Goal: Transaction & Acquisition: Purchase product/service

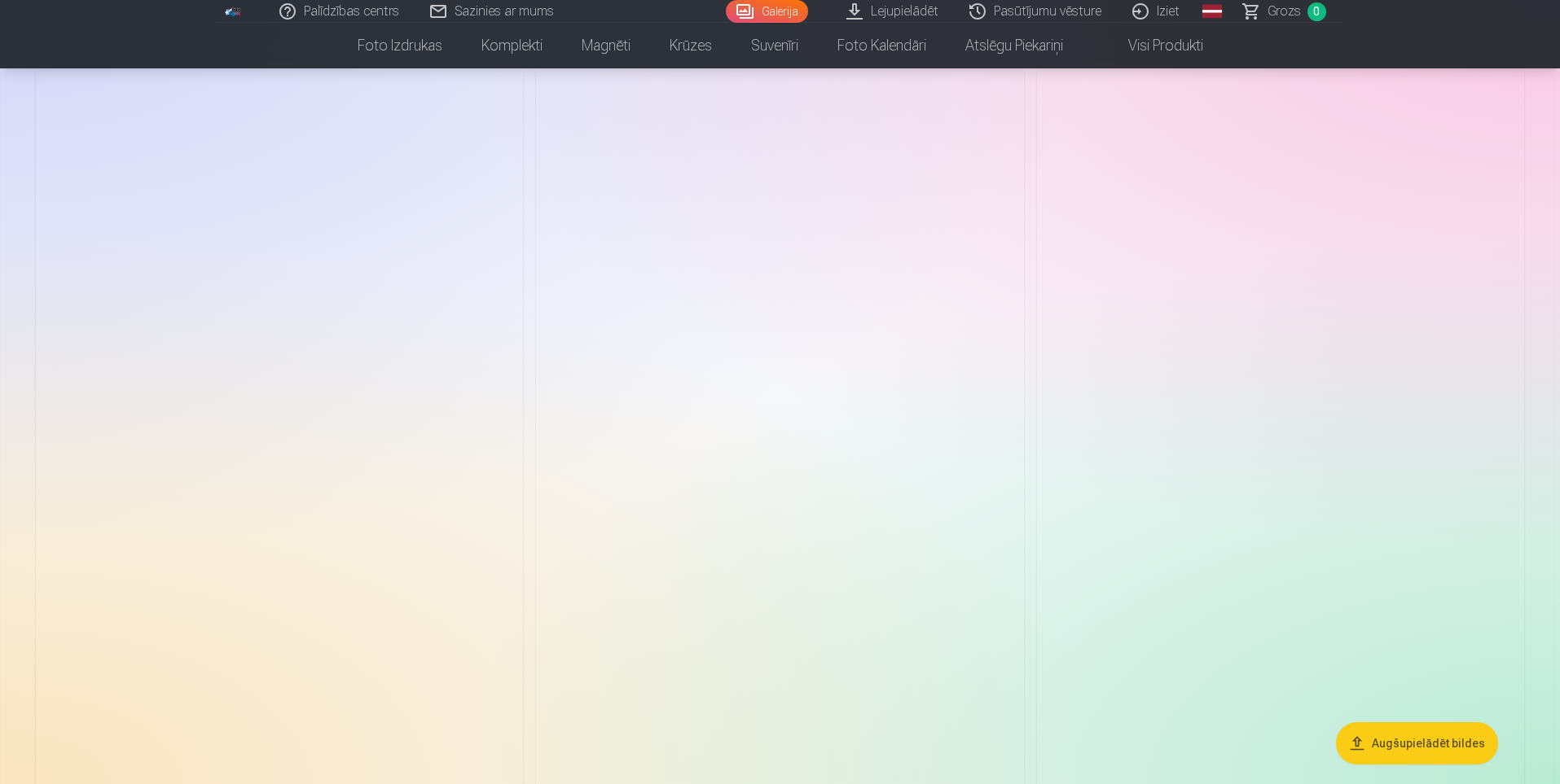
scroll to position [3323, 0]
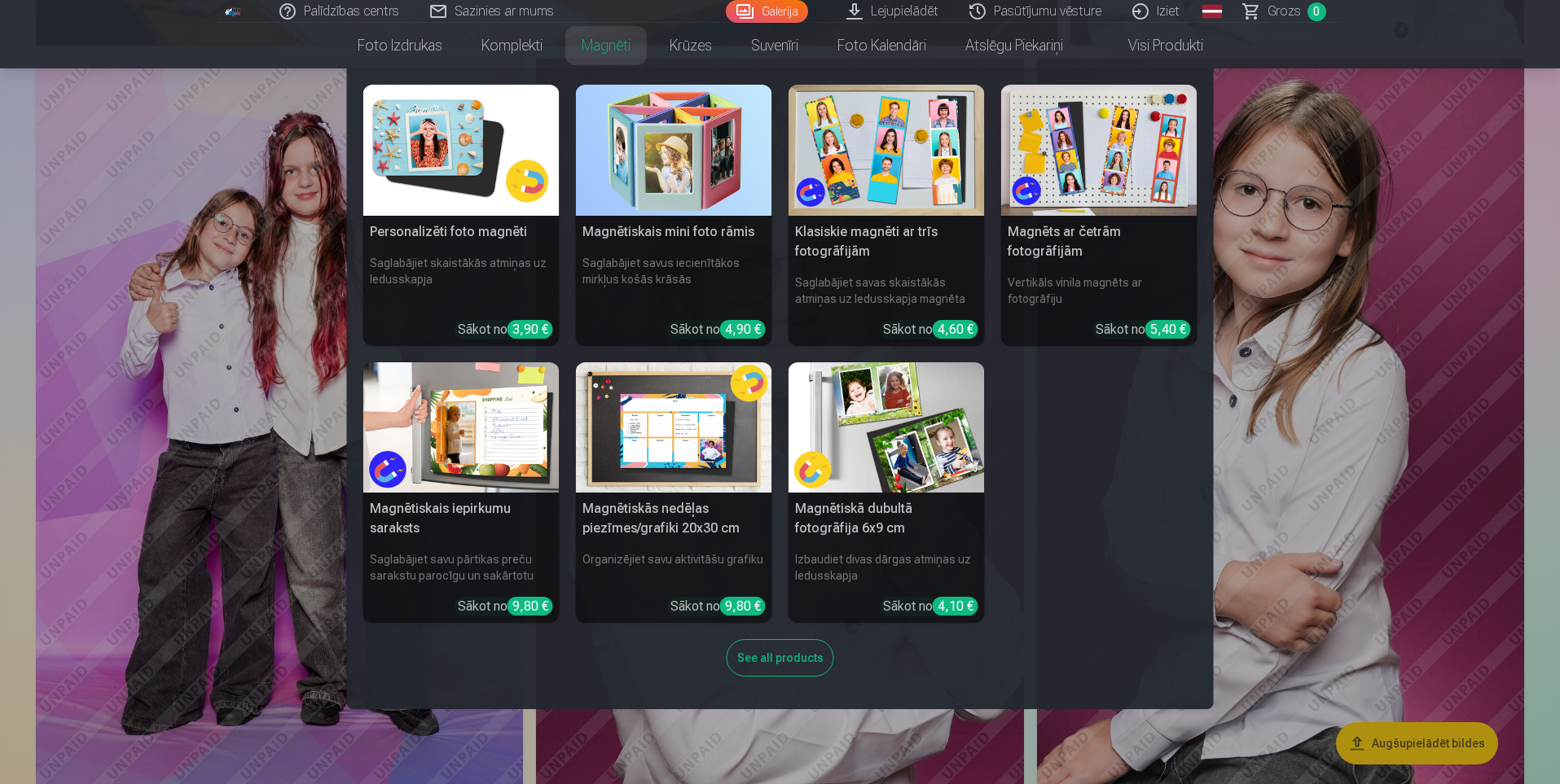
click at [612, 46] on link "Magnēti" at bounding box center [606, 45] width 88 height 45
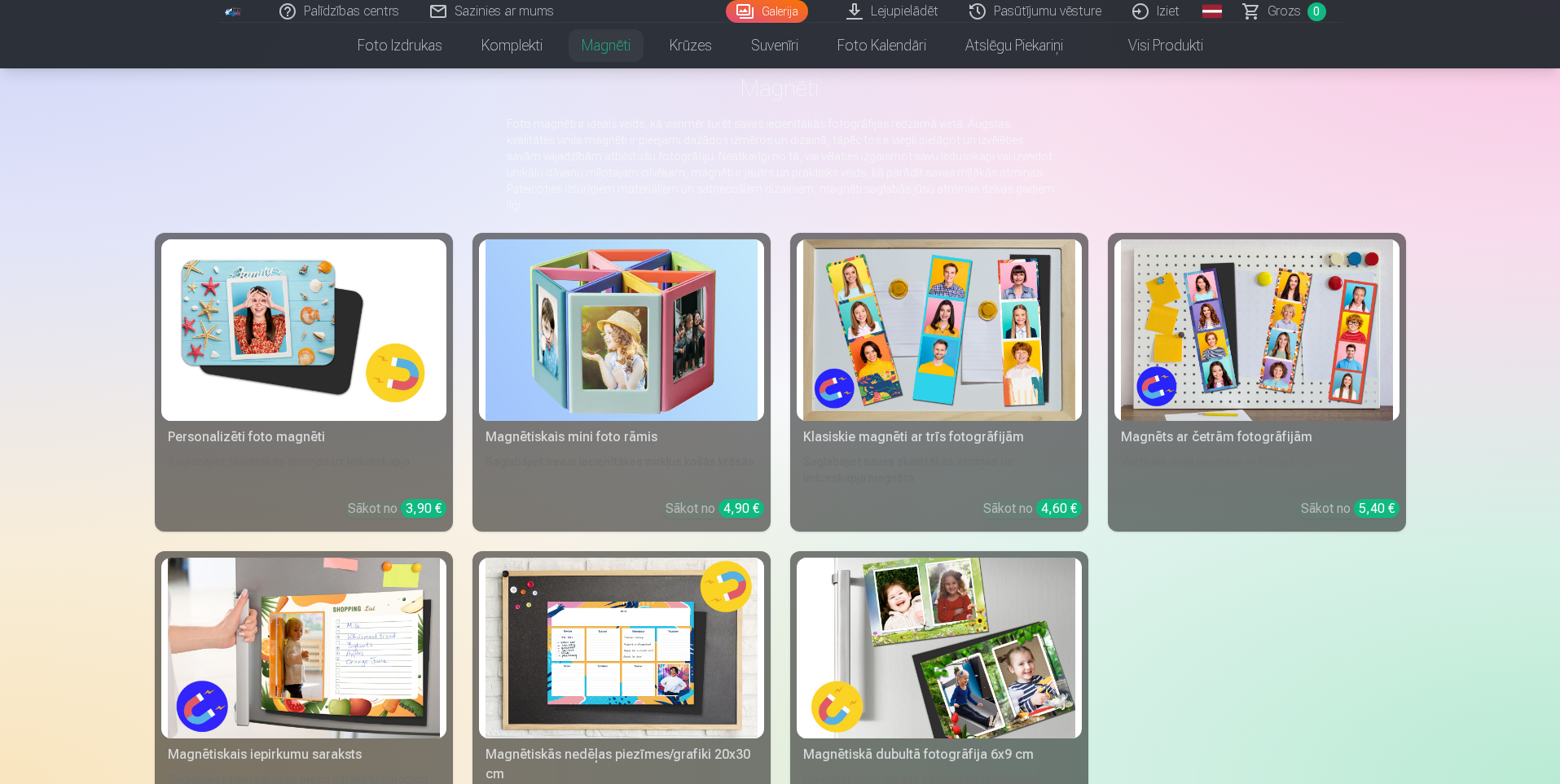
scroll to position [163, 0]
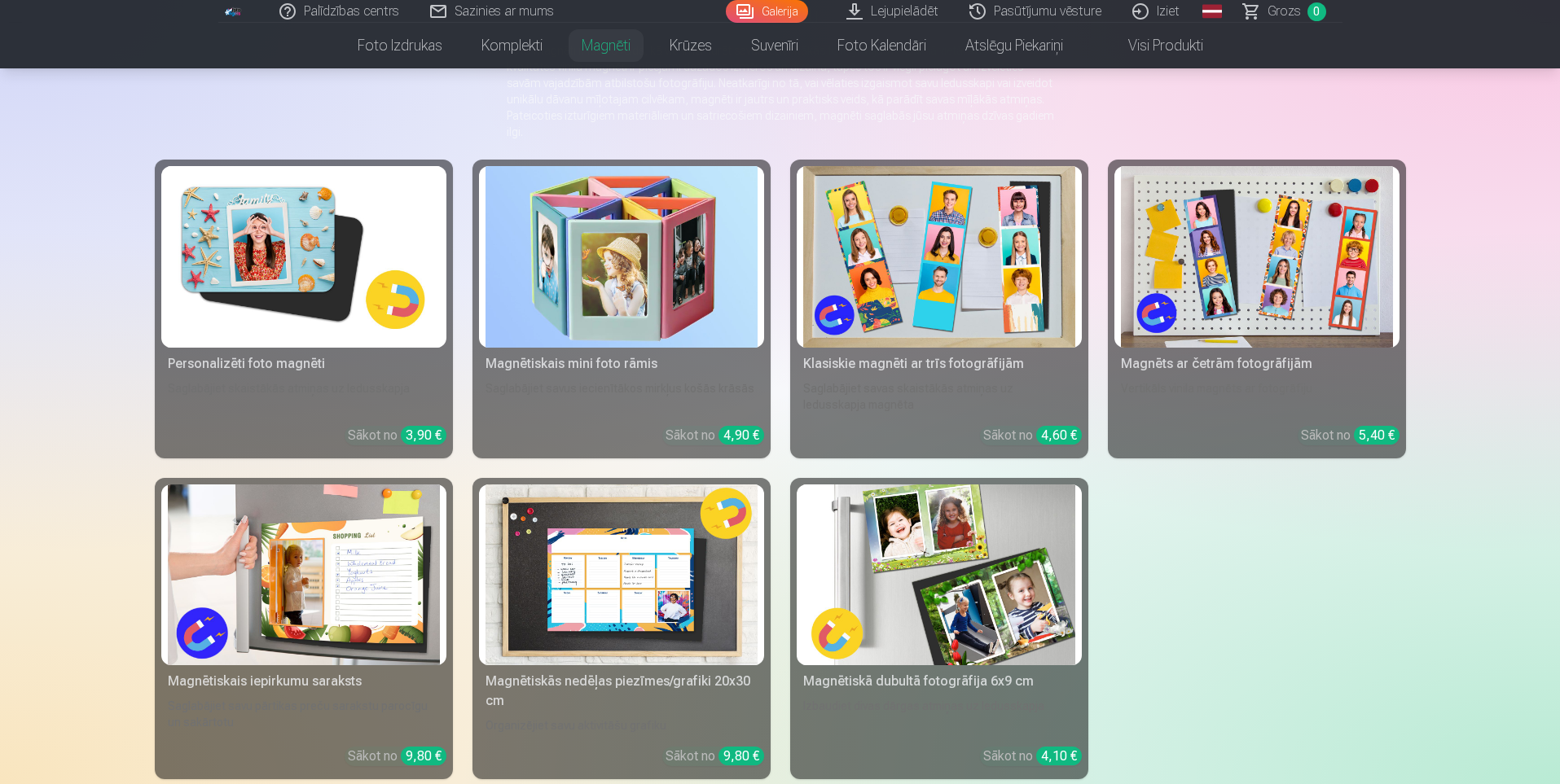
click at [334, 272] on img at bounding box center [303, 256] width 272 height 182
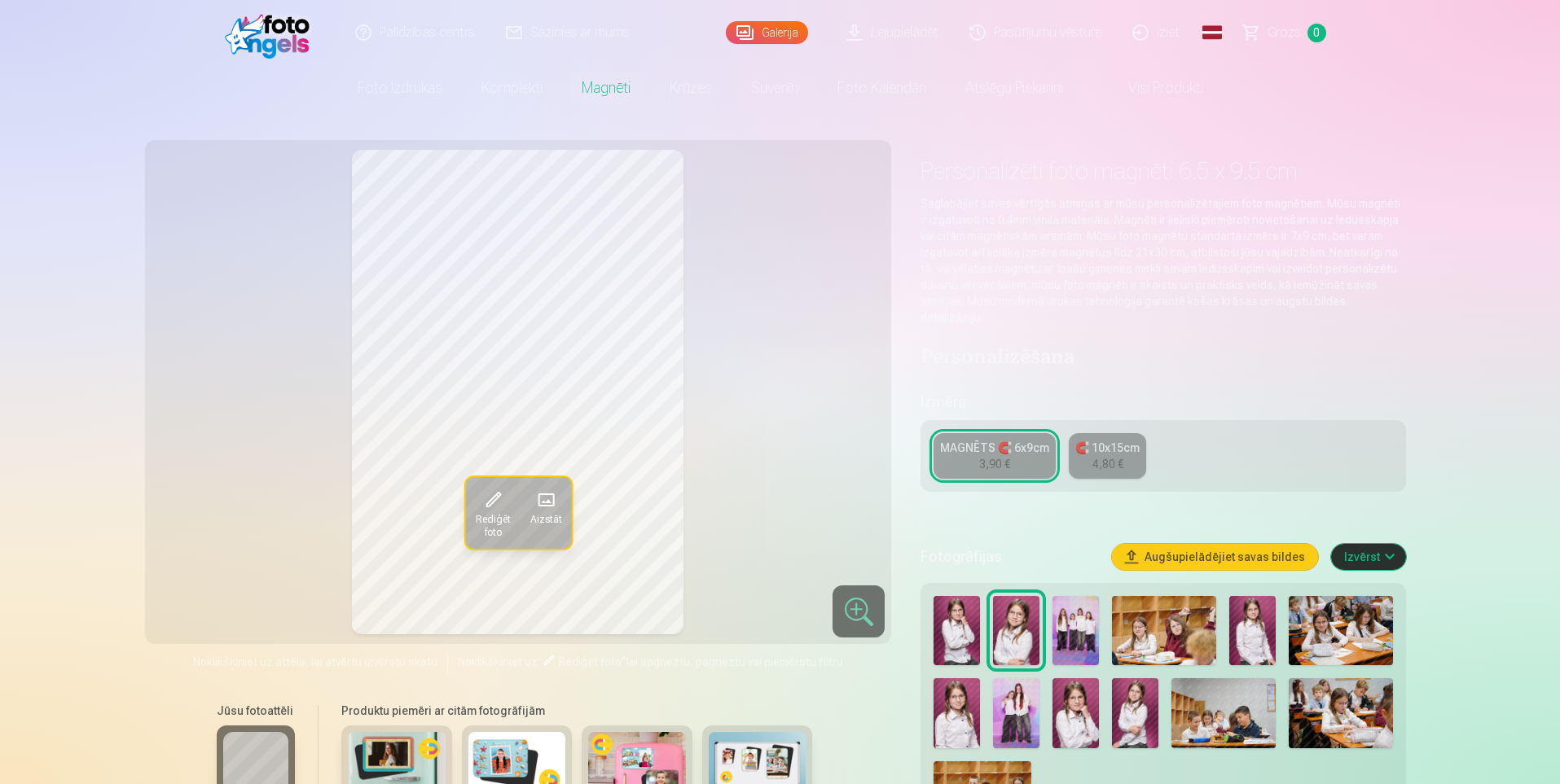
click at [1118, 456] on div "4,80 €" at bounding box center [1108, 464] width 31 height 16
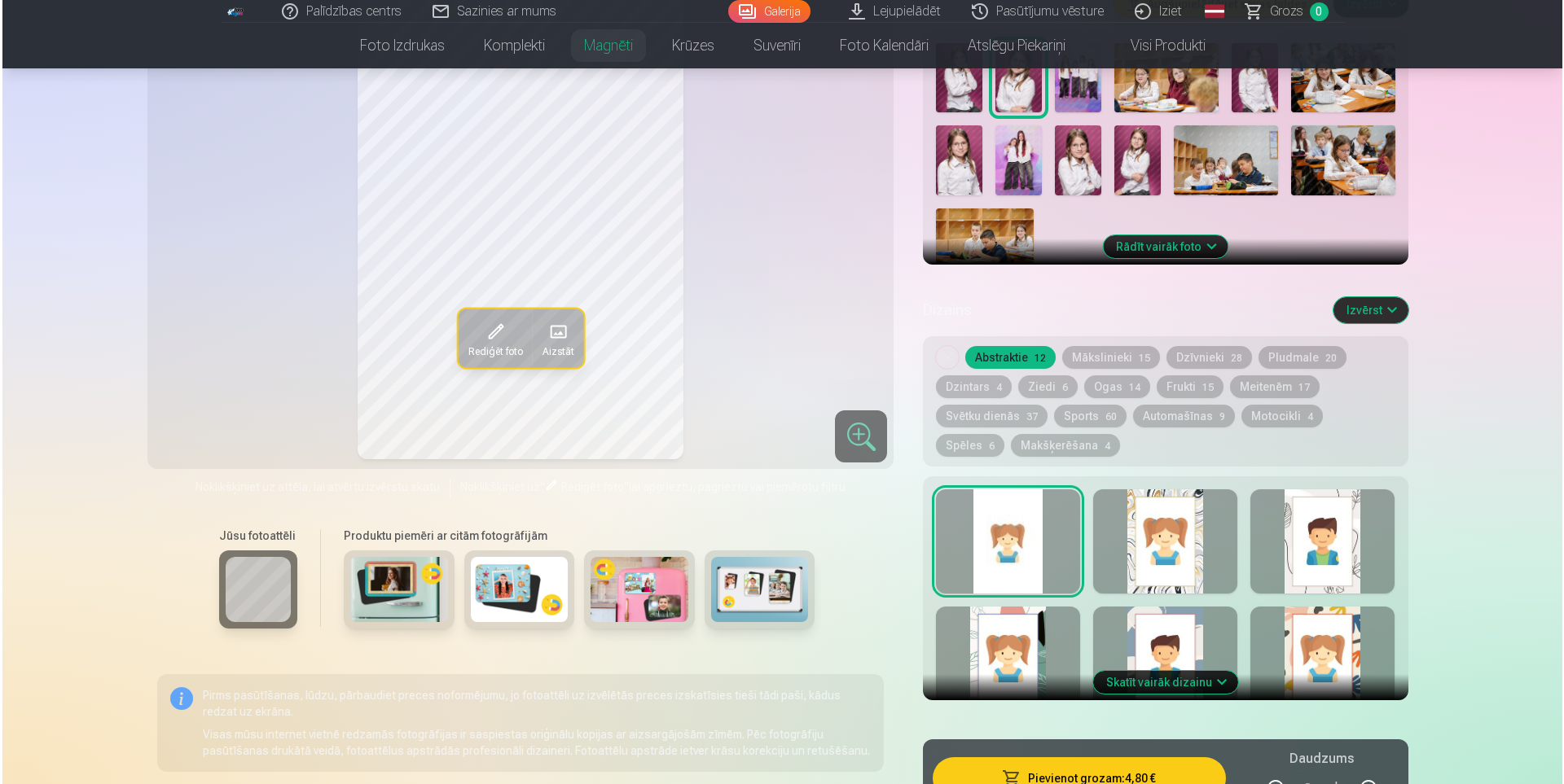
scroll to position [733, 0]
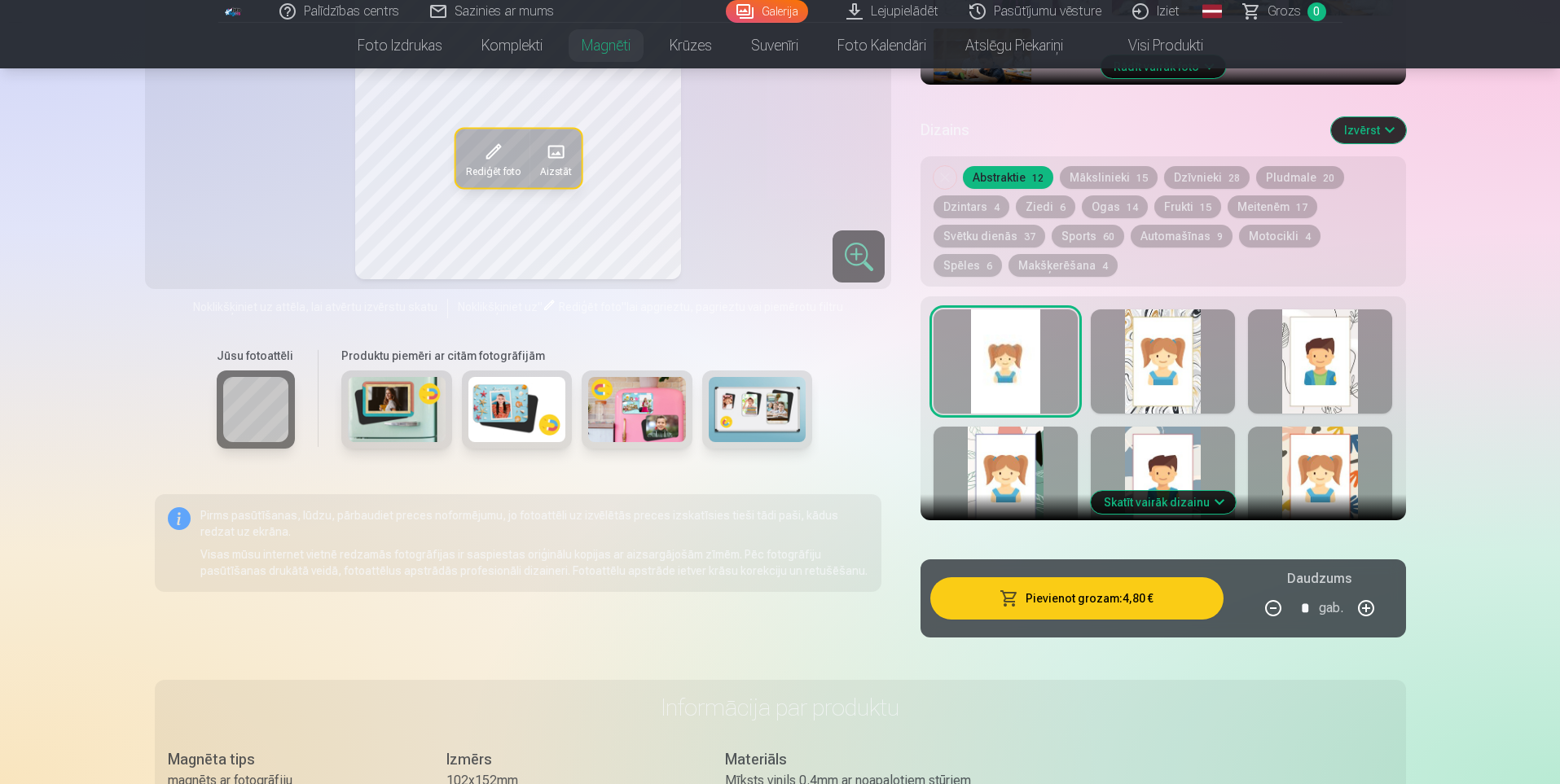
click at [1079, 581] on button "Pievienot grozam : 4,80 €" at bounding box center [1077, 599] width 293 height 43
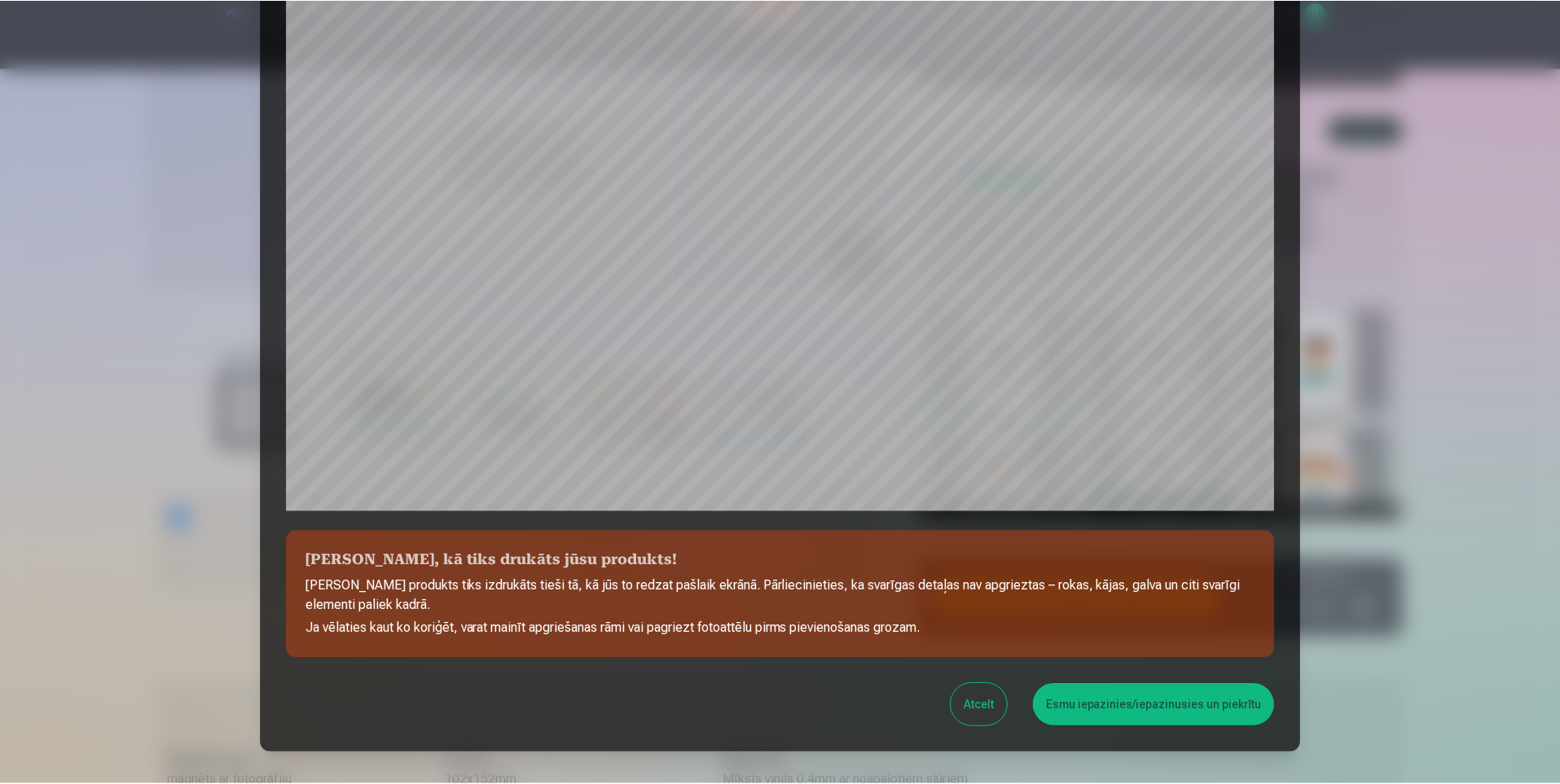
scroll to position [307, 0]
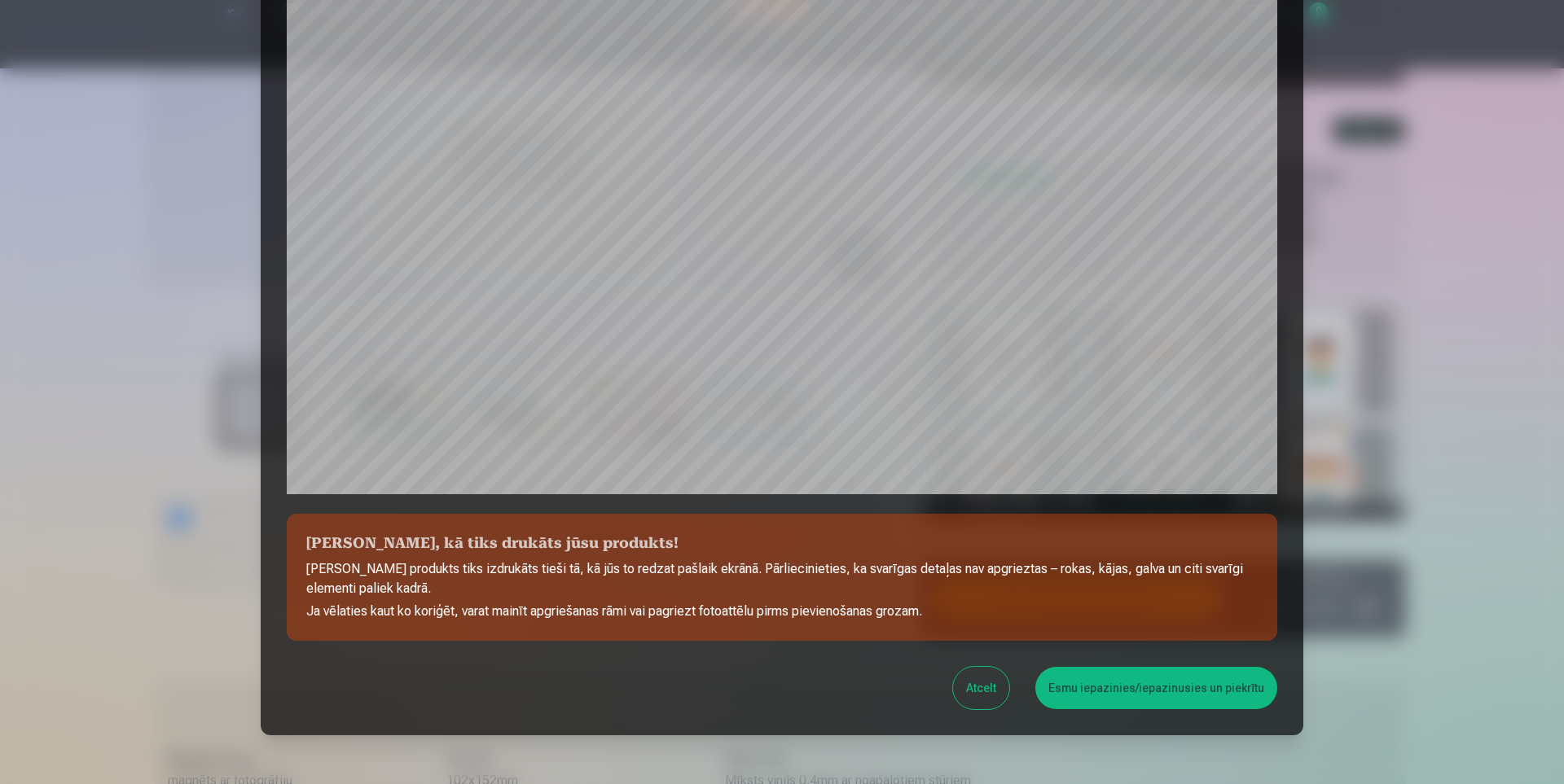
click at [1124, 689] on button "Esmu iepazinies/iepazinusies un piekrītu" at bounding box center [1156, 689] width 242 height 43
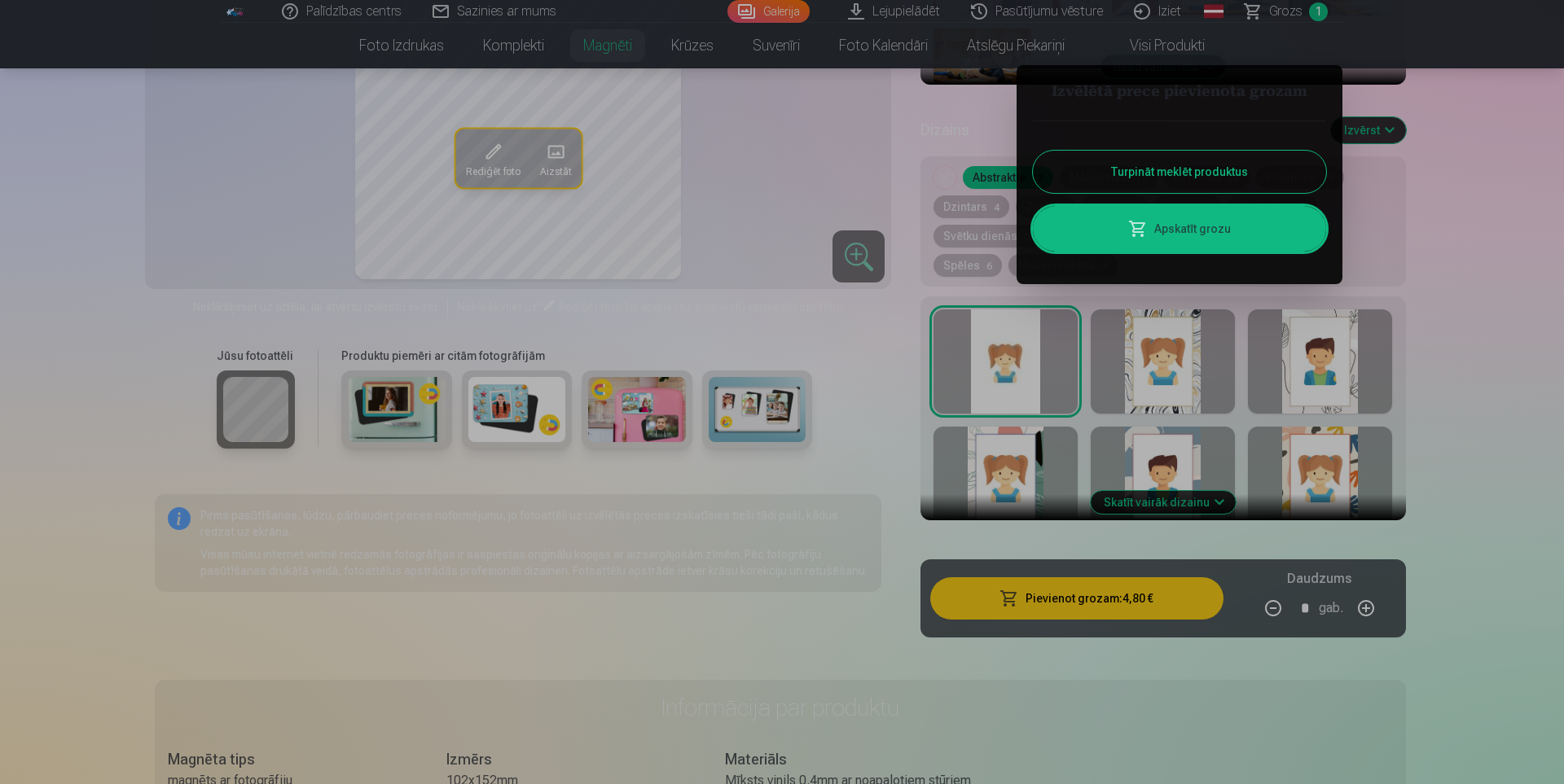
click at [1214, 169] on button "Turpināt meklēt produktus" at bounding box center [1179, 172] width 293 height 43
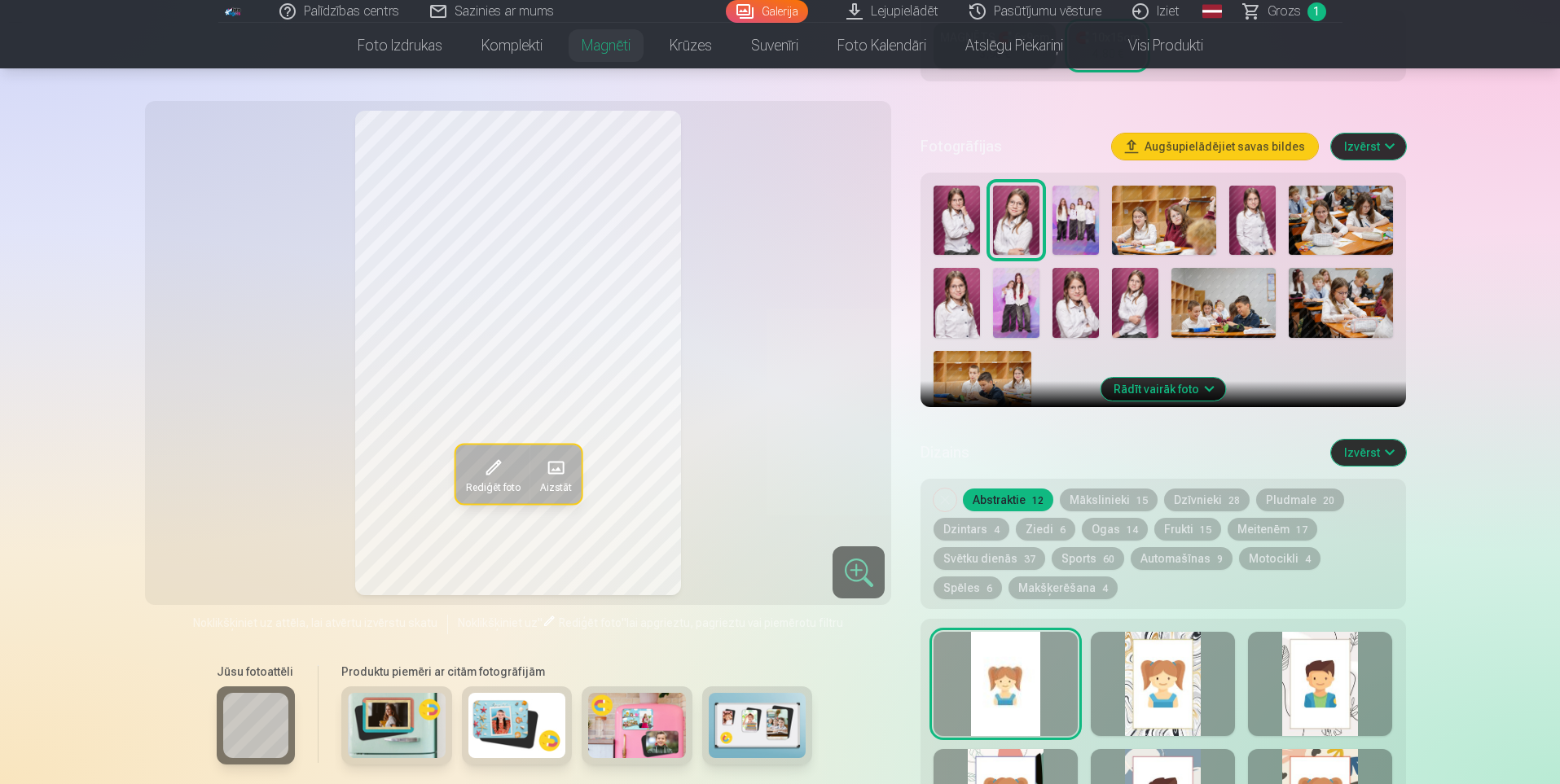
scroll to position [407, 0]
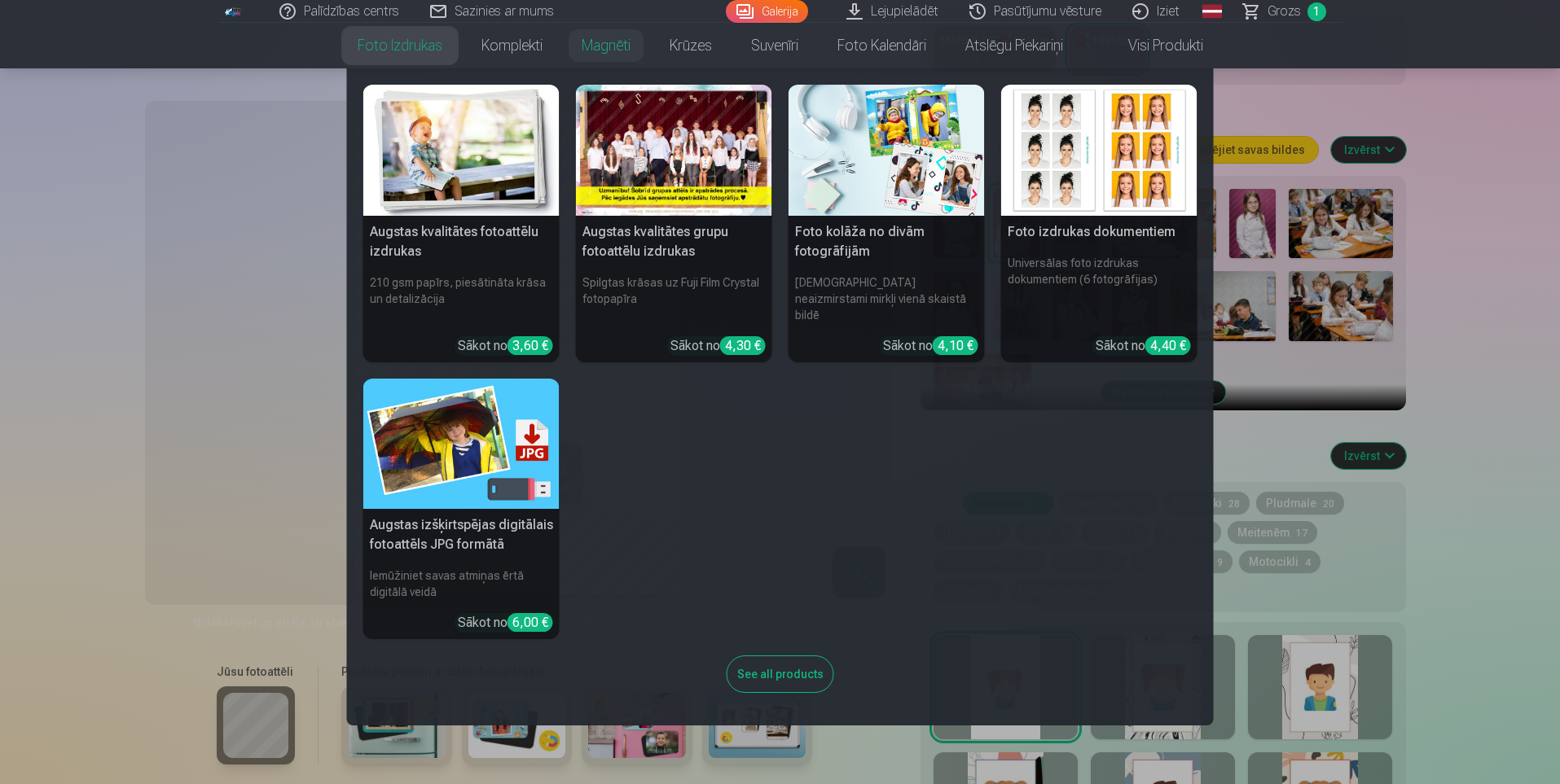
click at [824, 141] on img at bounding box center [886, 150] width 196 height 131
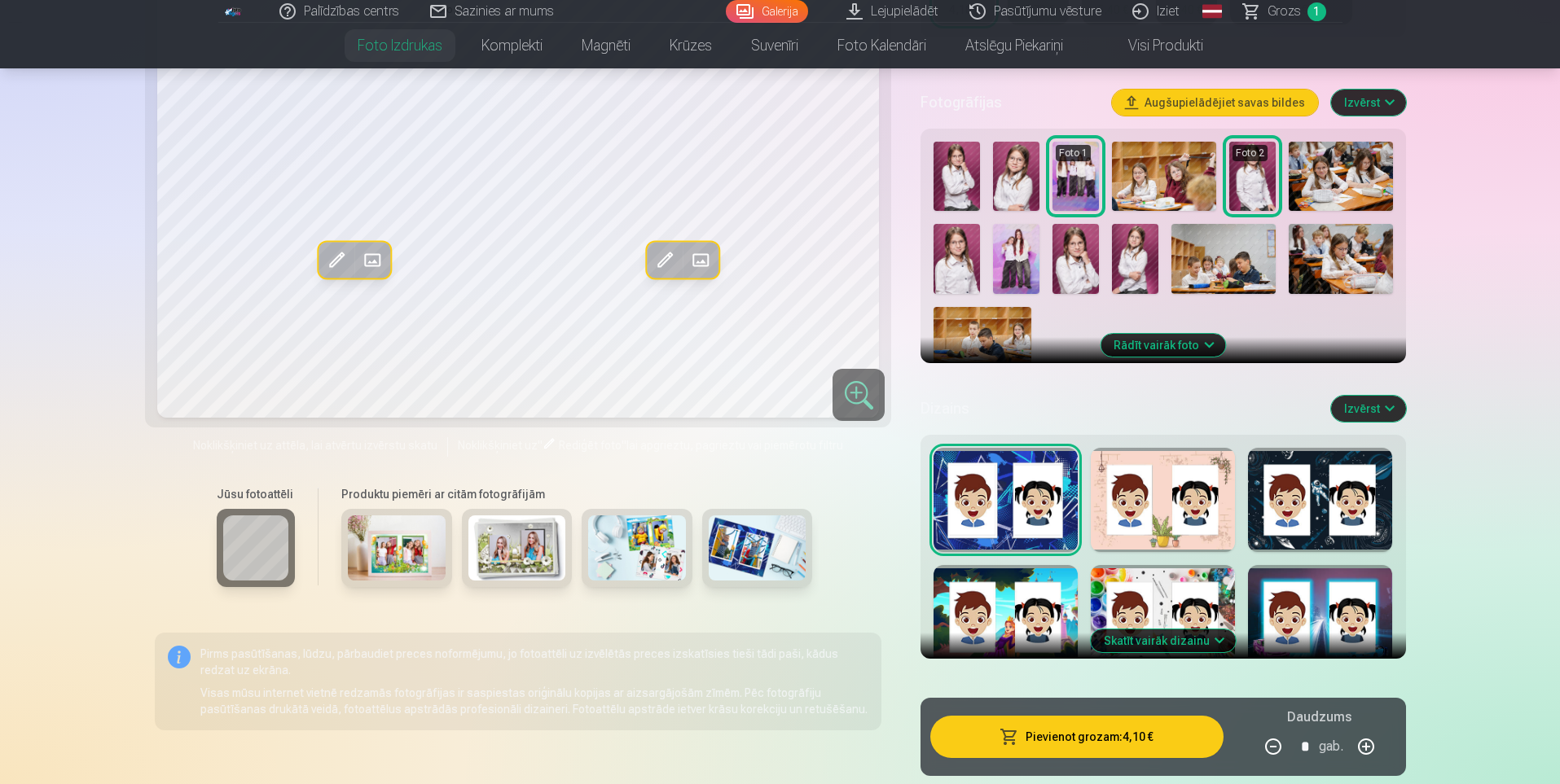
scroll to position [407, 0]
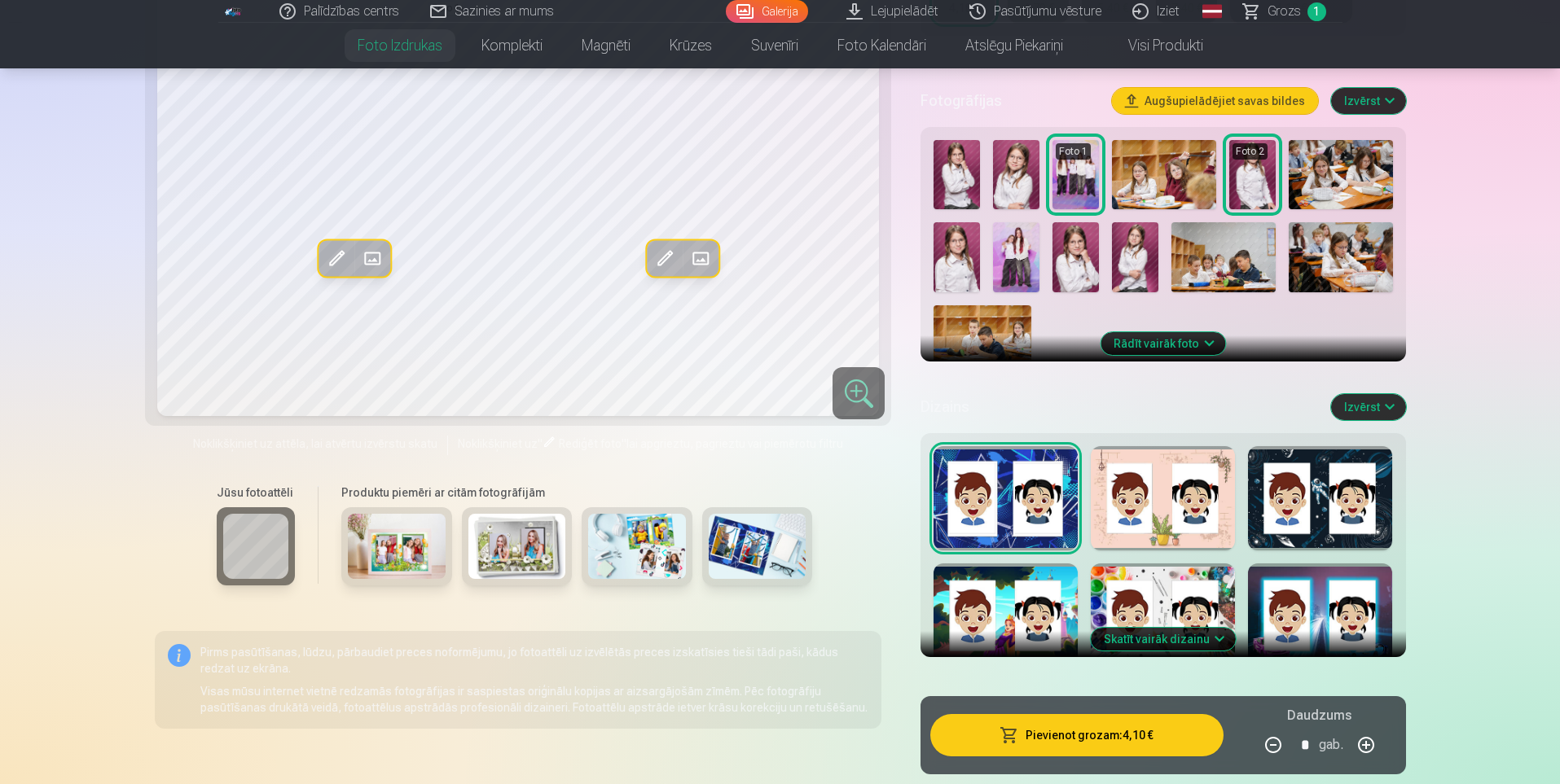
click at [418, 545] on img at bounding box center [396, 546] width 98 height 65
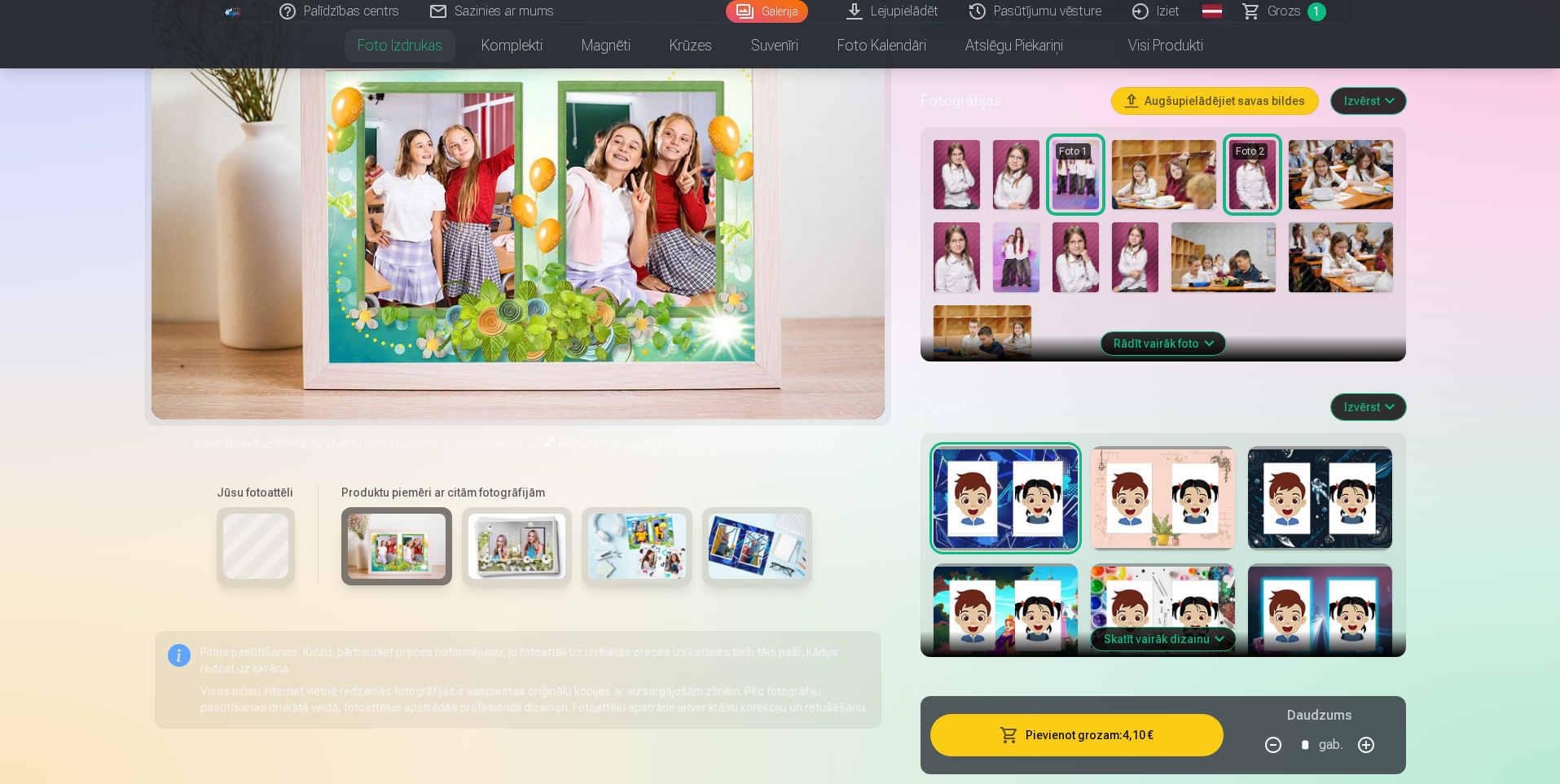
click at [496, 544] on img at bounding box center [517, 546] width 98 height 65
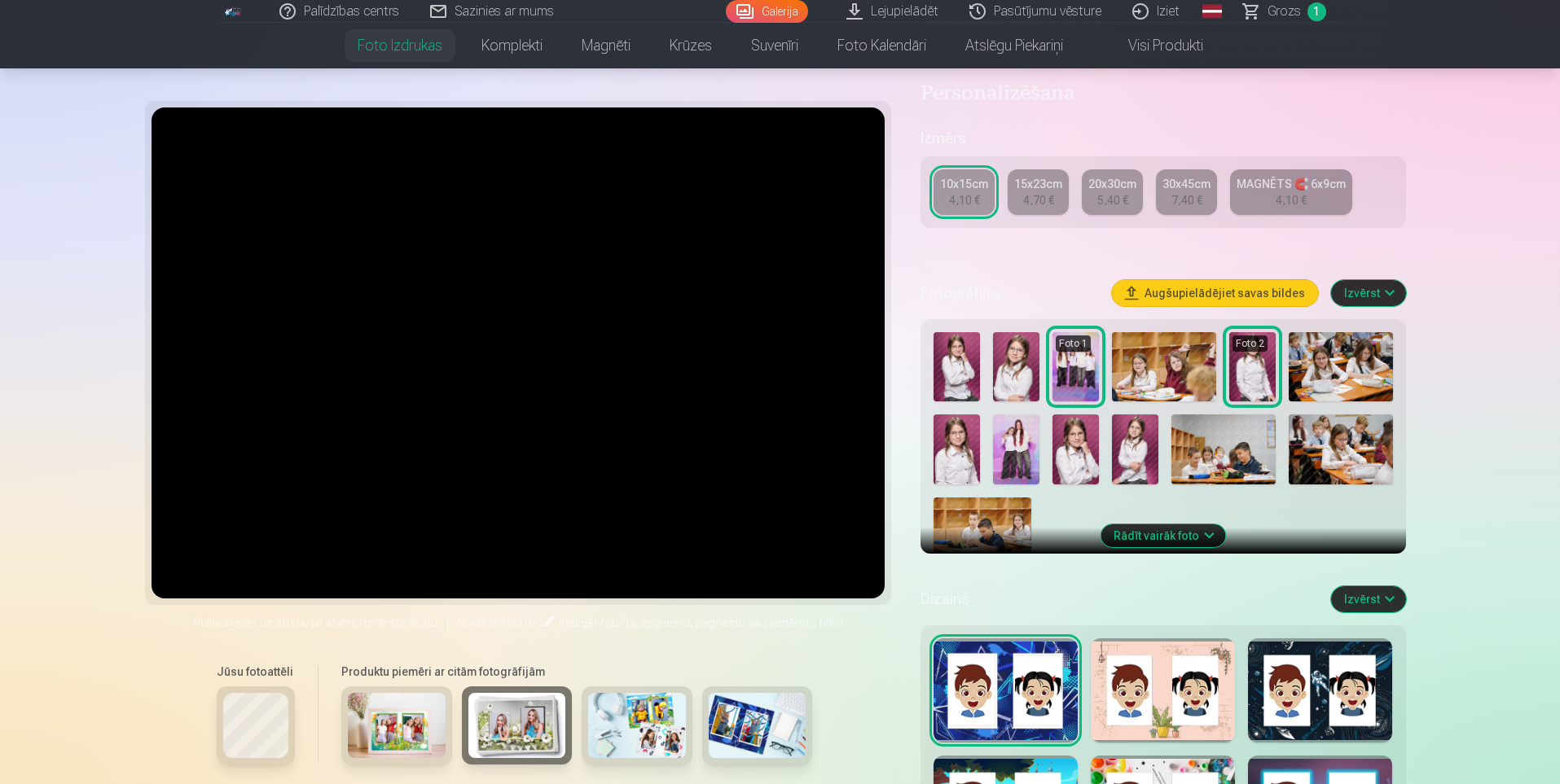
scroll to position [163, 0]
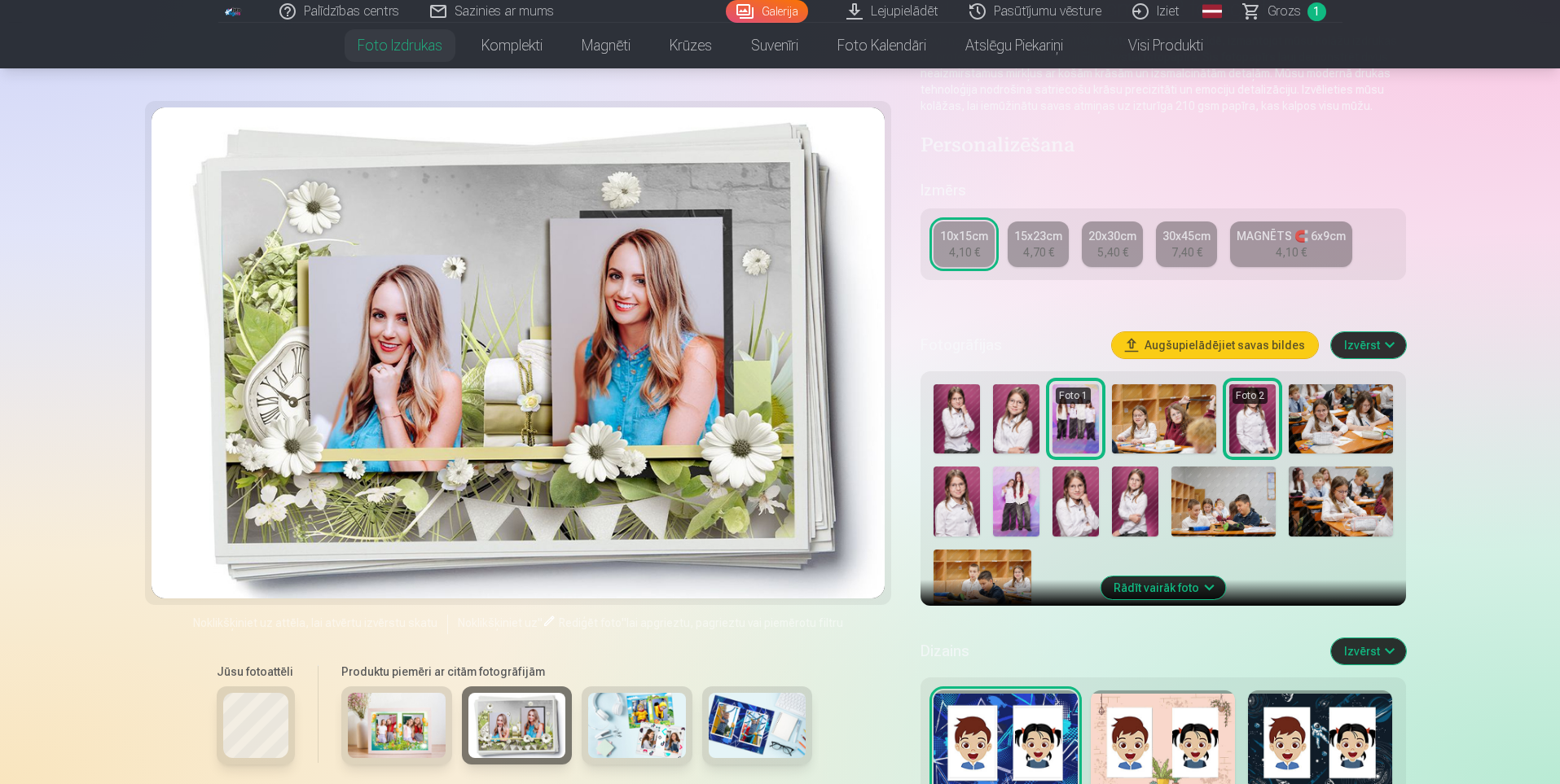
click at [735, 722] on img at bounding box center [757, 725] width 98 height 65
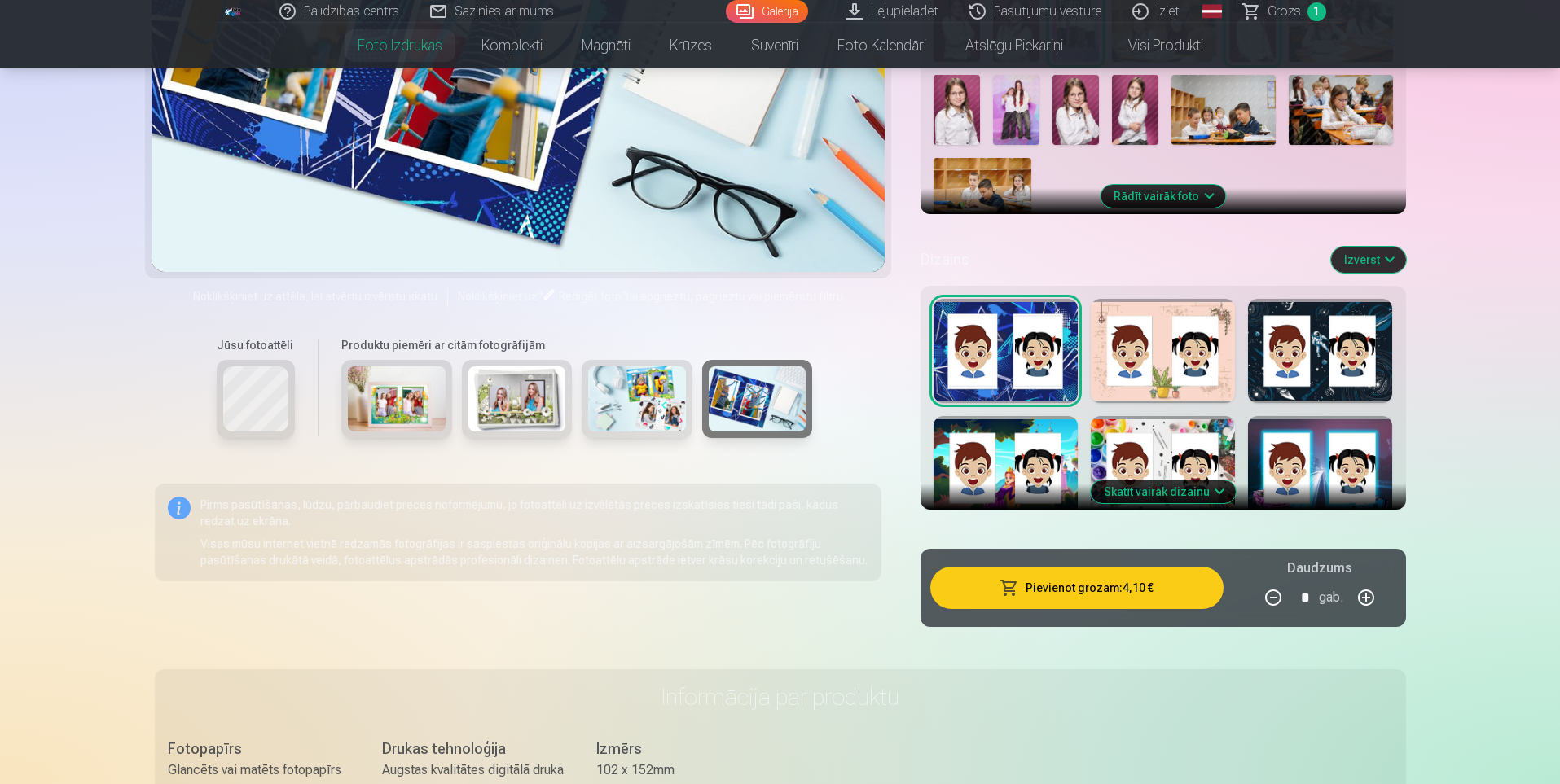
scroll to position [570, 0]
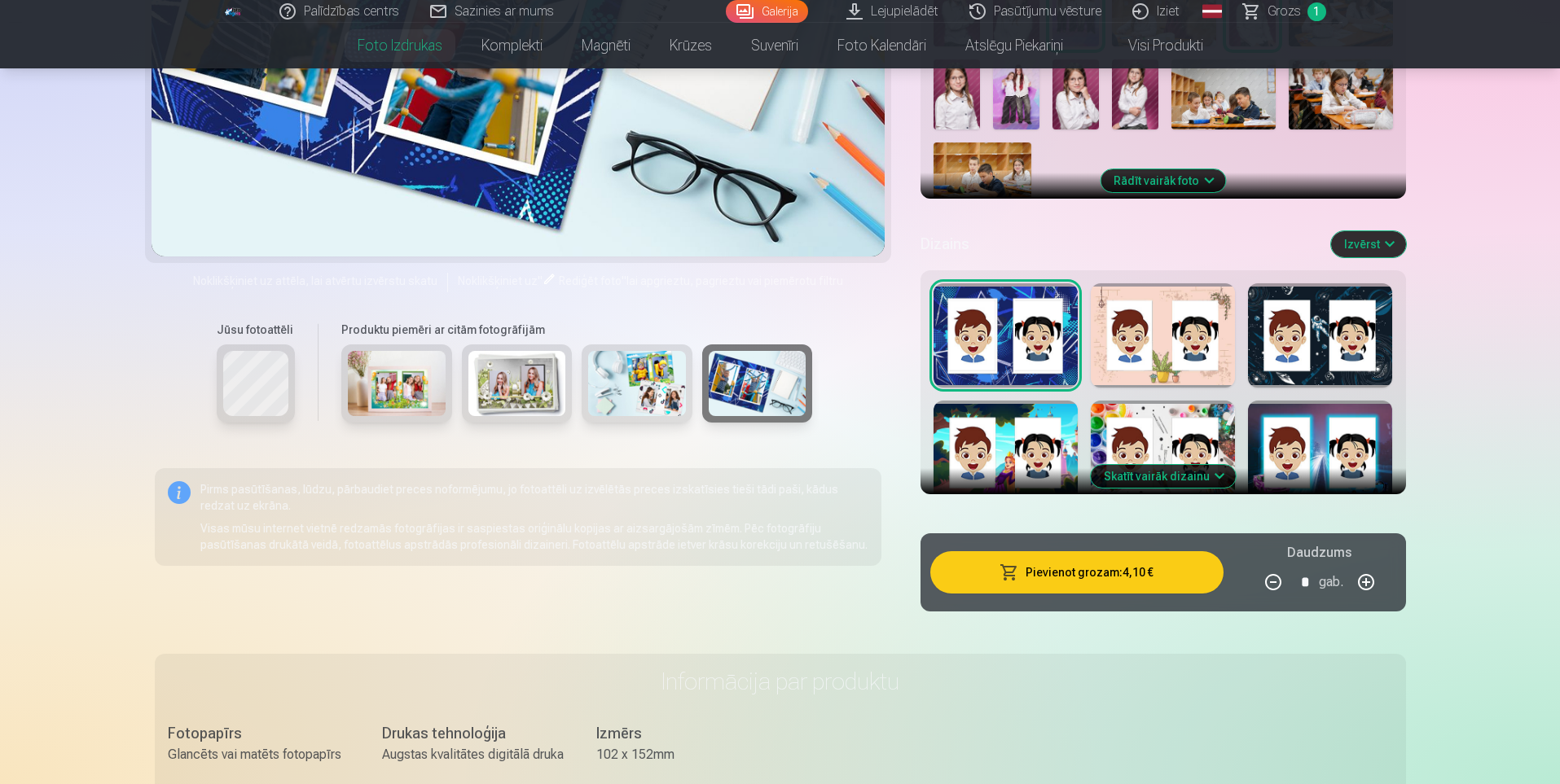
click at [1173, 475] on button "Skatīt vairāk dizainu" at bounding box center [1163, 477] width 145 height 23
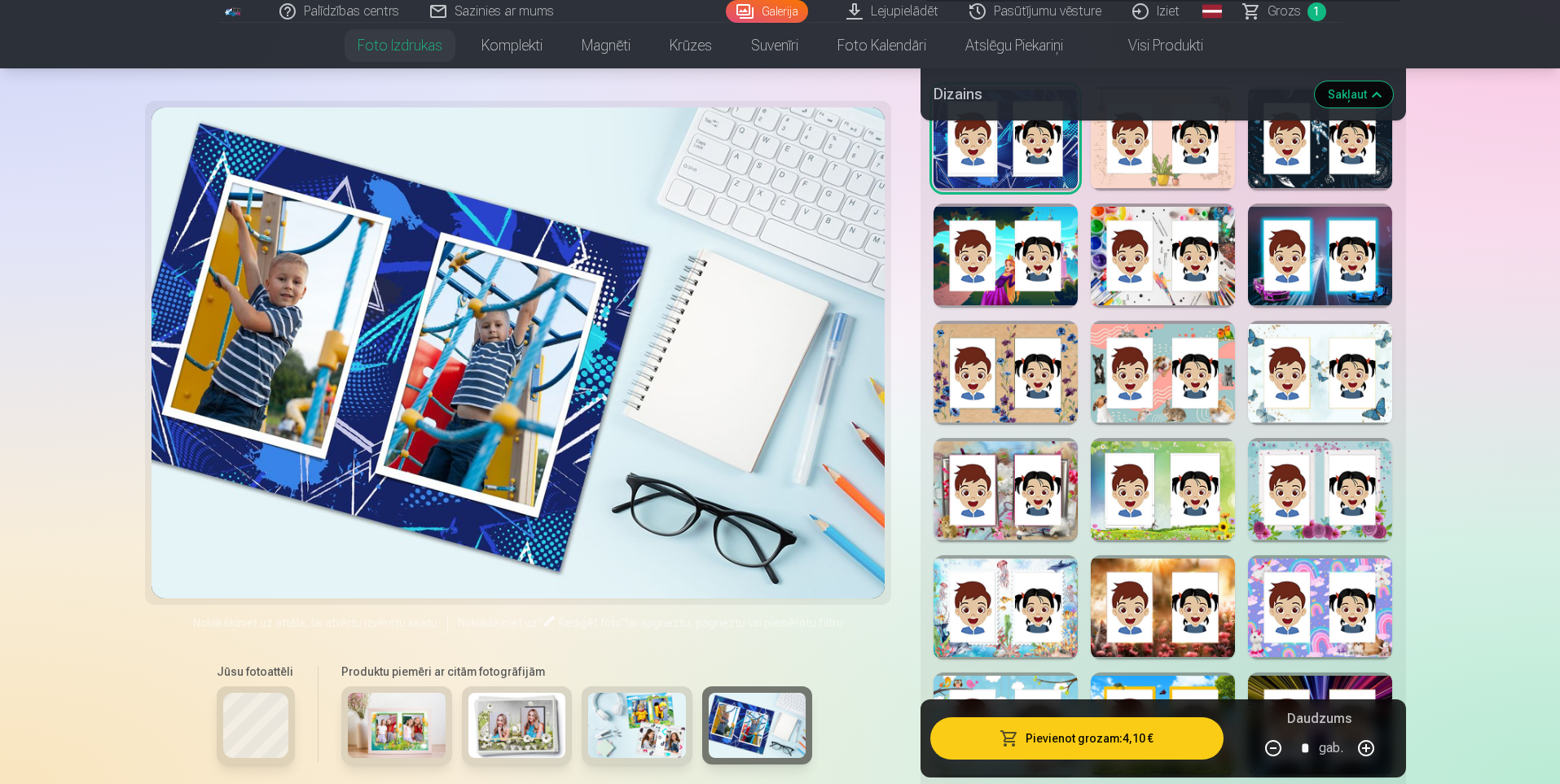
scroll to position [814, 0]
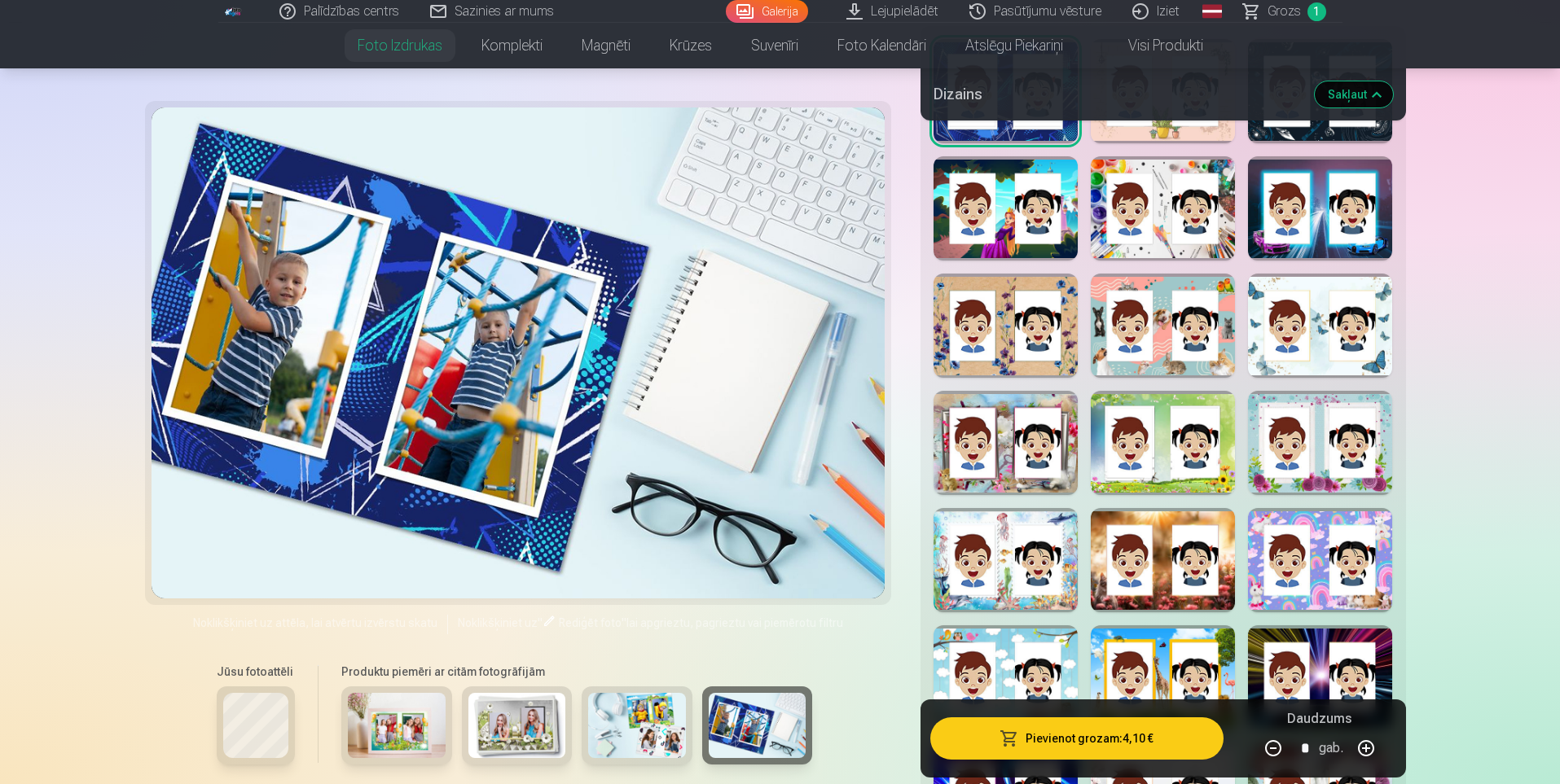
click at [1023, 468] on div at bounding box center [1005, 443] width 144 height 104
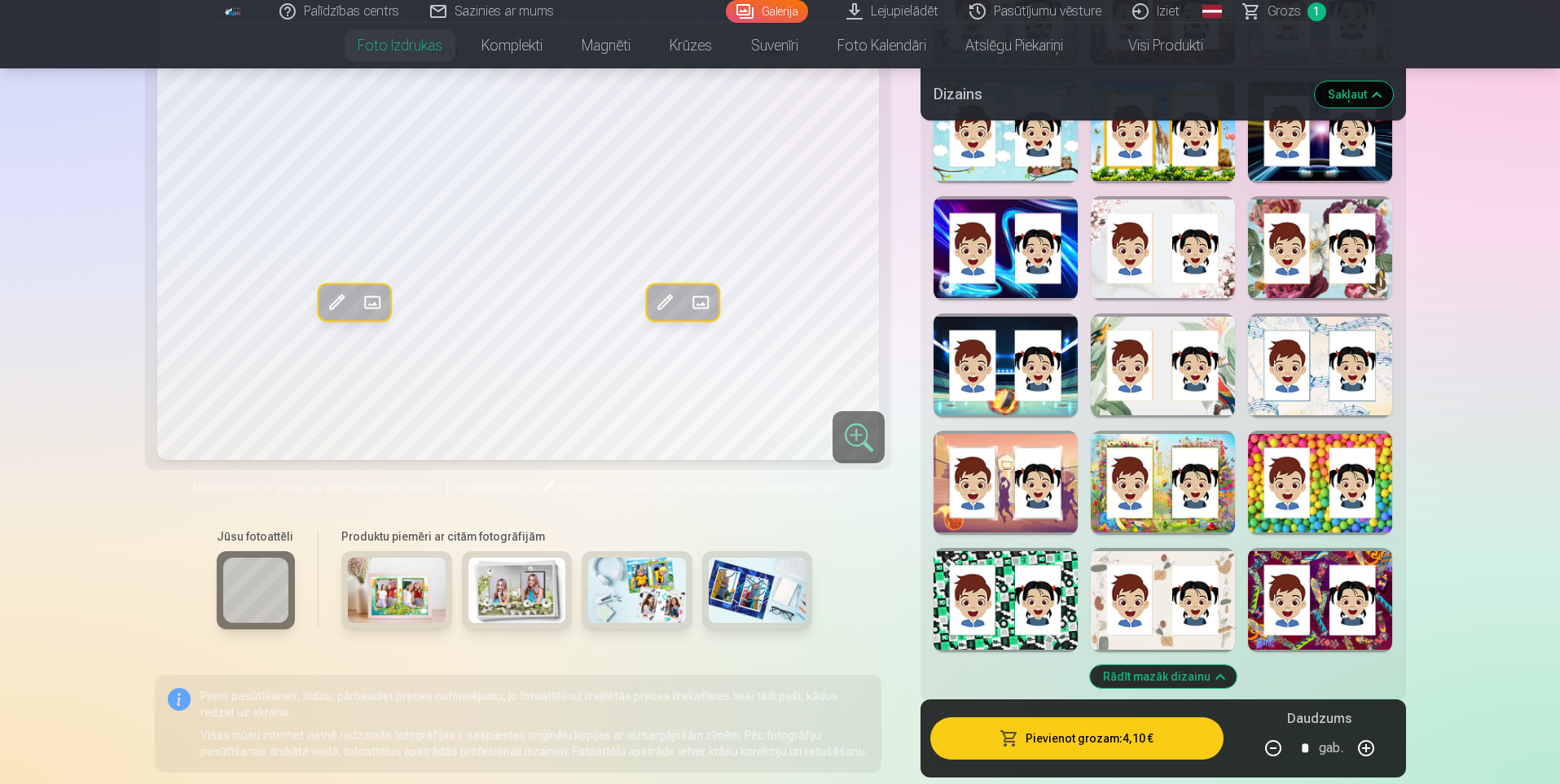
scroll to position [1385, 0]
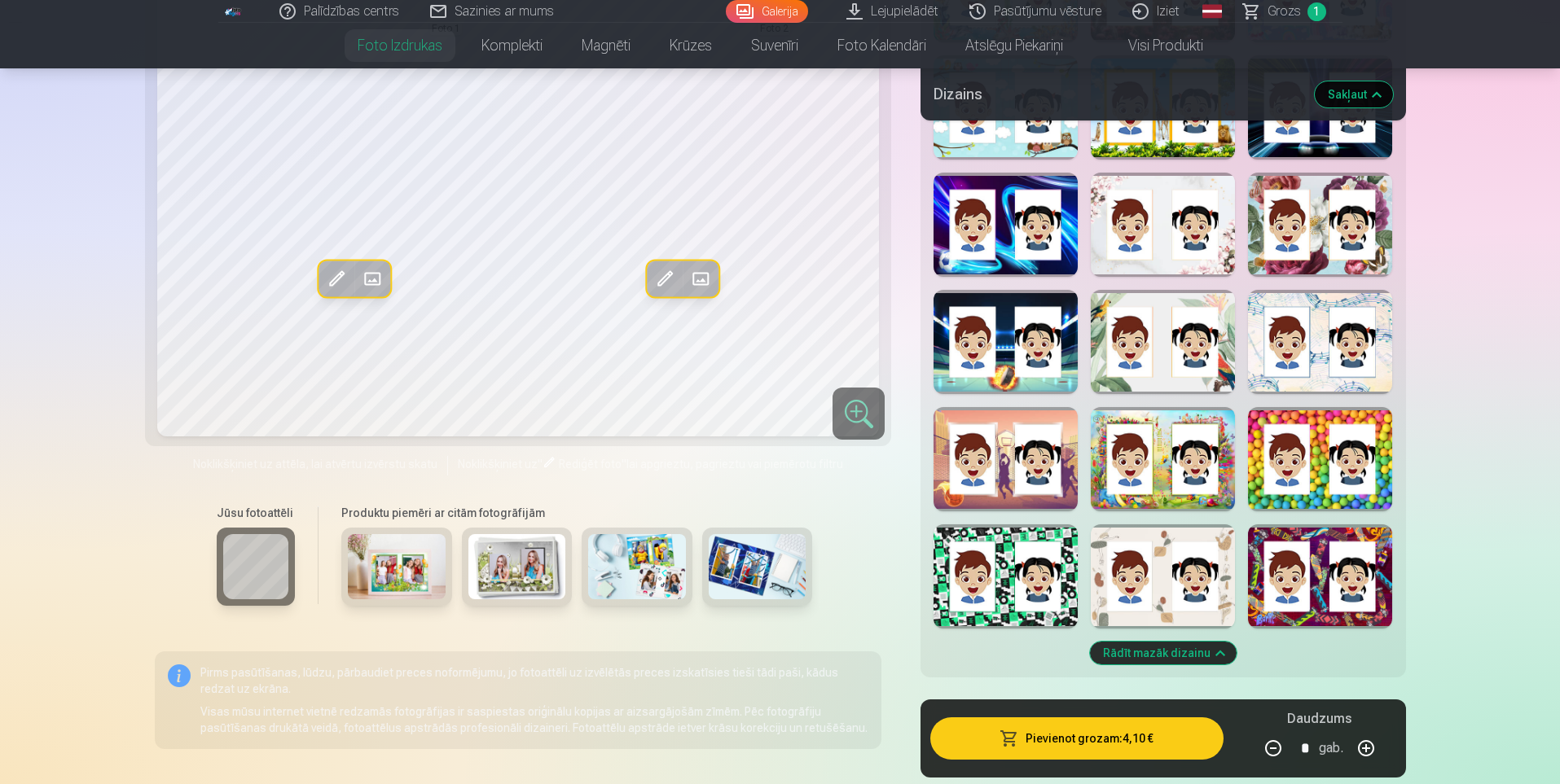
click at [1322, 597] on div at bounding box center [1319, 576] width 144 height 104
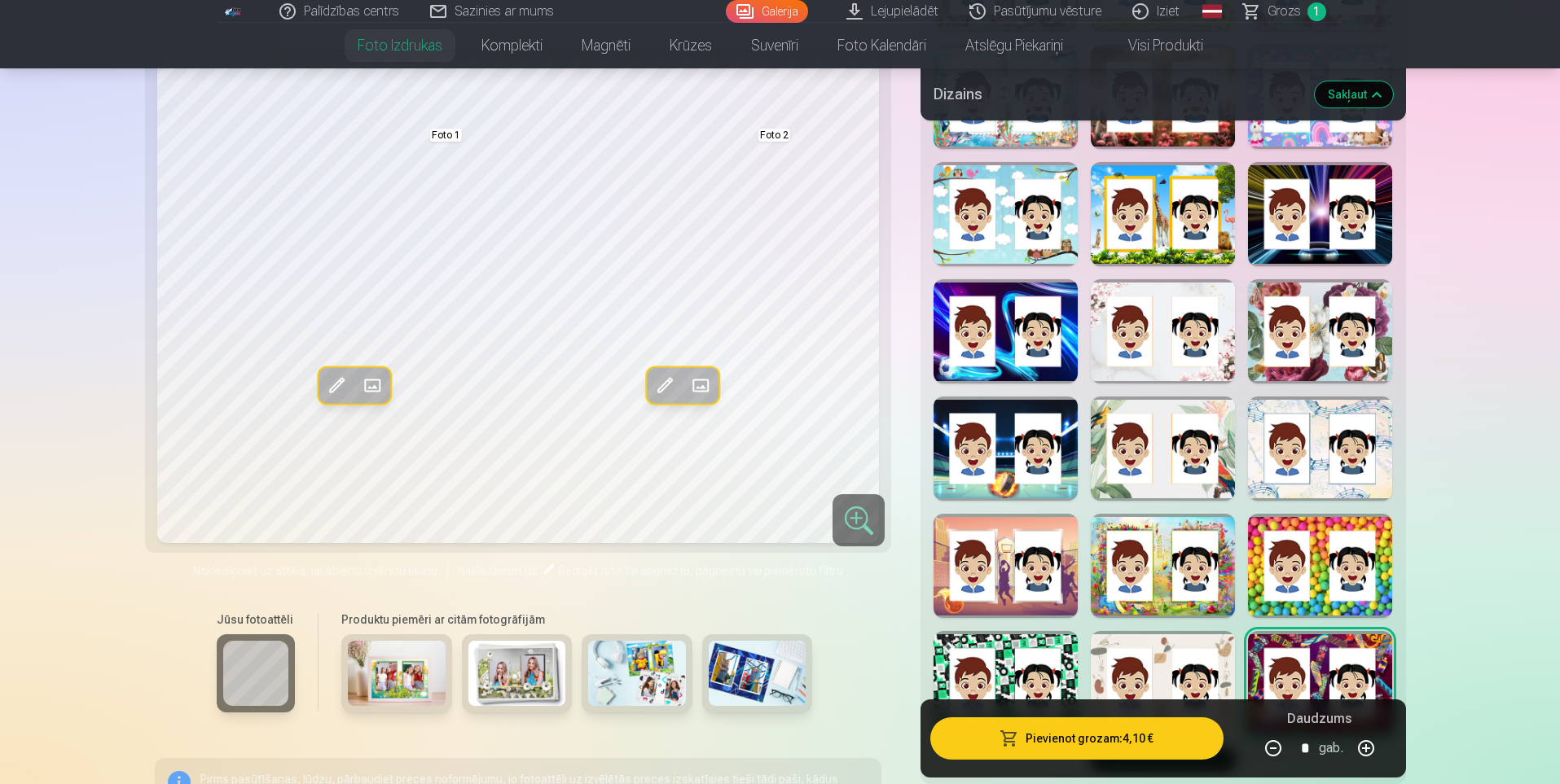
scroll to position [1303, 0]
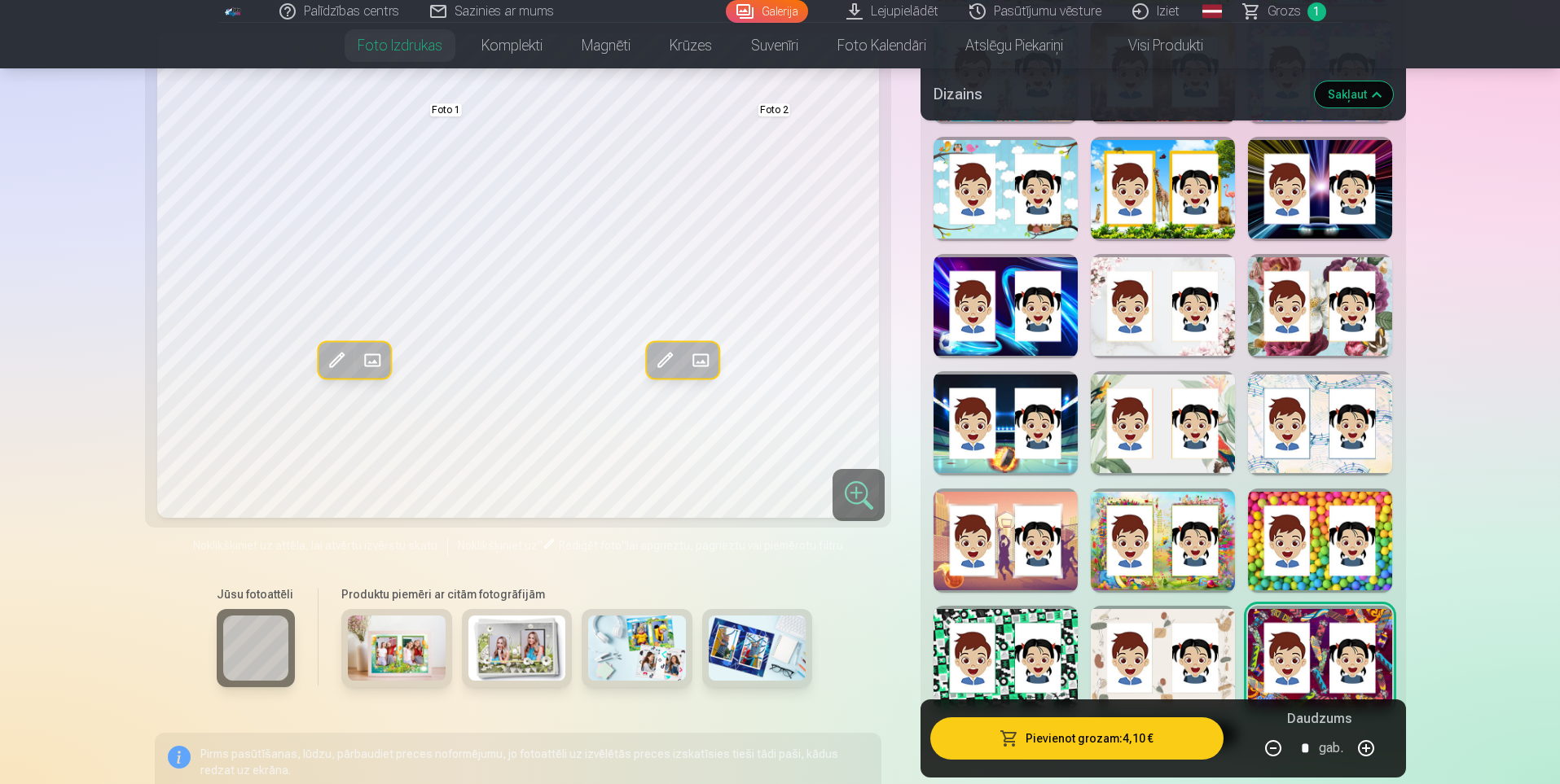
click at [1026, 578] on div at bounding box center [1005, 541] width 144 height 104
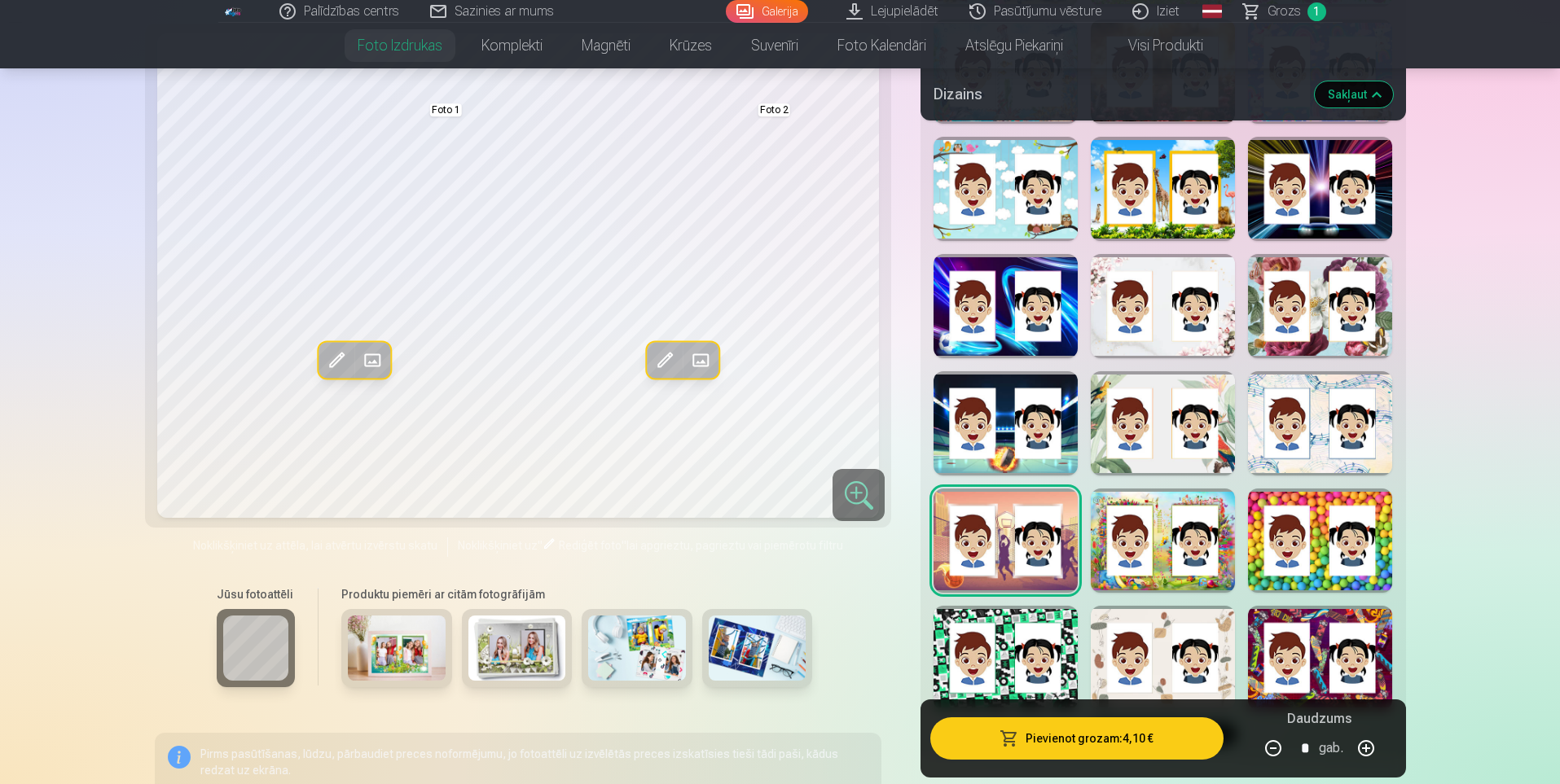
scroll to position [1385, 0]
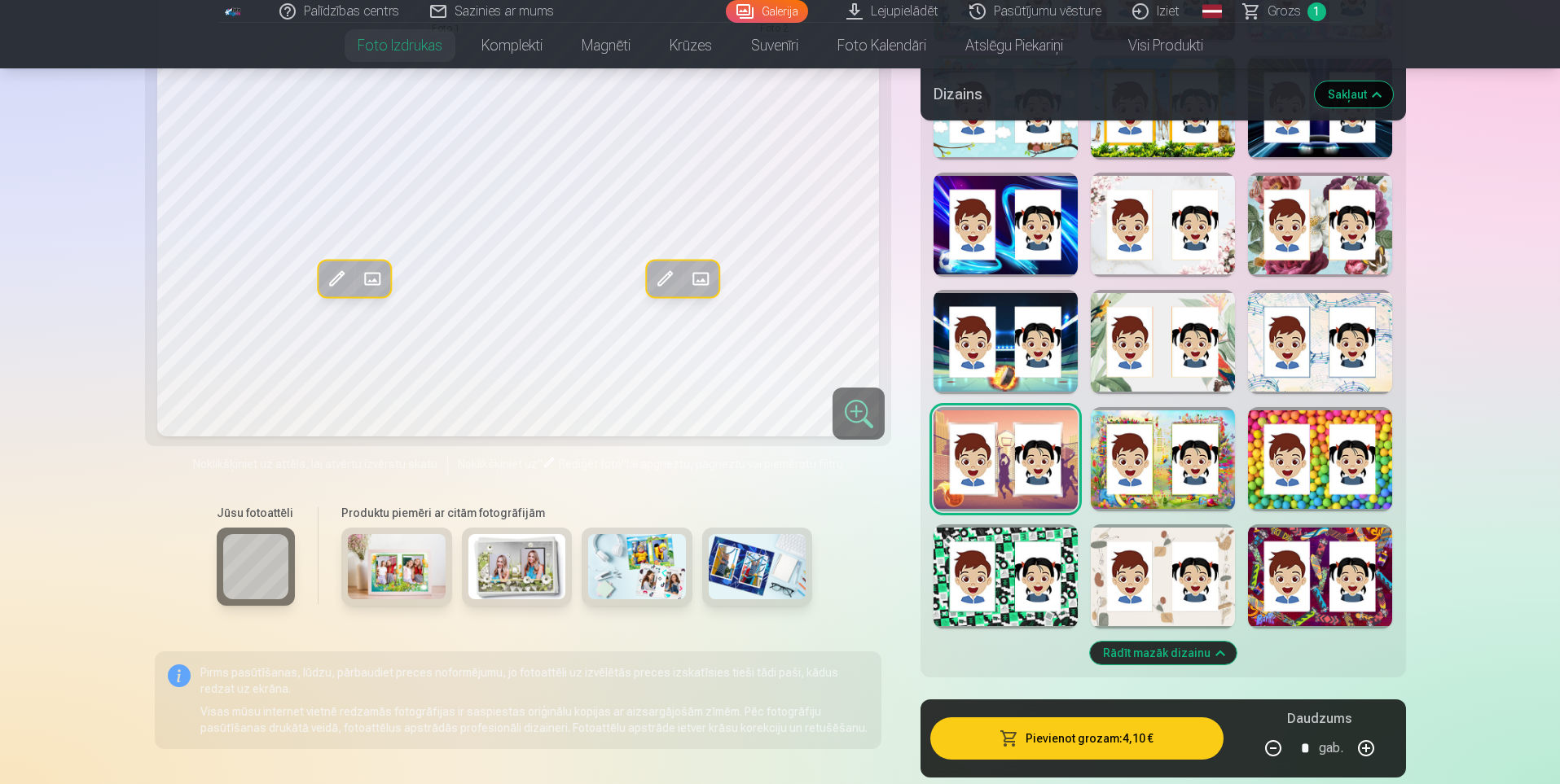
click at [1159, 611] on div at bounding box center [1162, 576] width 144 height 104
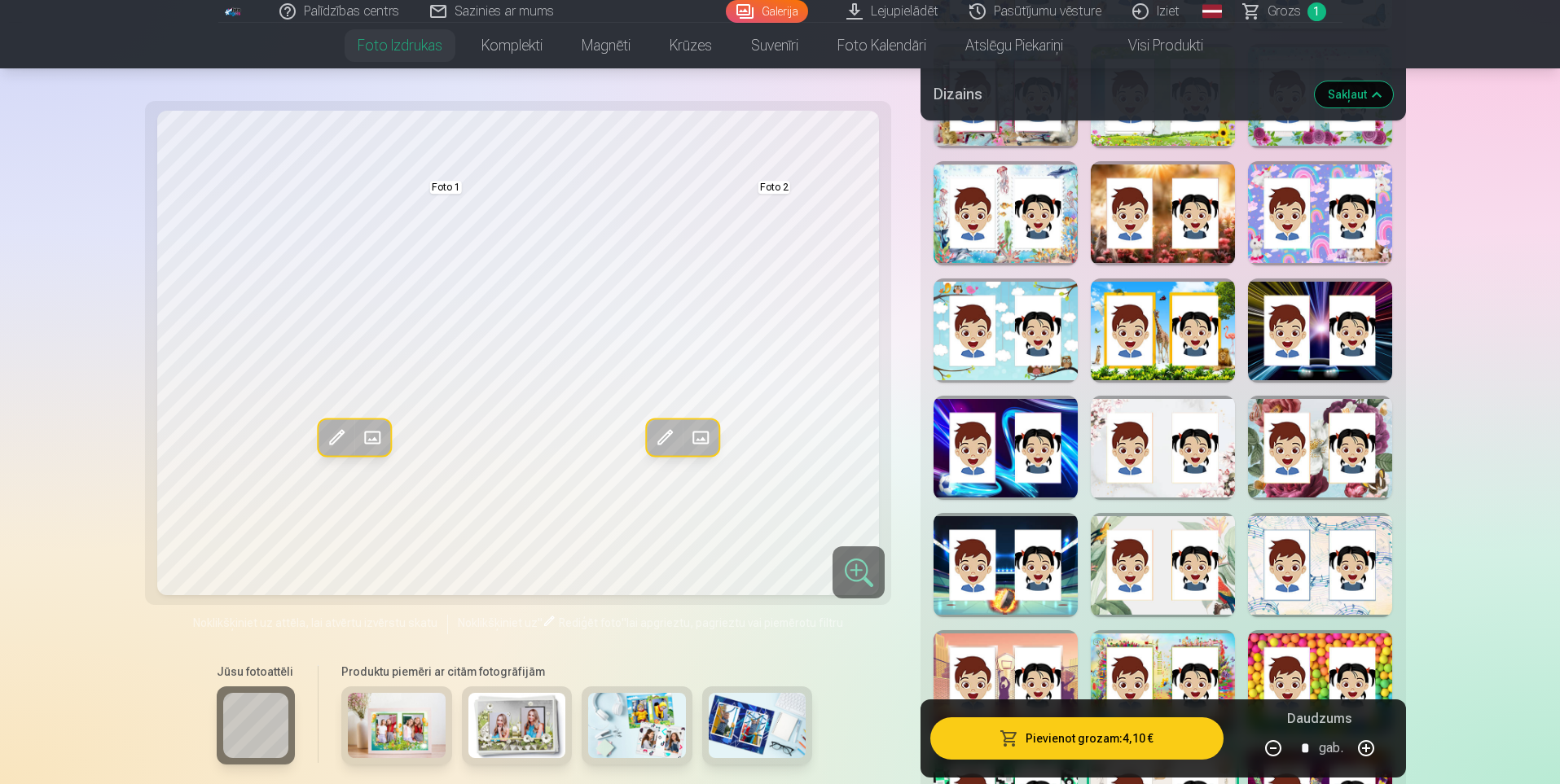
scroll to position [1140, 0]
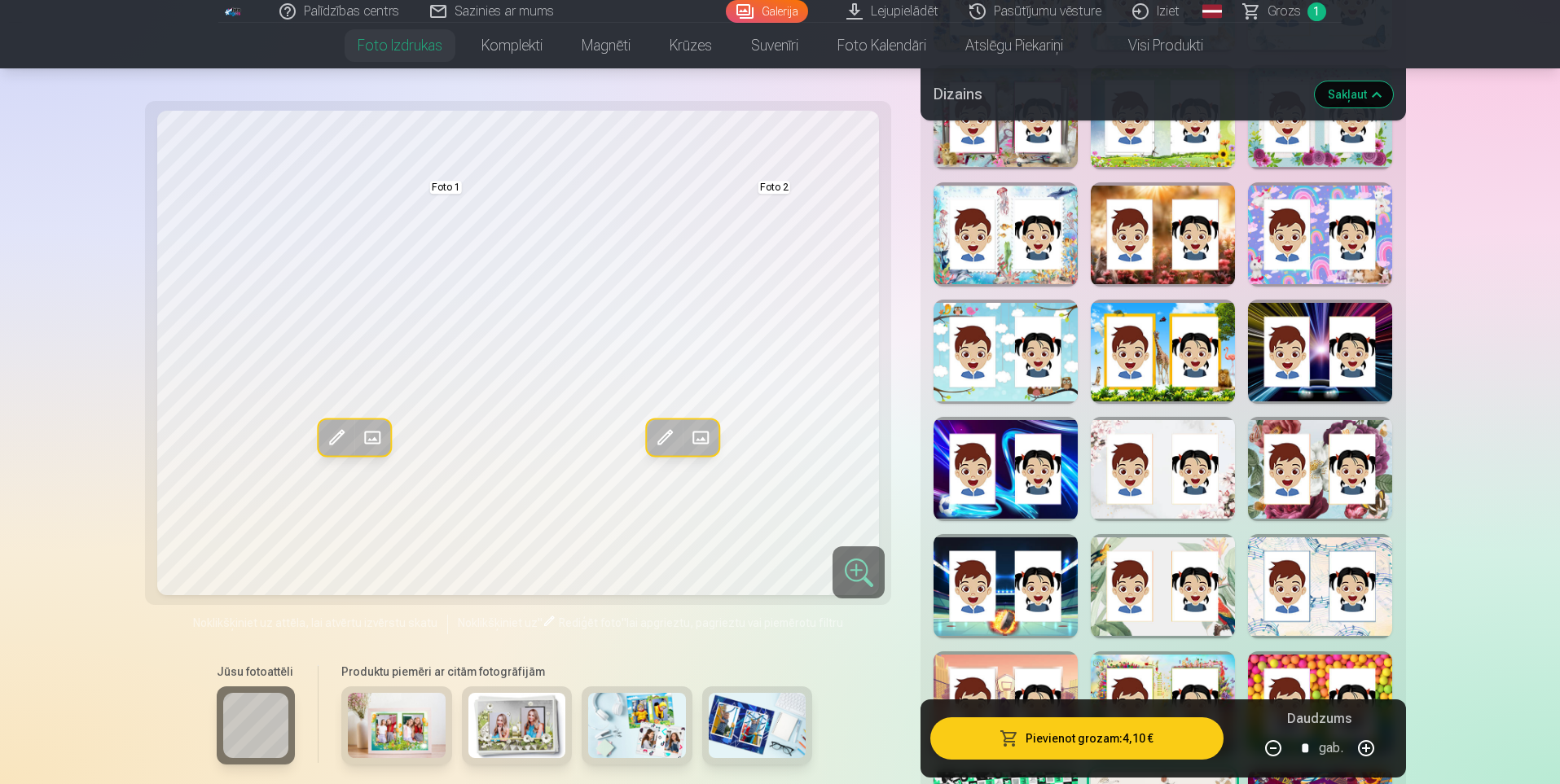
click at [1317, 582] on div at bounding box center [1319, 586] width 144 height 104
click at [376, 439] on span at bounding box center [372, 437] width 26 height 26
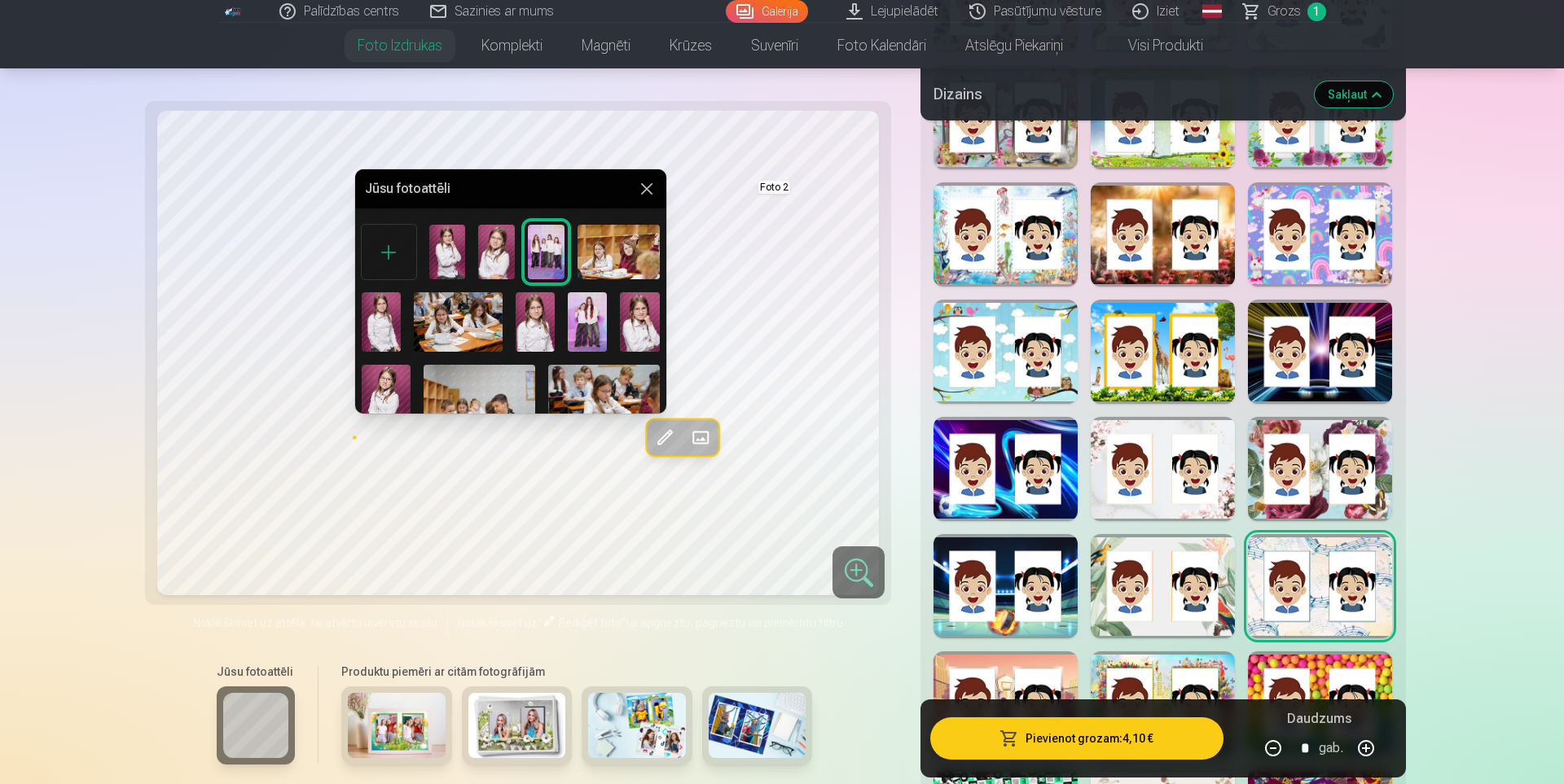
click at [626, 332] on img at bounding box center [639, 321] width 39 height 58
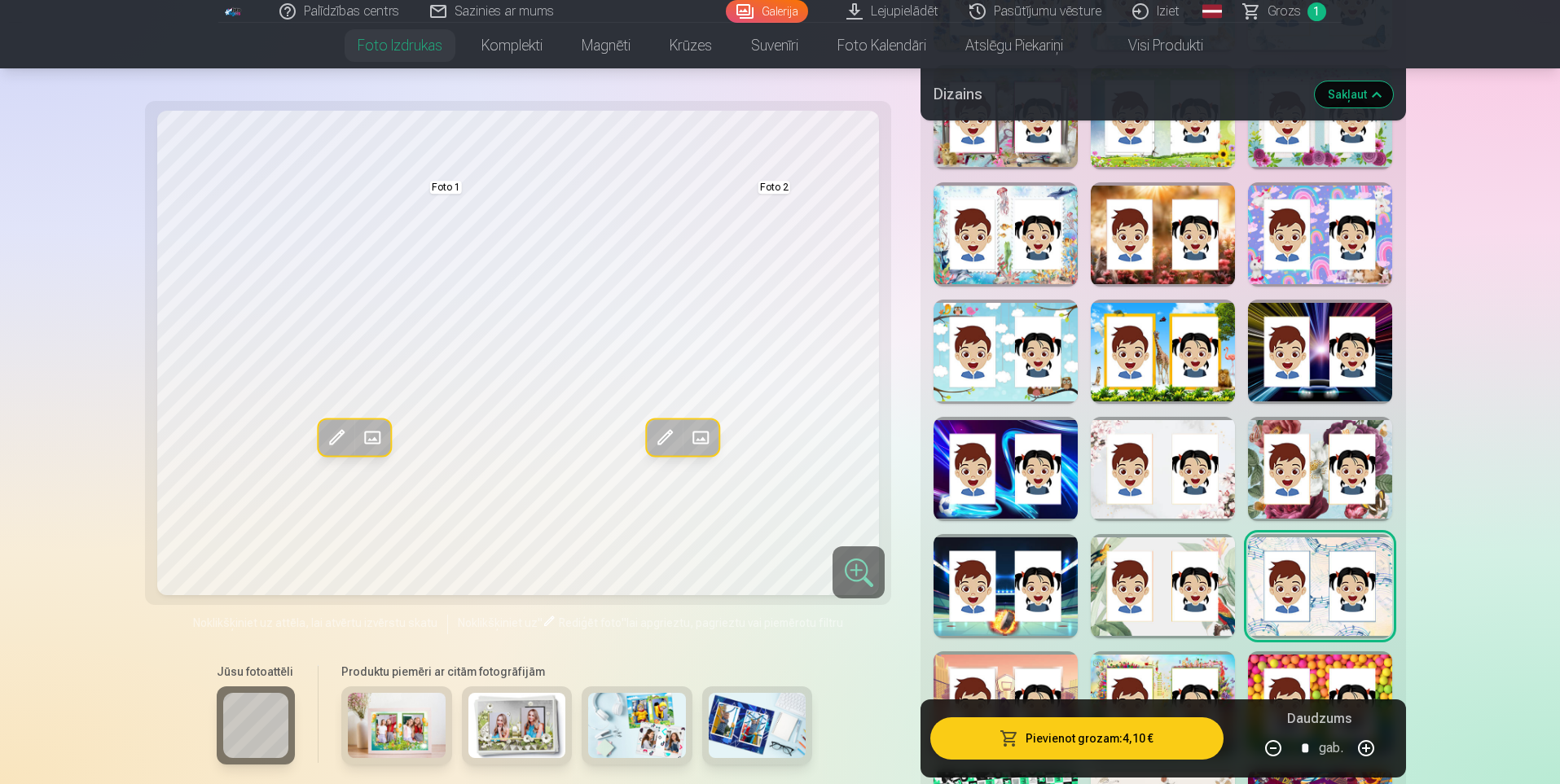
click at [697, 444] on span at bounding box center [699, 437] width 26 height 26
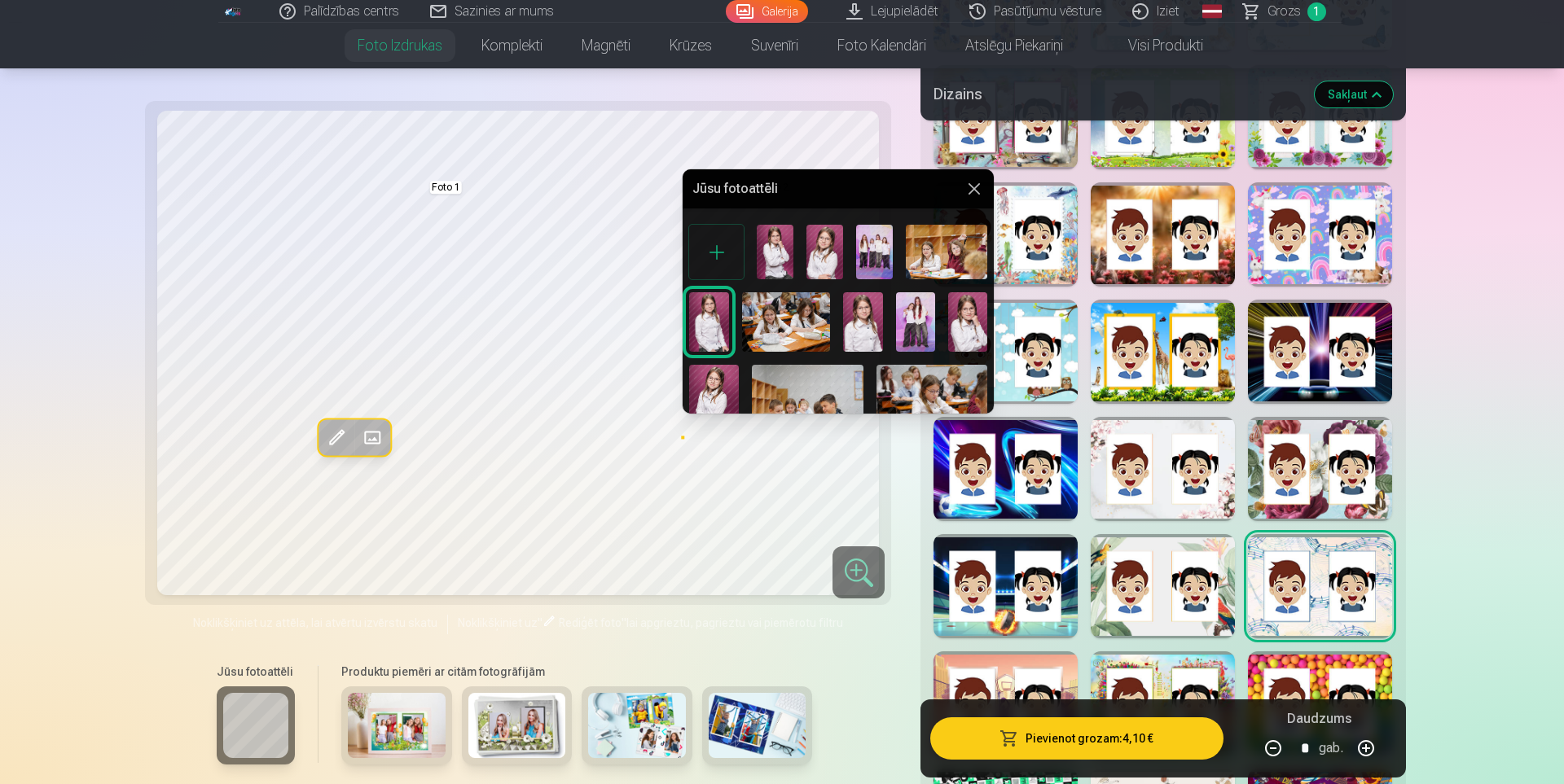
click at [714, 383] on img at bounding box center [713, 402] width 49 height 74
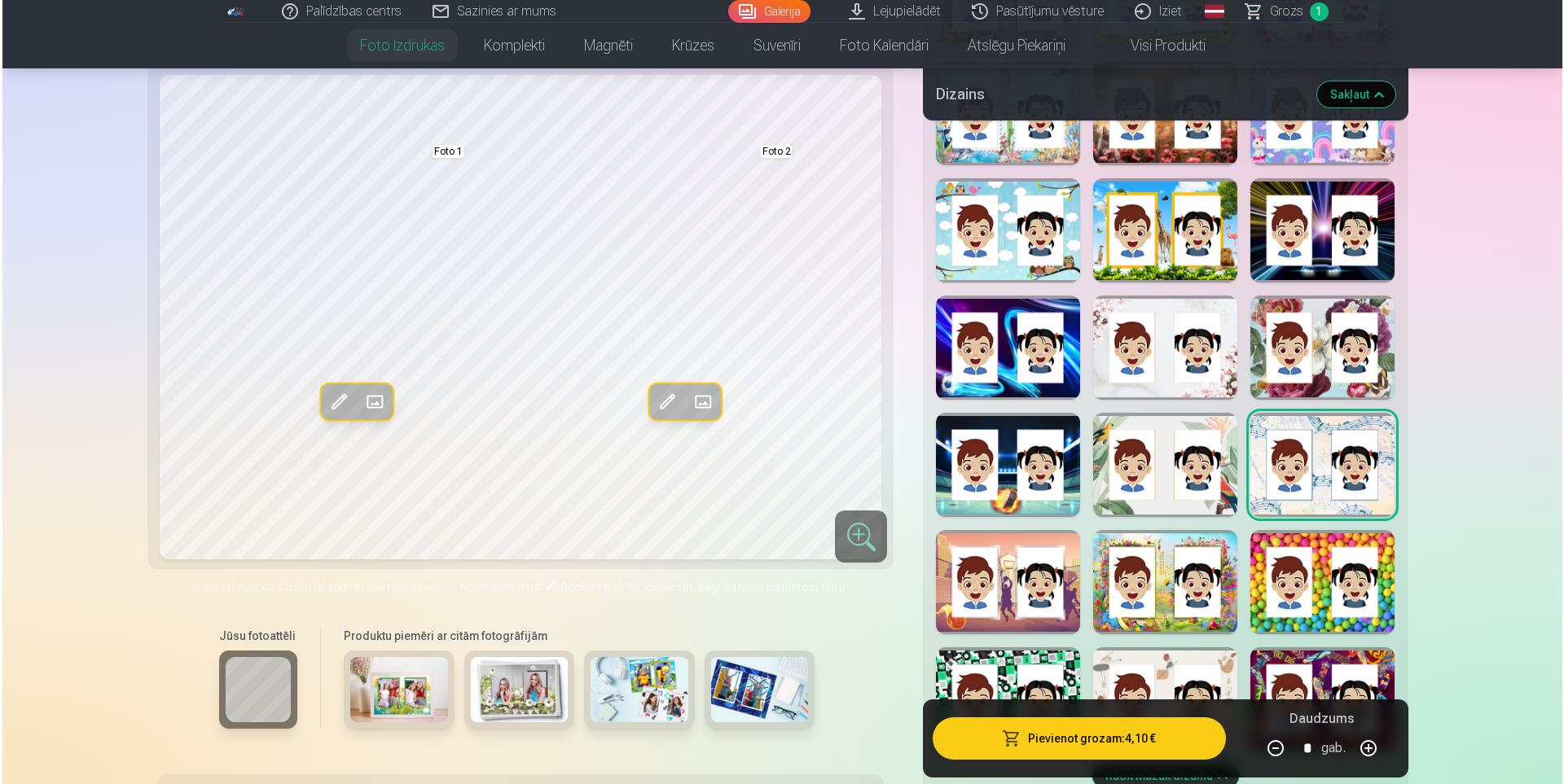
scroll to position [1303, 0]
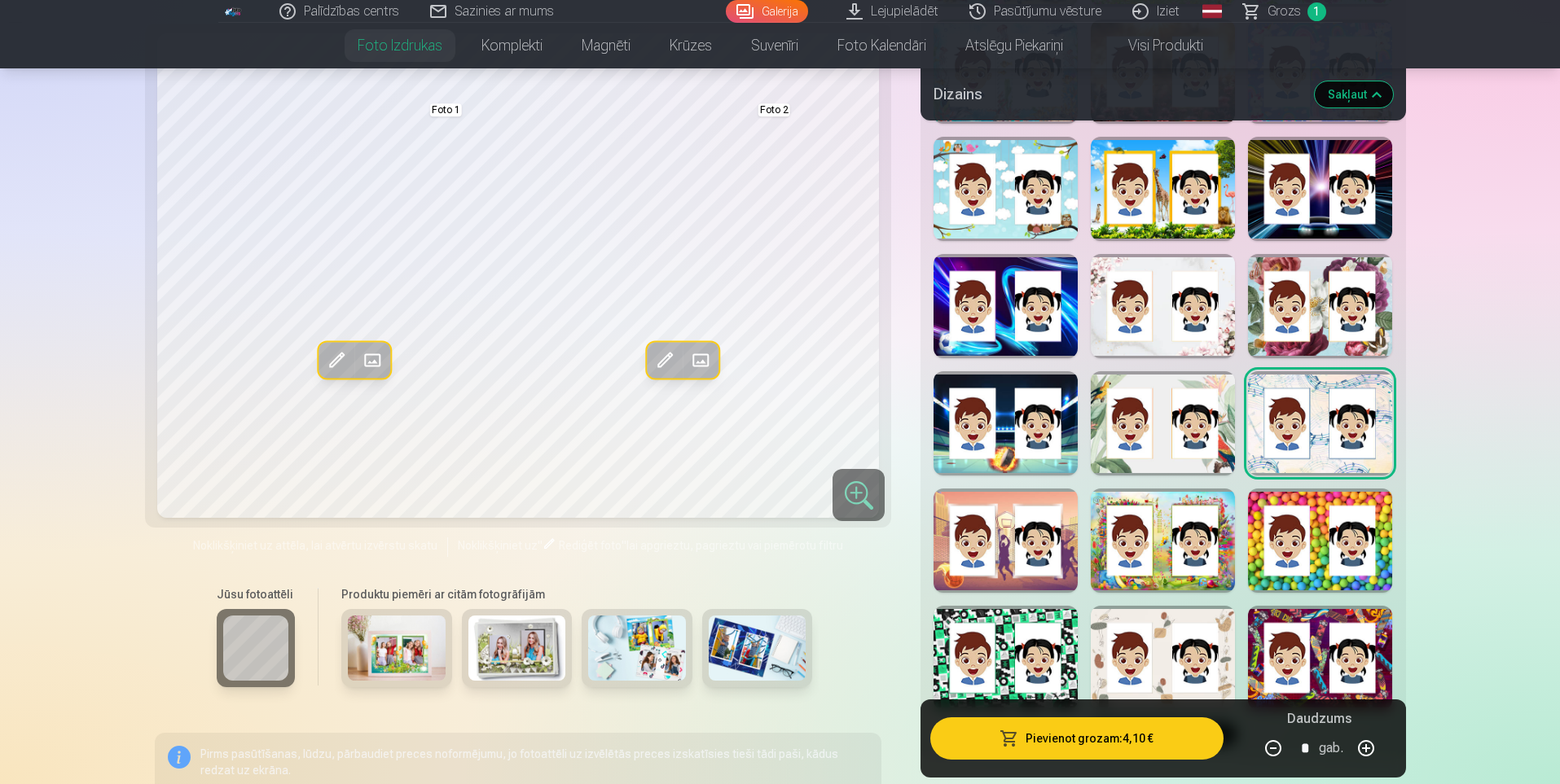
click at [1052, 739] on button "Pievienot grozam : 4,10 €" at bounding box center [1077, 739] width 293 height 43
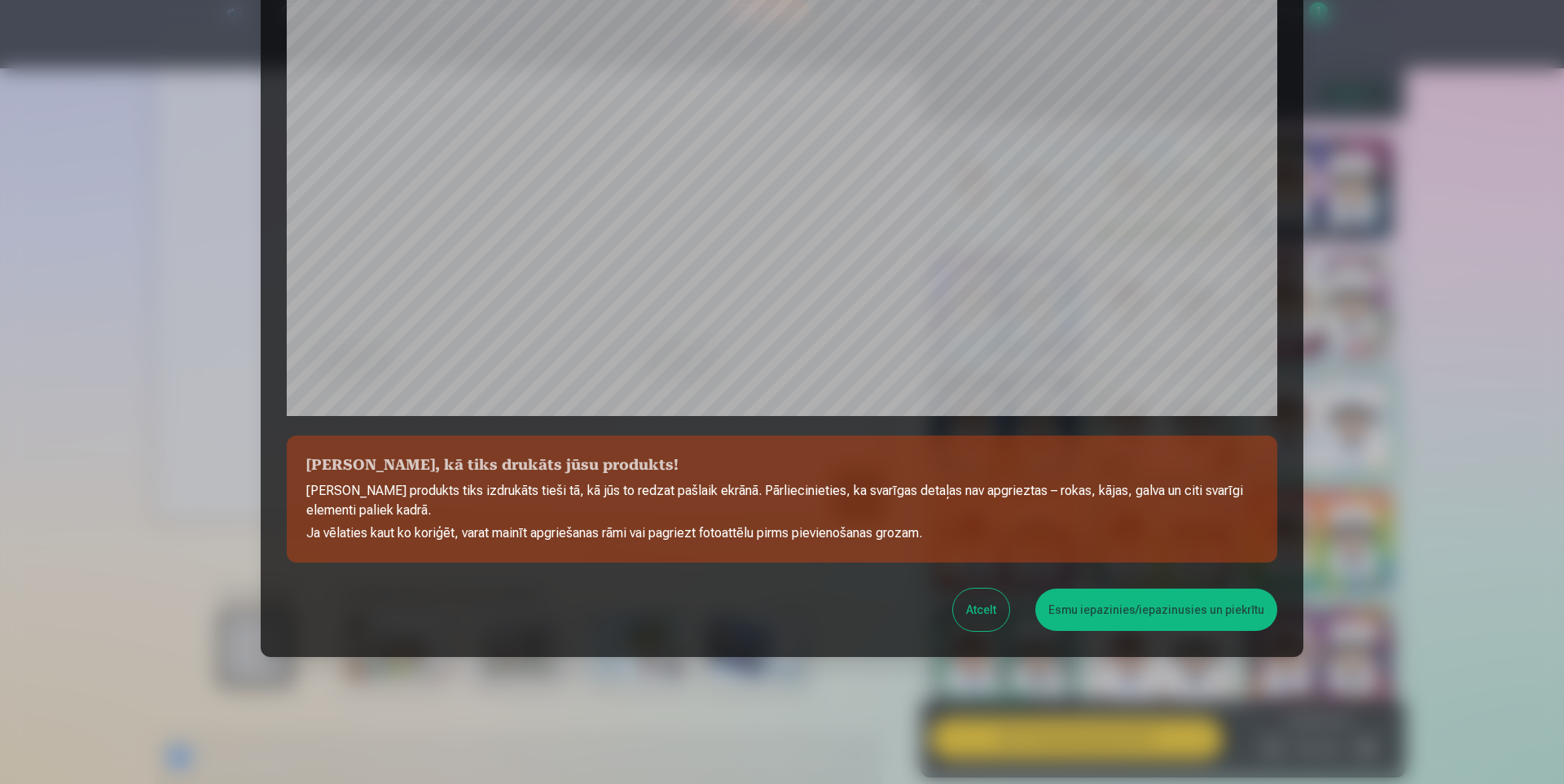
scroll to position [389, 0]
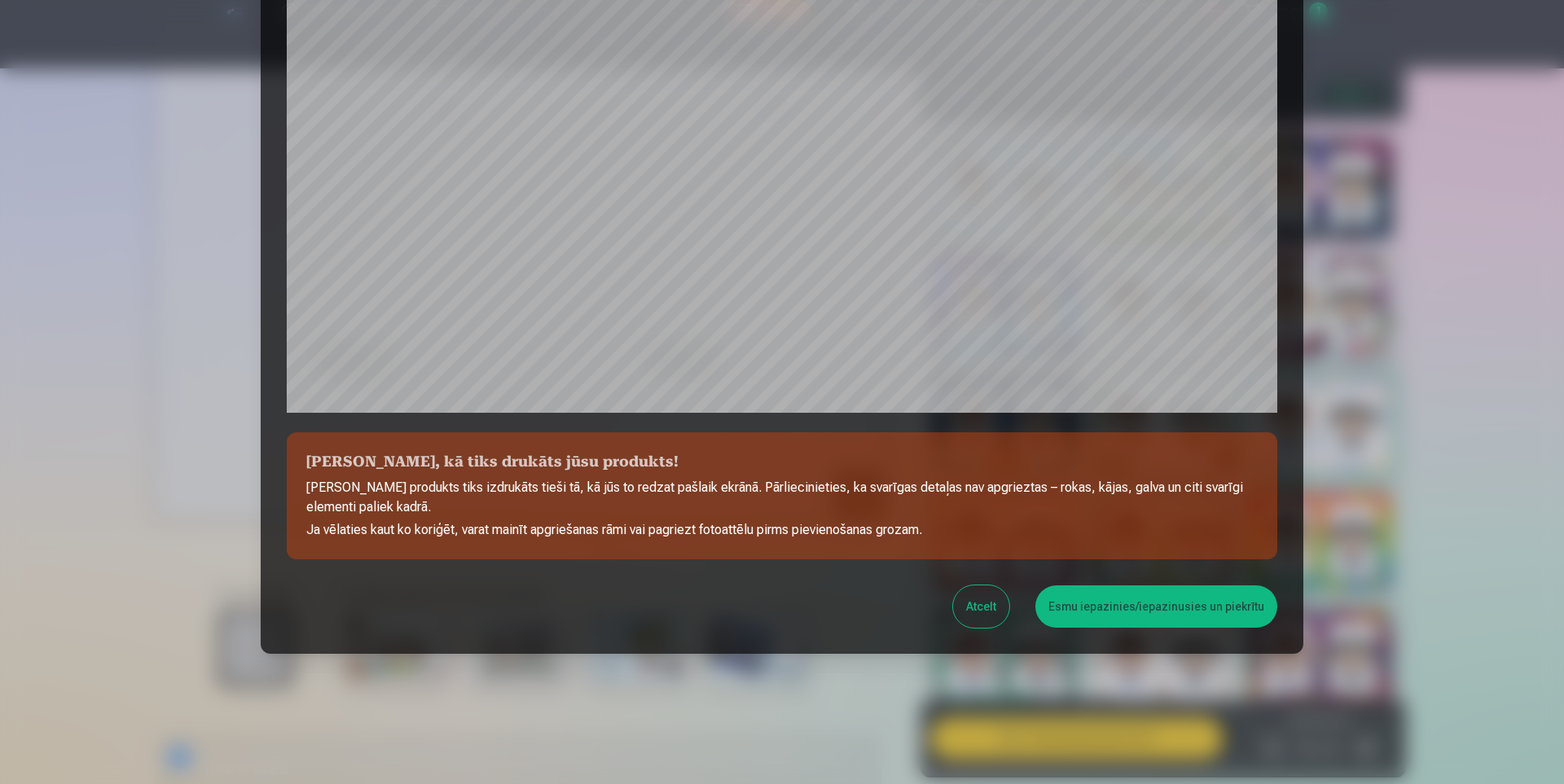
click at [1120, 621] on button "Esmu iepazinies/iepazinusies un piekrītu" at bounding box center [1156, 607] width 242 height 43
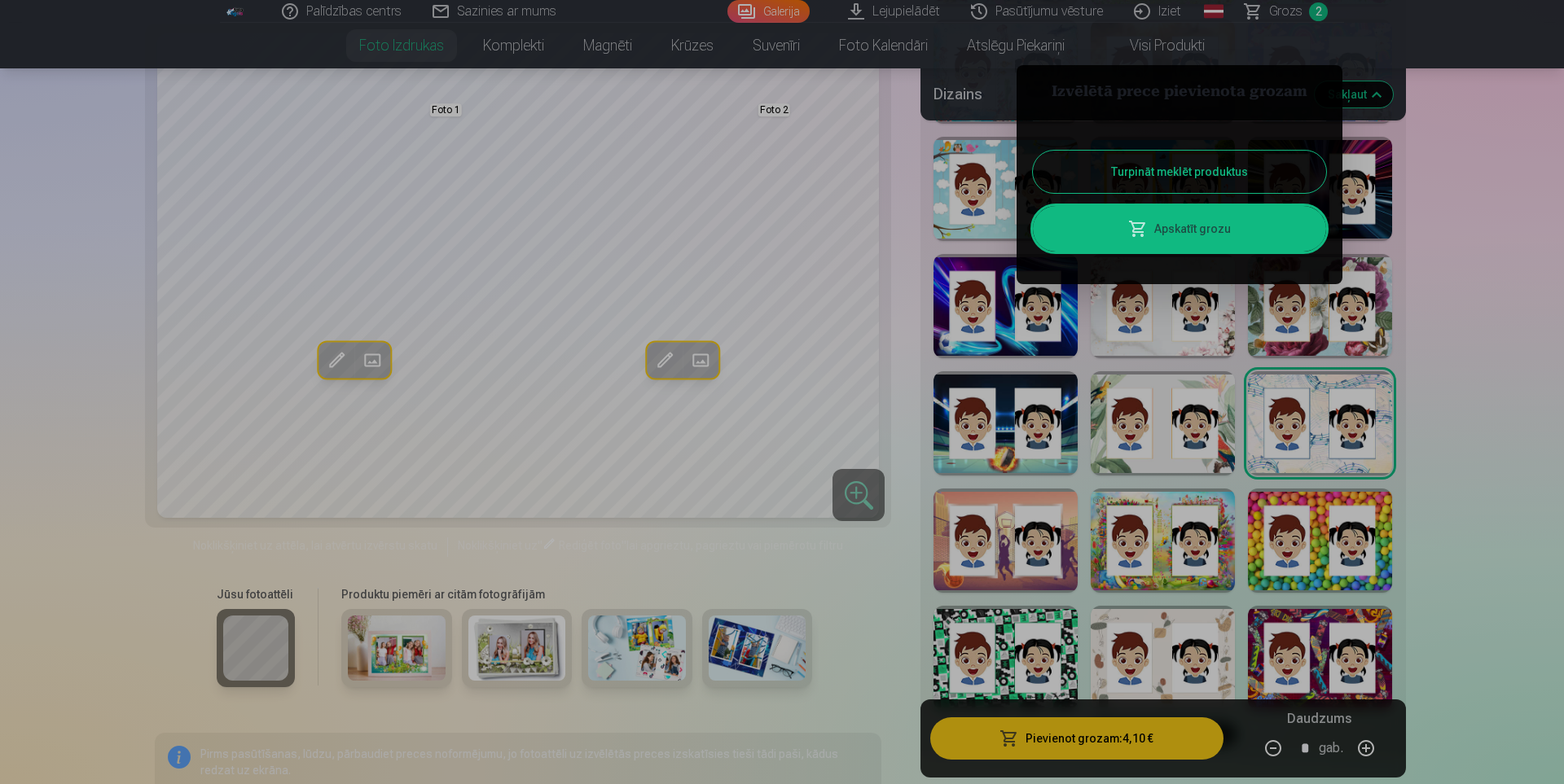
click at [1445, 391] on div at bounding box center [782, 392] width 1564 height 784
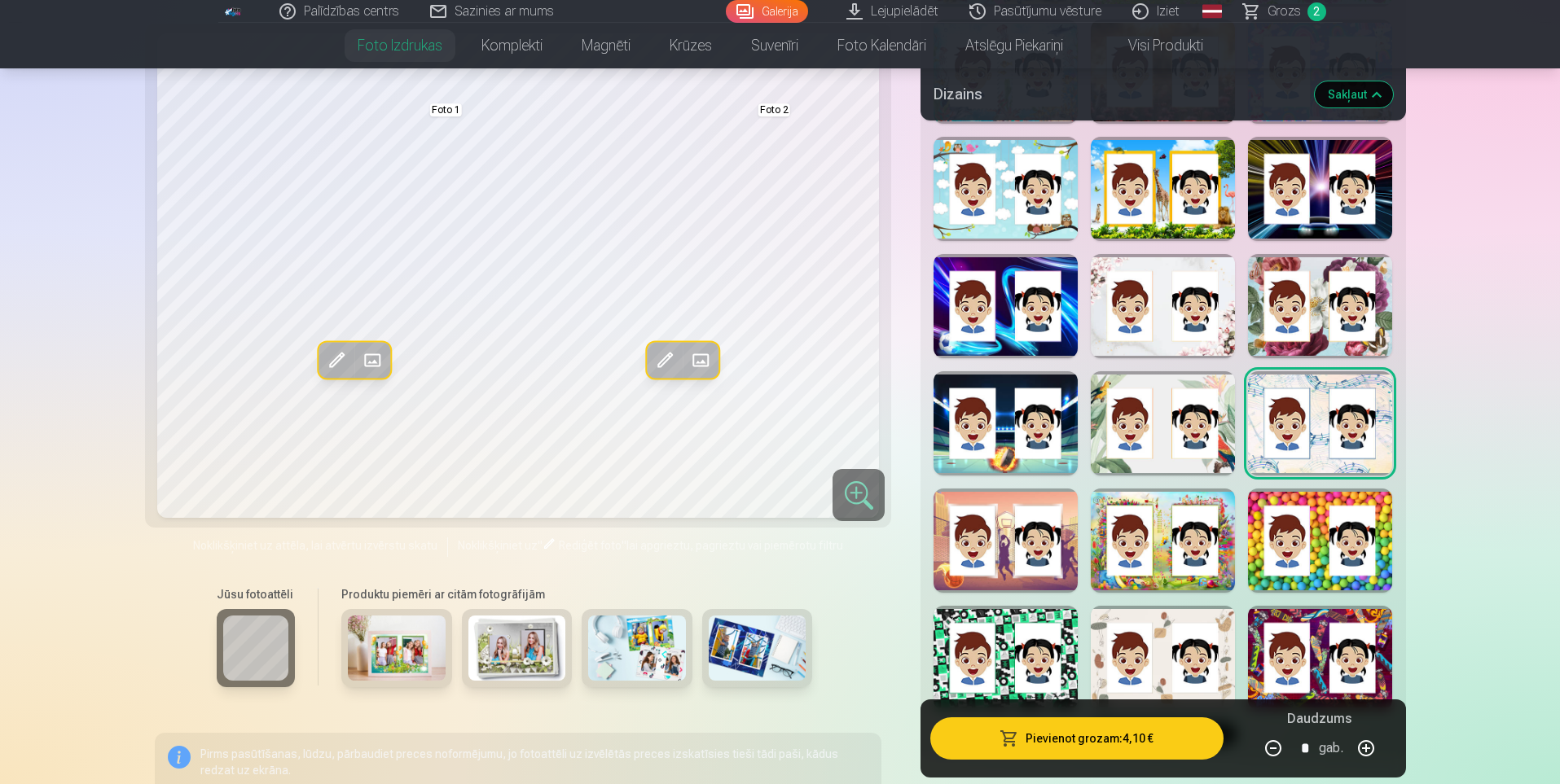
click at [1143, 351] on div at bounding box center [1162, 306] width 144 height 104
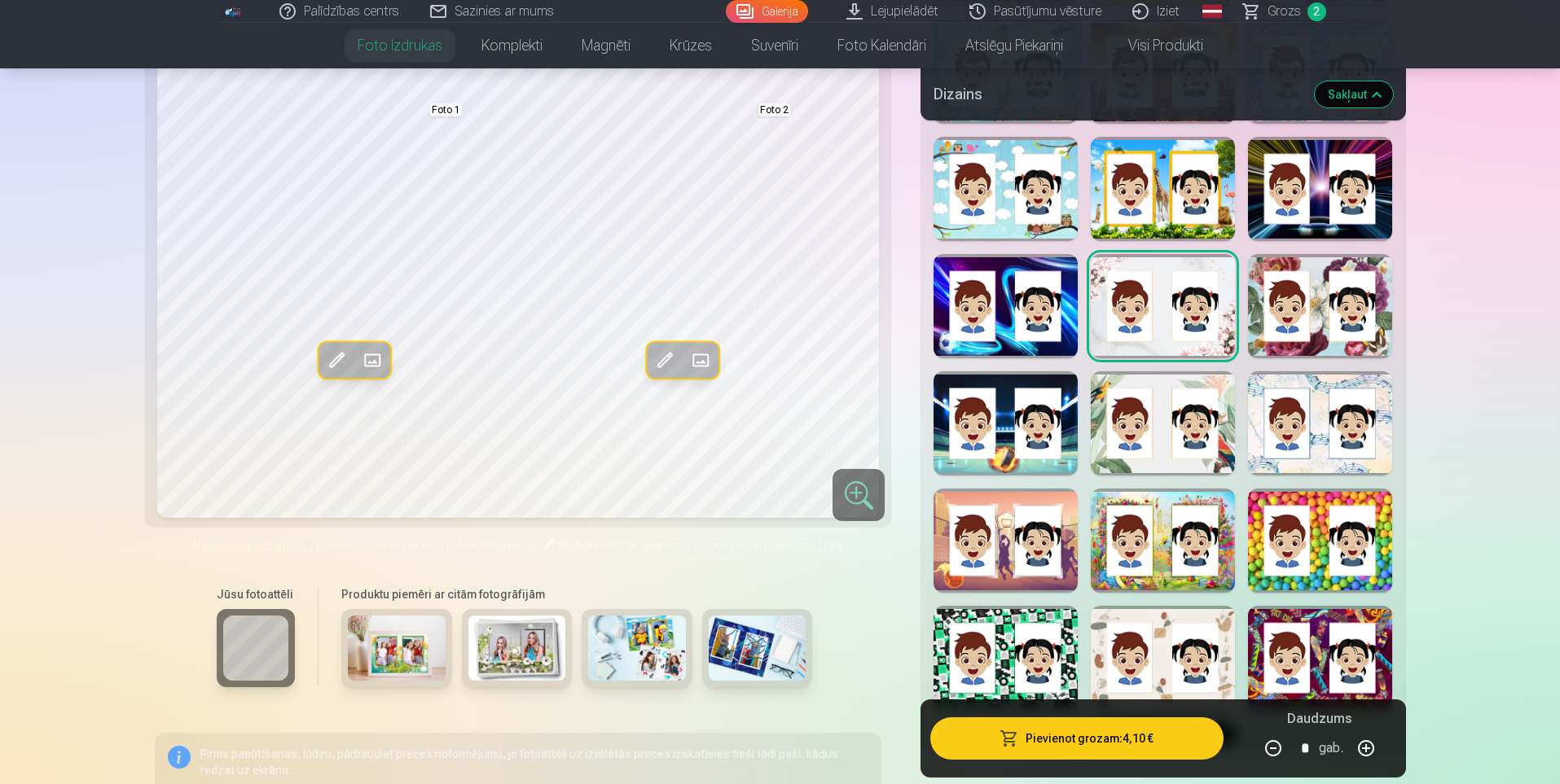
click at [373, 362] on span at bounding box center [372, 360] width 26 height 26
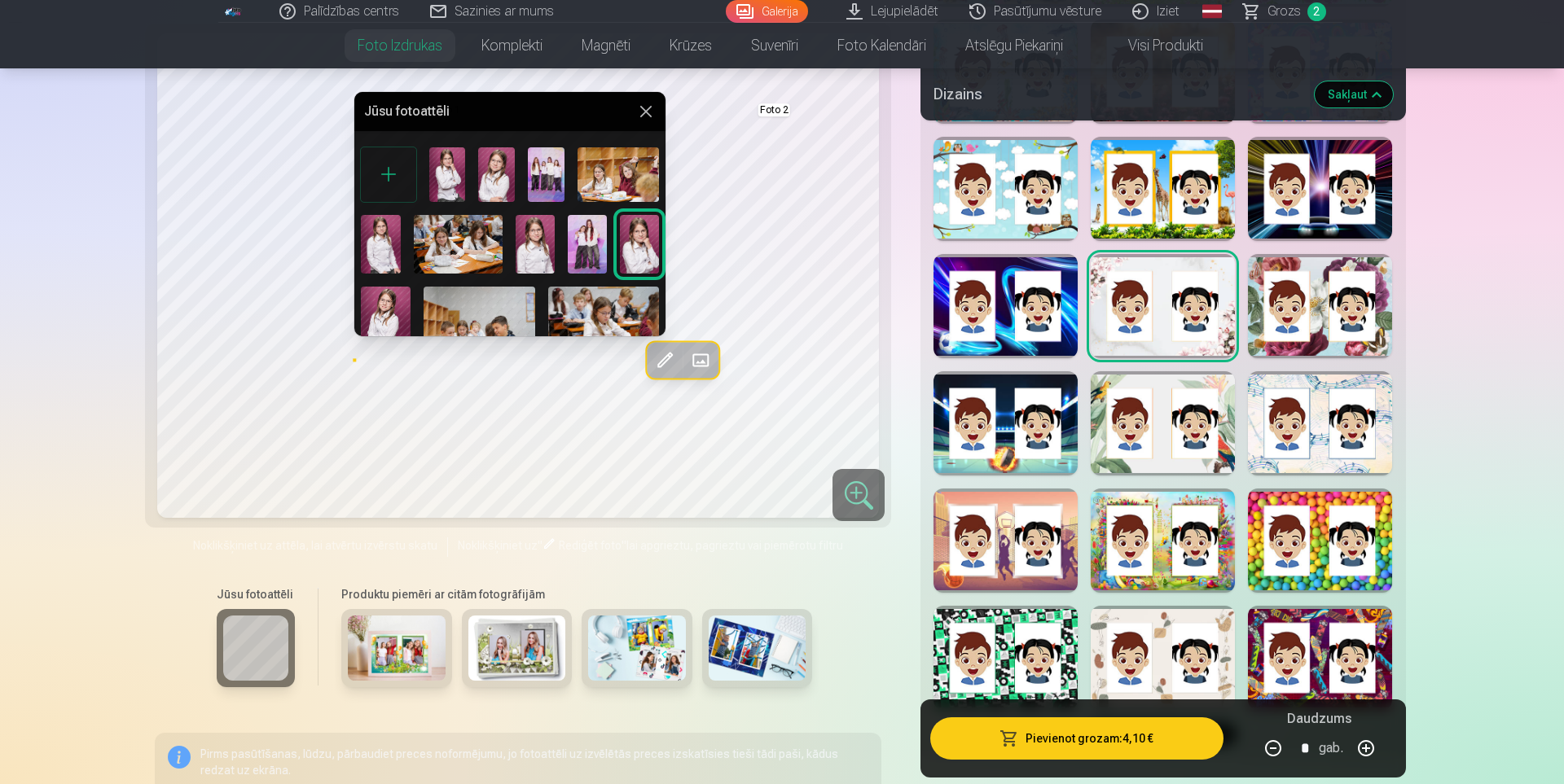
click at [633, 244] on img at bounding box center [639, 244] width 39 height 58
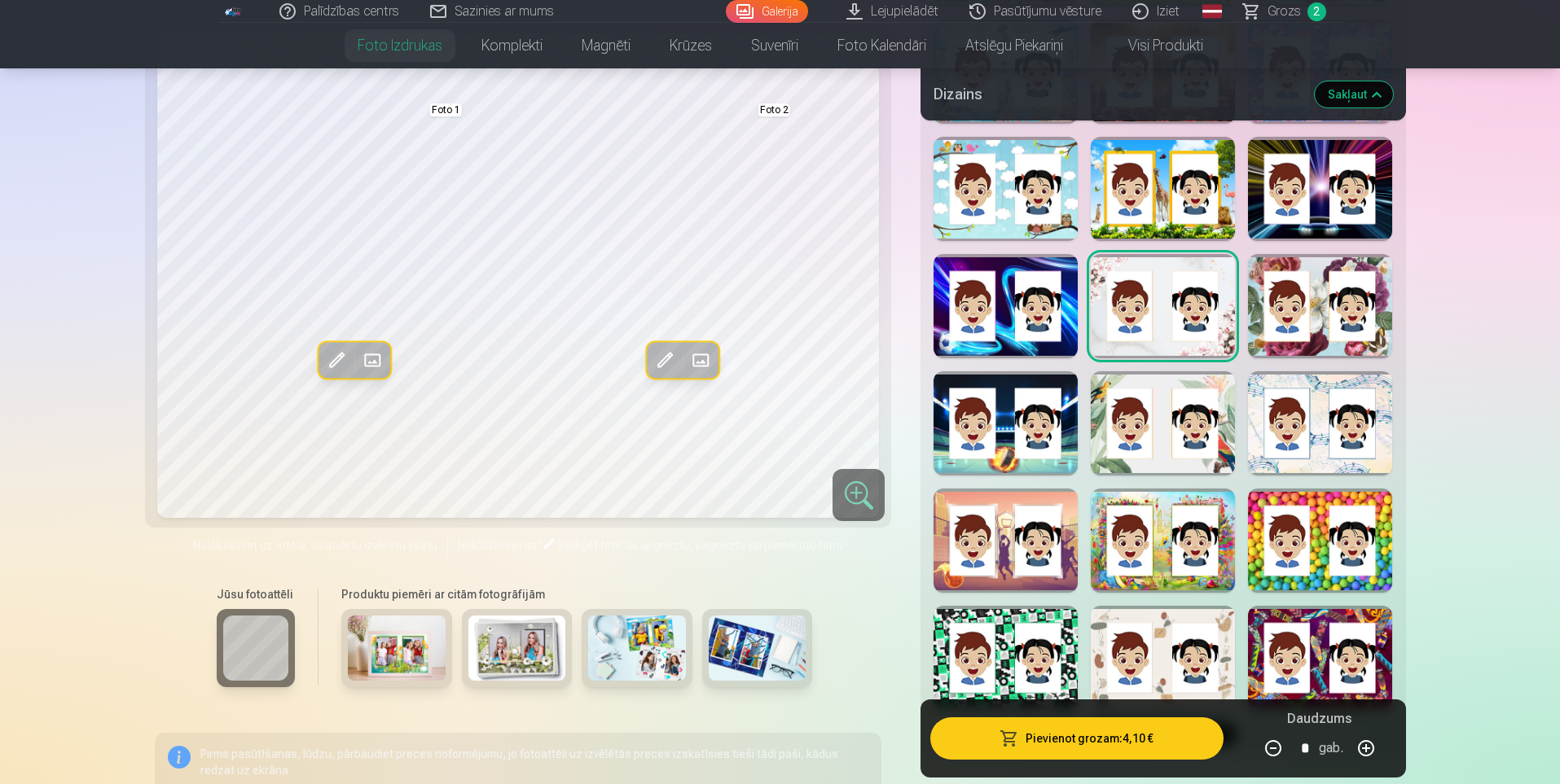
click at [703, 360] on span at bounding box center [699, 360] width 26 height 26
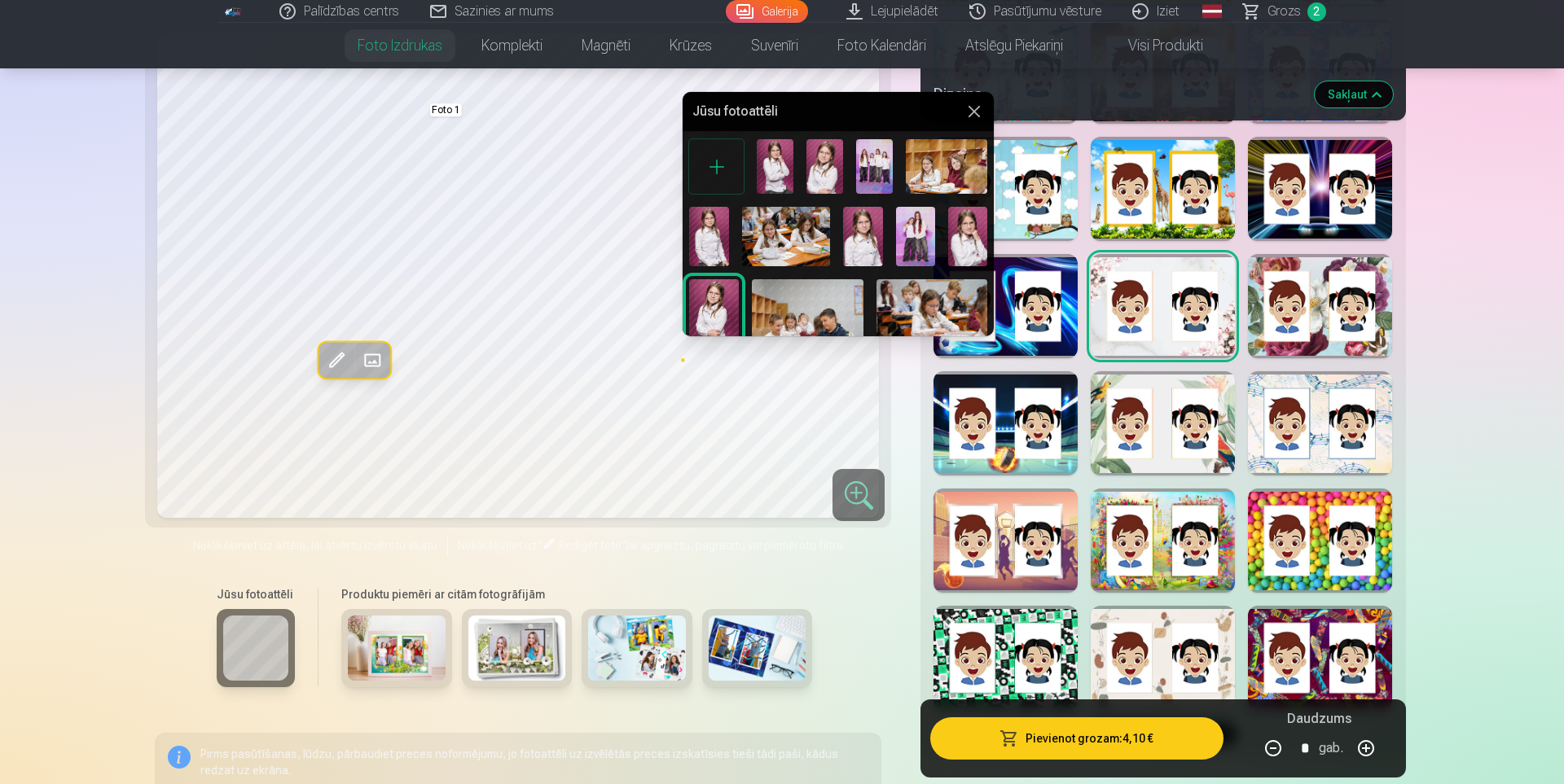
scroll to position [0, 0]
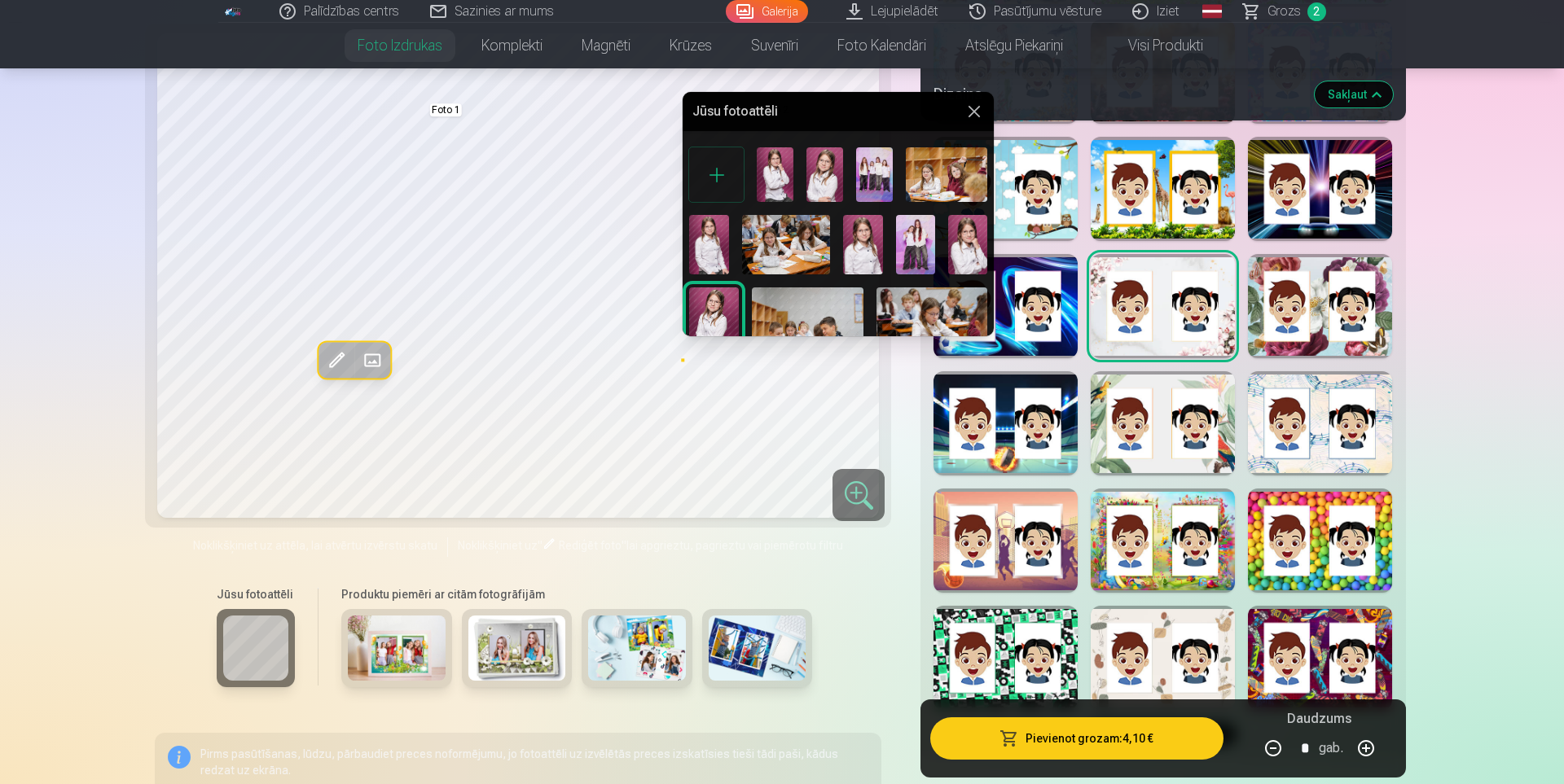
click at [717, 293] on img at bounding box center [713, 325] width 49 height 74
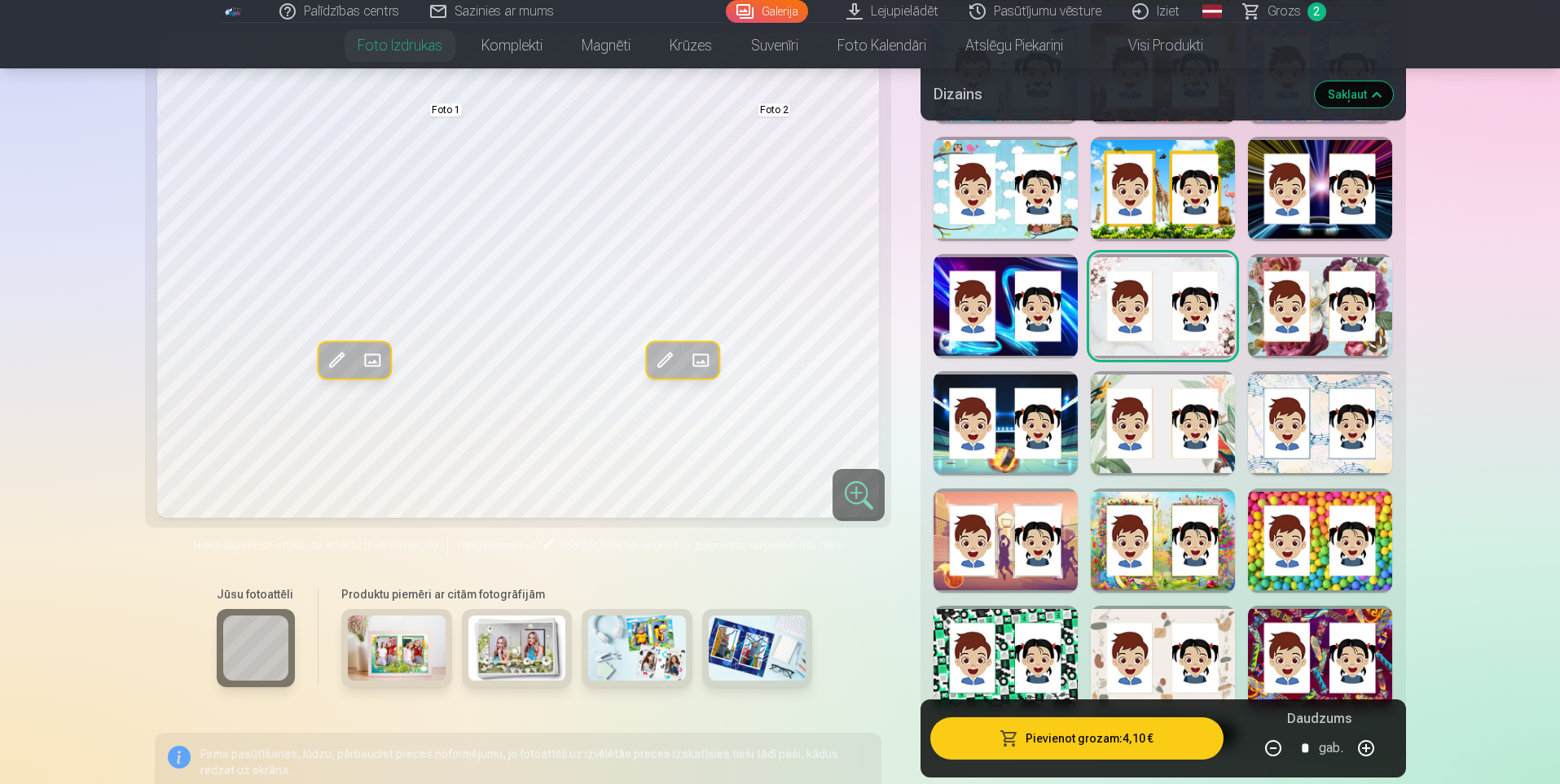
click at [1121, 738] on button "Pievienot grozam : 4,10 €" at bounding box center [1077, 739] width 293 height 43
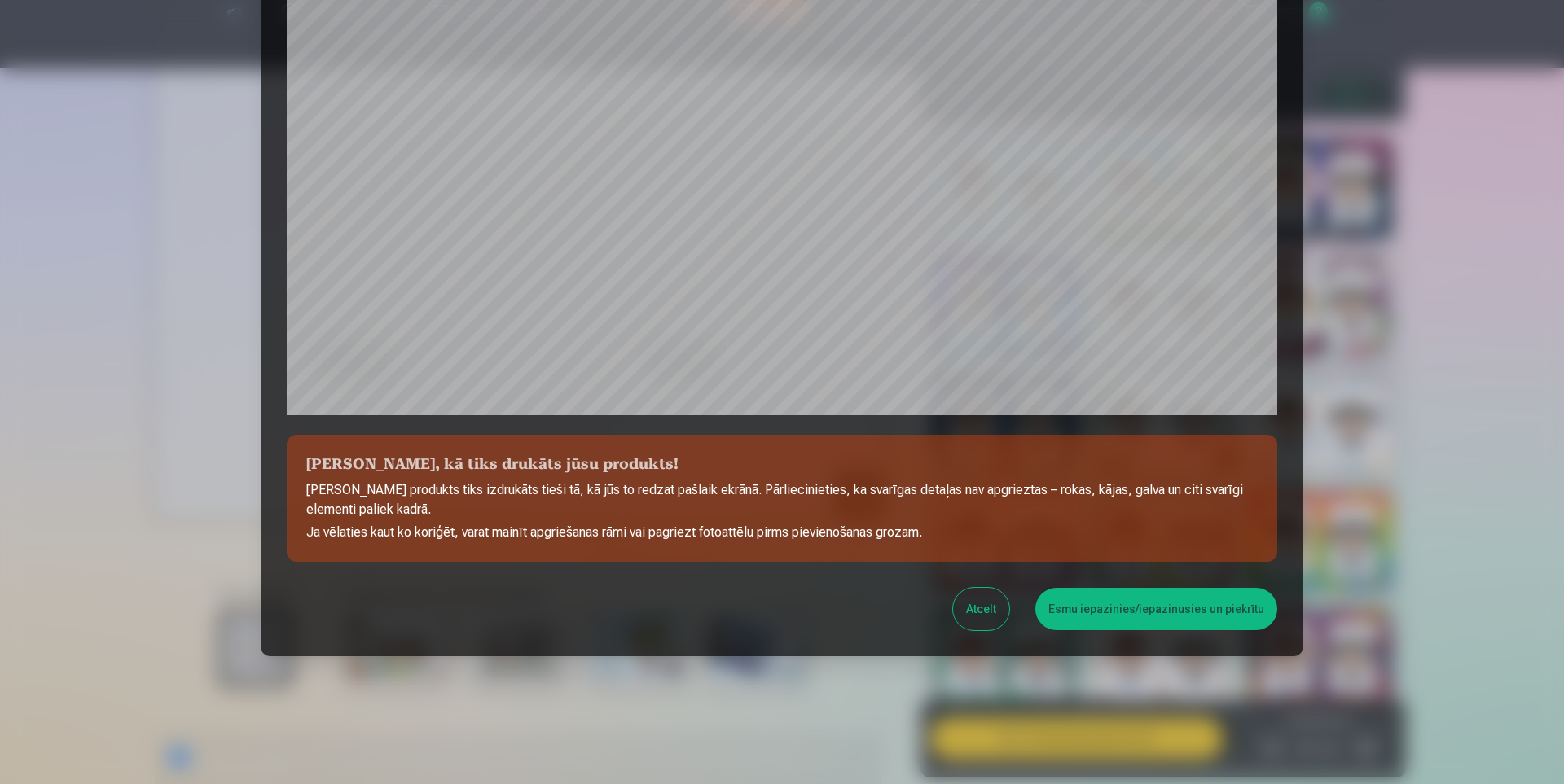
scroll to position [389, 0]
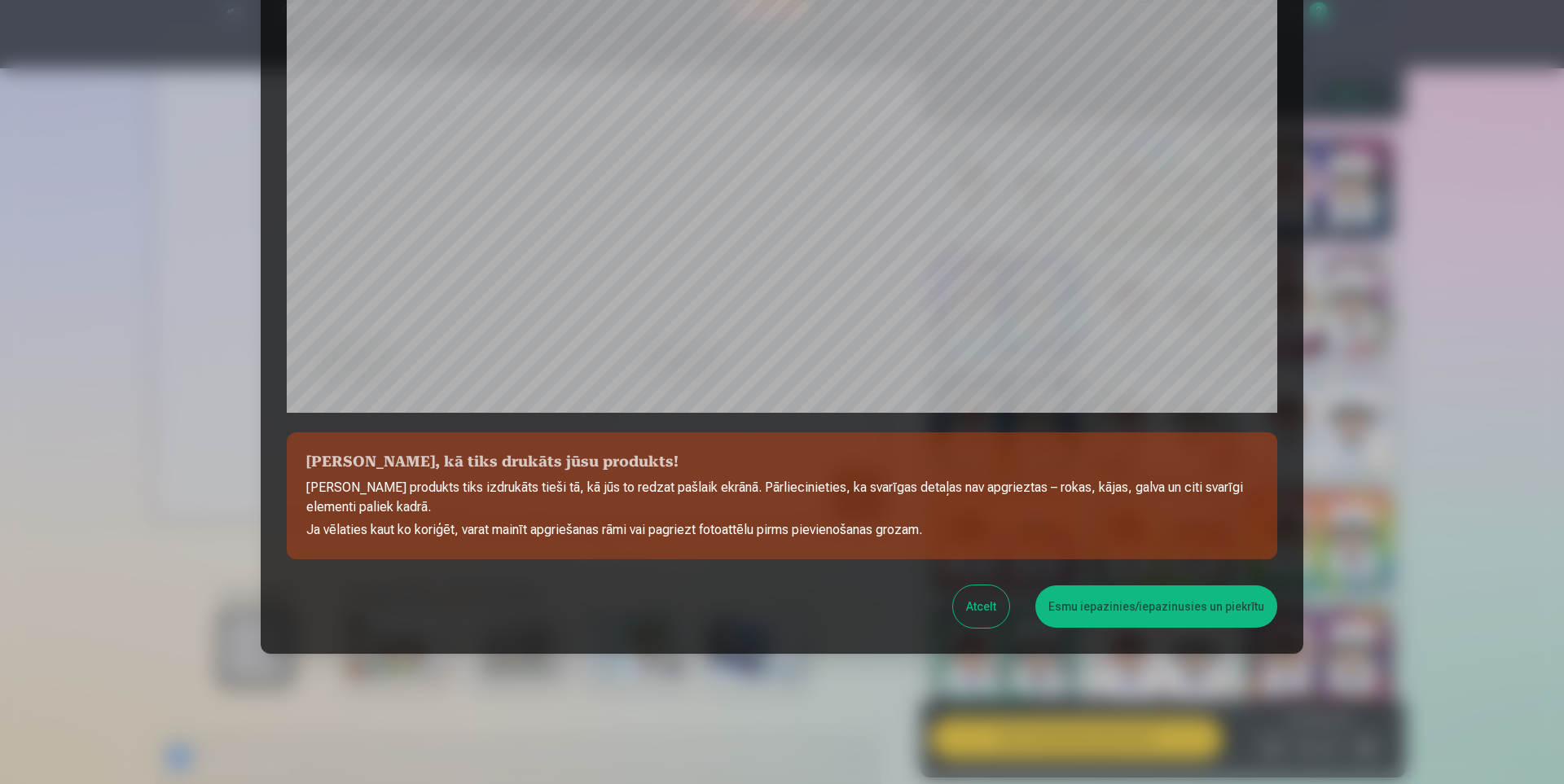
click at [1188, 604] on button "Esmu iepazinies/iepazinusies un piekrītu" at bounding box center [1156, 607] width 242 height 43
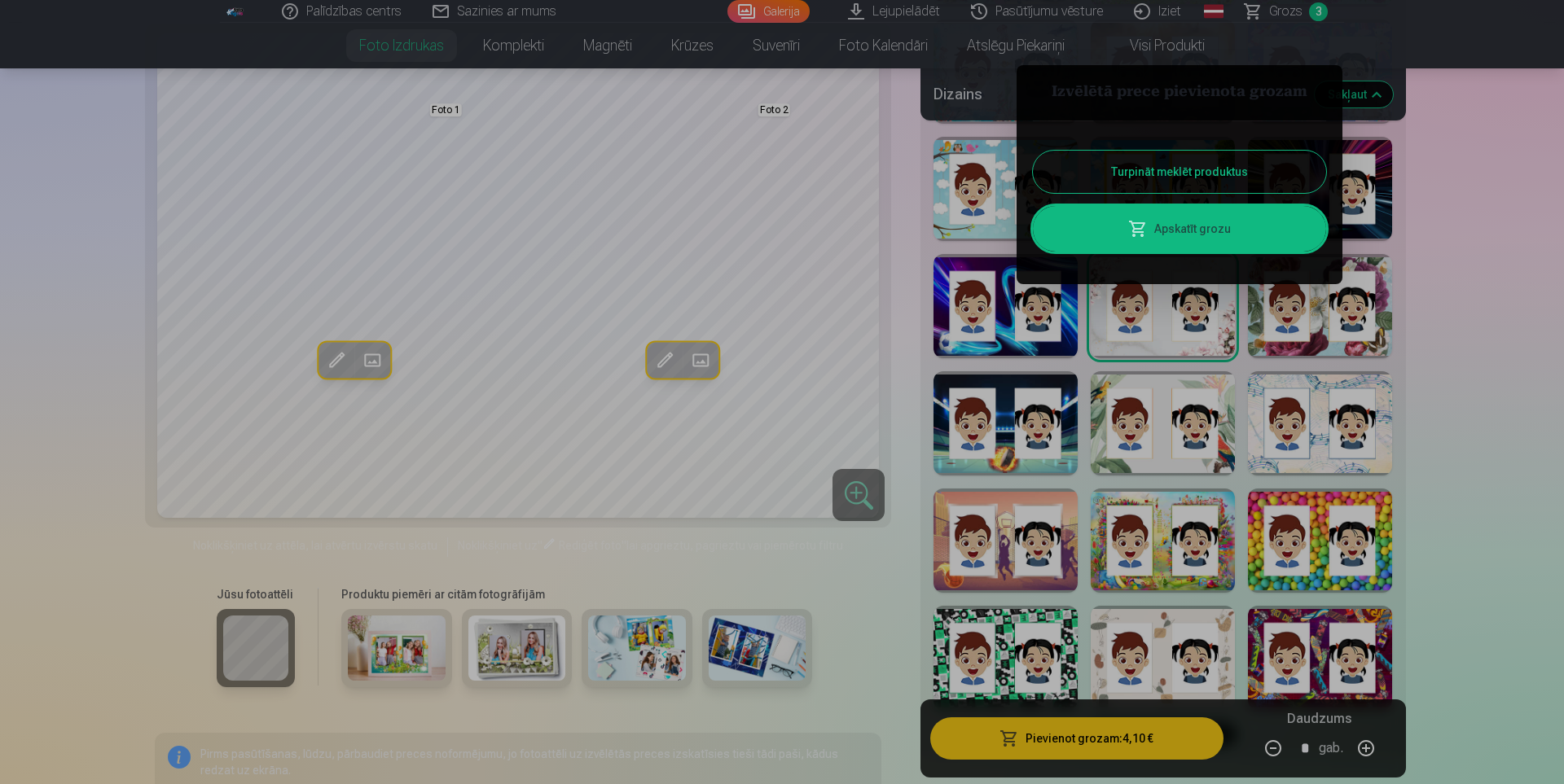
click at [1222, 229] on link "Apskatīt grozu" at bounding box center [1179, 228] width 293 height 45
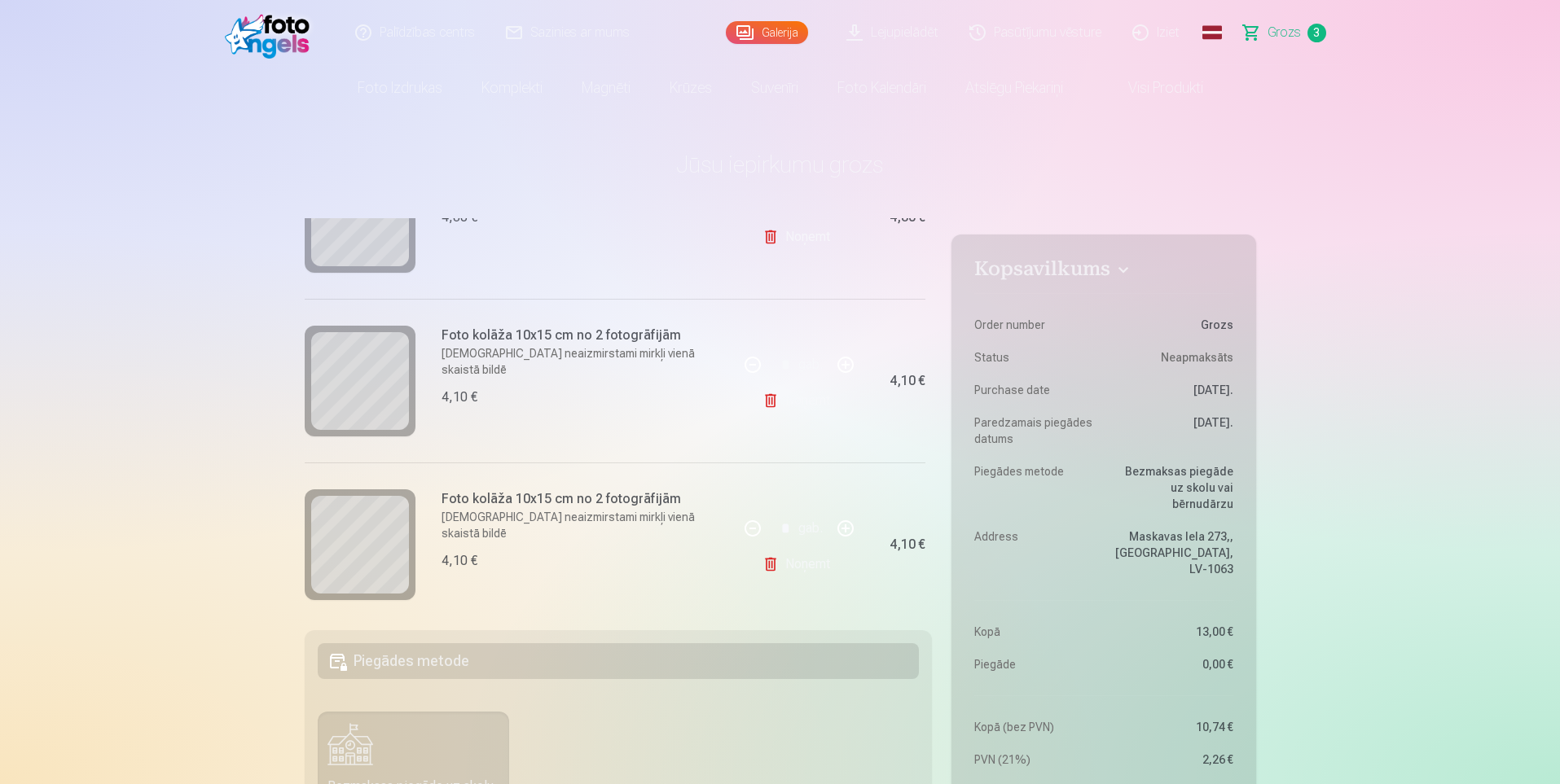
scroll to position [302, 0]
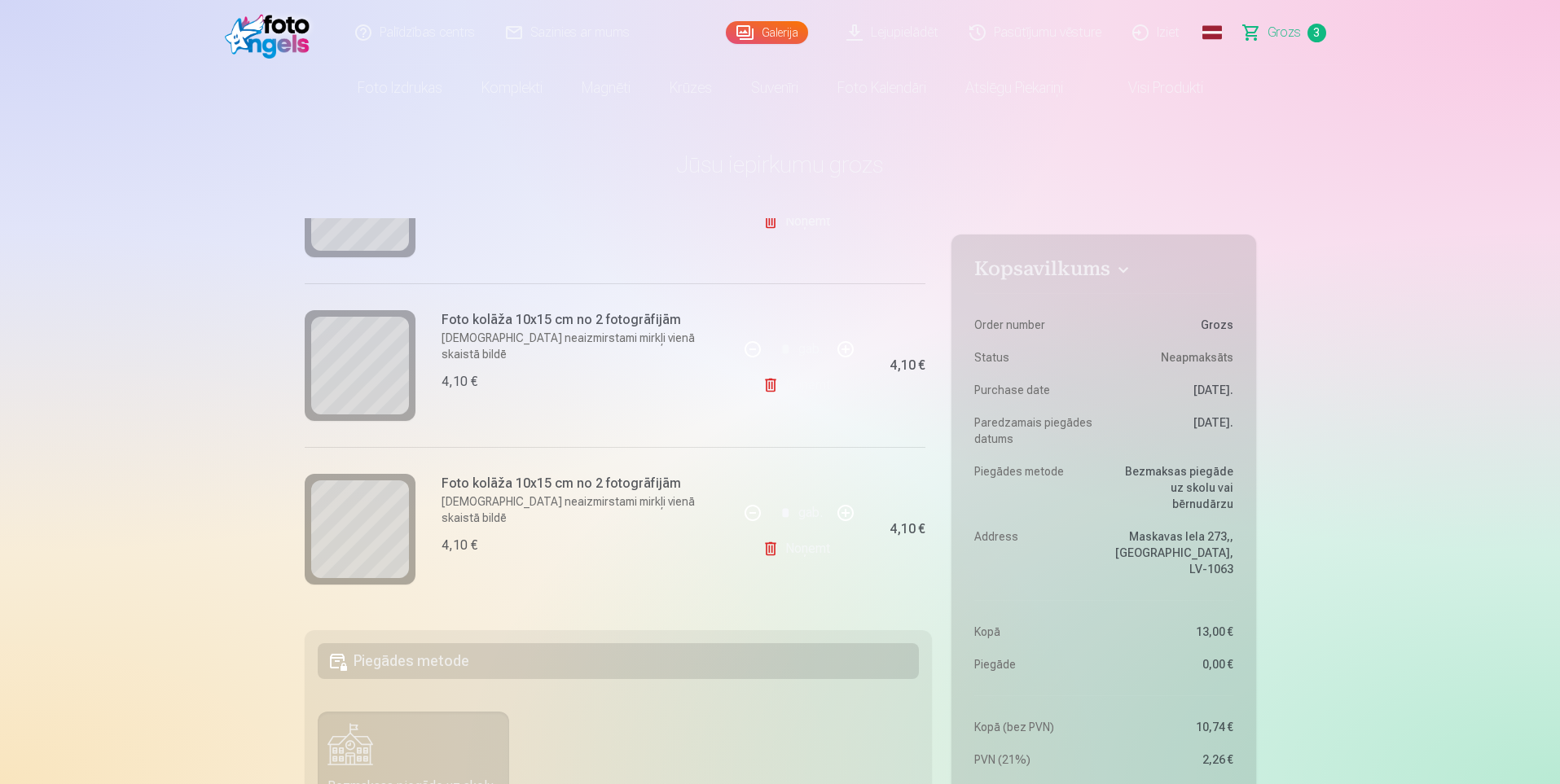
click at [807, 546] on link "Noņemt" at bounding box center [800, 549] width 74 height 33
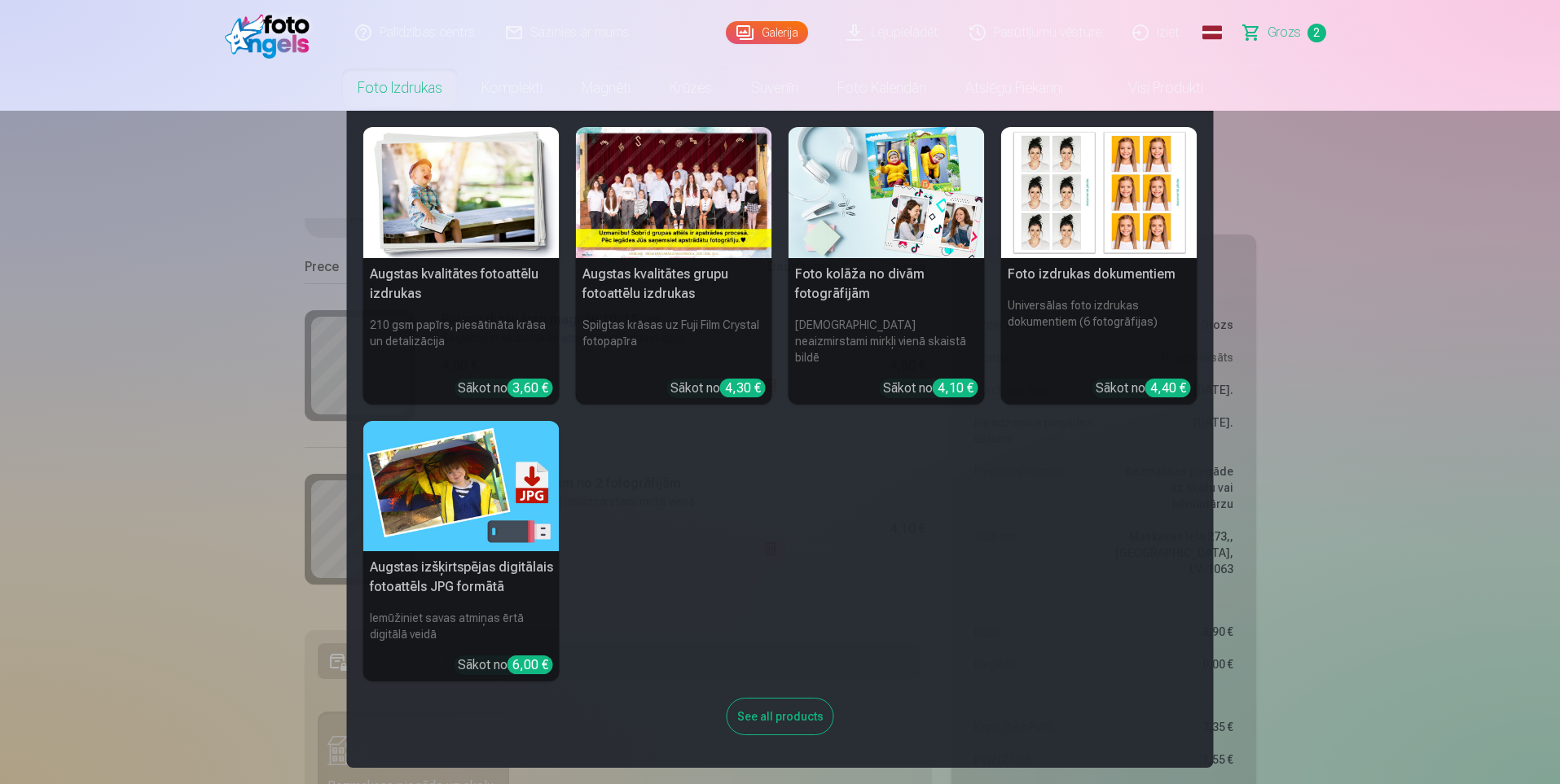
click at [847, 288] on h5 "Foto kolāža no divām fotogrāfijām" at bounding box center [886, 284] width 196 height 52
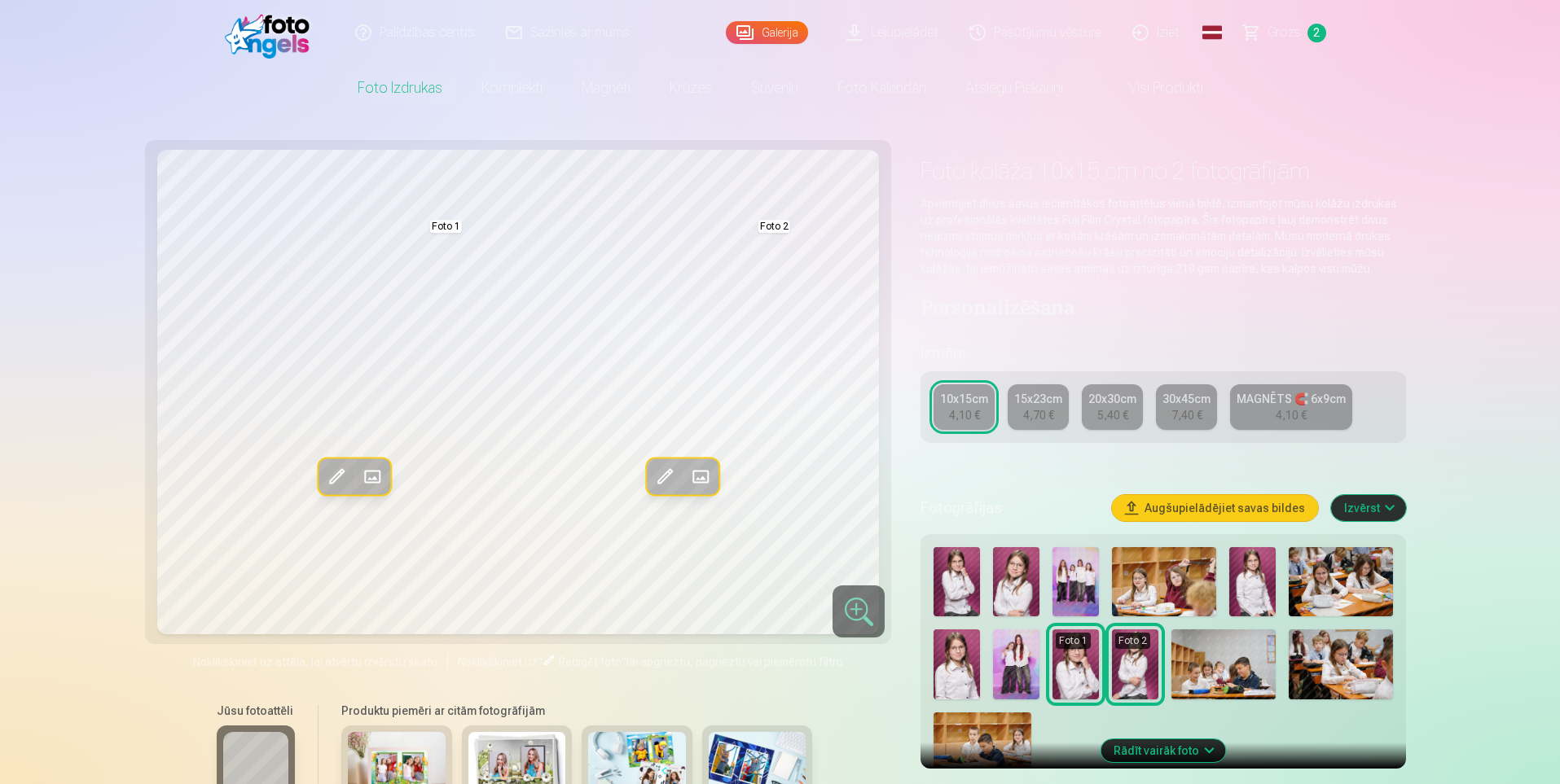
click at [369, 477] on span at bounding box center [372, 477] width 26 height 26
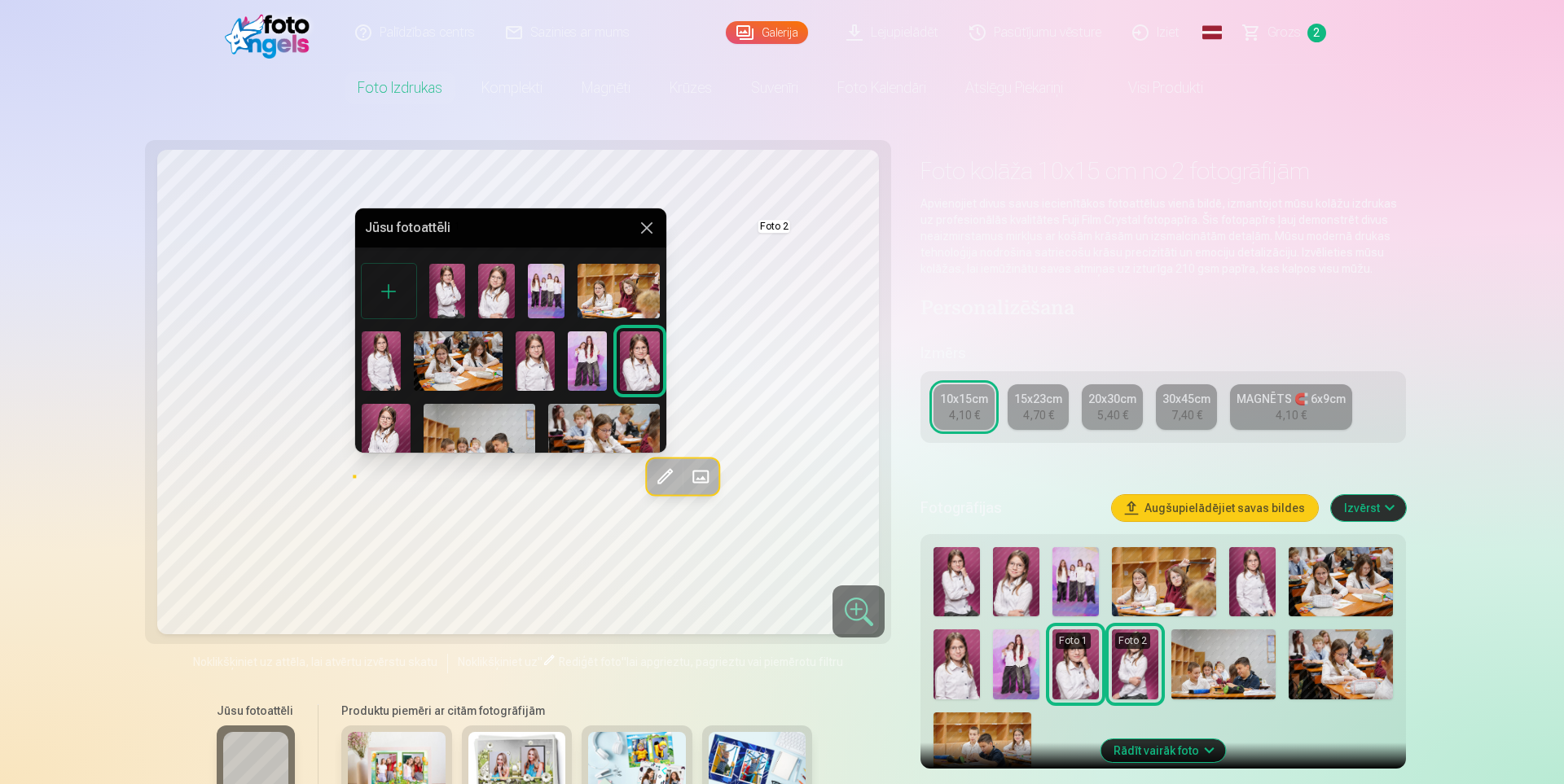
click at [519, 359] on img at bounding box center [535, 360] width 39 height 58
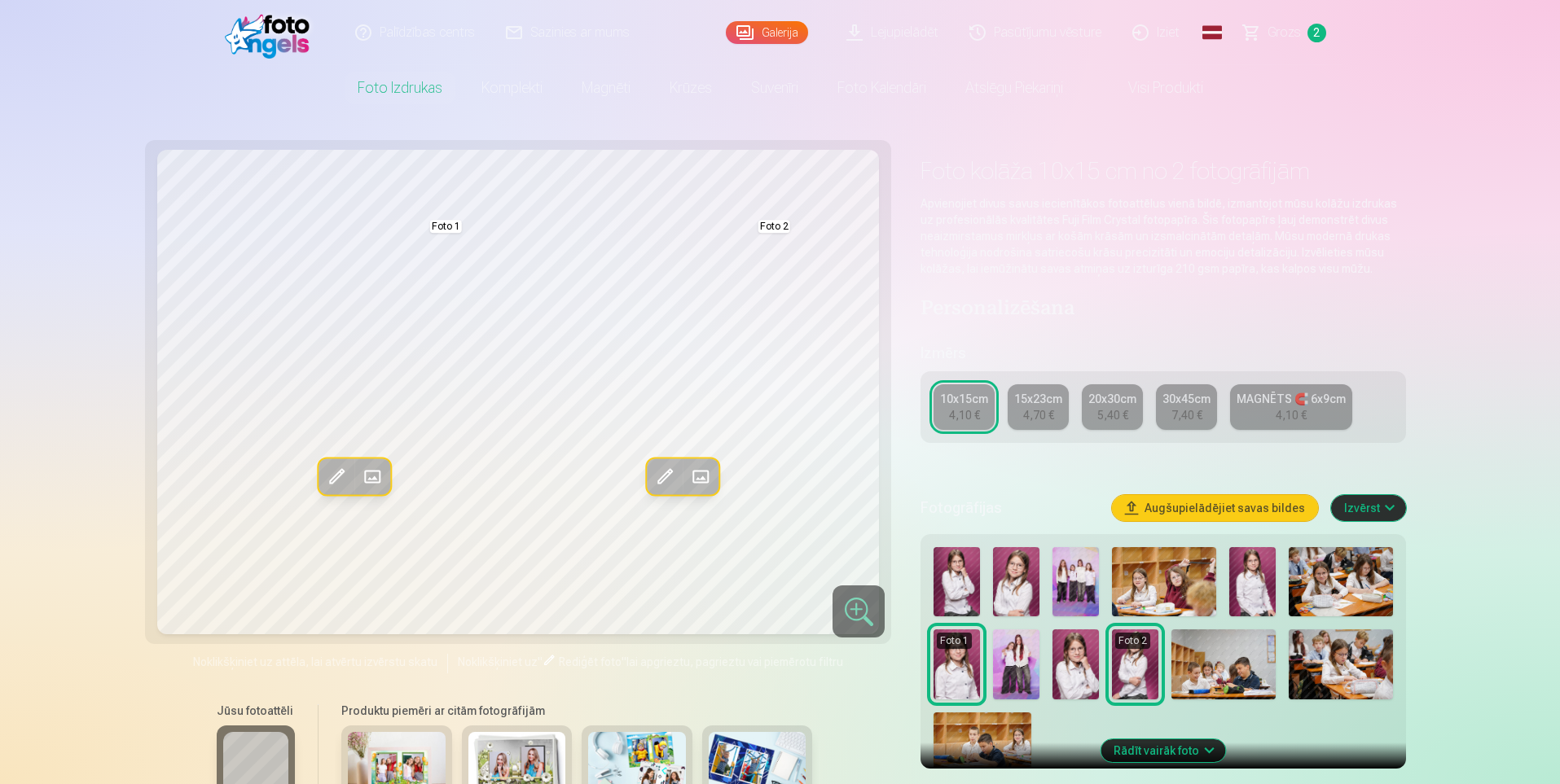
click at [698, 477] on span at bounding box center [699, 477] width 26 height 26
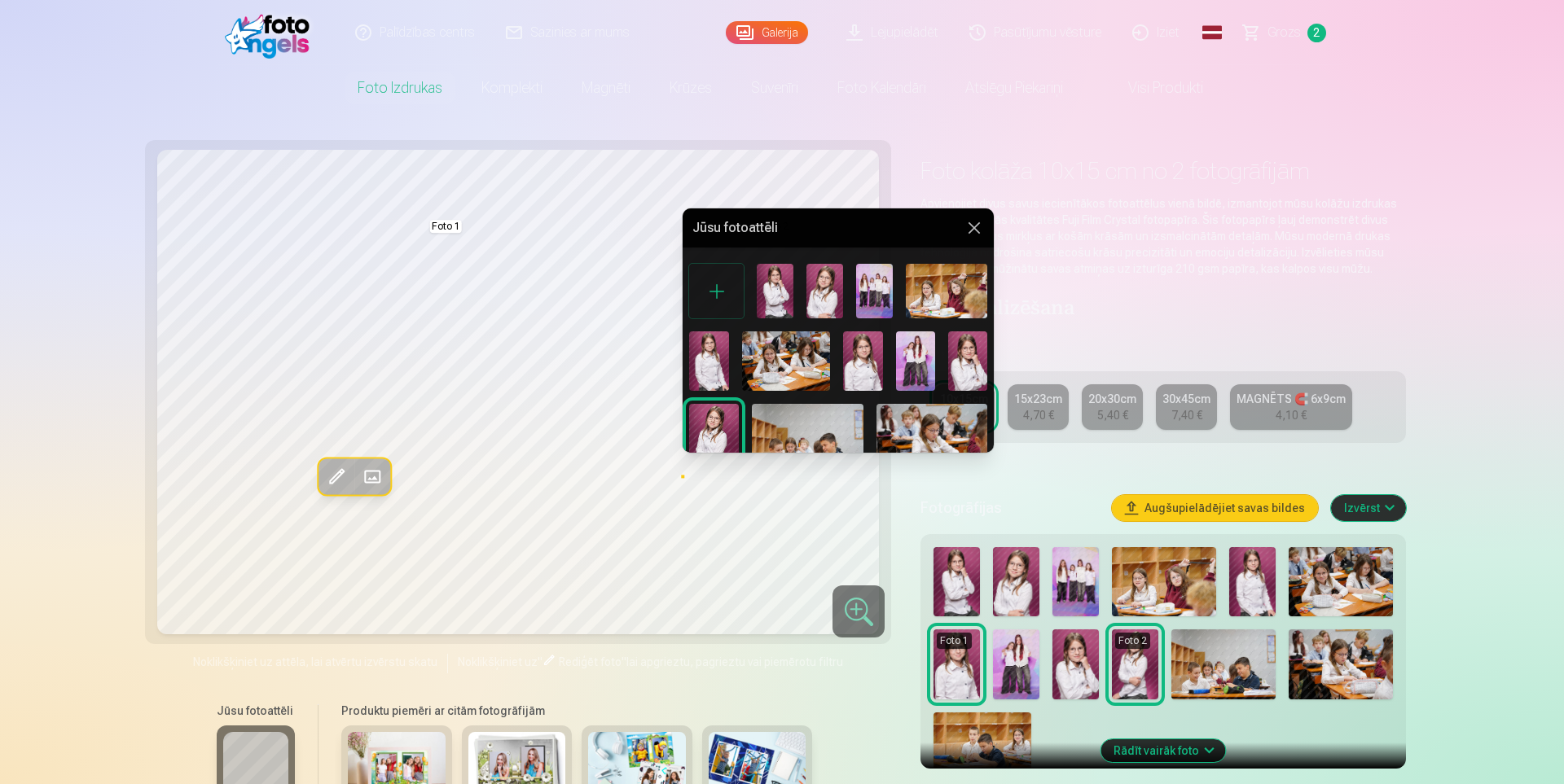
click at [816, 308] on img at bounding box center [824, 291] width 37 height 54
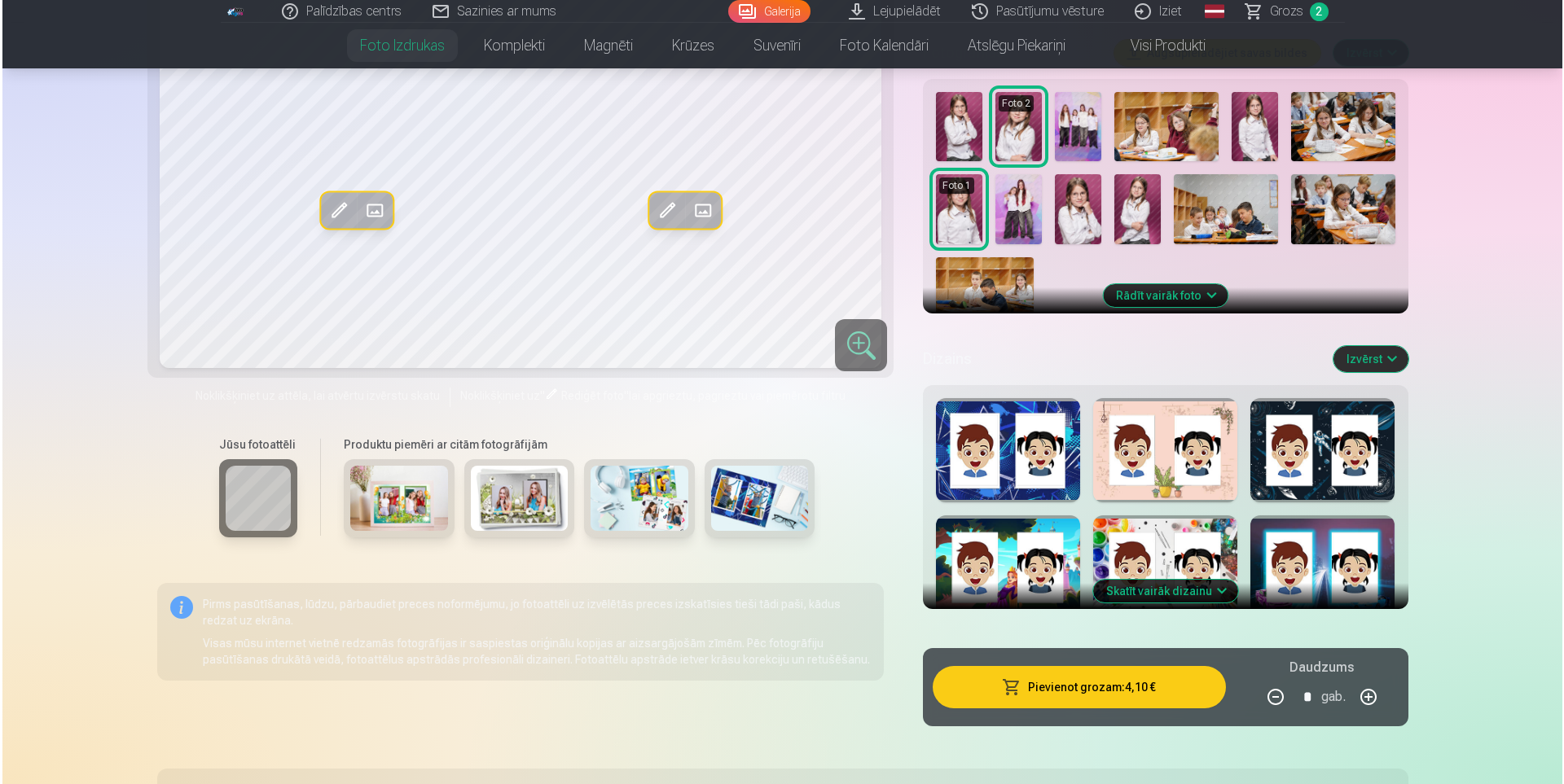
scroll to position [570, 0]
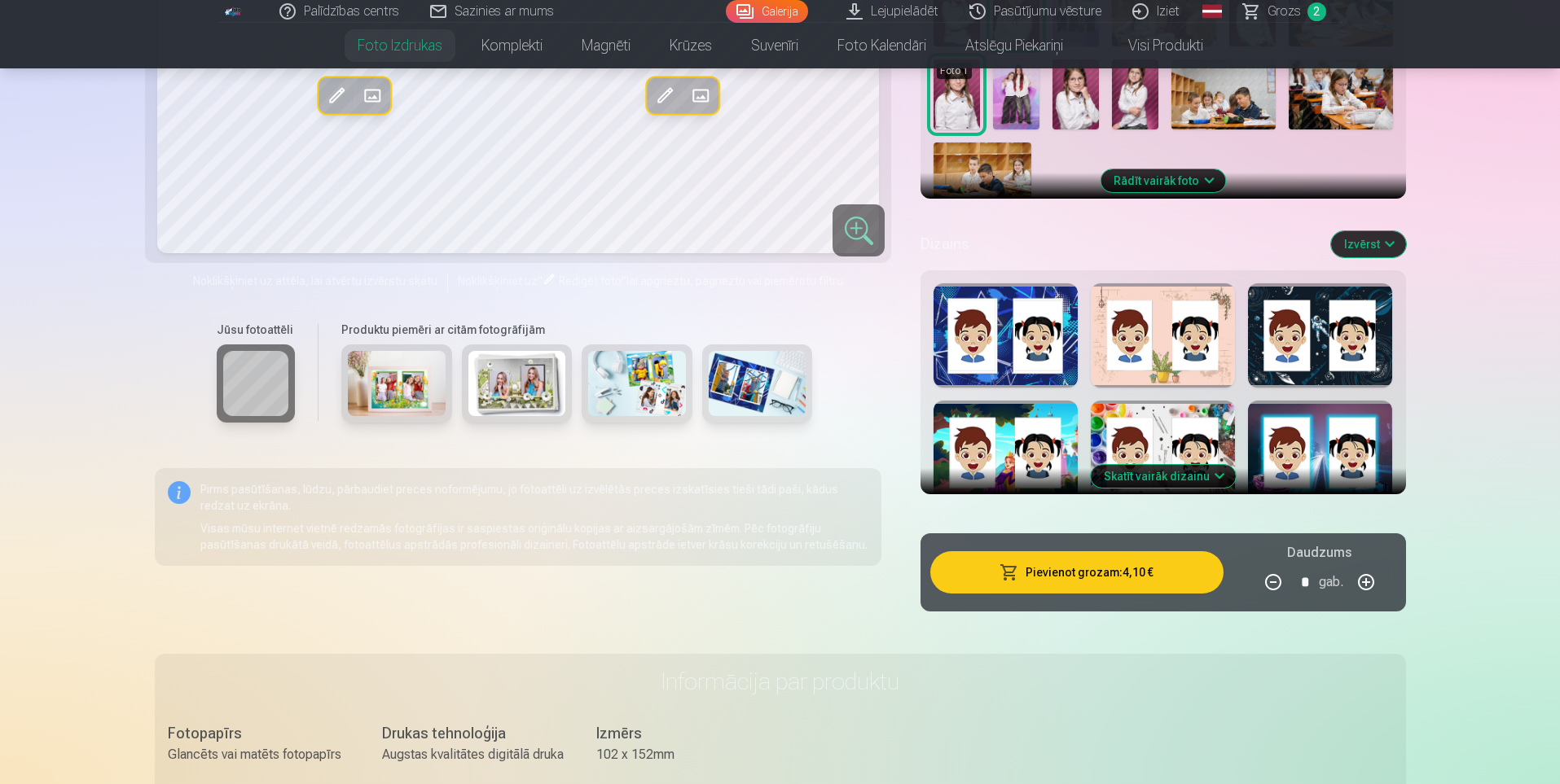
click at [1022, 579] on button "Pievienot grozam : 4,10 €" at bounding box center [1077, 573] width 293 height 43
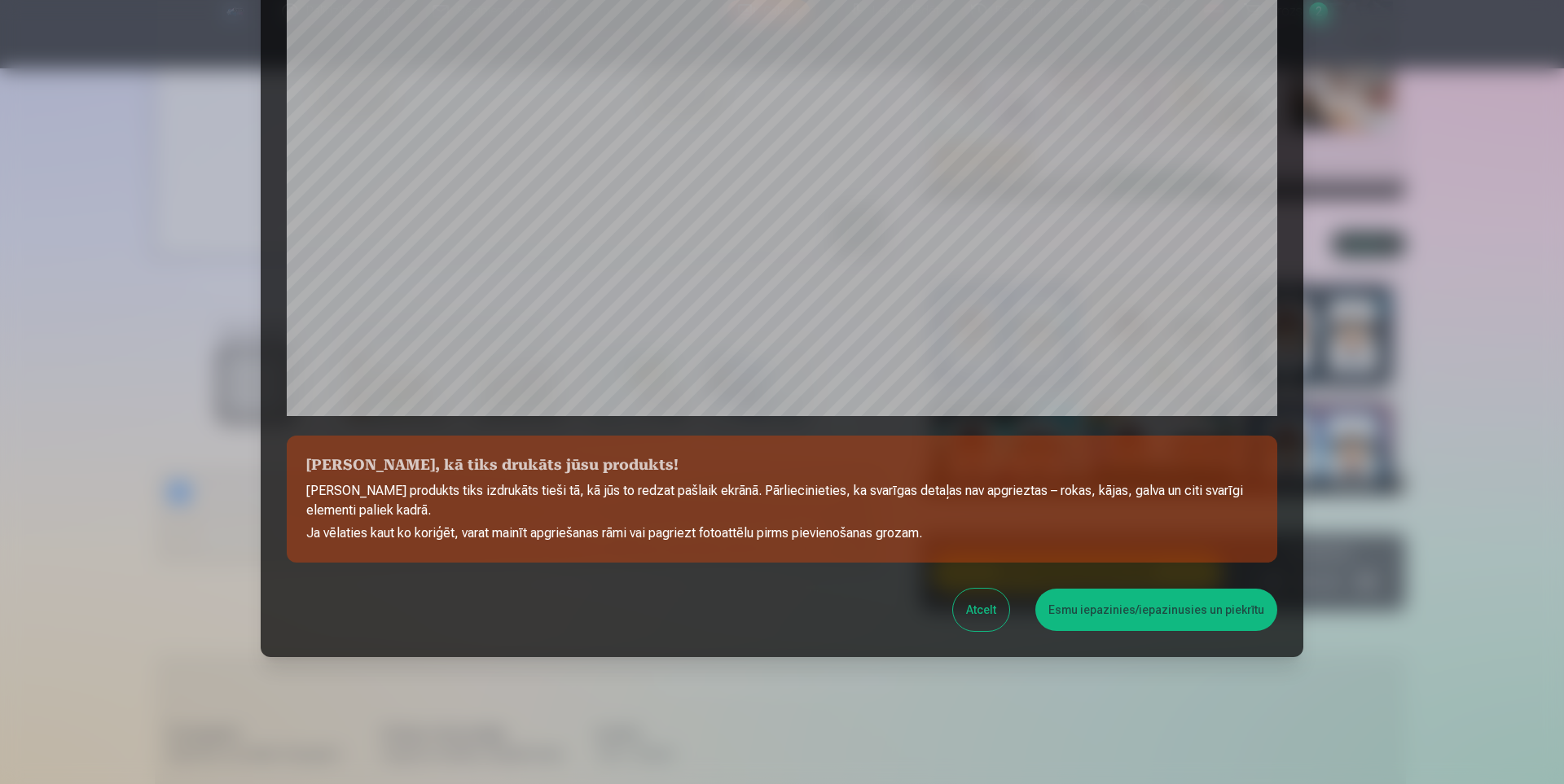
scroll to position [389, 0]
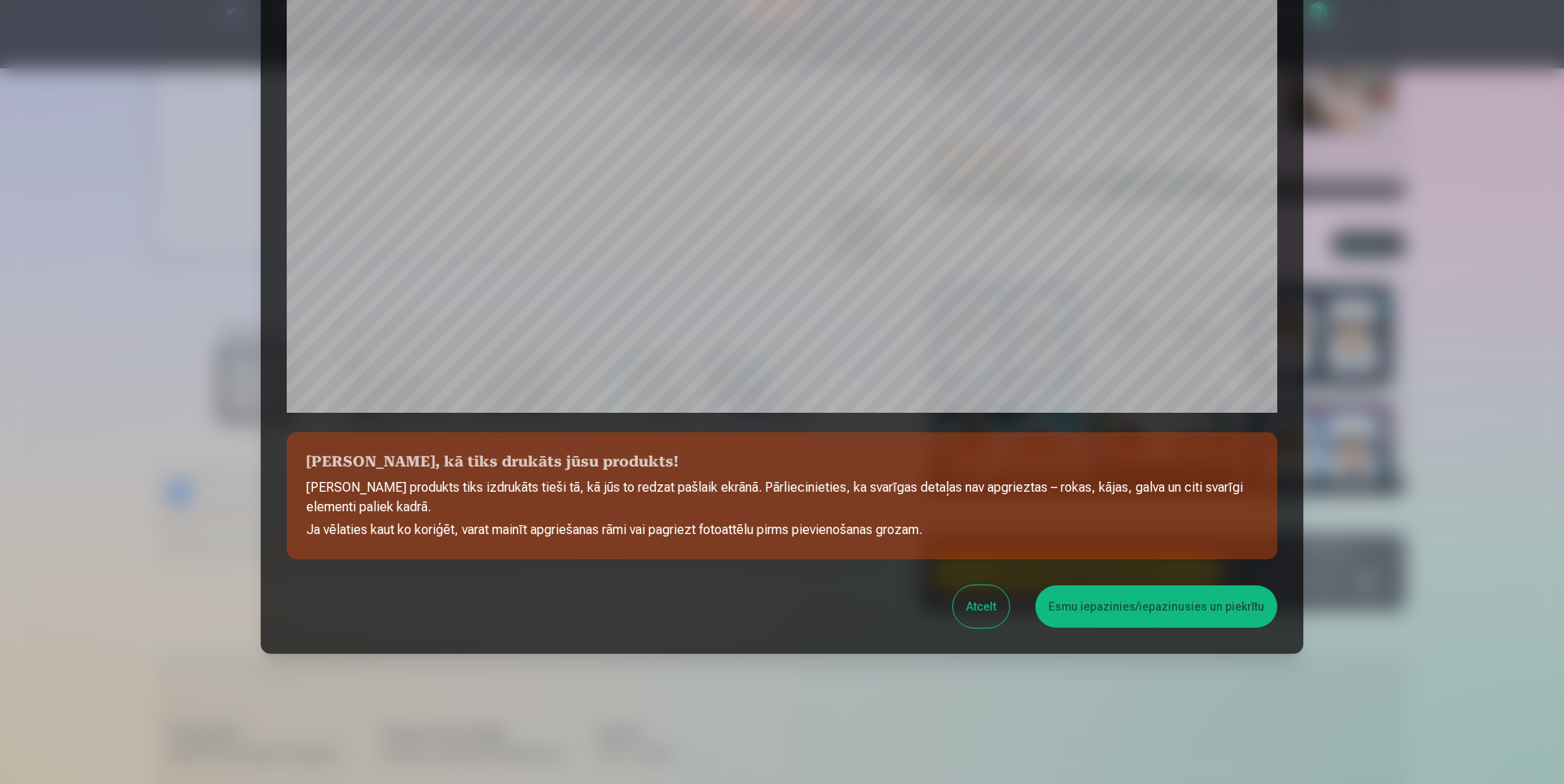
click at [1128, 620] on button "Esmu iepazinies/iepazinusies un piekrītu" at bounding box center [1156, 607] width 242 height 43
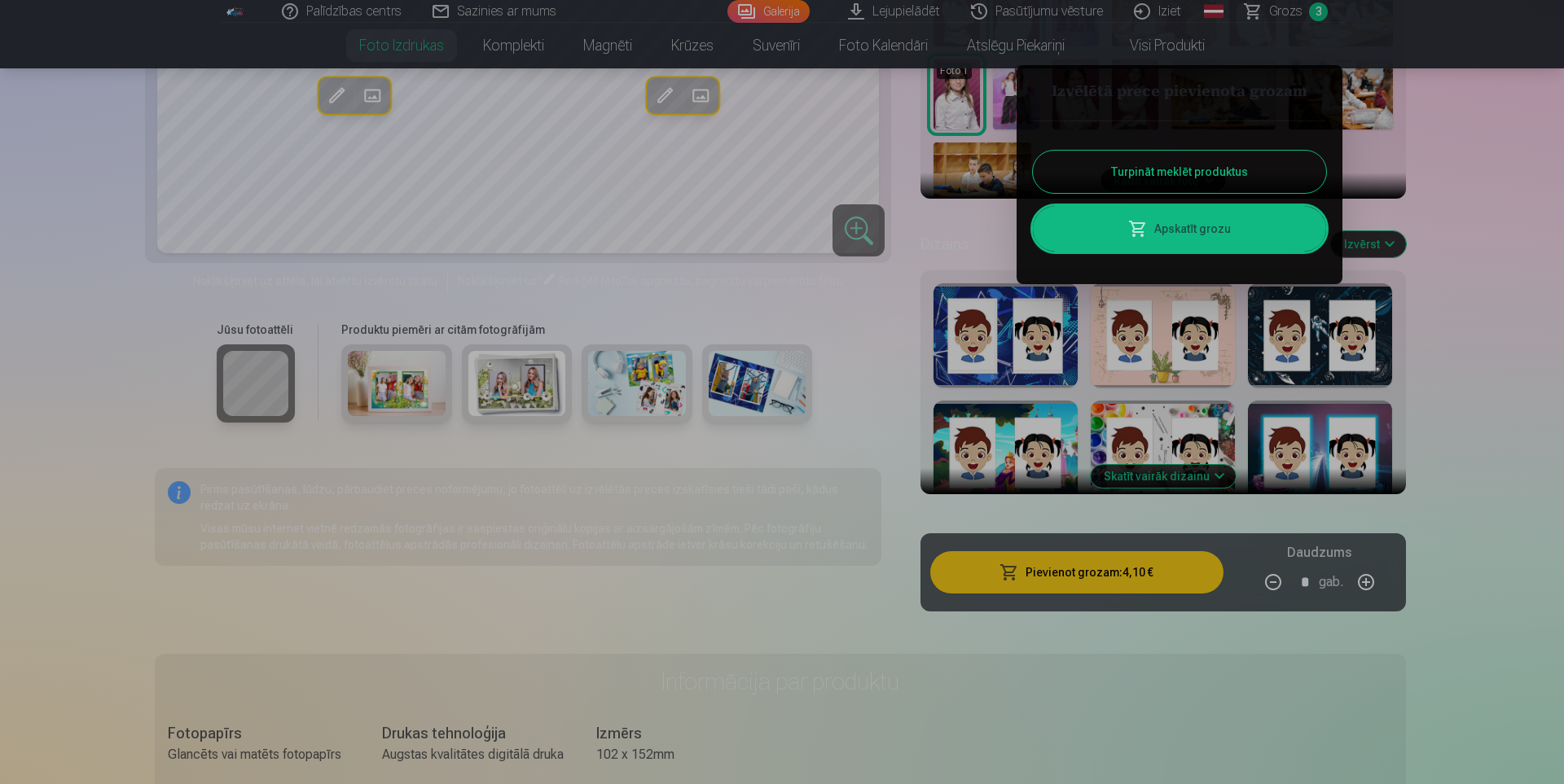
click at [1224, 228] on link "Apskatīt grozu" at bounding box center [1179, 228] width 293 height 45
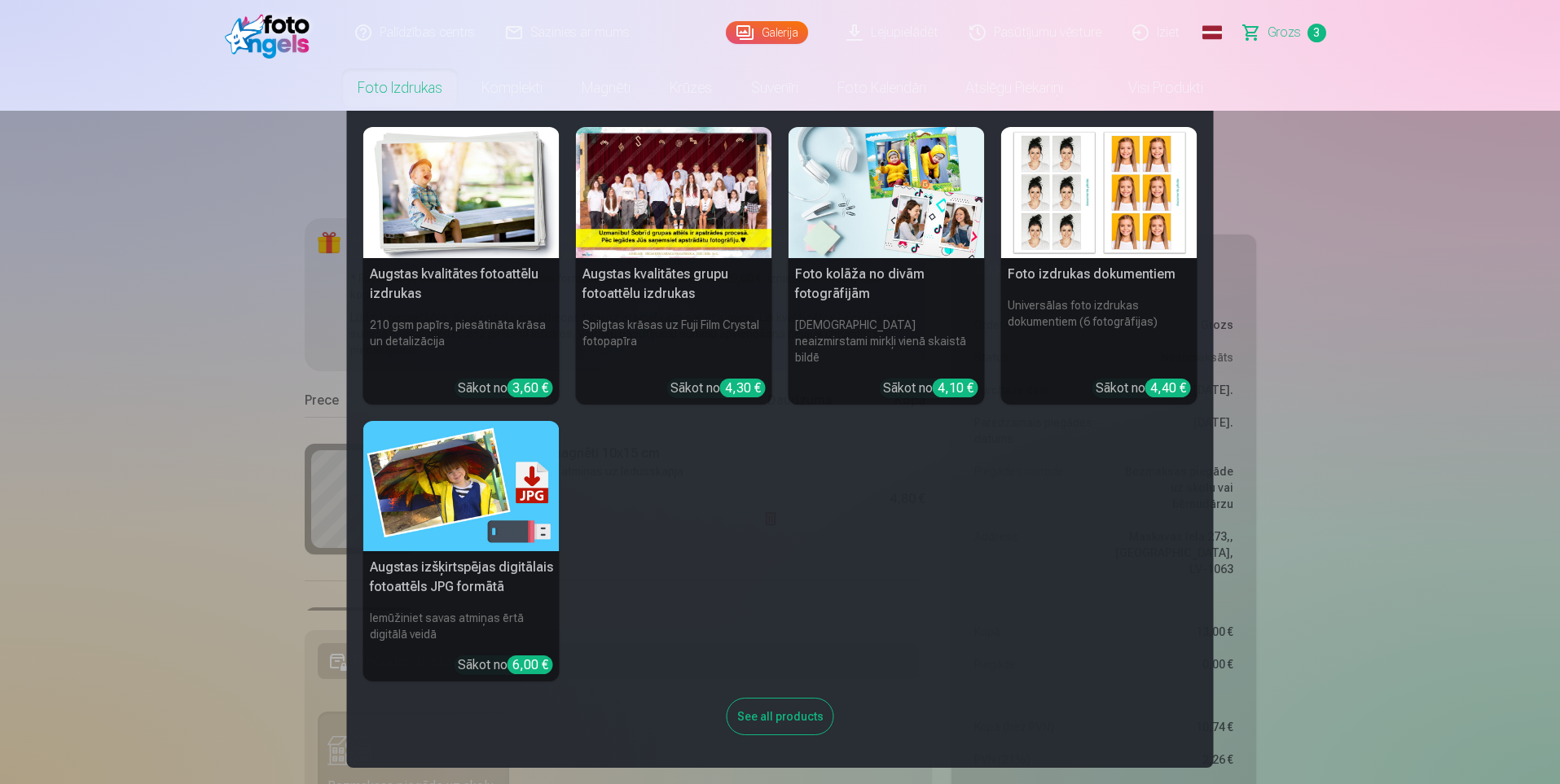
click at [410, 90] on link "Foto izdrukas" at bounding box center [399, 87] width 124 height 45
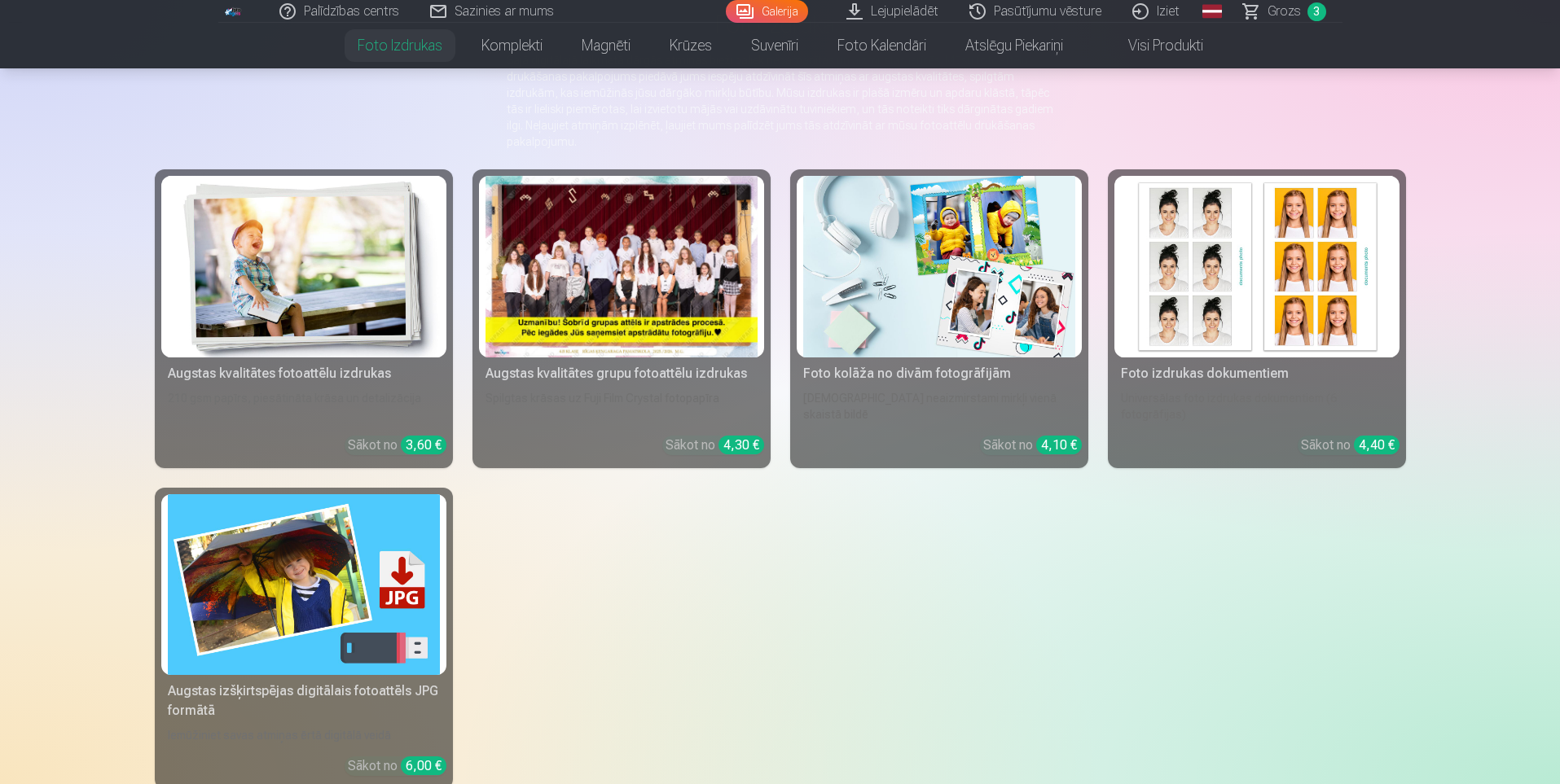
scroll to position [163, 0]
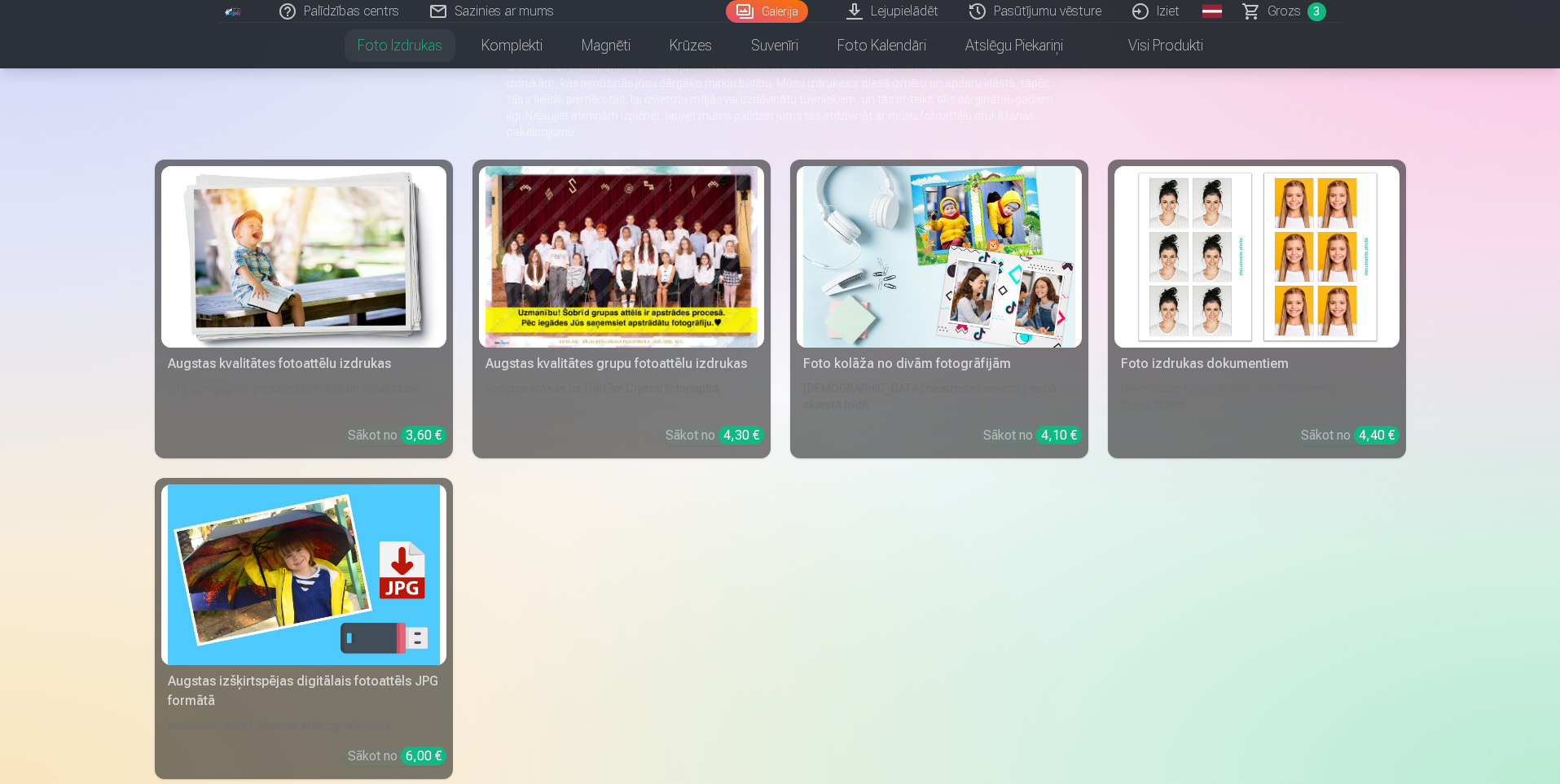
click at [623, 284] on div at bounding box center [621, 256] width 272 height 182
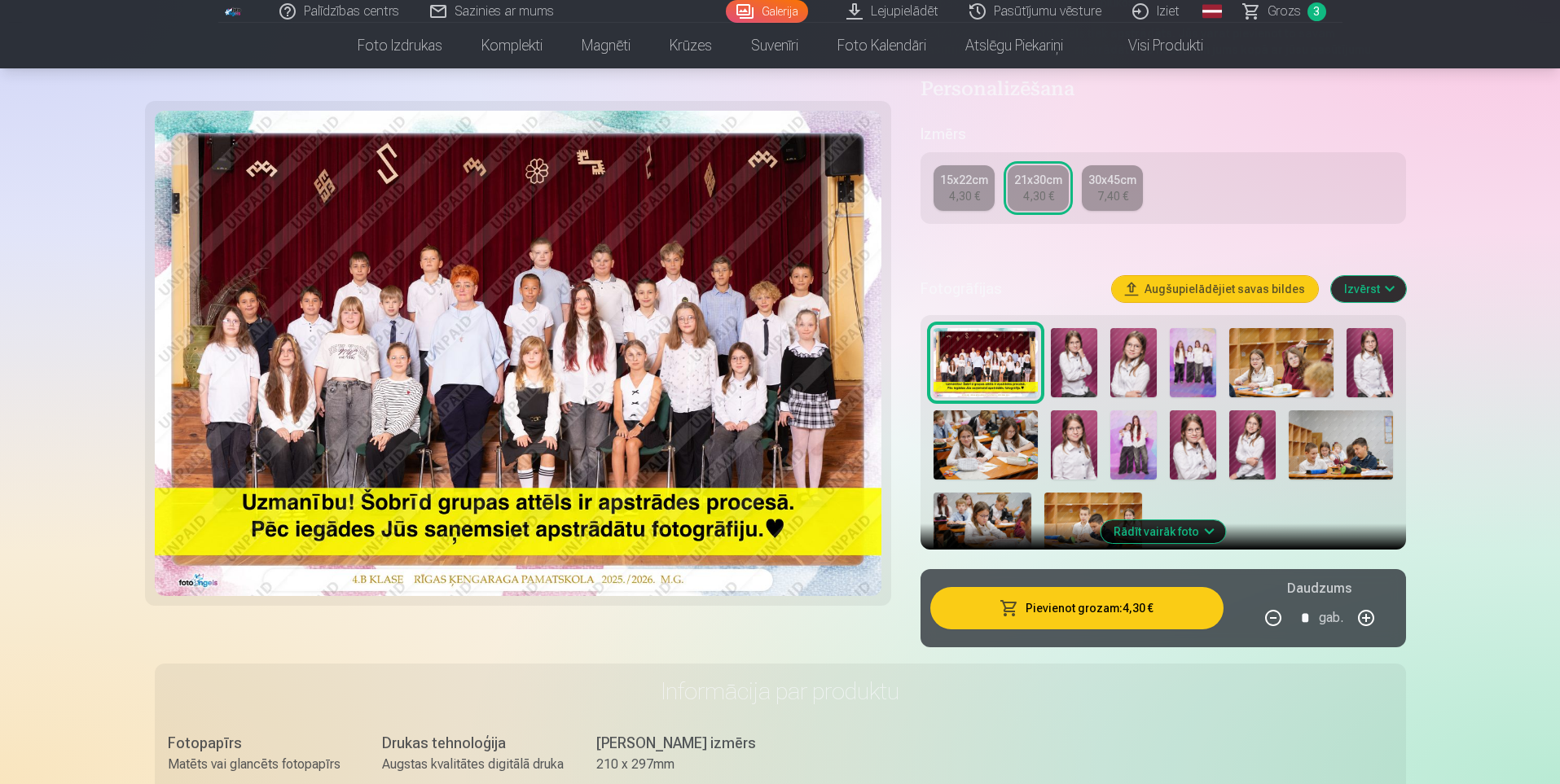
scroll to position [325, 0]
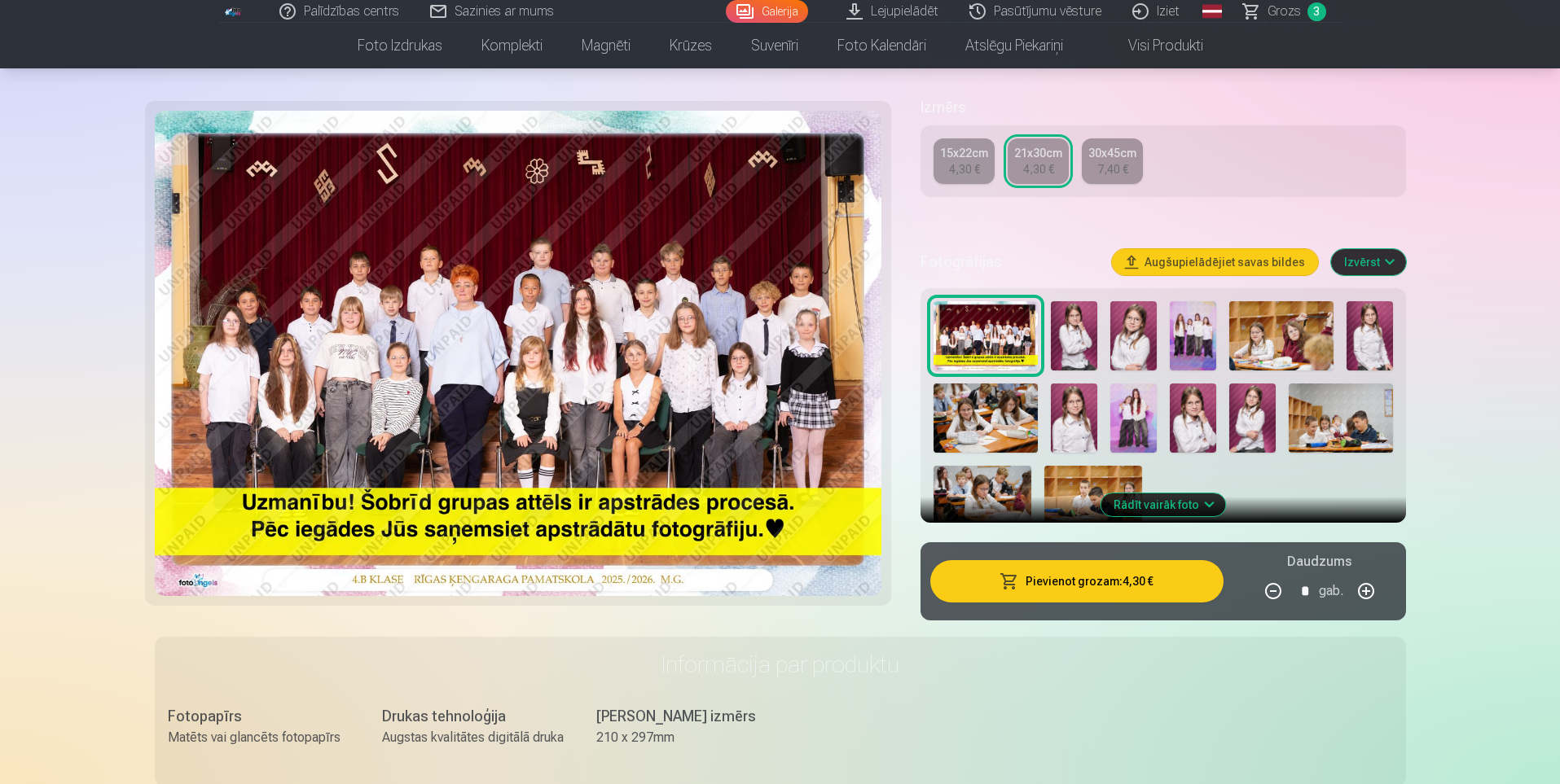
click at [1092, 593] on button "Pievienot grozam : 4,30 €" at bounding box center [1077, 582] width 293 height 43
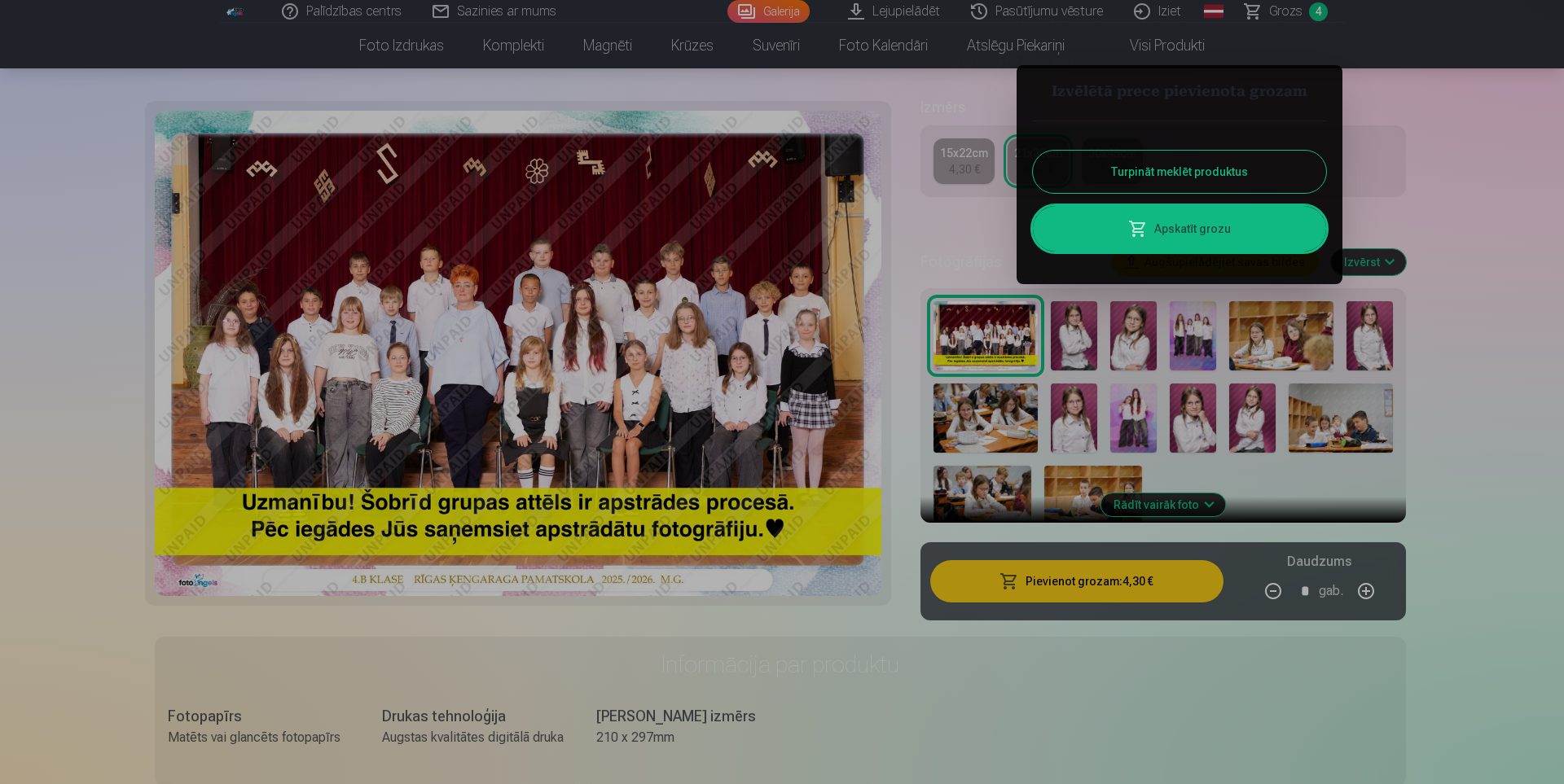
click at [1193, 172] on button "Turpināt meklēt produktus" at bounding box center [1179, 172] width 293 height 43
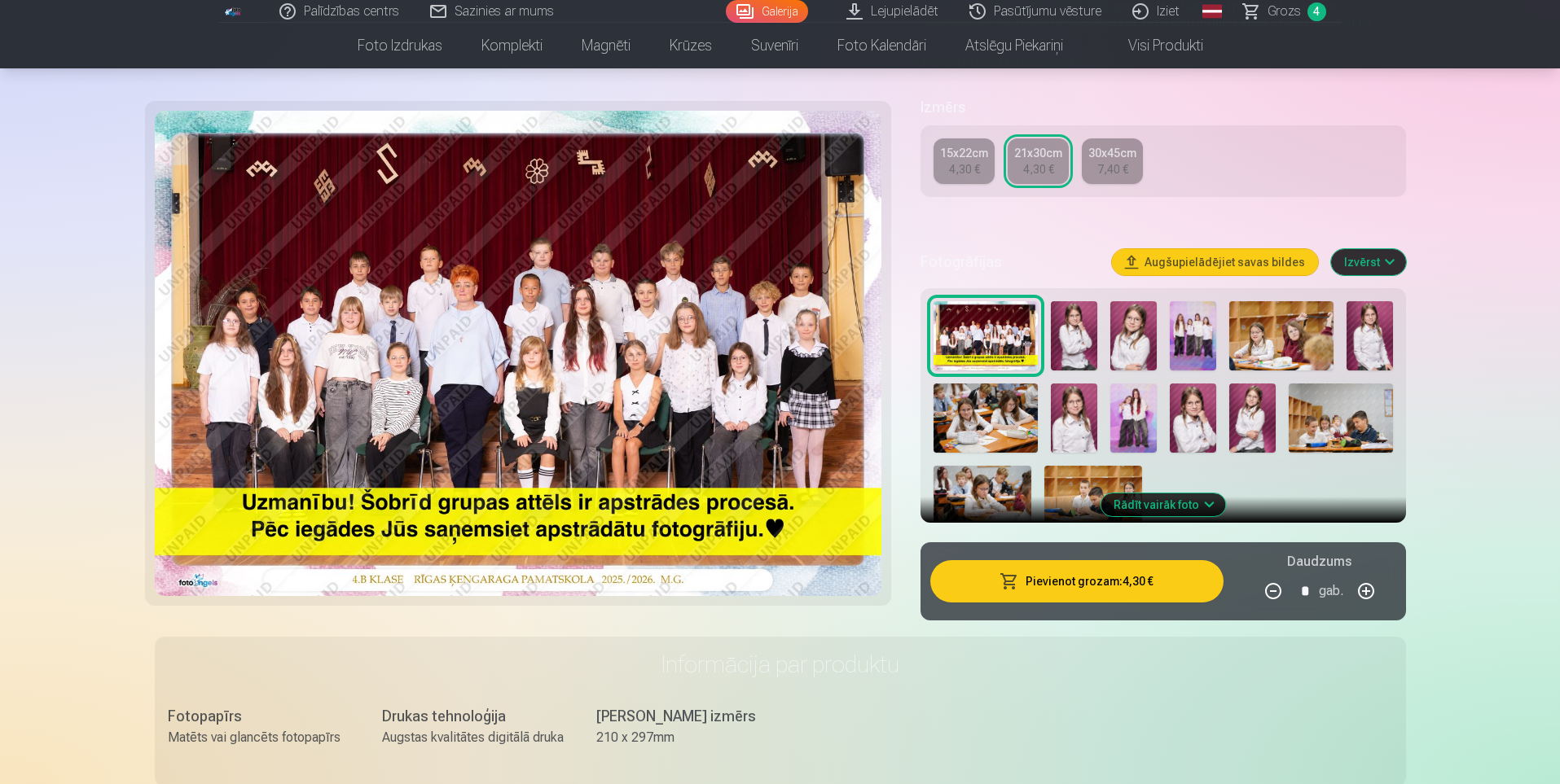
click at [1210, 338] on img at bounding box center [1193, 336] width 46 height 69
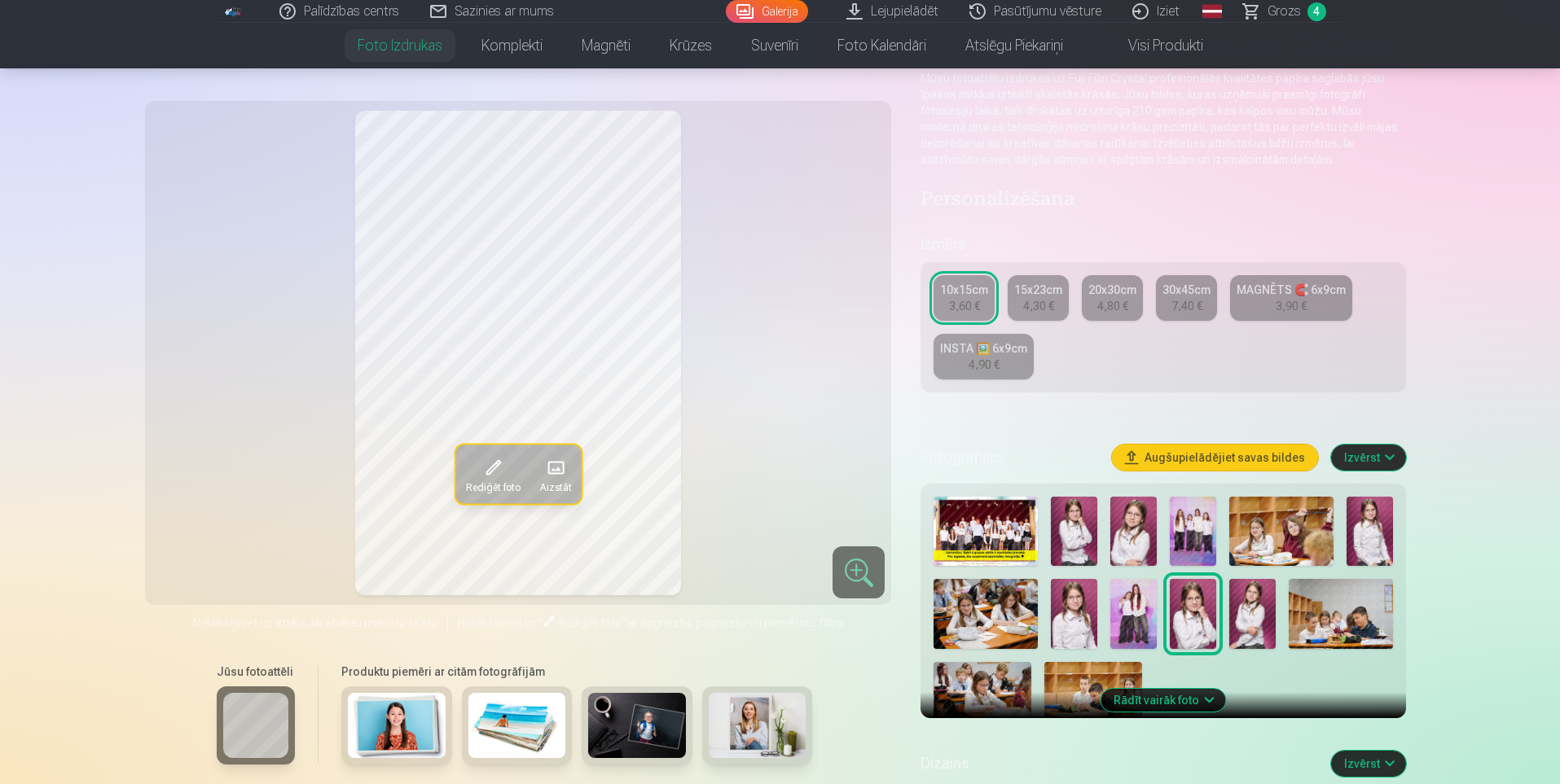
scroll to position [163, 0]
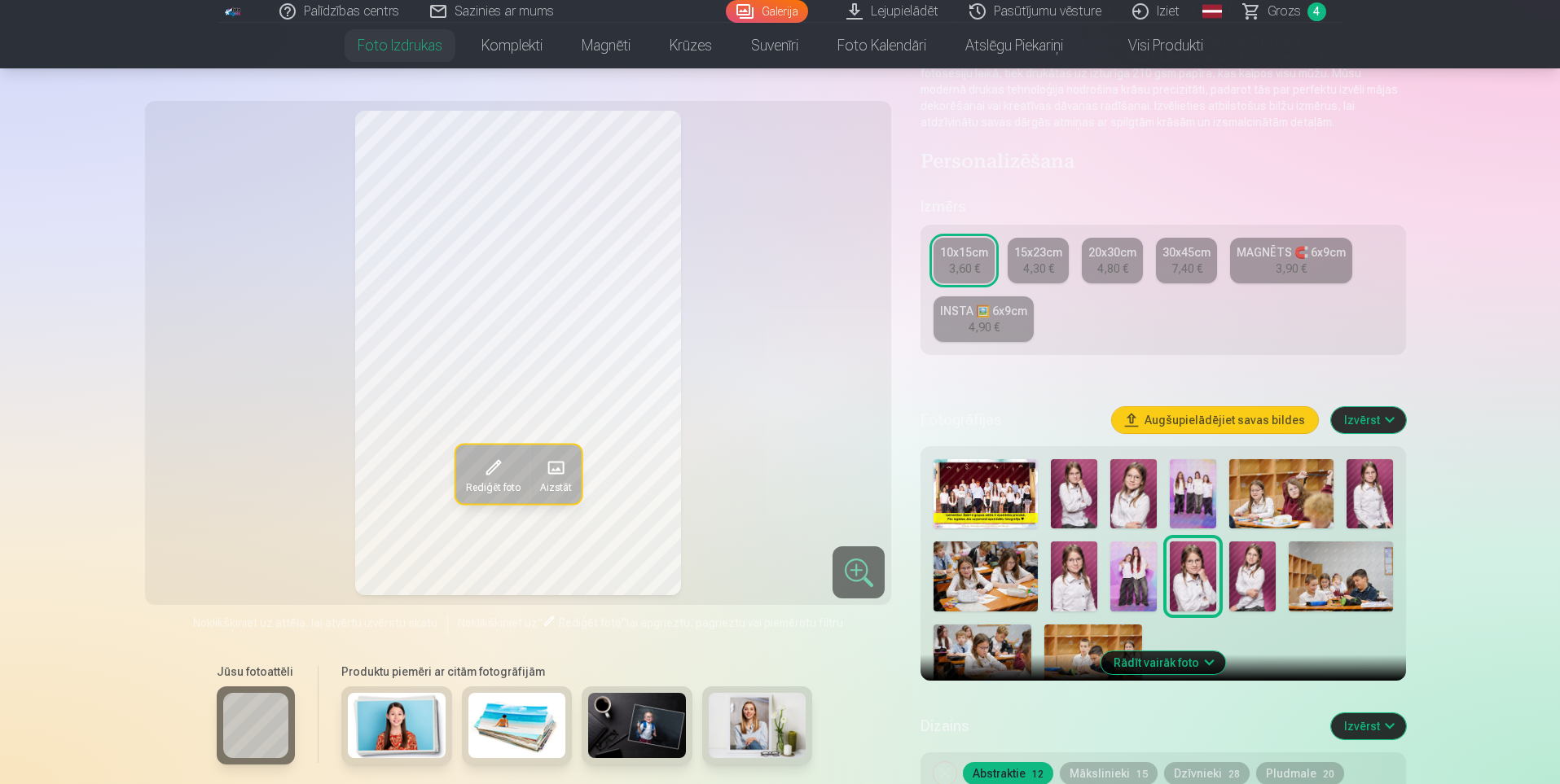
click at [1192, 497] on img at bounding box center [1193, 494] width 46 height 69
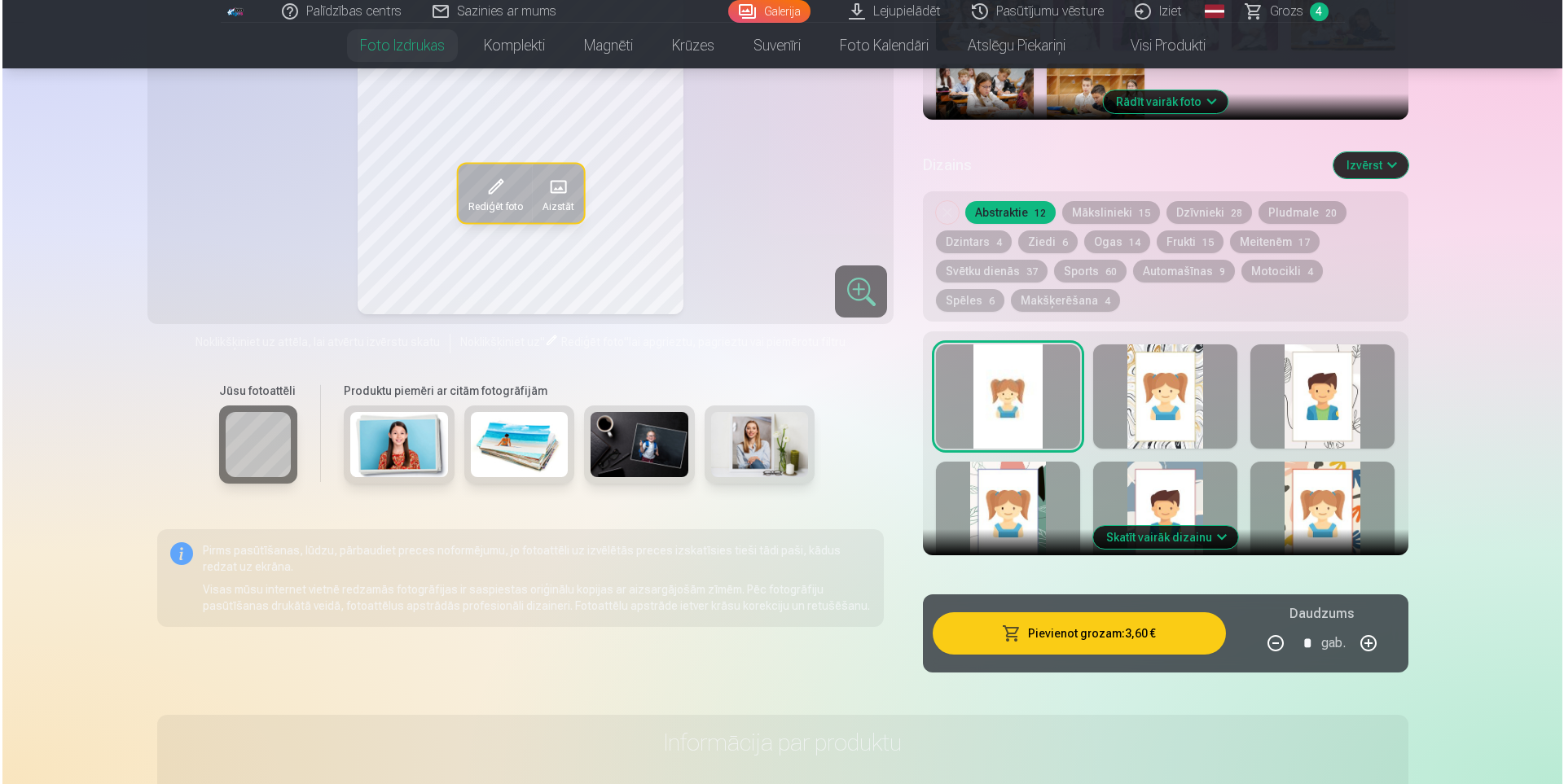
scroll to position [733, 0]
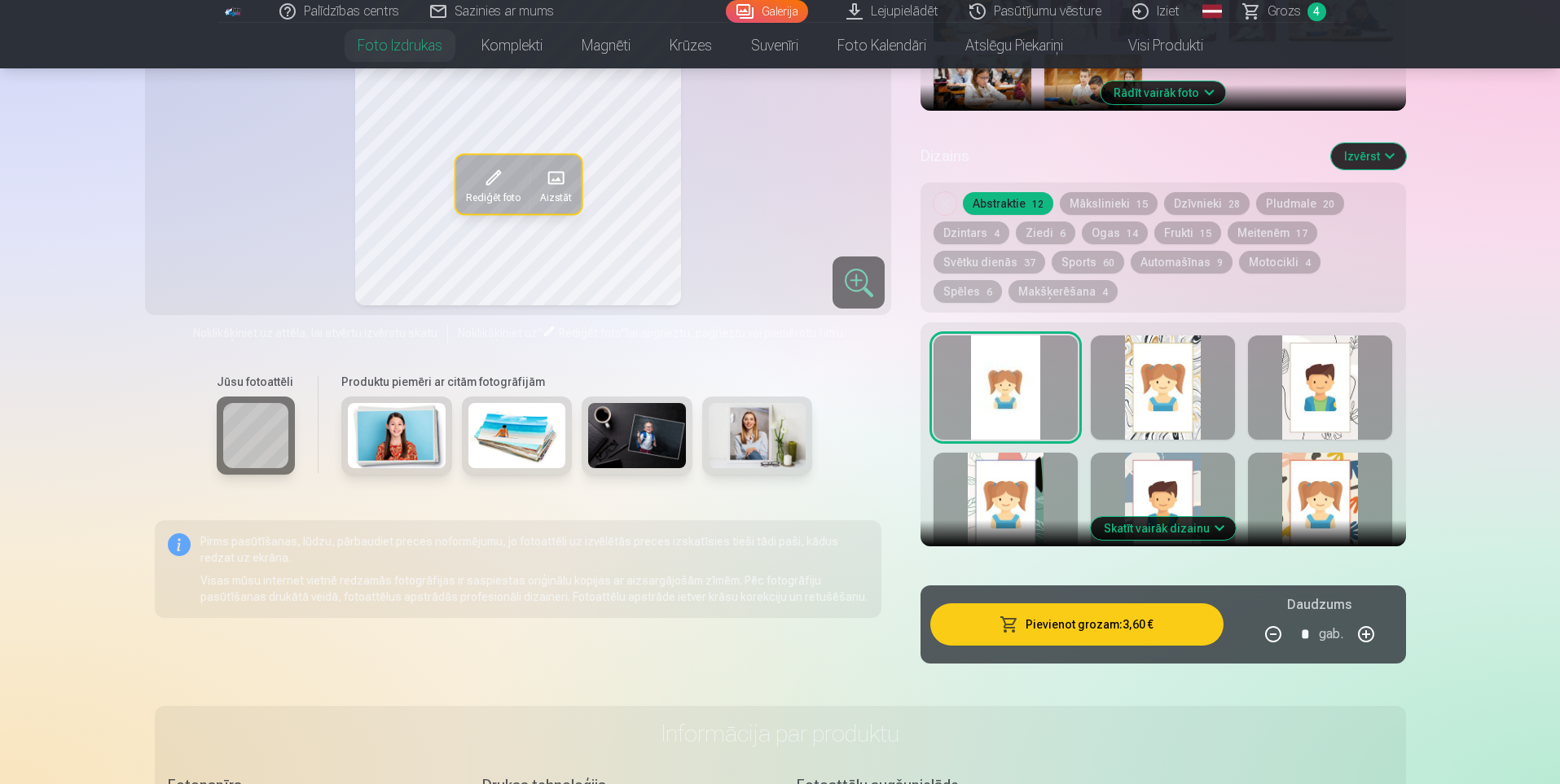
click at [1117, 628] on button "Pievienot grozam : 3,60 €" at bounding box center [1077, 625] width 293 height 43
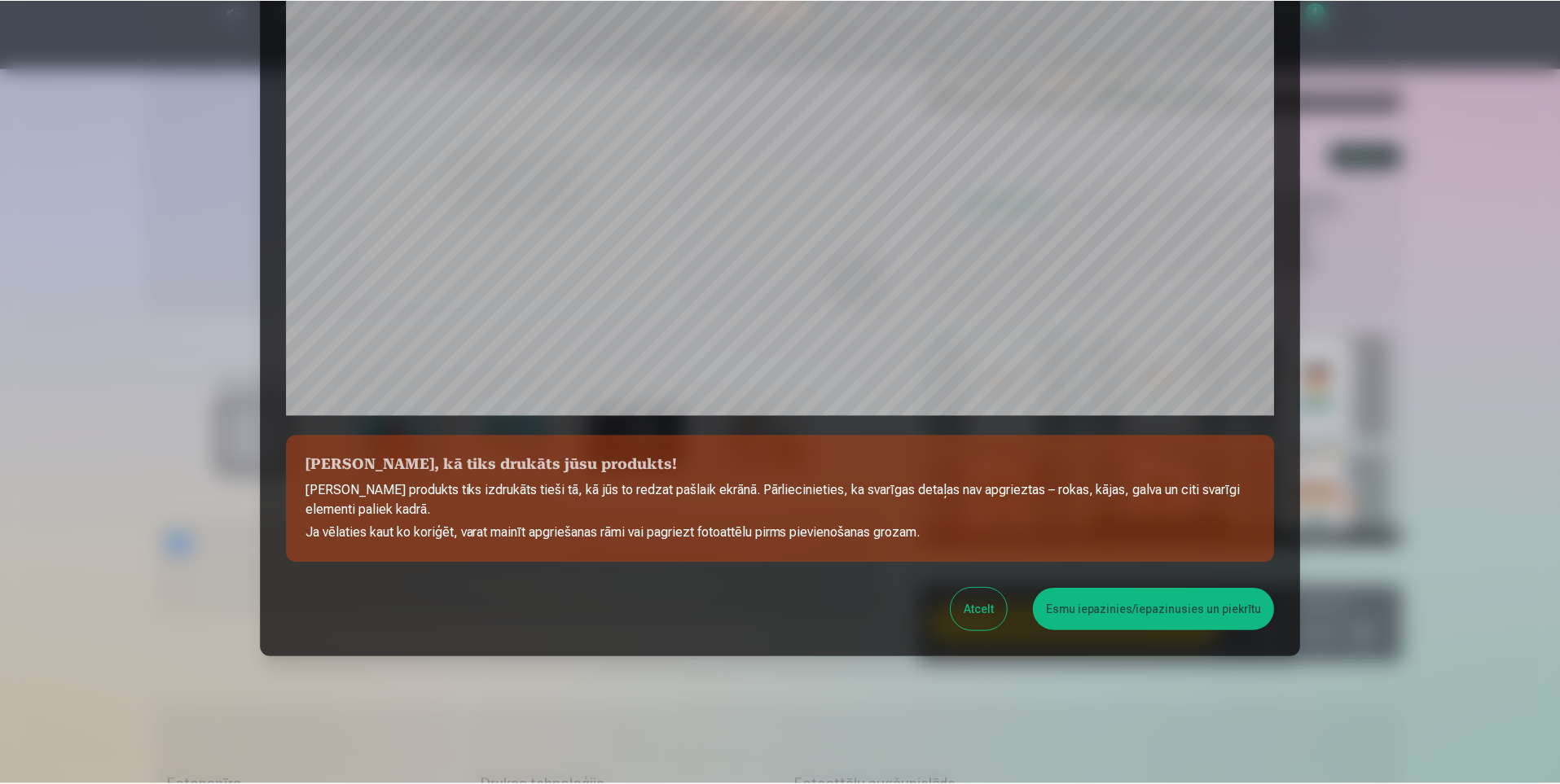
scroll to position [389, 0]
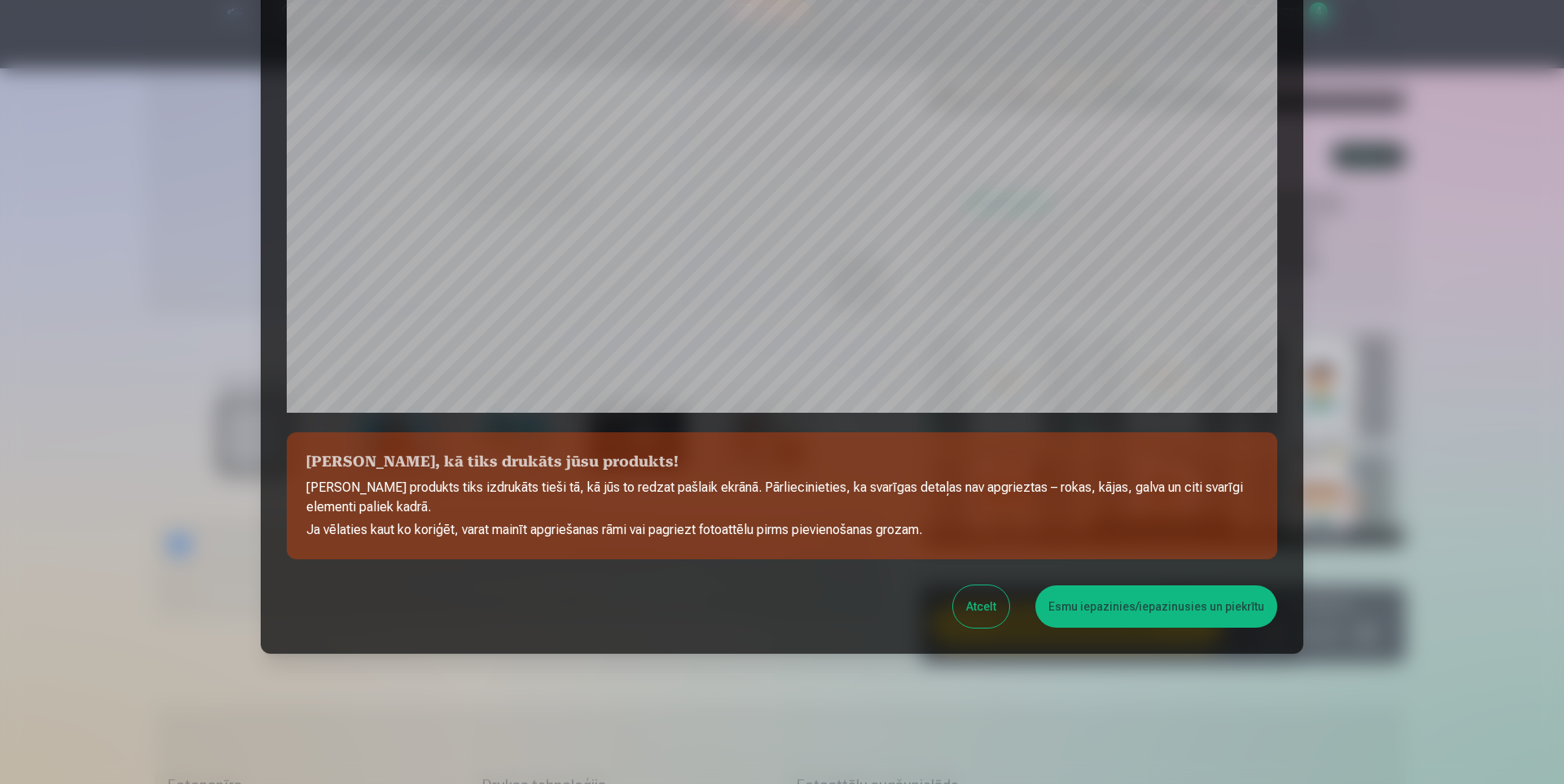
click at [1196, 610] on button "Esmu iepazinies/iepazinusies un piekrītu" at bounding box center [1156, 607] width 242 height 43
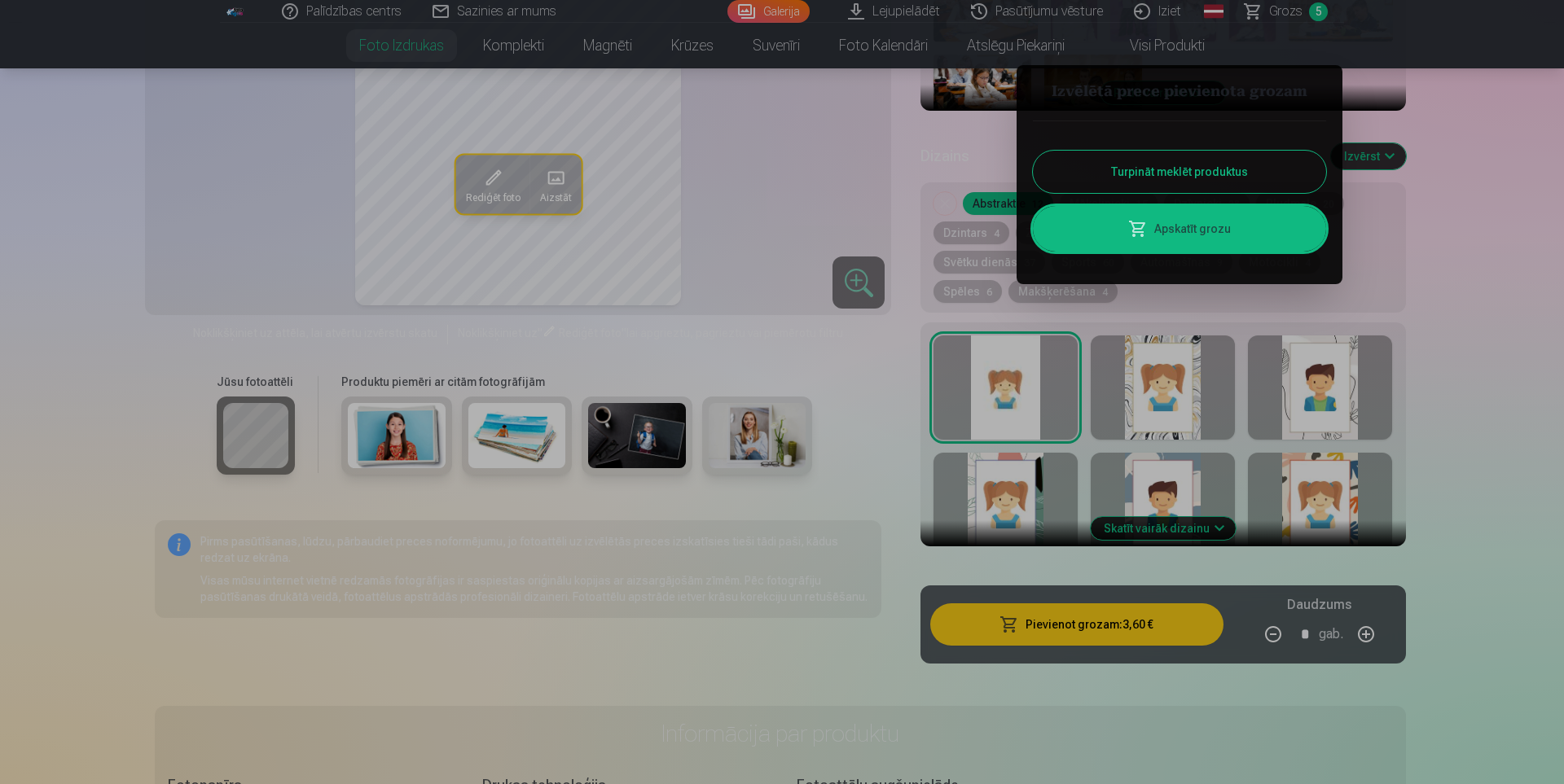
drag, startPoint x: 1231, startPoint y: 173, endPoint x: 1336, endPoint y: 195, distance: 107.3
click at [1233, 173] on button "Turpināt meklēt produktus" at bounding box center [1179, 172] width 293 height 43
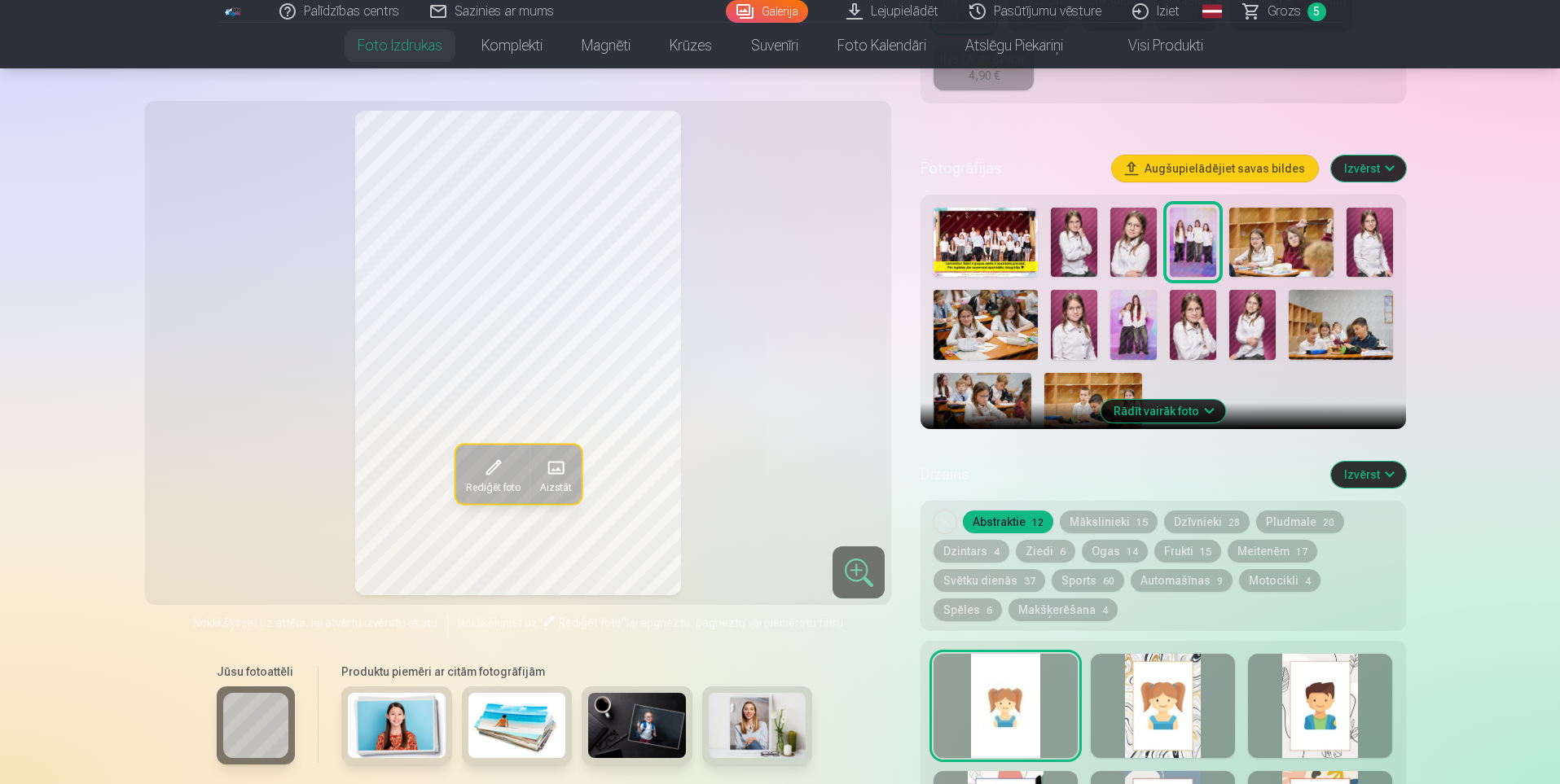
scroll to position [407, 0]
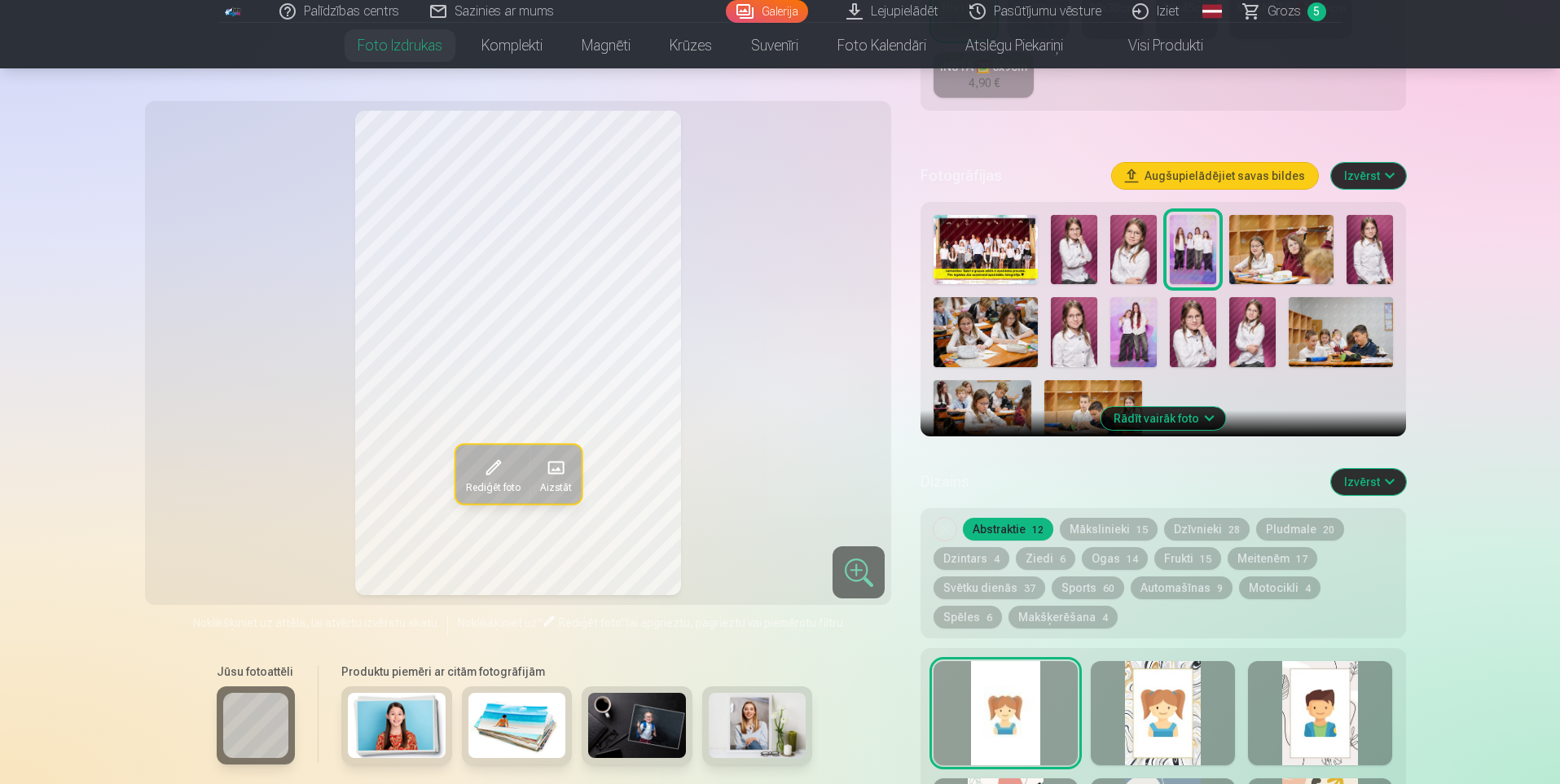
click at [1130, 324] on img at bounding box center [1133, 332] width 46 height 69
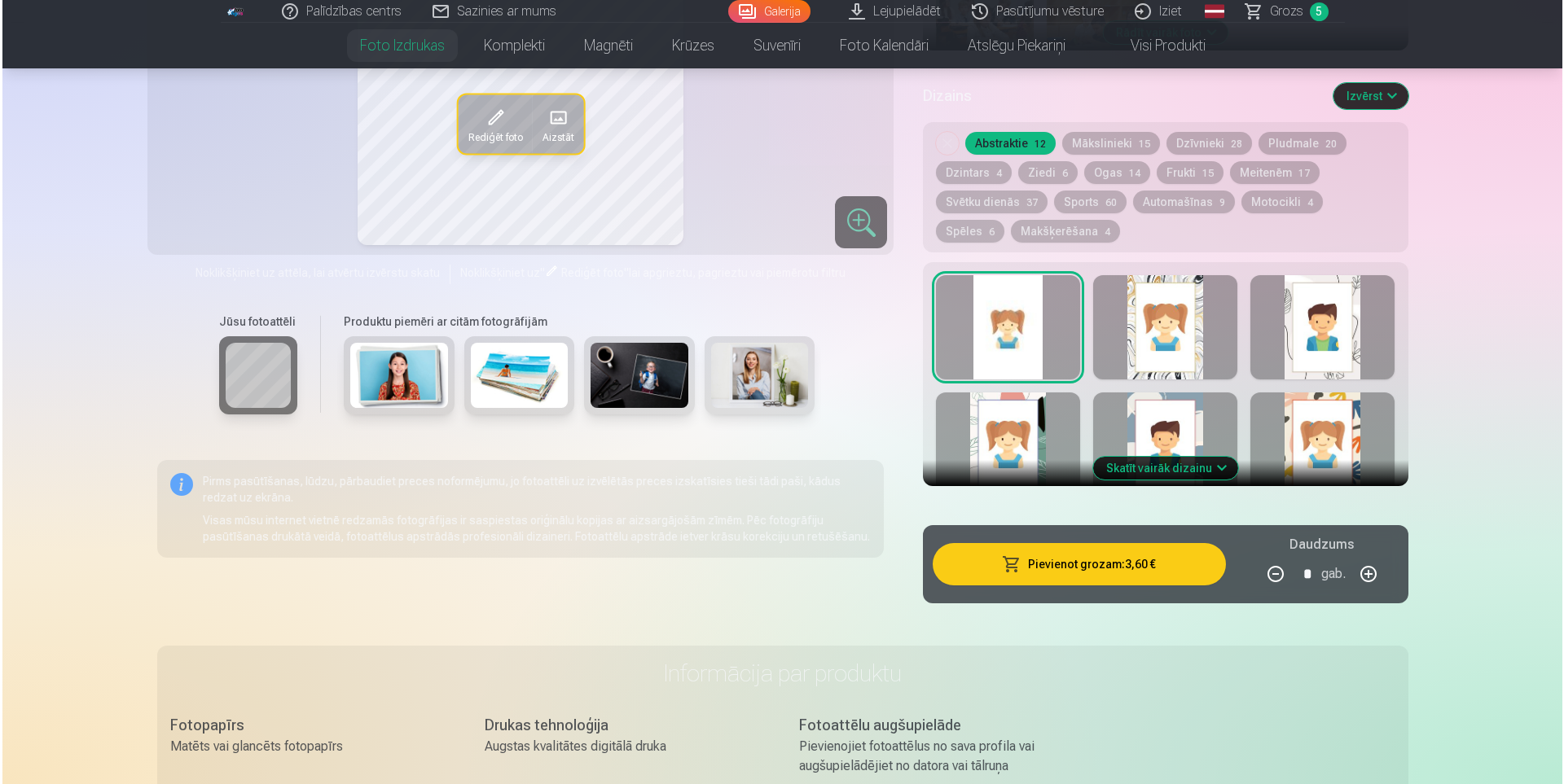
scroll to position [814, 0]
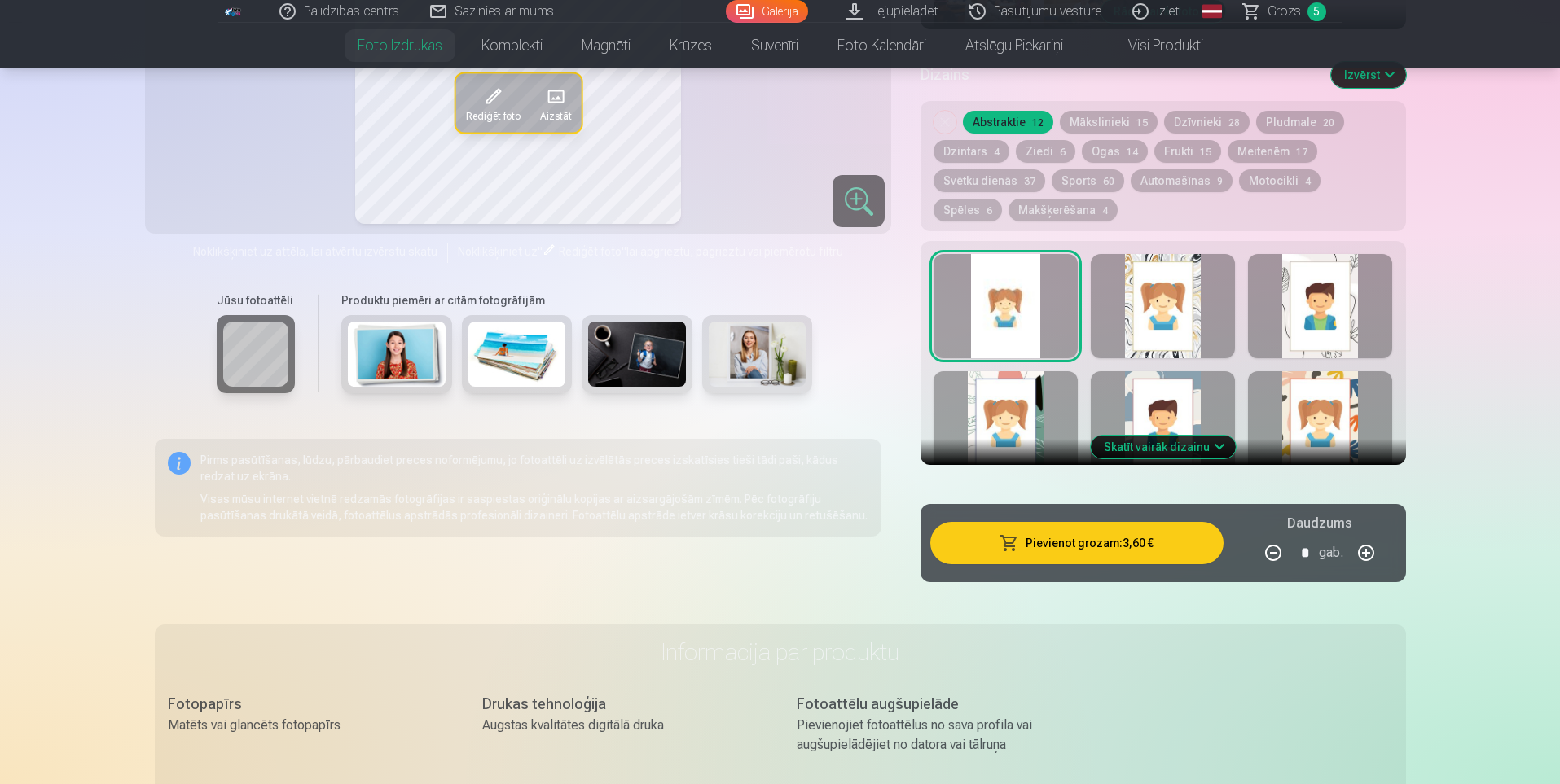
click at [1054, 548] on button "Pievienot grozam : 3,60 €" at bounding box center [1077, 543] width 293 height 43
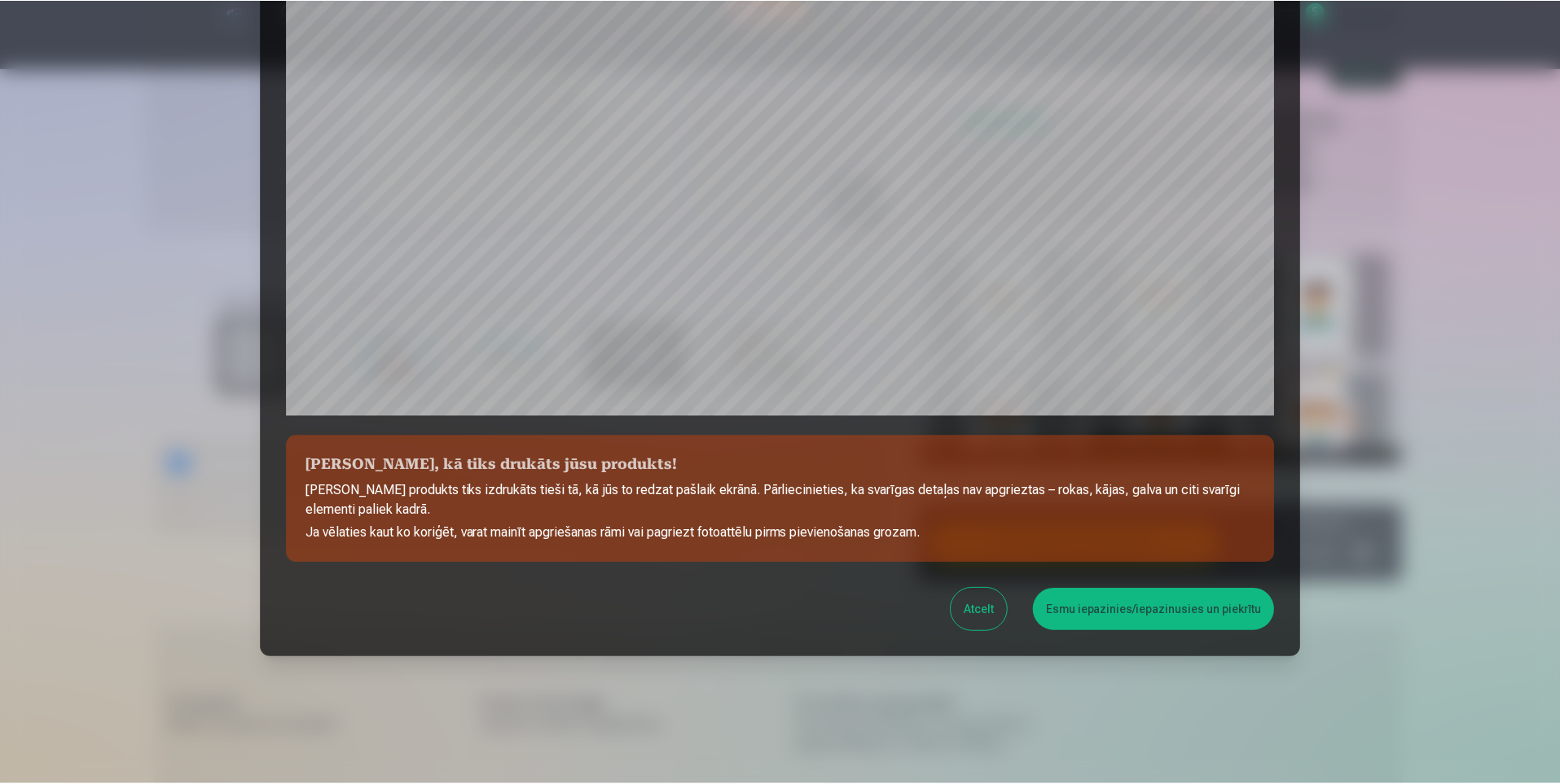
scroll to position [389, 0]
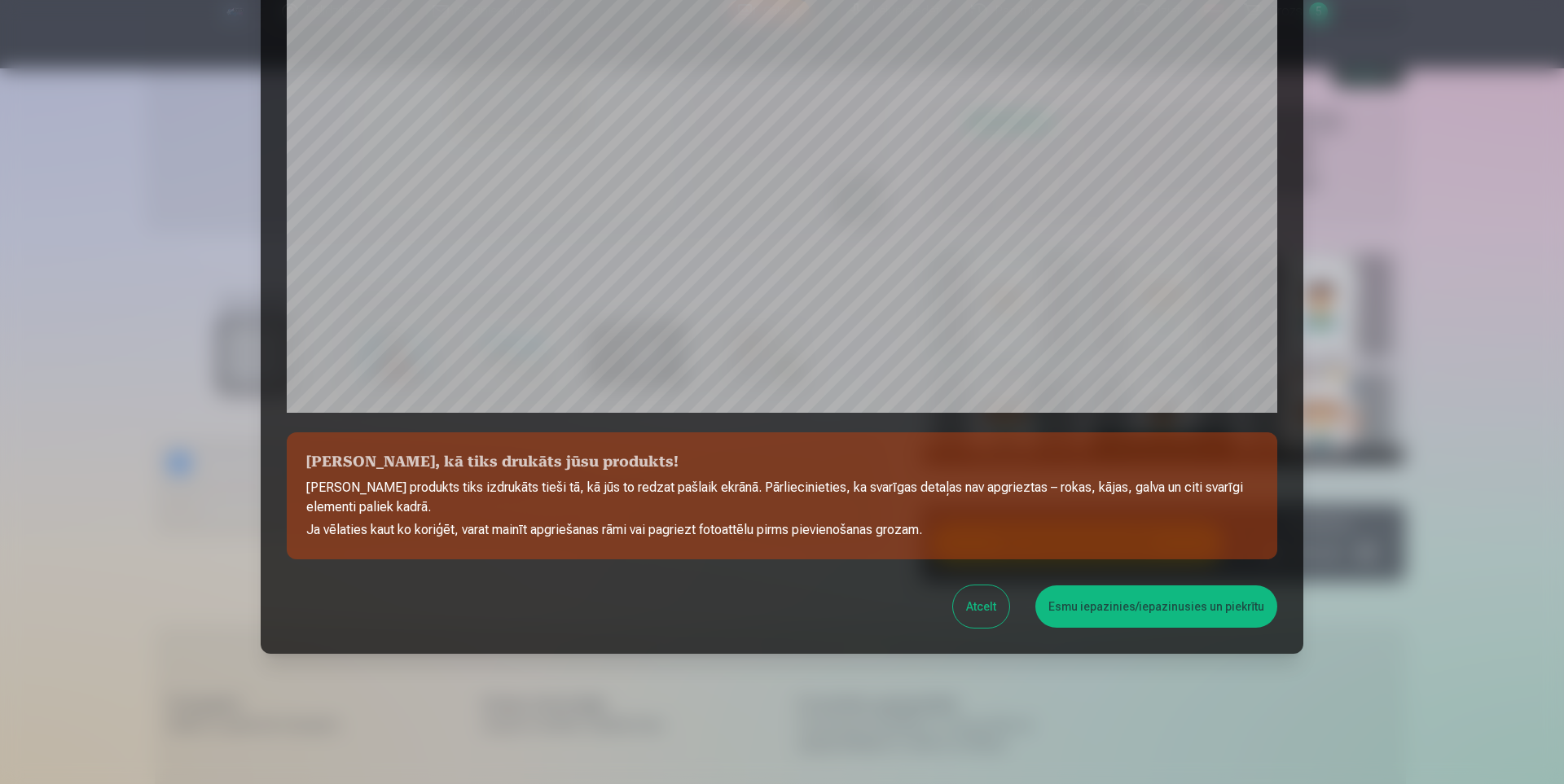
drag, startPoint x: 1166, startPoint y: 611, endPoint x: 1217, endPoint y: 603, distance: 51.6
click at [1168, 610] on button "Esmu iepazinies/iepazinusies un piekrītu" at bounding box center [1156, 607] width 242 height 43
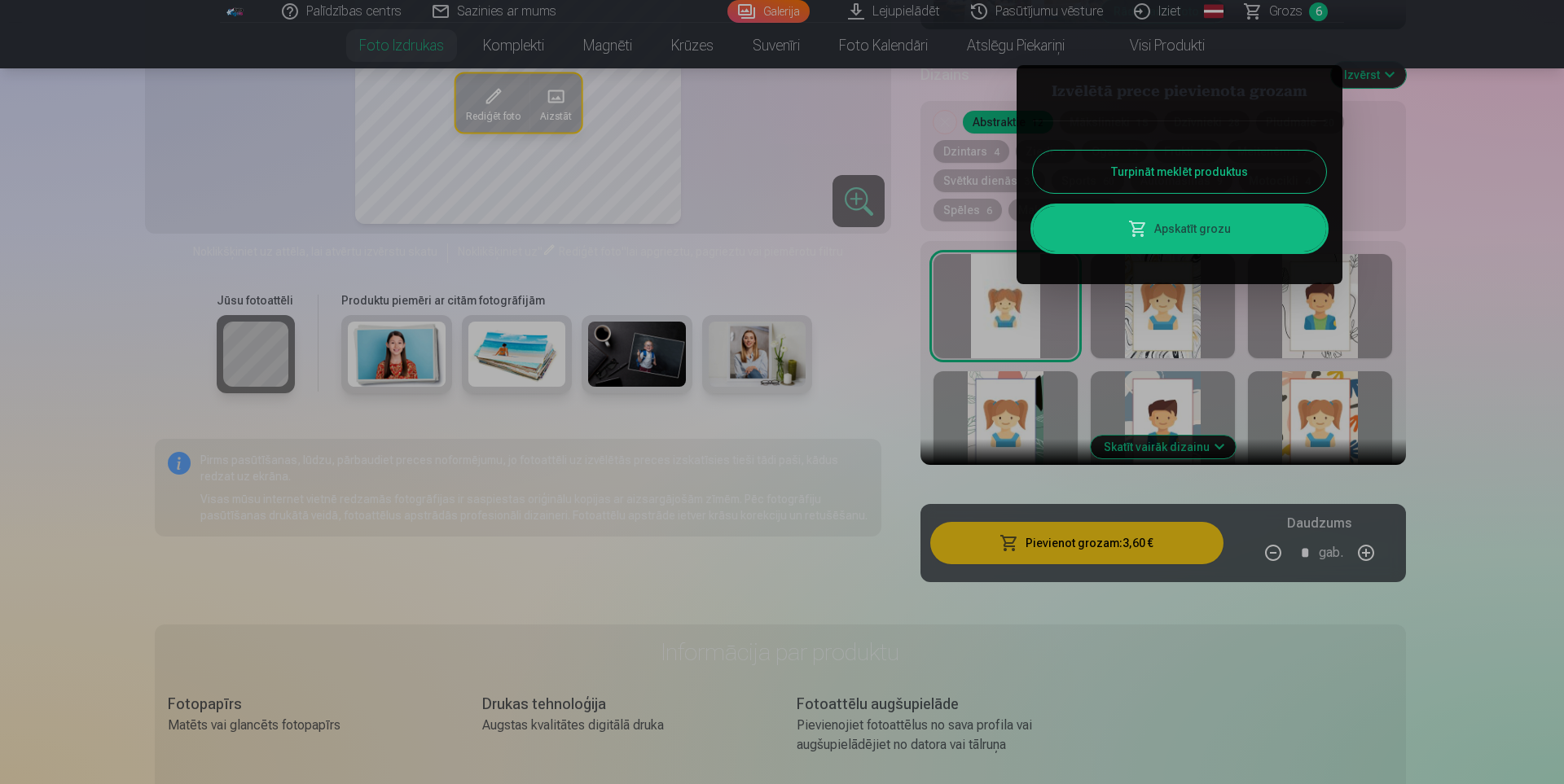
drag, startPoint x: 1274, startPoint y: 177, endPoint x: 1284, endPoint y: 177, distance: 10.0
click at [1275, 177] on button "Turpināt meklēt produktus" at bounding box center [1179, 172] width 293 height 43
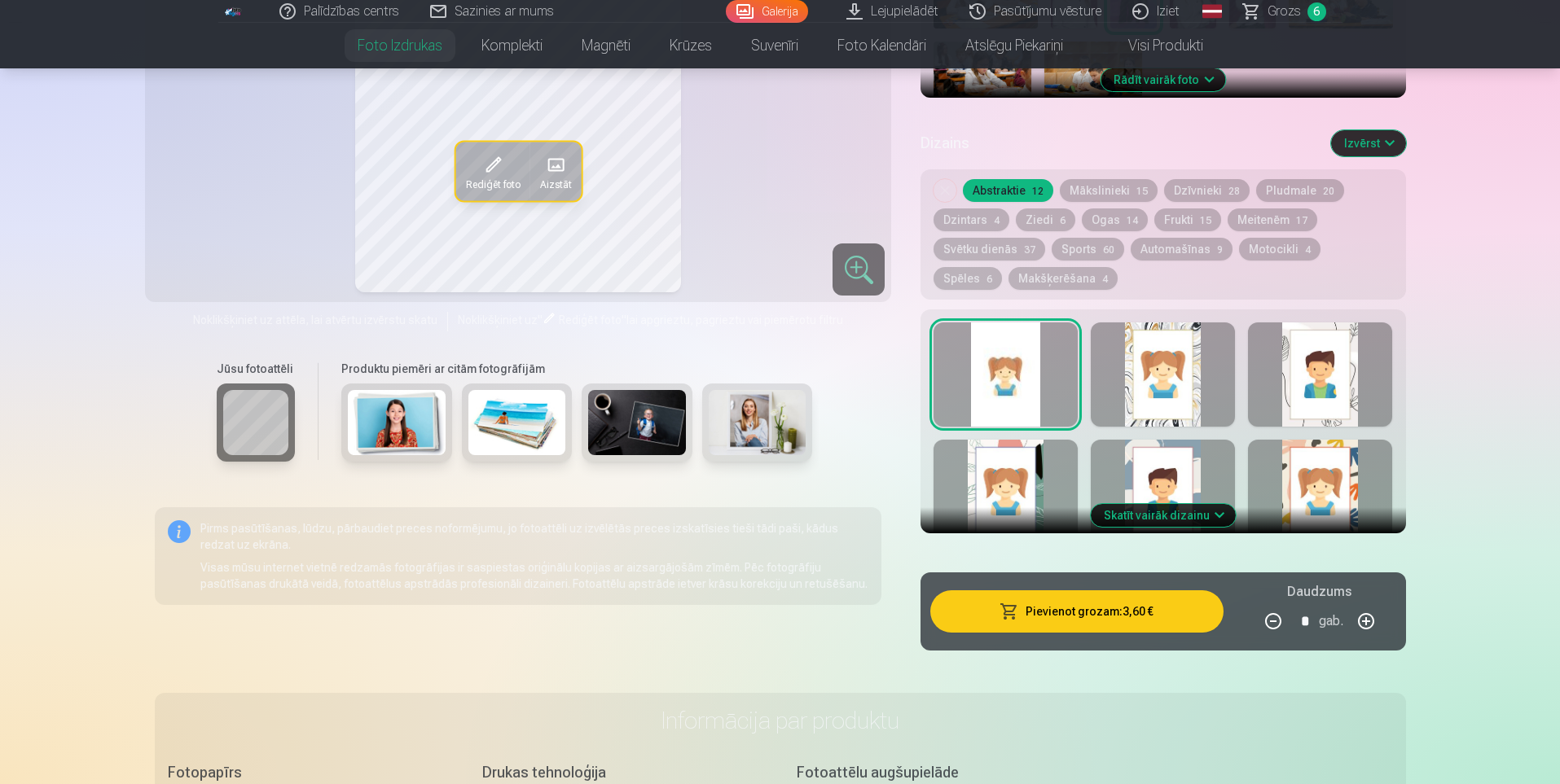
scroll to position [489, 0]
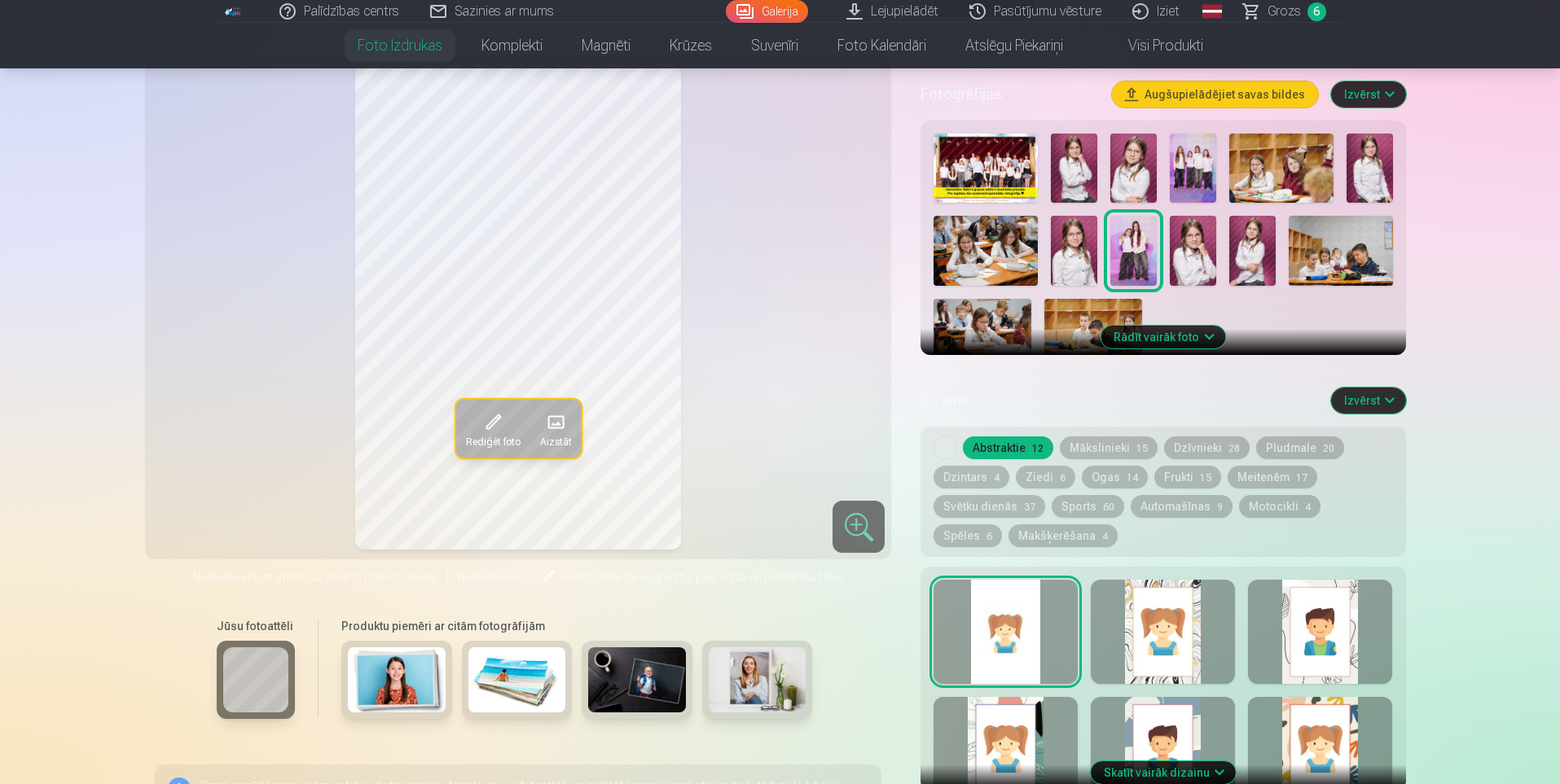
click at [1272, 168] on img at bounding box center [1281, 168] width 104 height 69
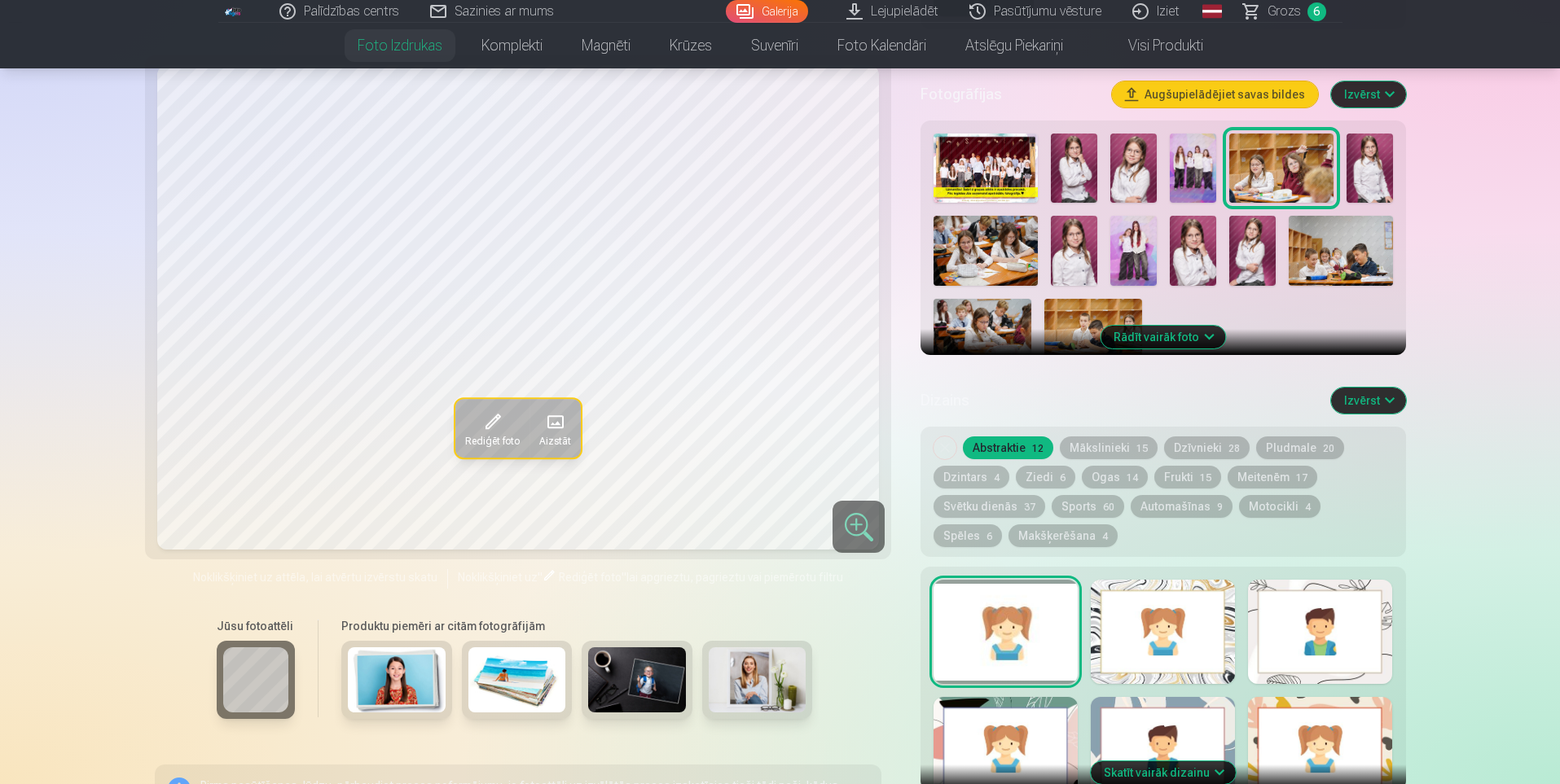
click at [995, 248] on img at bounding box center [985, 251] width 104 height 69
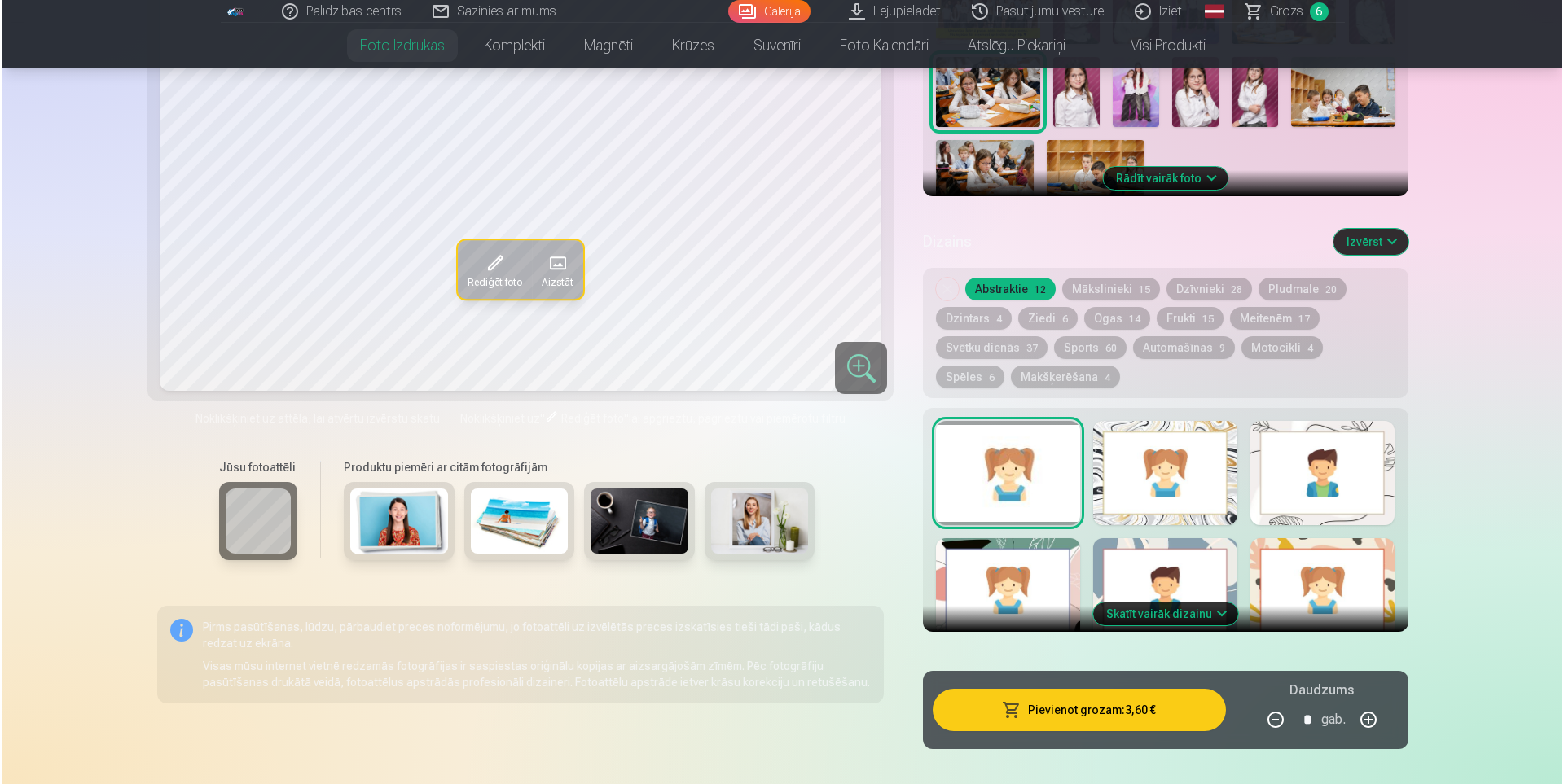
scroll to position [733, 0]
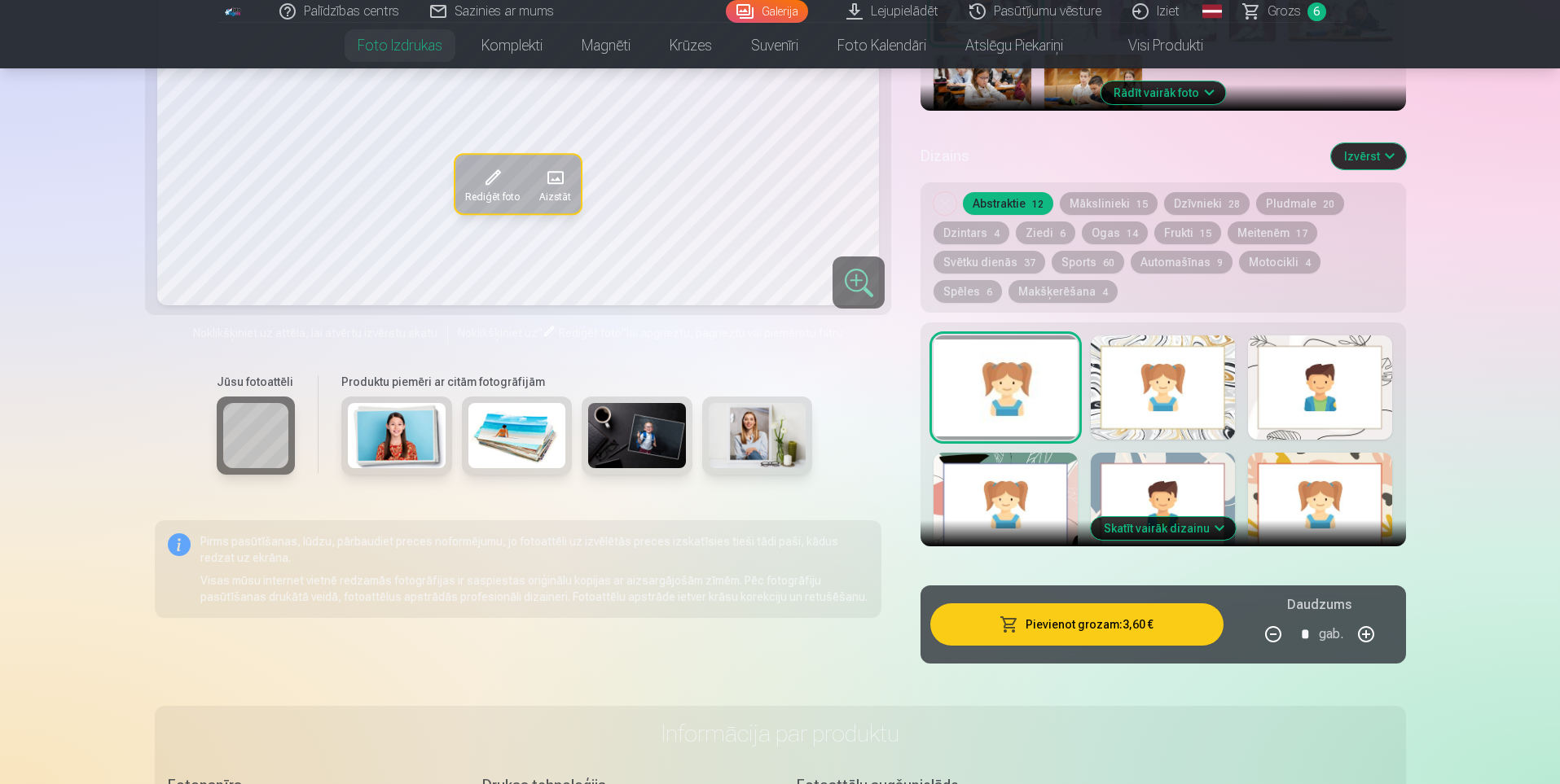
click at [1153, 623] on button "Pievienot grozam : 3,60 €" at bounding box center [1077, 625] width 293 height 43
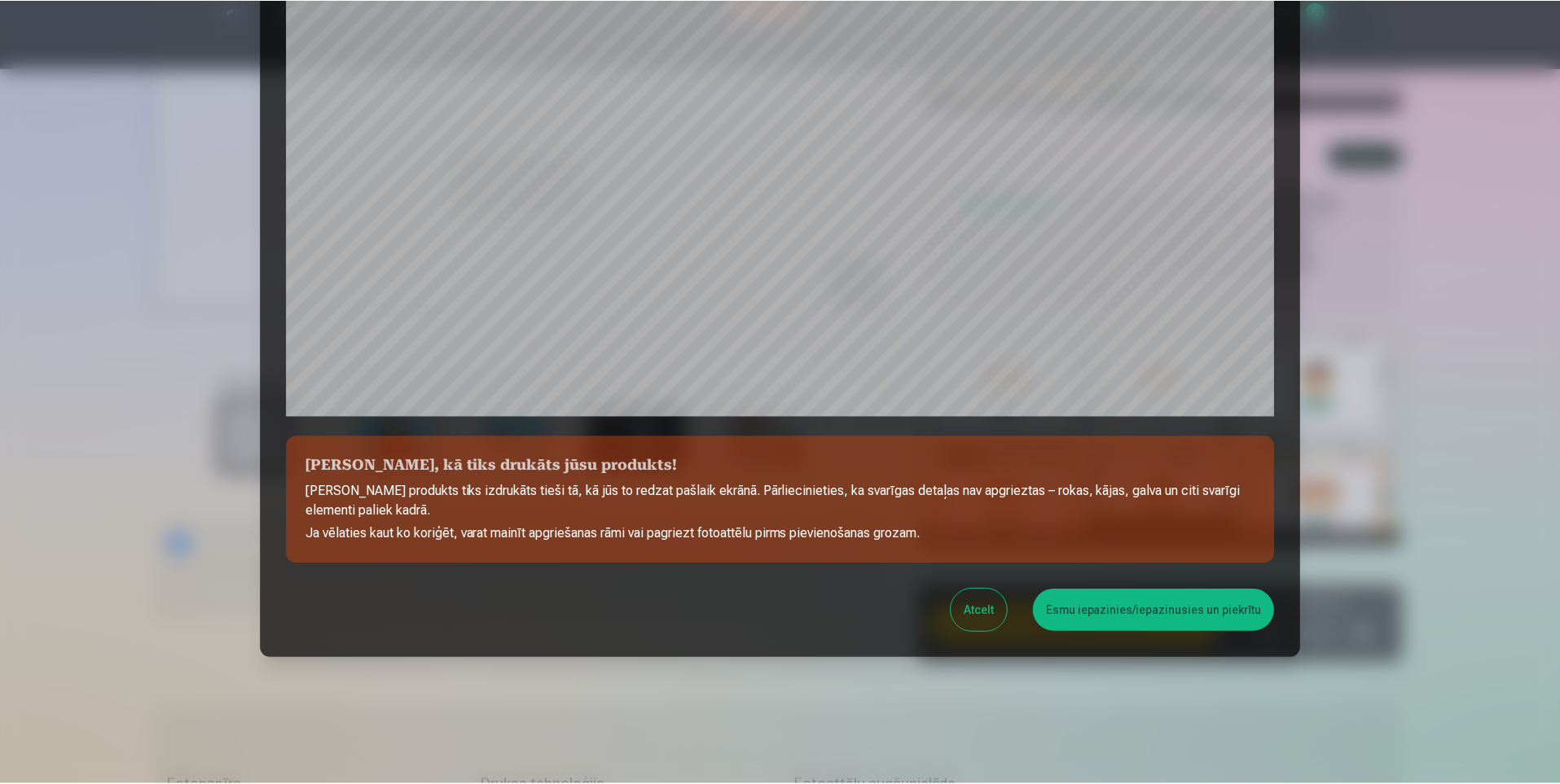
scroll to position [389, 0]
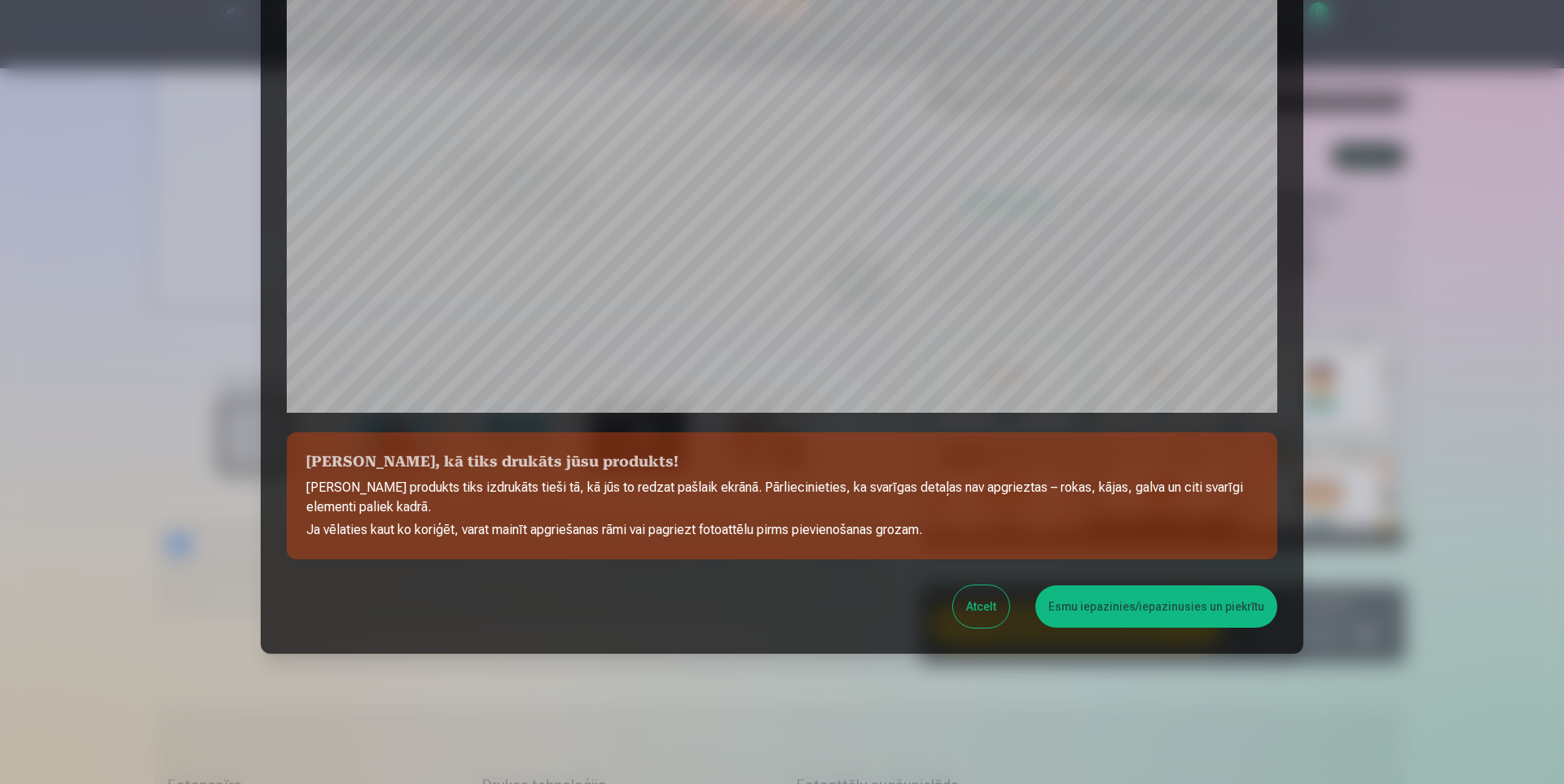
drag, startPoint x: 1224, startPoint y: 603, endPoint x: 1271, endPoint y: 585, distance: 50.3
click at [1224, 602] on button "Esmu iepazinies/iepazinusies un piekrītu" at bounding box center [1156, 607] width 242 height 43
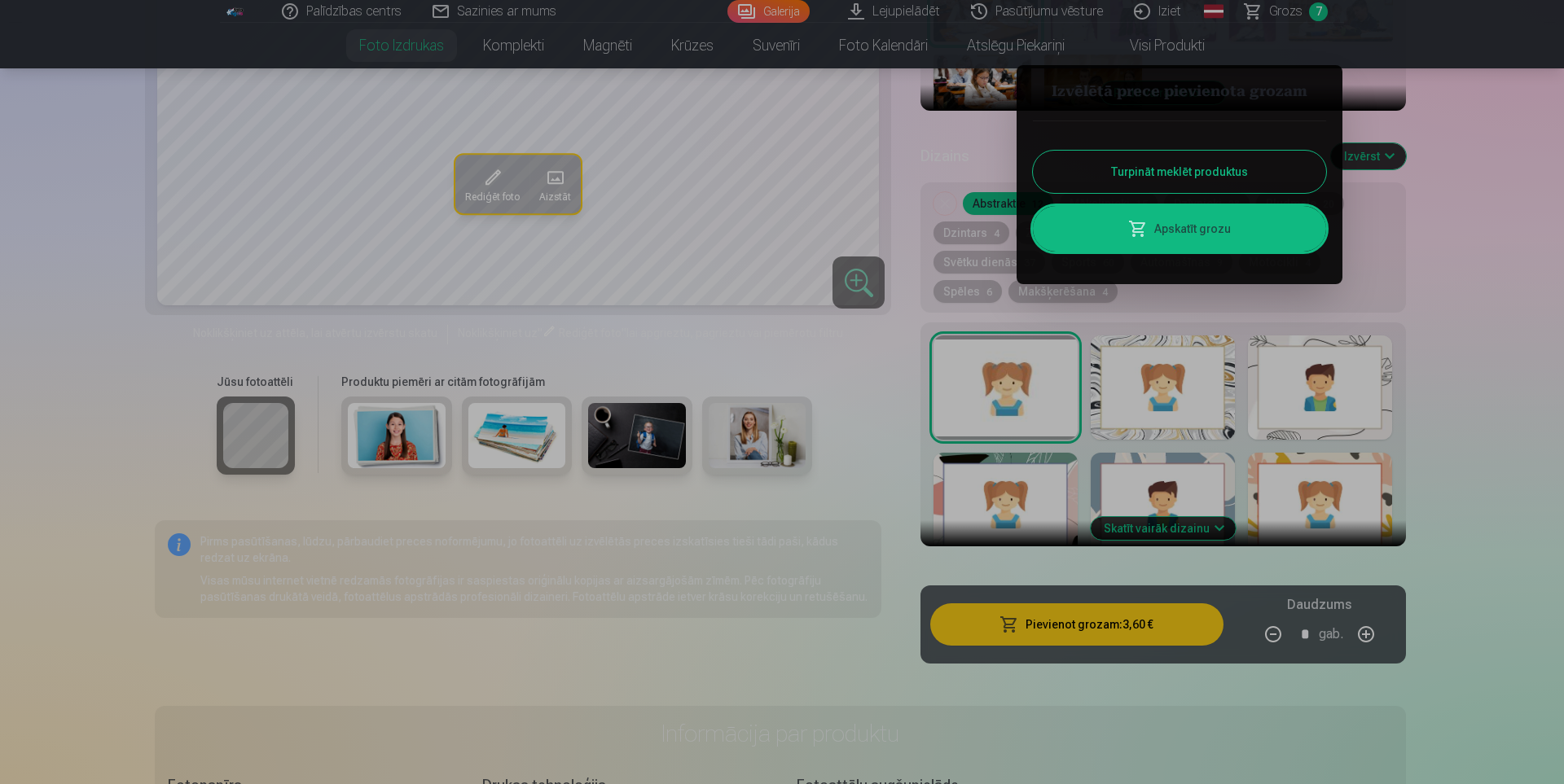
click at [1291, 12] on div at bounding box center [782, 392] width 1564 height 784
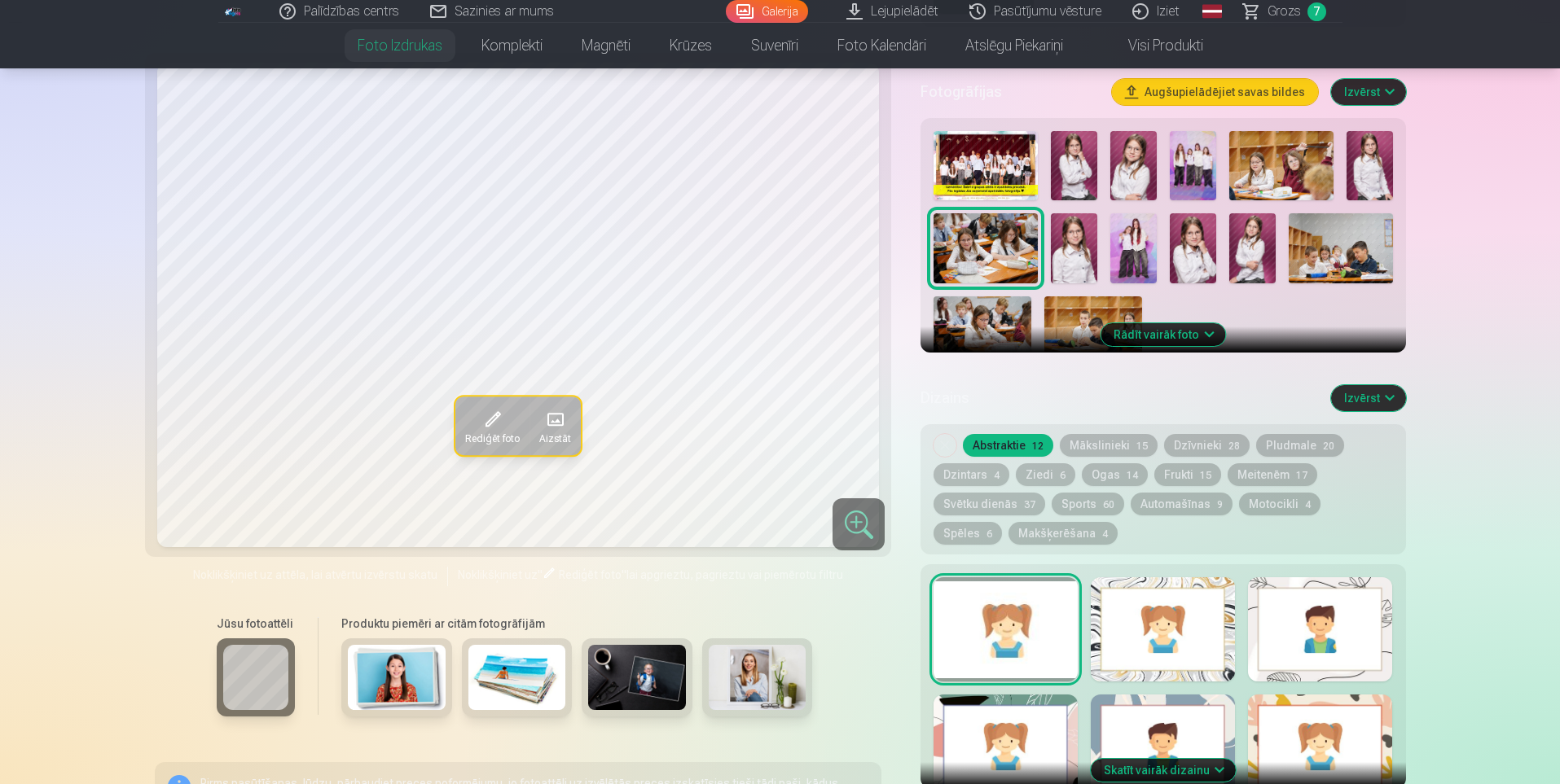
scroll to position [489, 0]
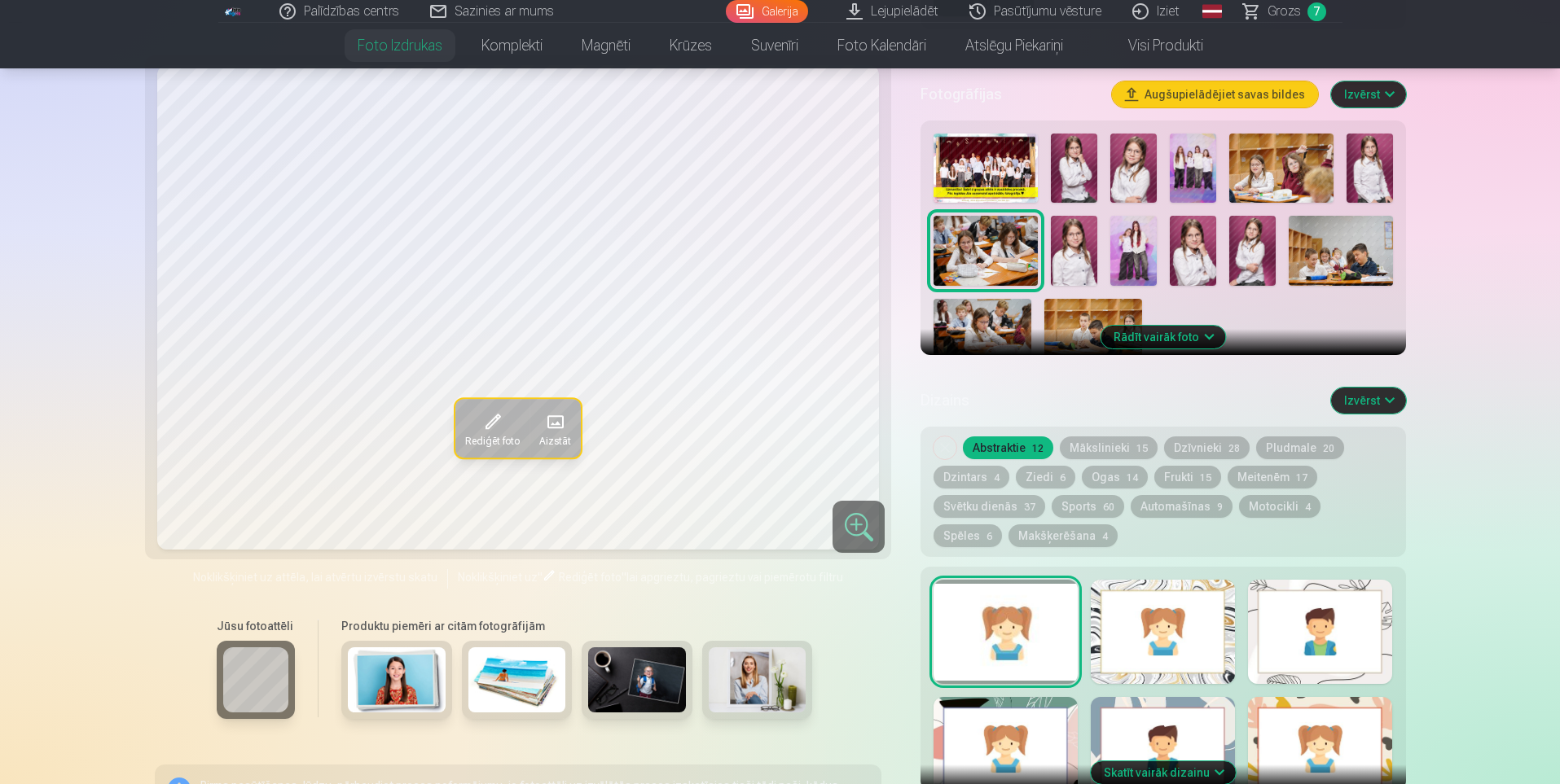
click at [1273, 10] on span "Grozs" at bounding box center [1284, 12] width 34 height 20
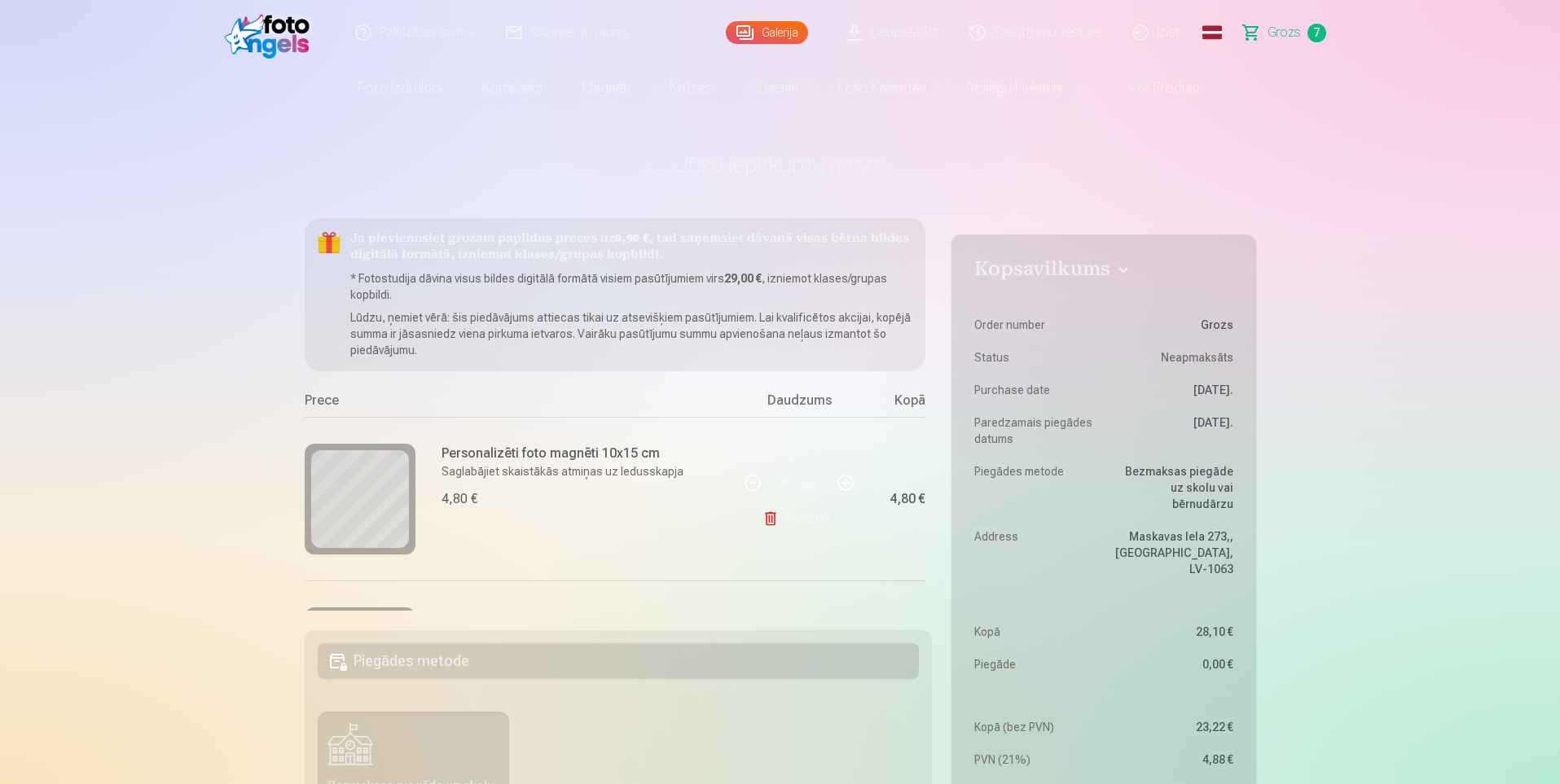
click at [898, 32] on link "Lejupielādēt" at bounding box center [893, 32] width 123 height 65
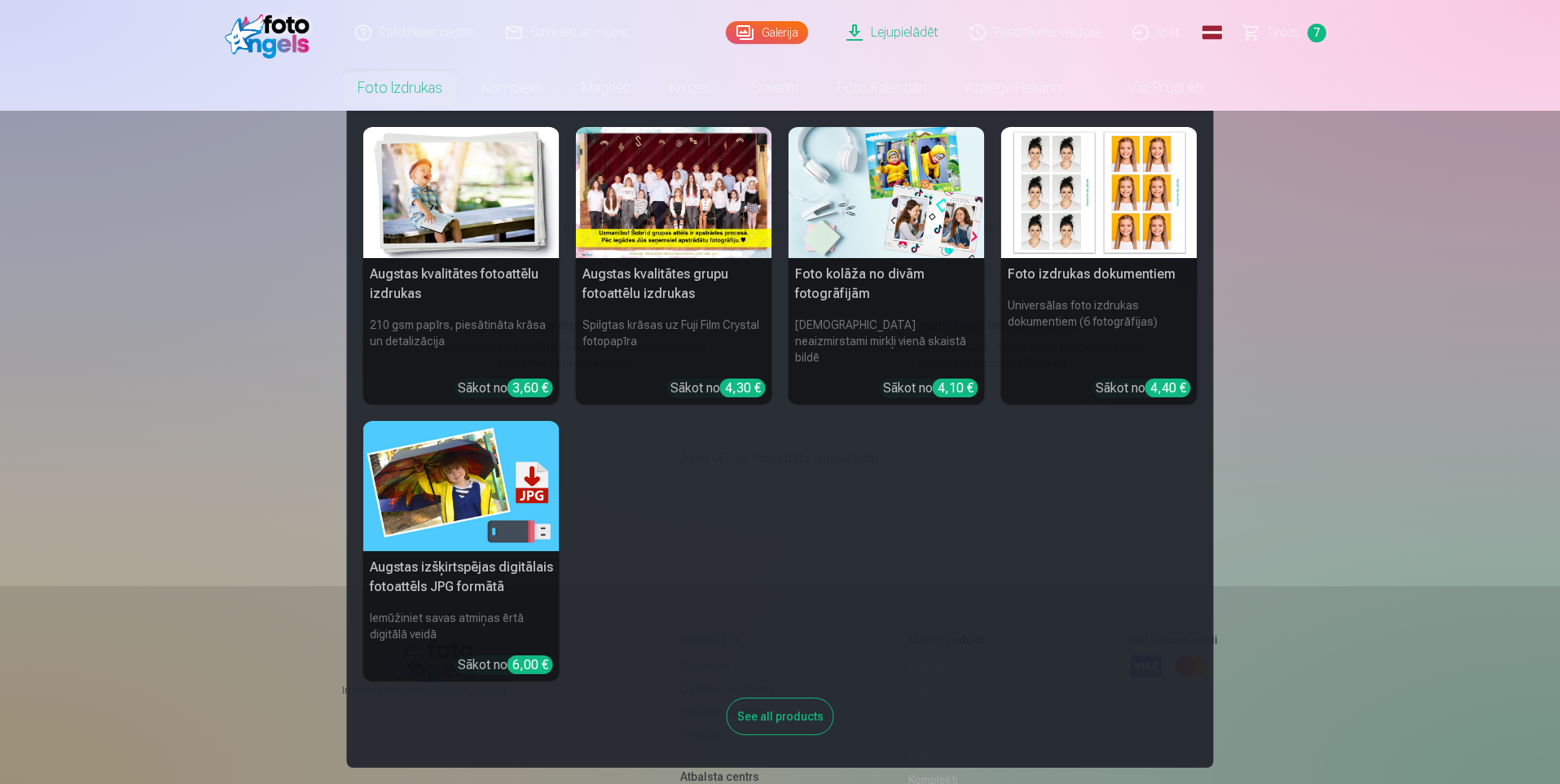
click at [408, 99] on link "Foto izdrukas" at bounding box center [399, 87] width 124 height 45
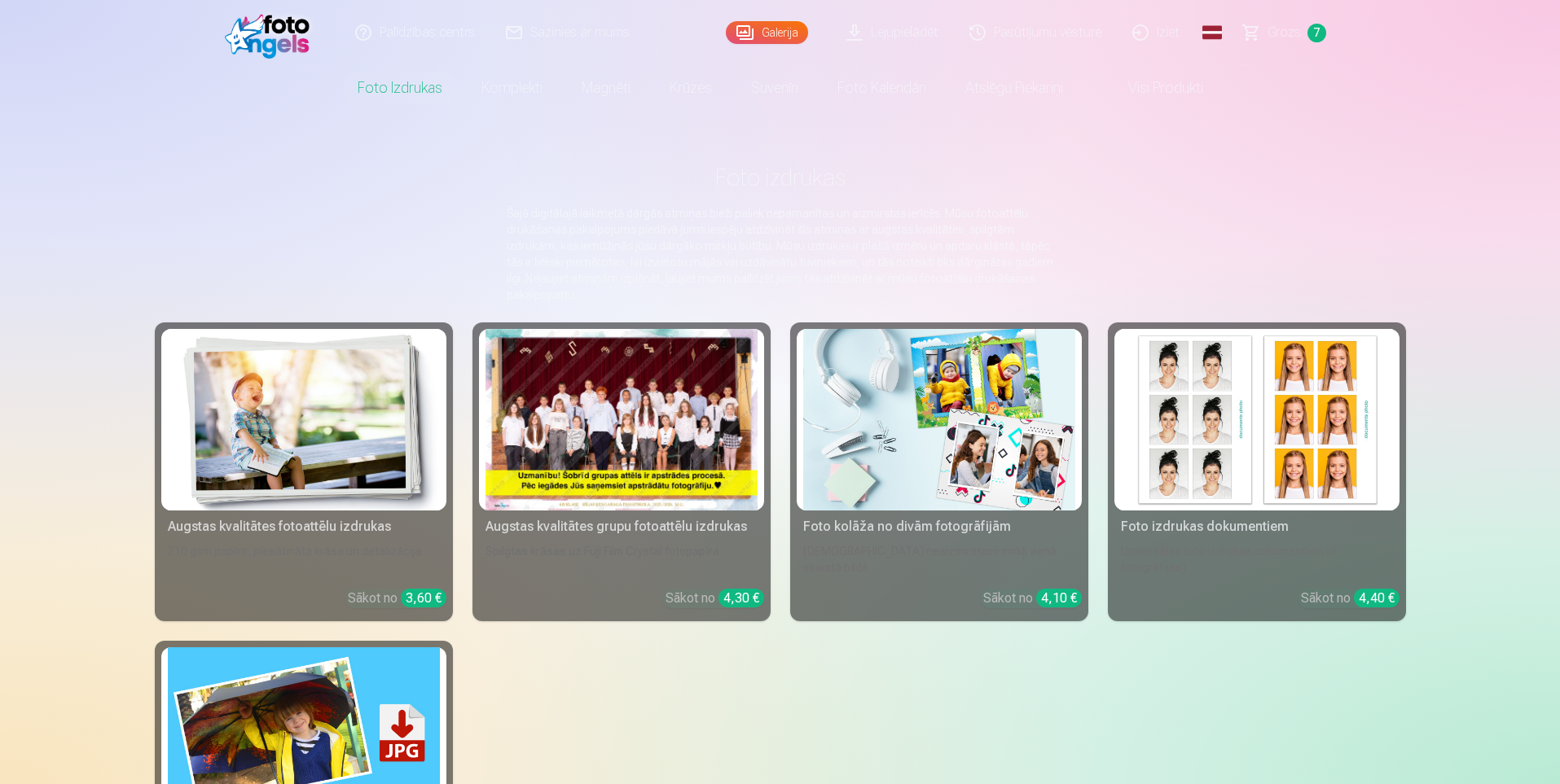
click at [1283, 38] on span "Grozs" at bounding box center [1284, 33] width 34 height 20
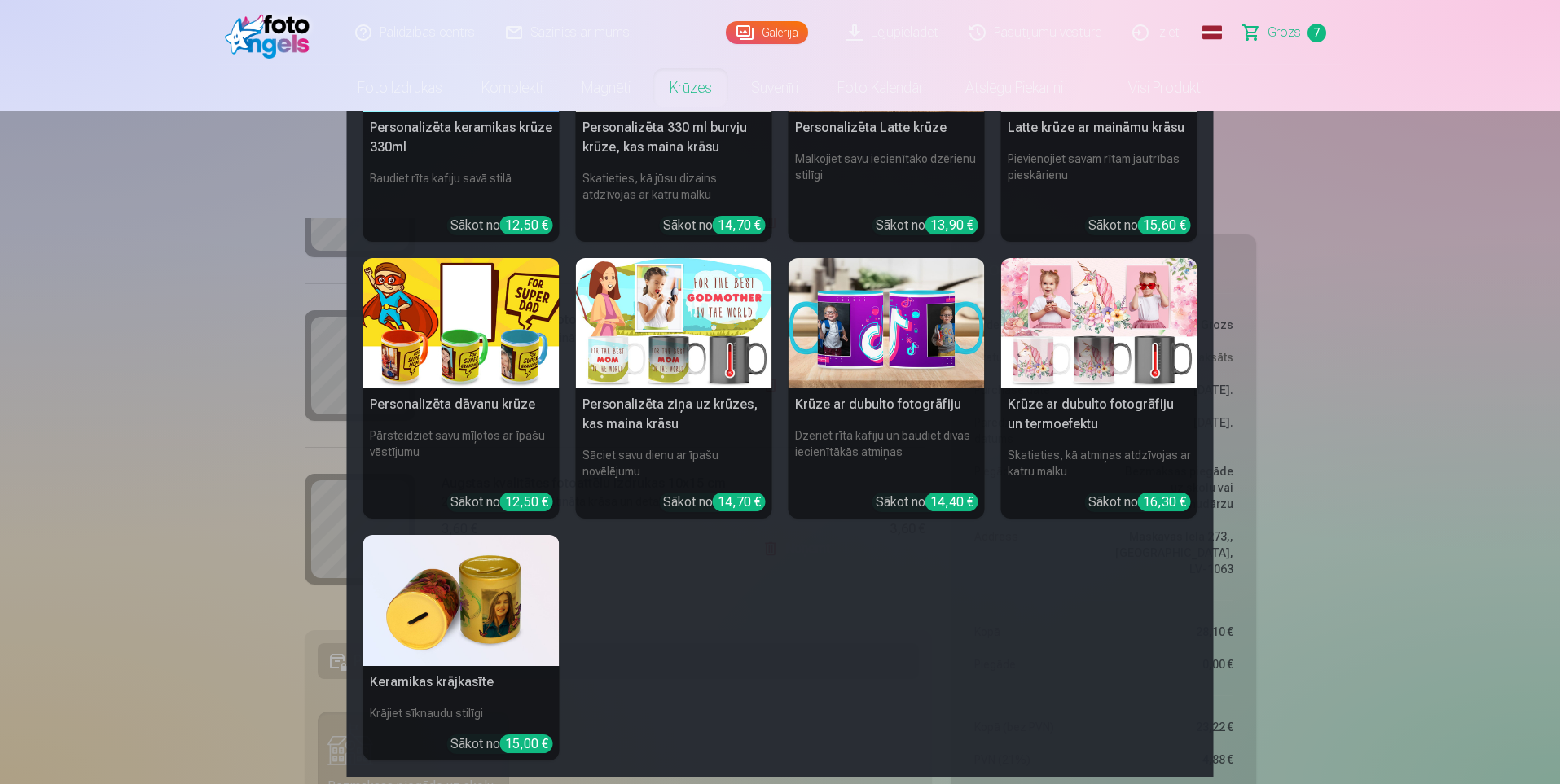
scroll to position [163, 0]
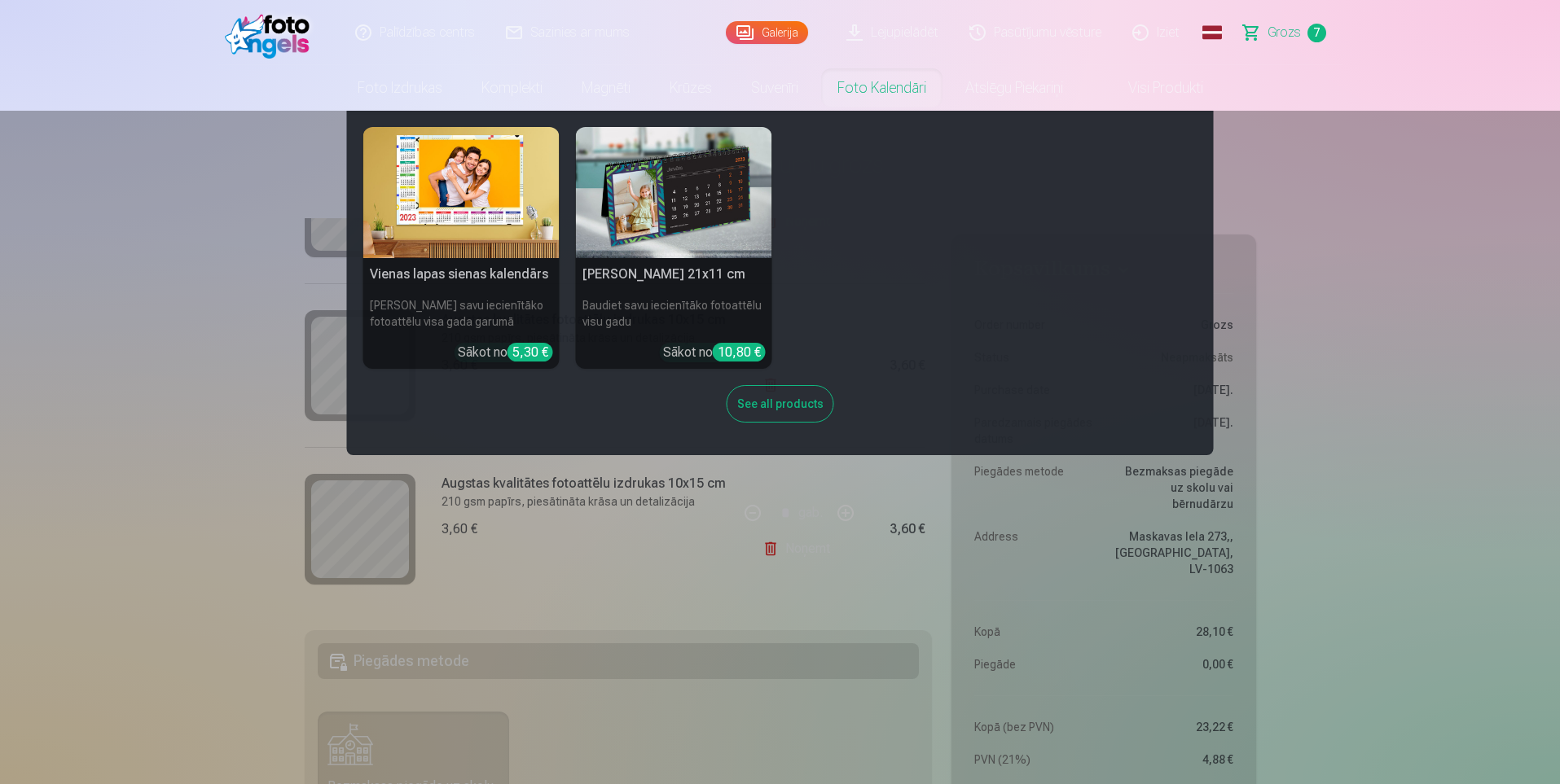
click at [487, 238] on img at bounding box center [461, 193] width 196 height 131
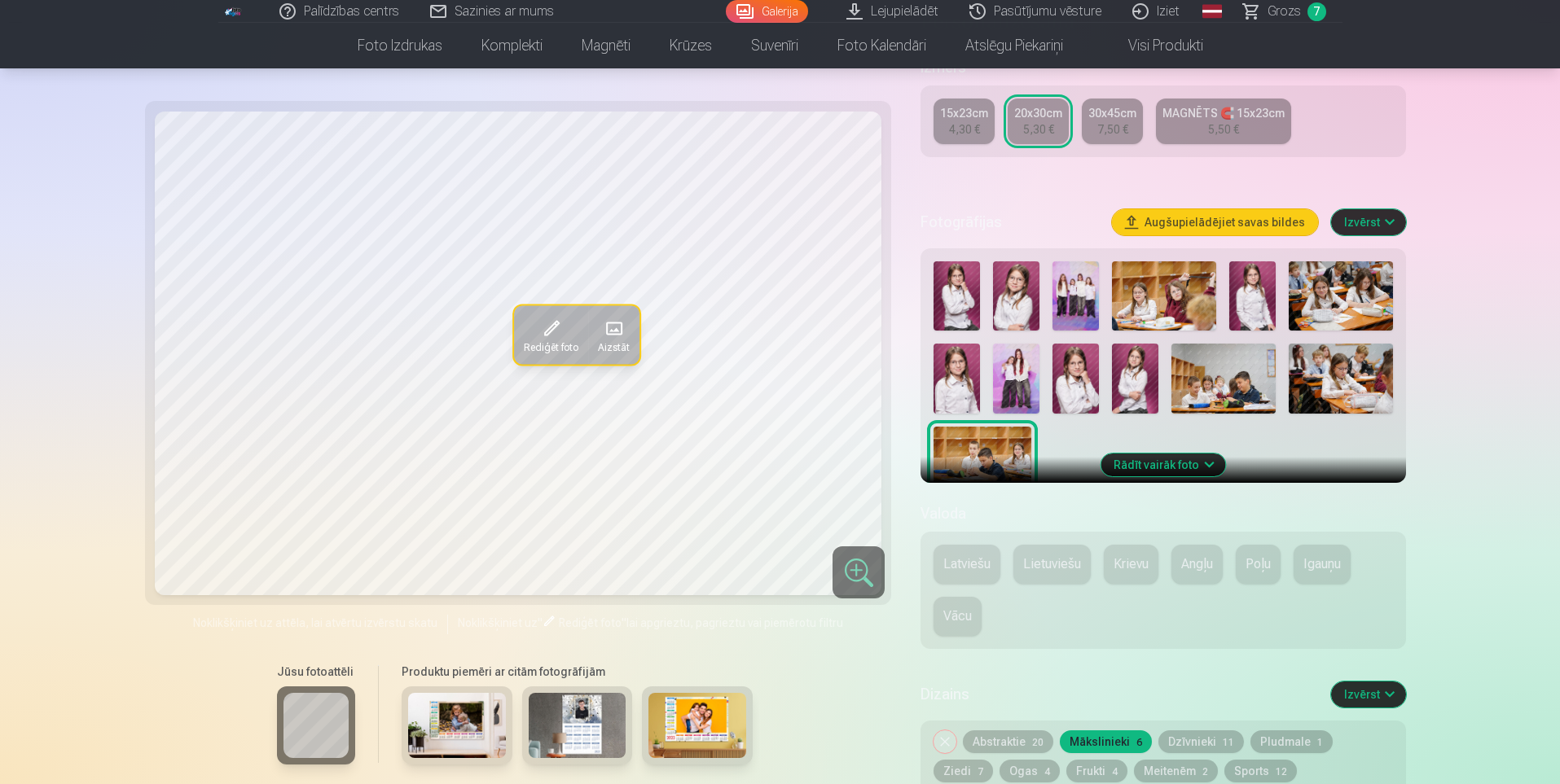
scroll to position [325, 0]
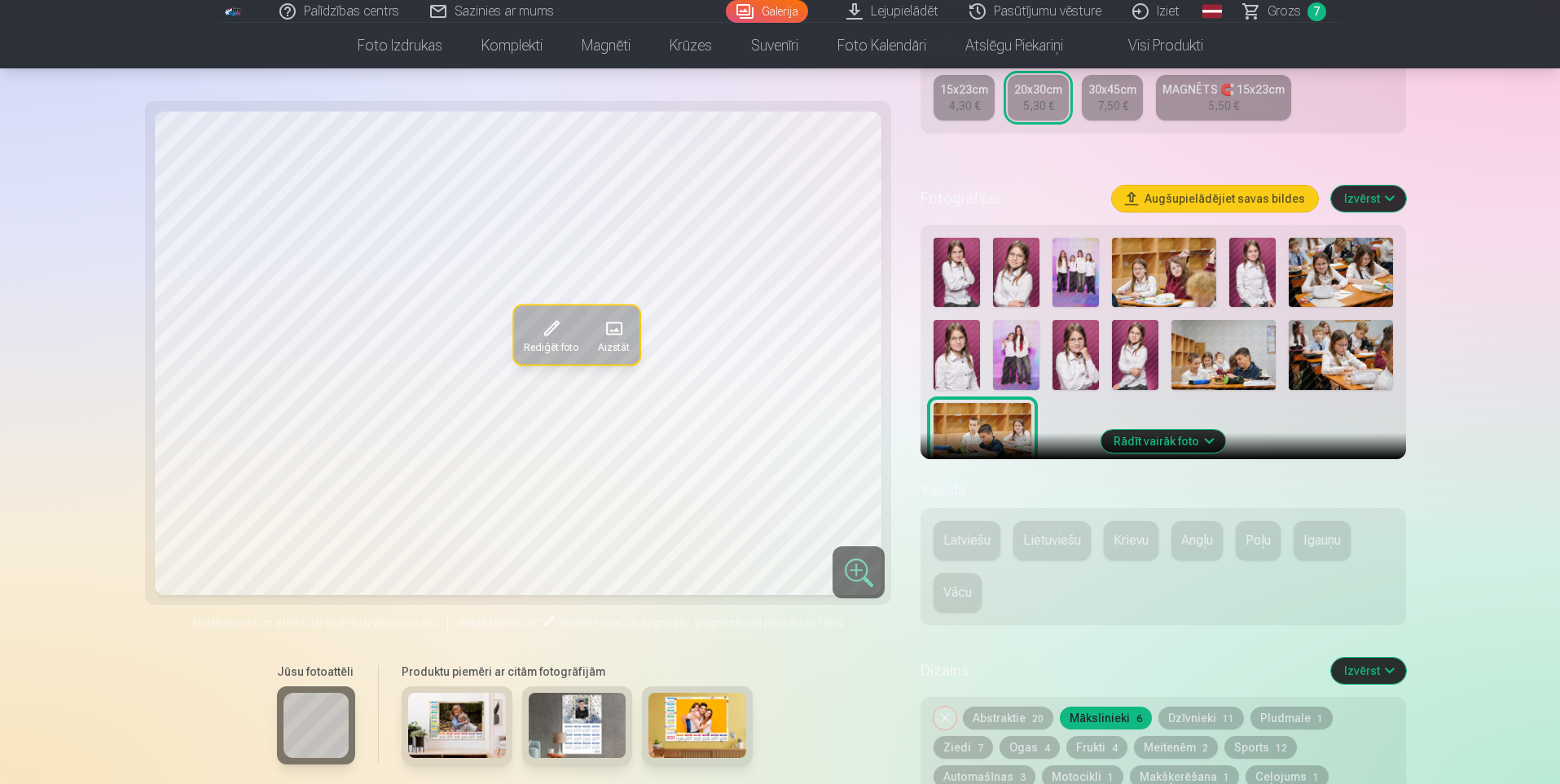
click at [573, 710] on img at bounding box center [577, 725] width 98 height 65
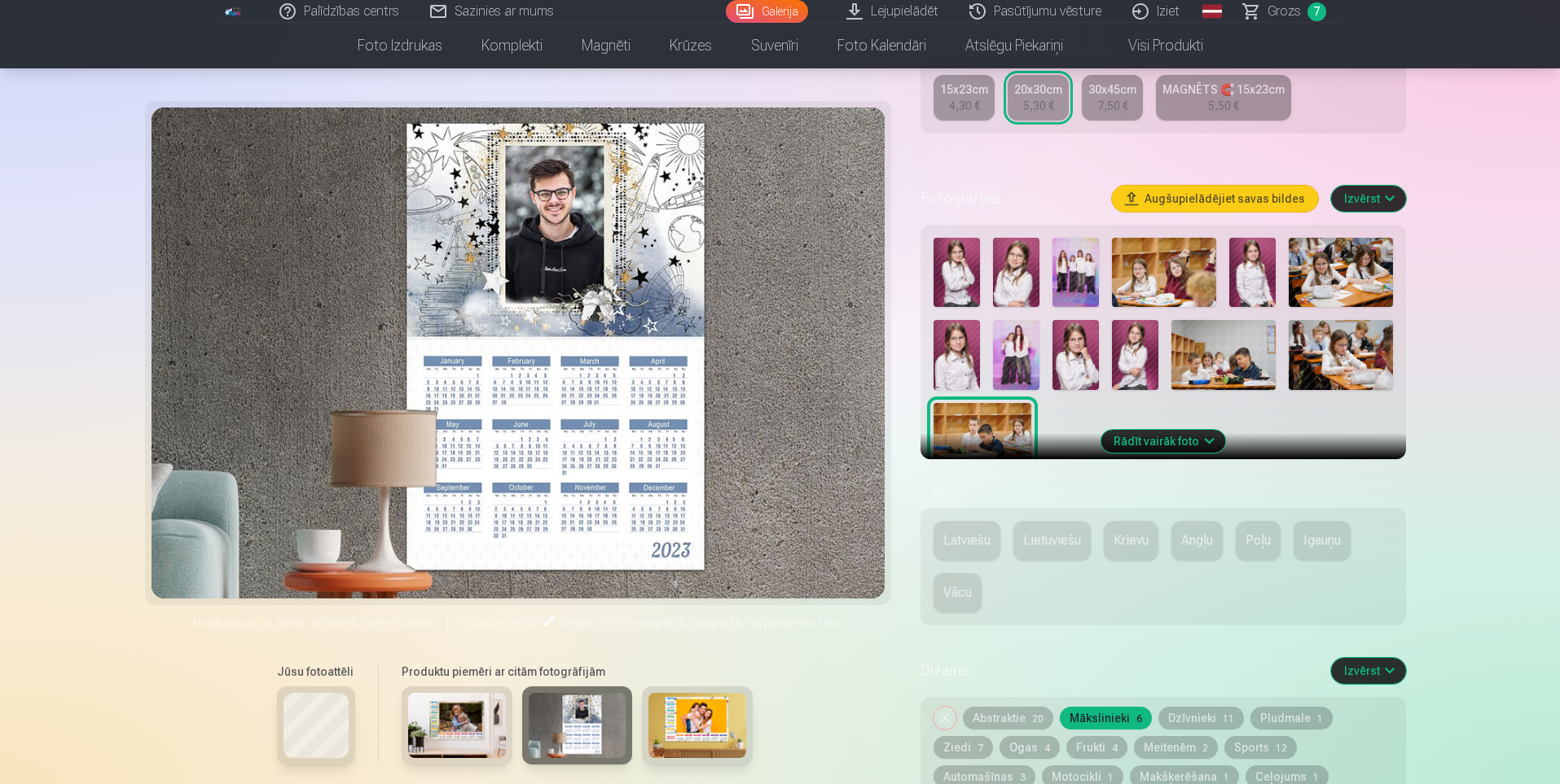
click at [461, 724] on img at bounding box center [456, 725] width 98 height 65
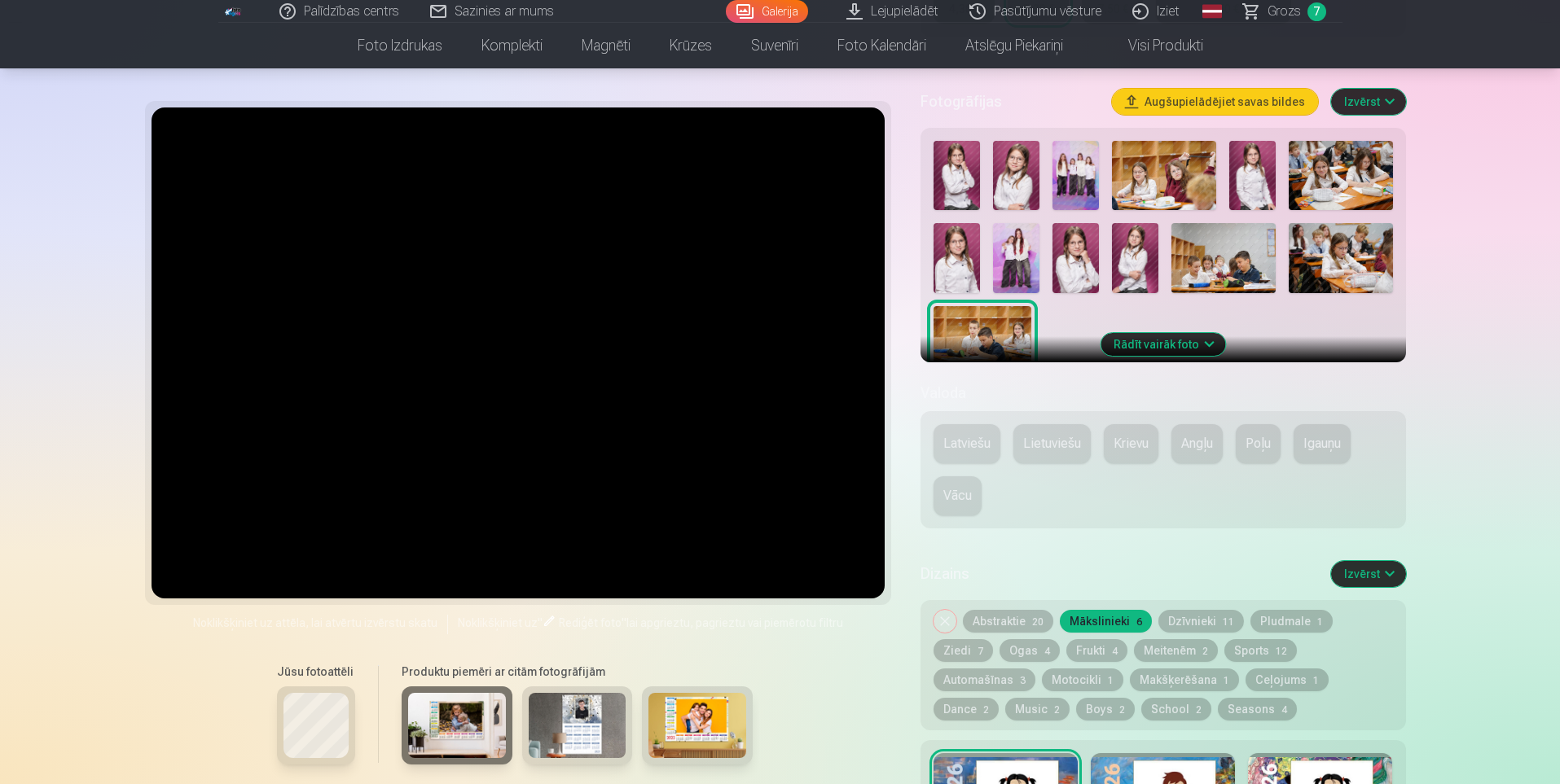
scroll to position [489, 0]
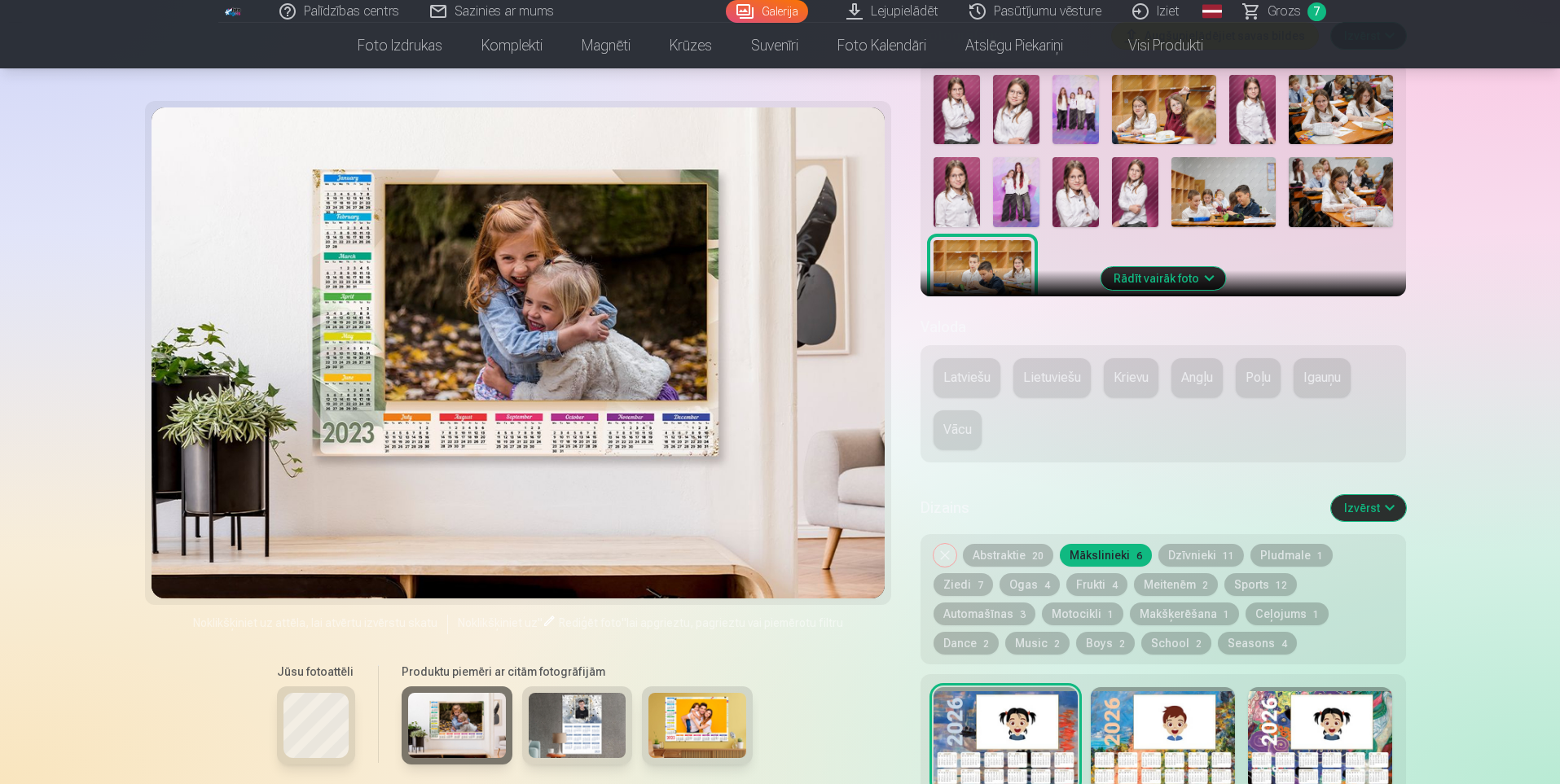
click at [701, 709] on img at bounding box center [697, 725] width 98 height 65
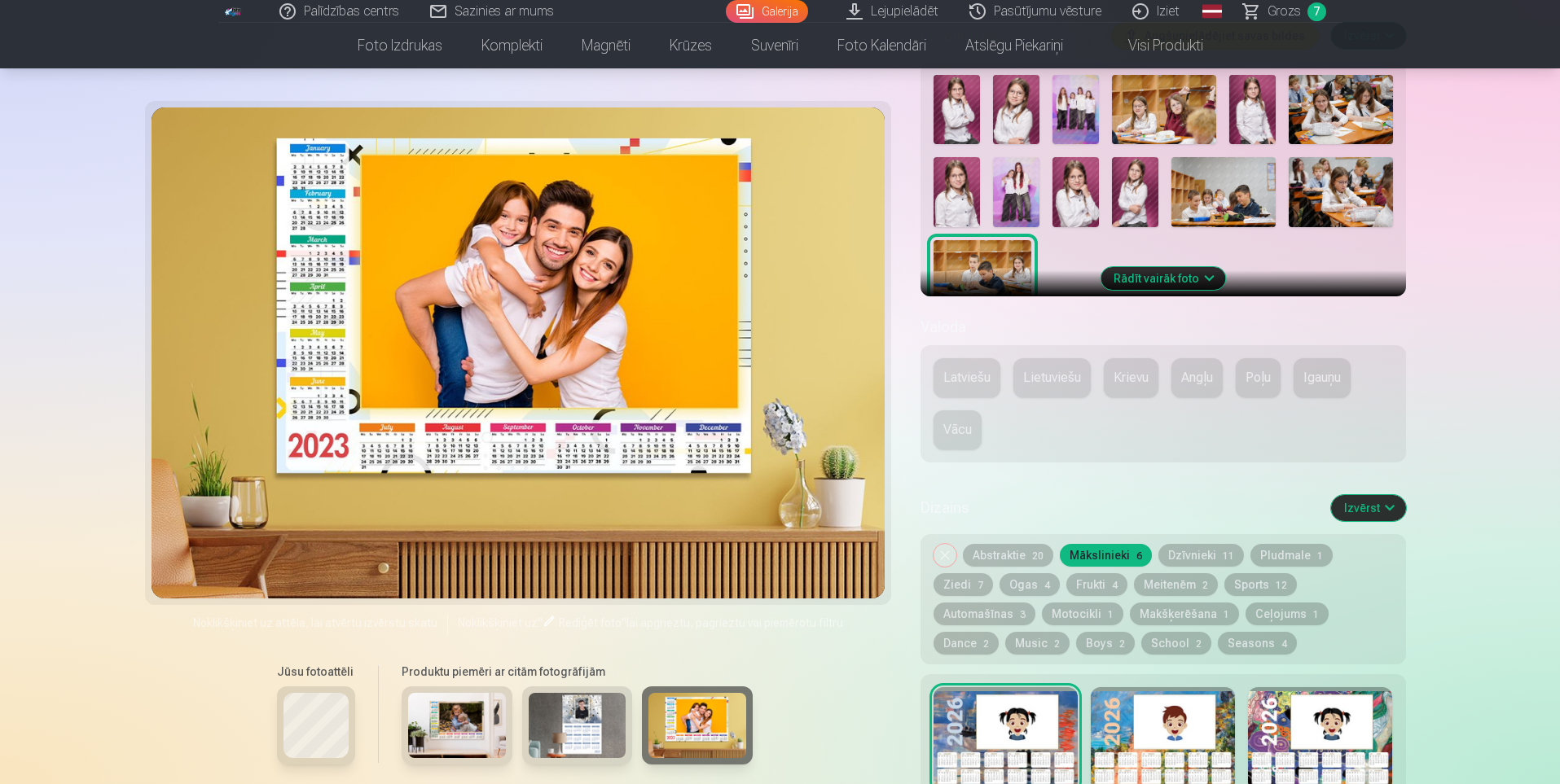
click at [570, 297] on div at bounding box center [518, 353] width 734 height 491
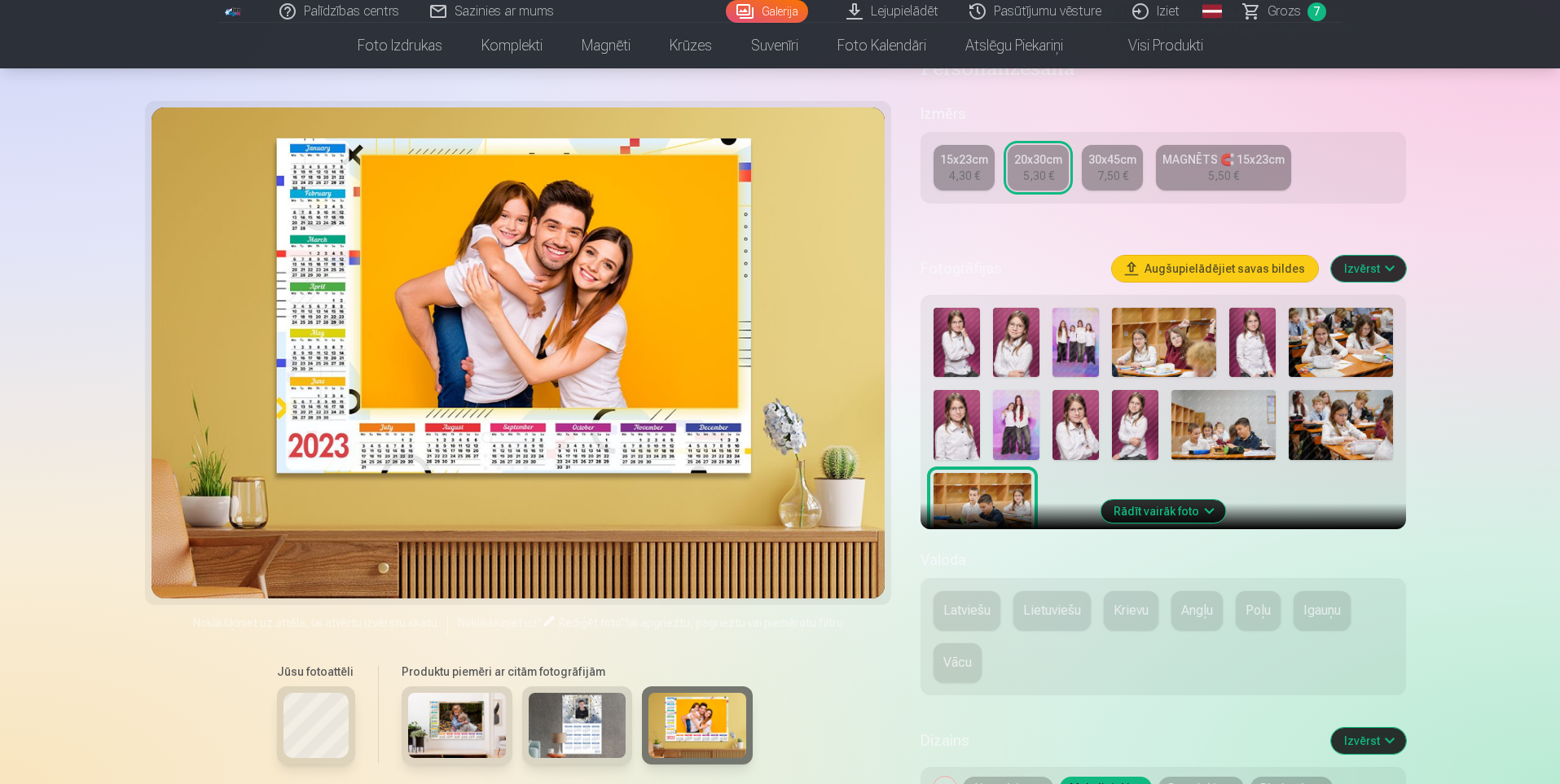
scroll to position [244, 0]
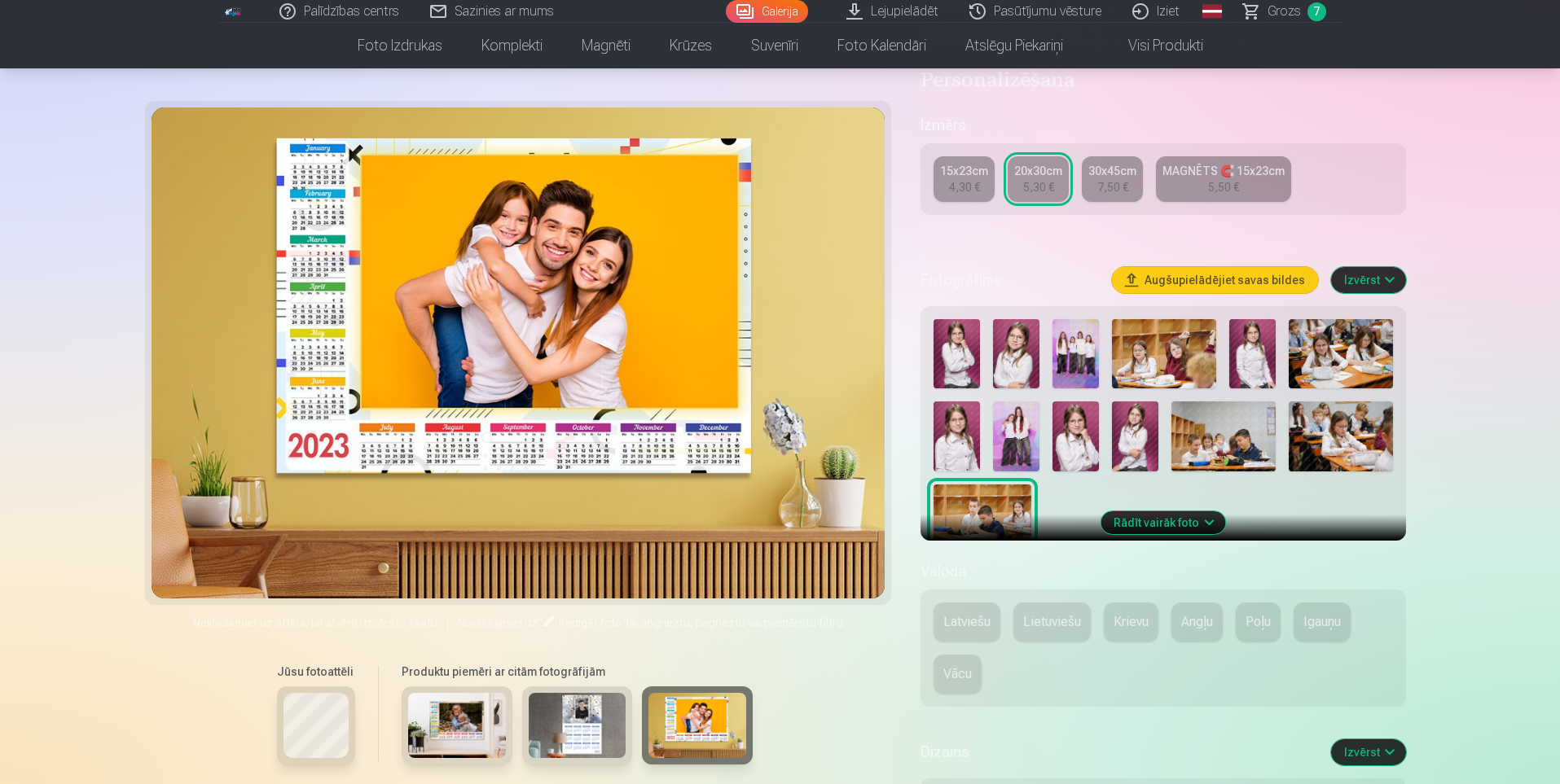
click at [512, 324] on div at bounding box center [518, 353] width 734 height 491
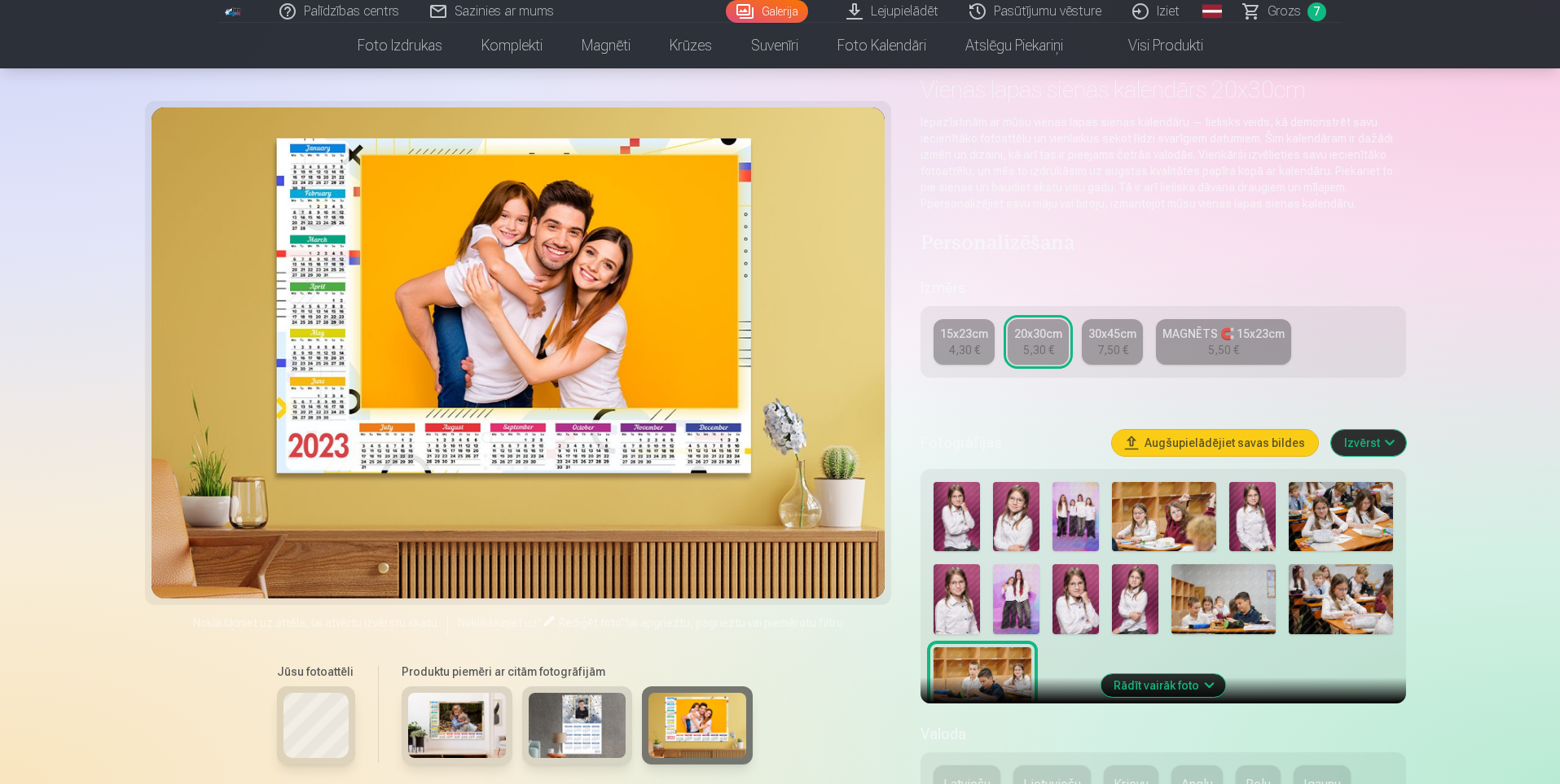
scroll to position [0, 0]
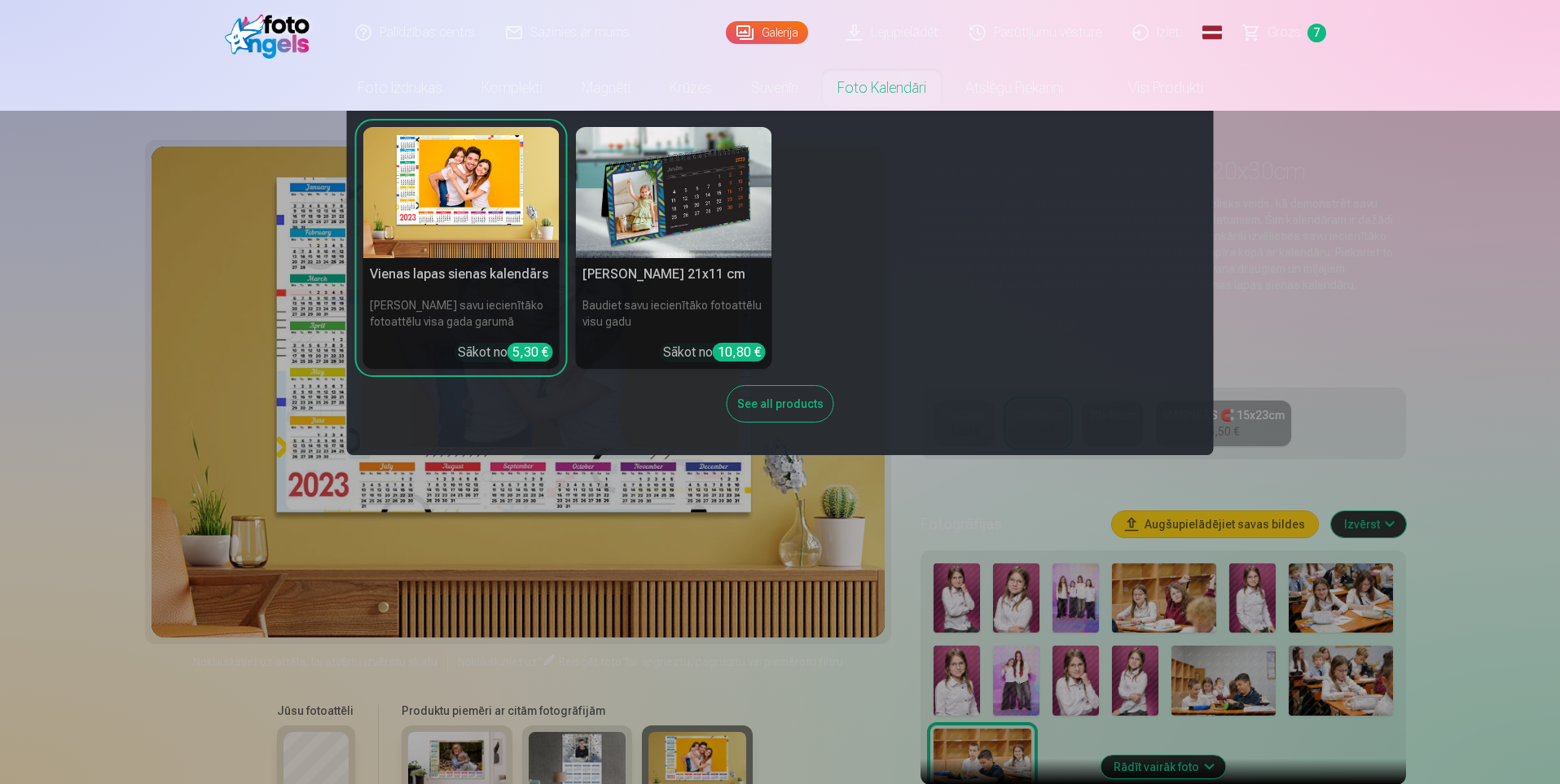
click at [697, 204] on img at bounding box center [674, 193] width 196 height 131
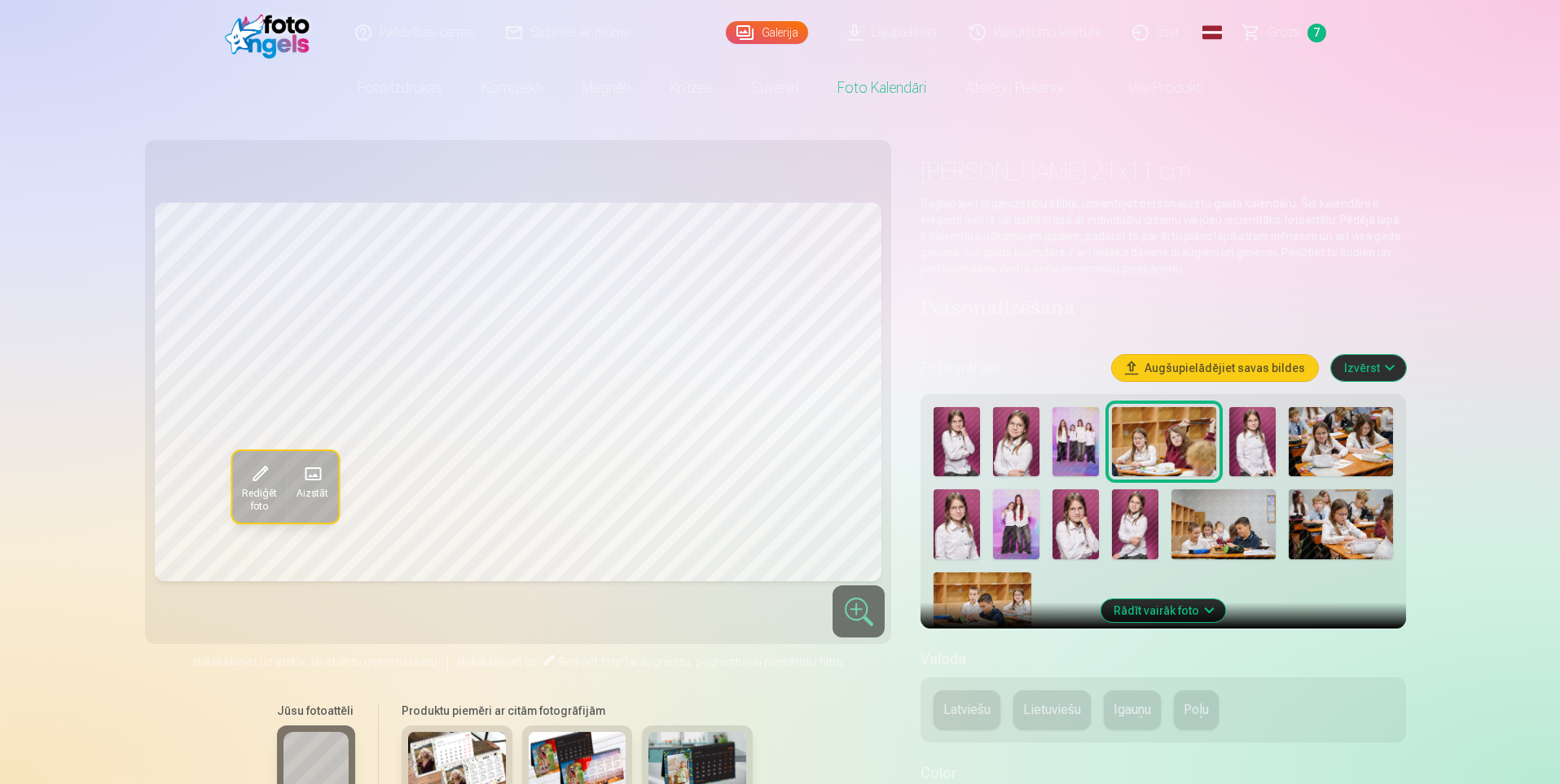
click at [960, 449] on img at bounding box center [957, 441] width 46 height 69
drag, startPoint x: 454, startPoint y: 763, endPoint x: 468, endPoint y: 759, distance: 14.6
click at [454, 762] on img at bounding box center [456, 764] width 98 height 65
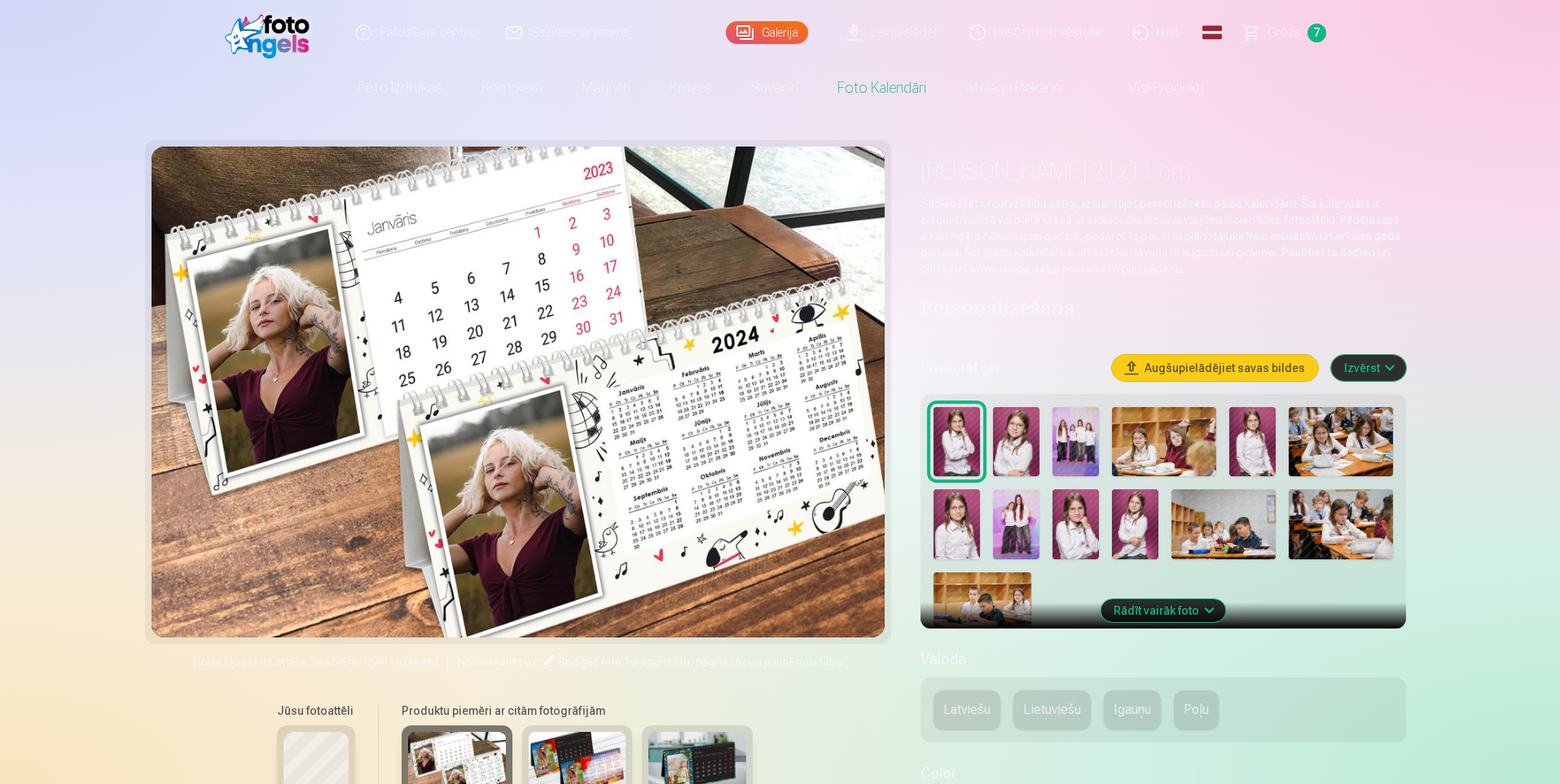
click at [586, 763] on img at bounding box center [577, 764] width 98 height 65
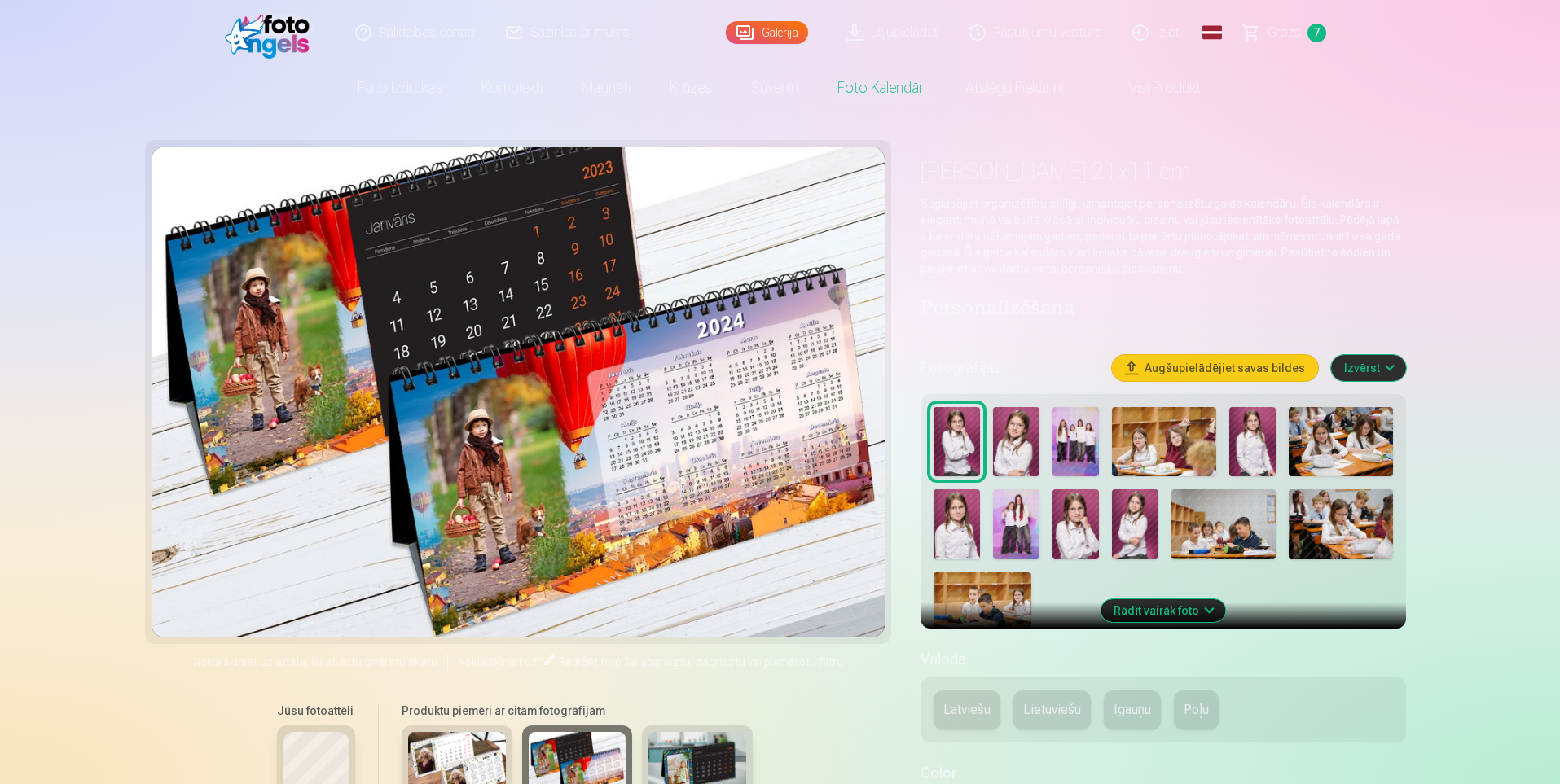
click at [709, 764] on img at bounding box center [697, 764] width 98 height 65
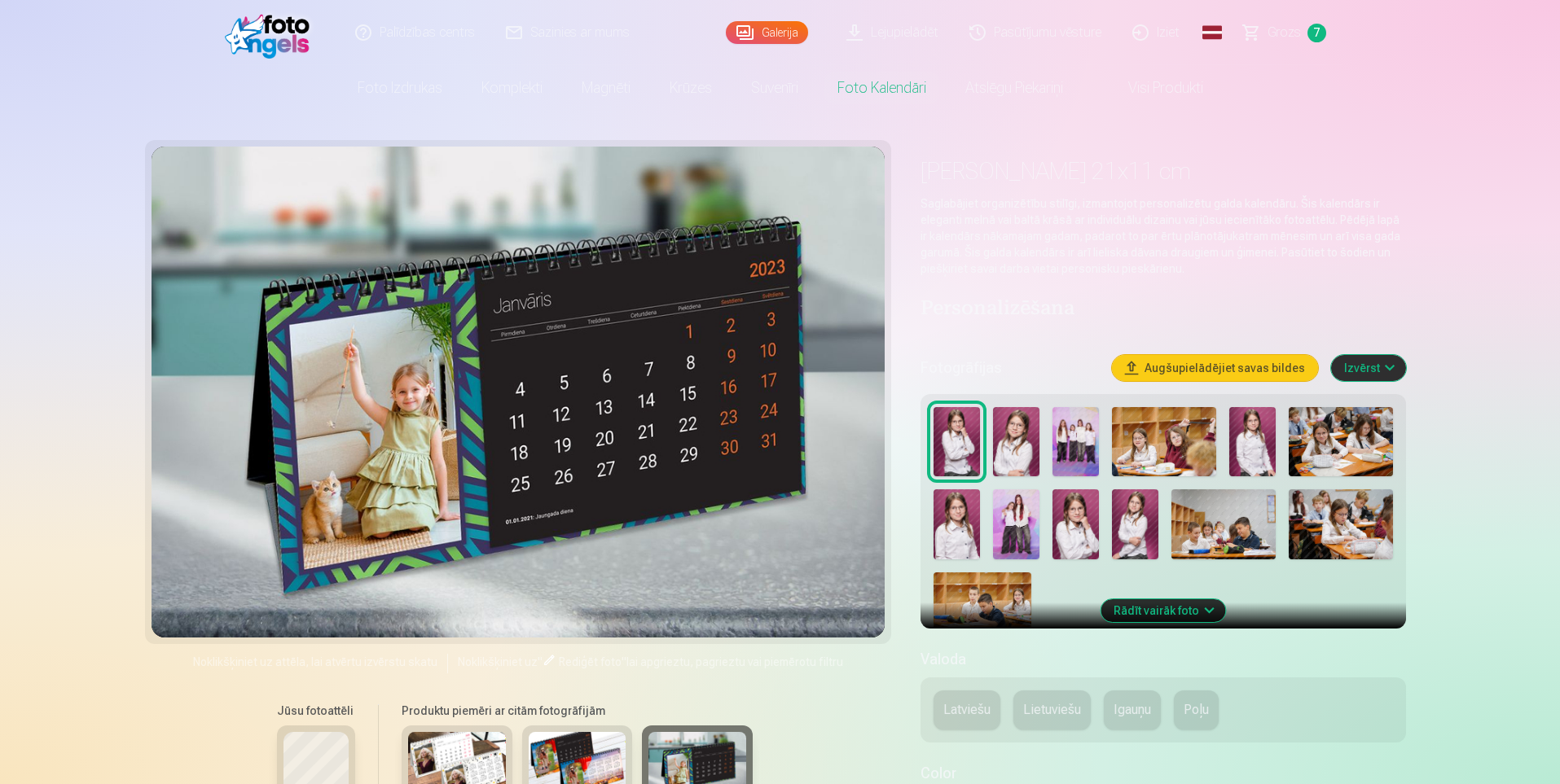
click at [1273, 31] on span "Grozs" at bounding box center [1284, 33] width 34 height 20
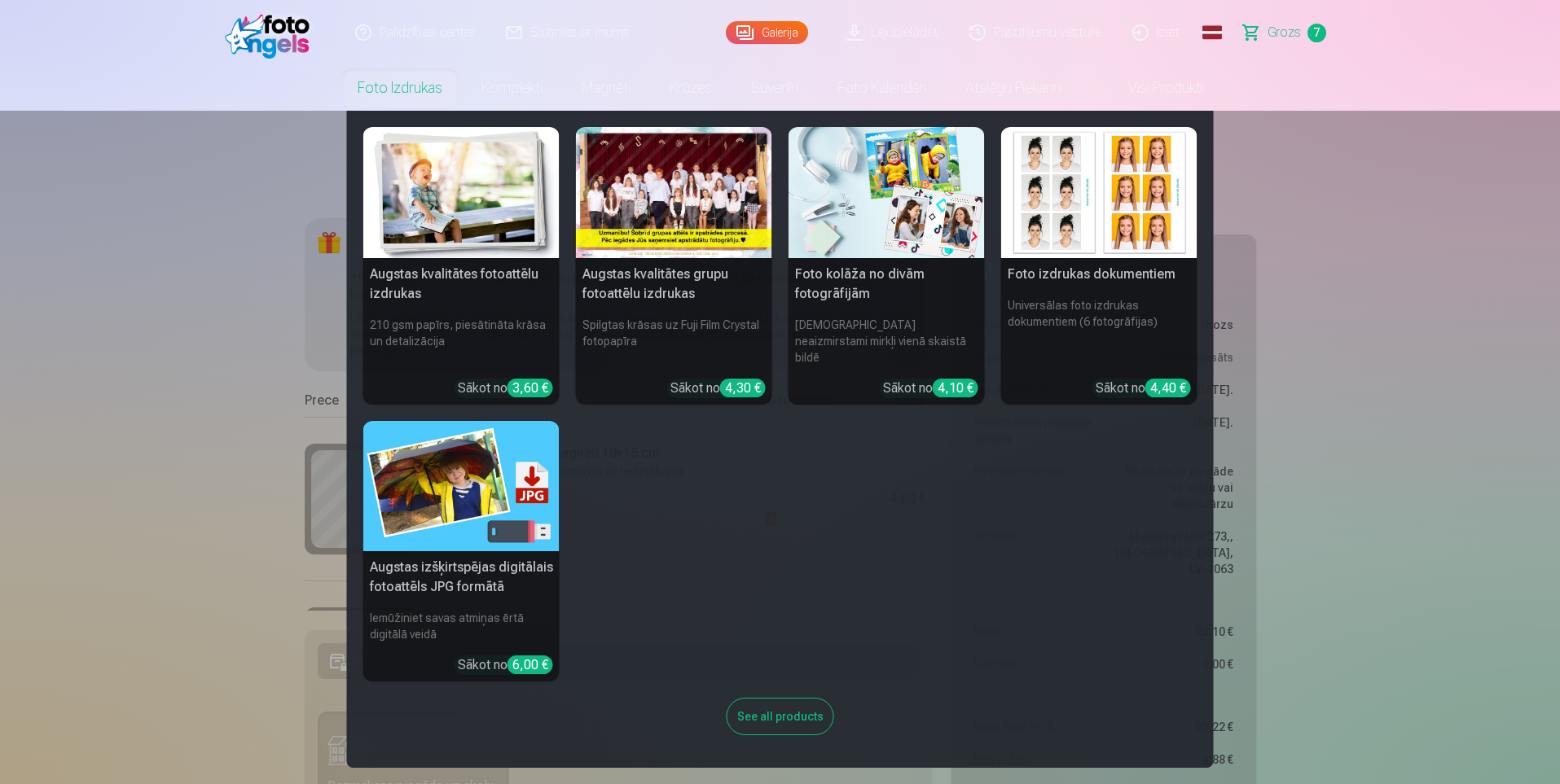
click at [1094, 209] on img at bounding box center [1099, 193] width 196 height 131
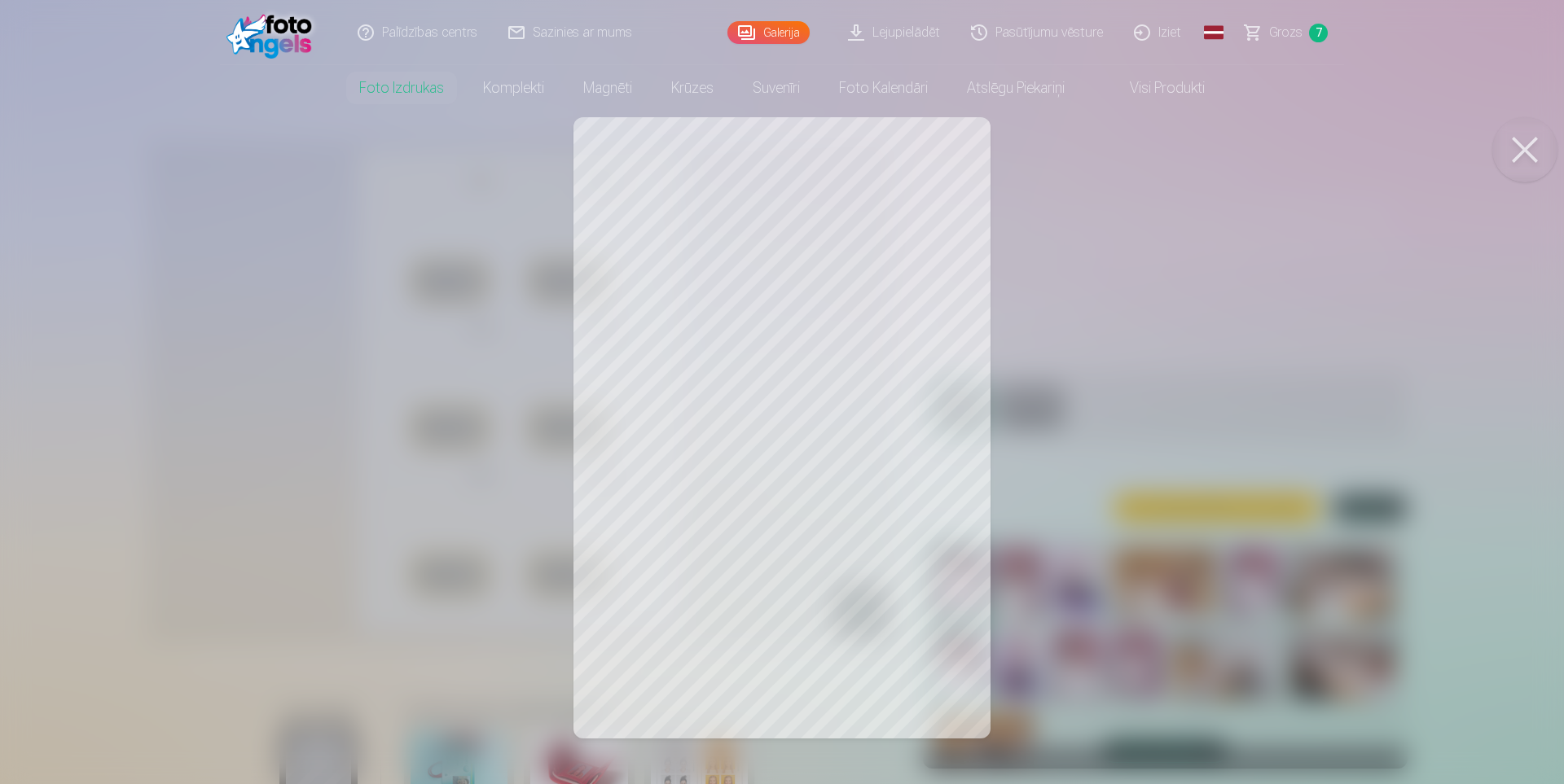
drag, startPoint x: 849, startPoint y: 231, endPoint x: 850, endPoint y: 265, distance: 34.0
click at [850, 265] on div at bounding box center [782, 392] width 1564 height 784
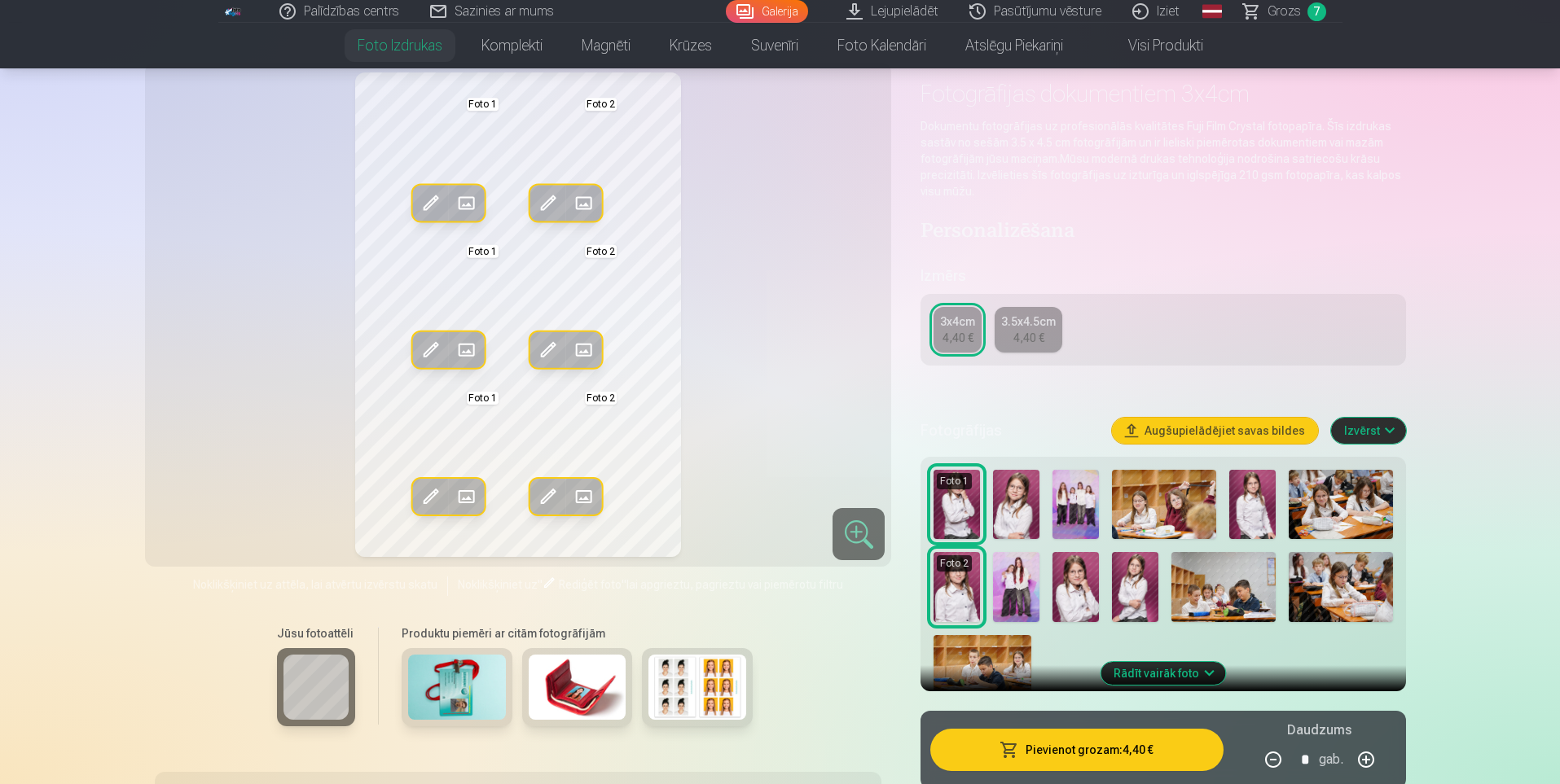
scroll to position [81, 0]
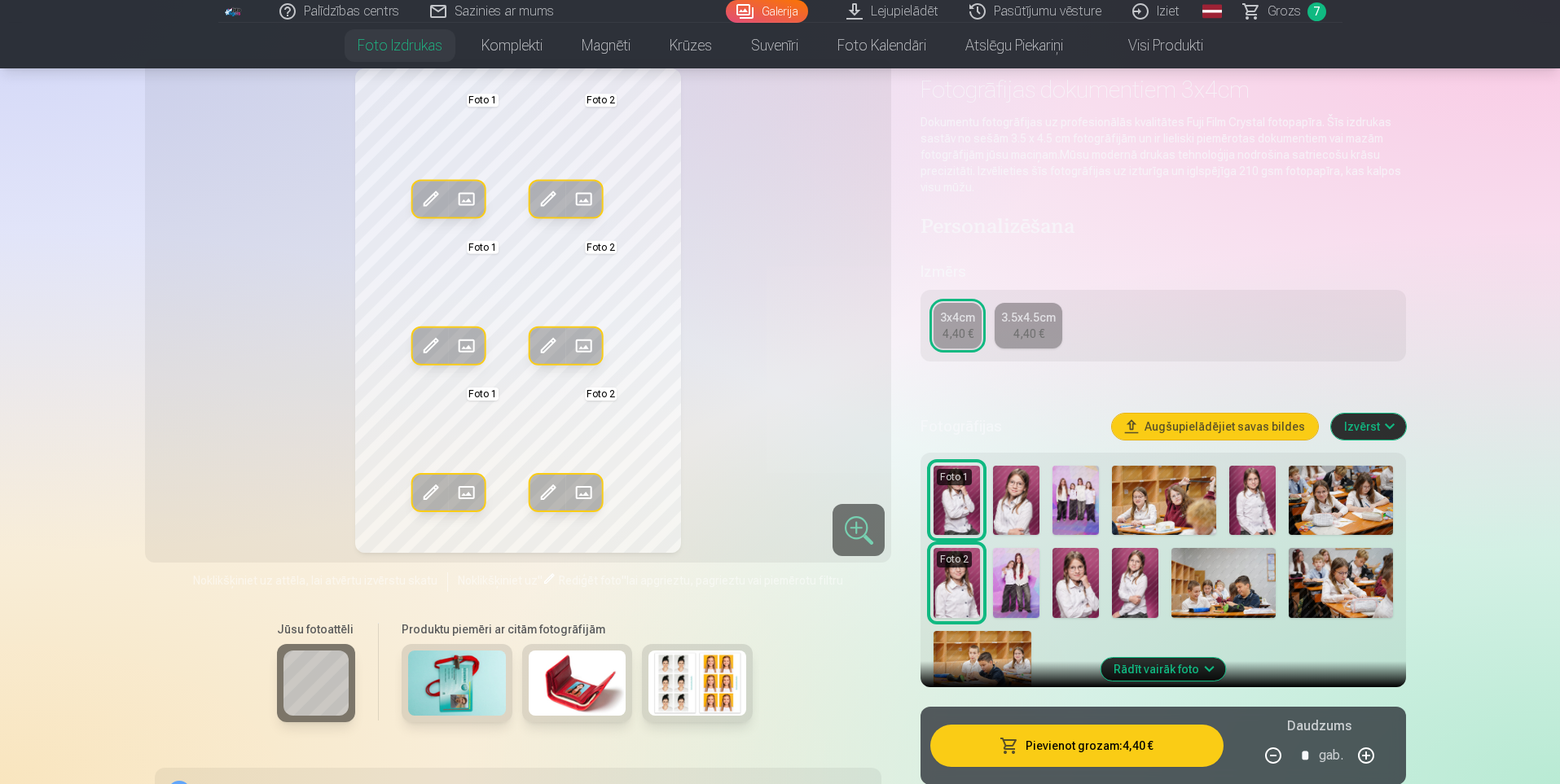
click at [705, 681] on img at bounding box center [697, 683] width 98 height 65
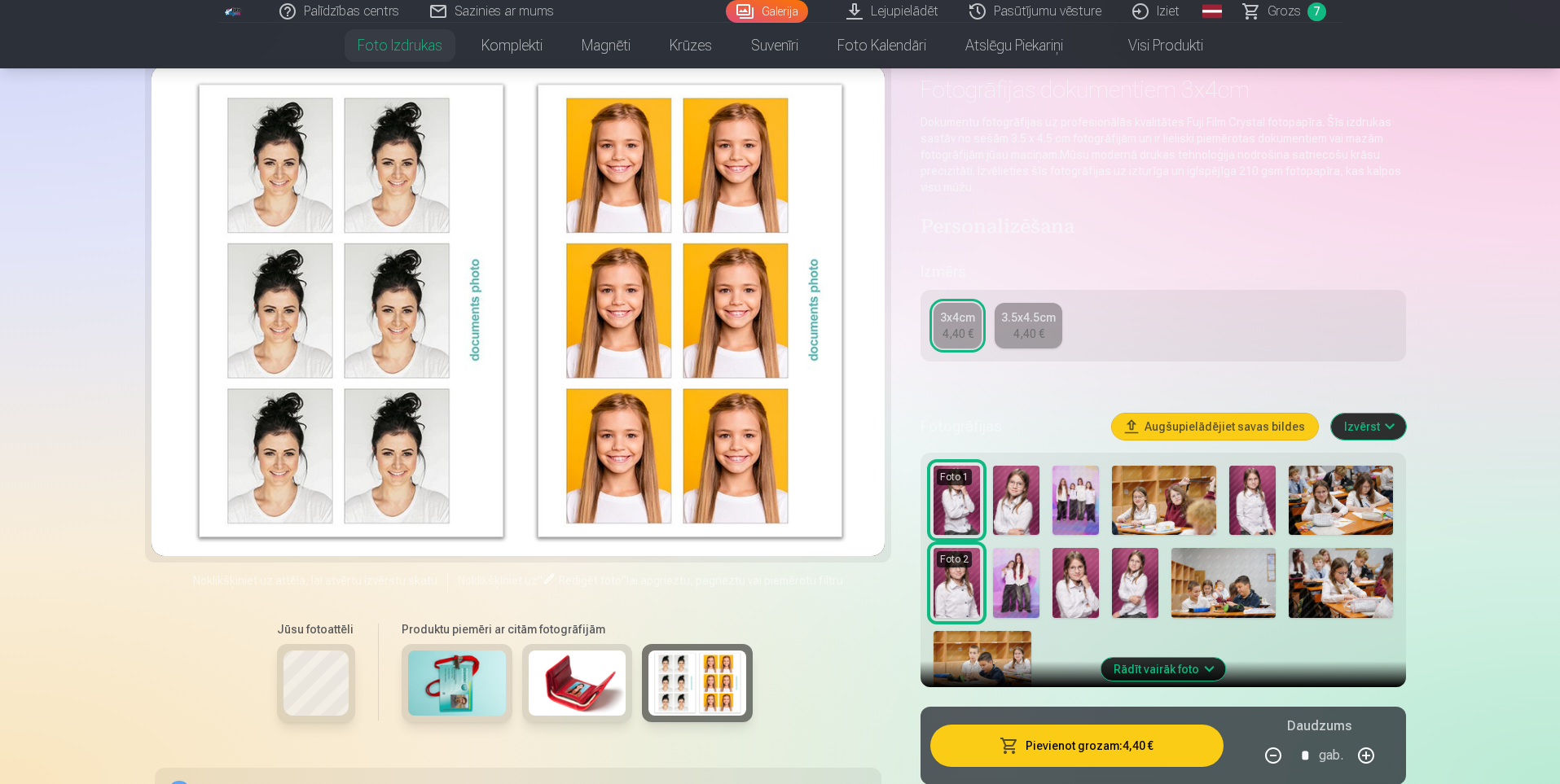
click at [591, 684] on img at bounding box center [577, 683] width 98 height 65
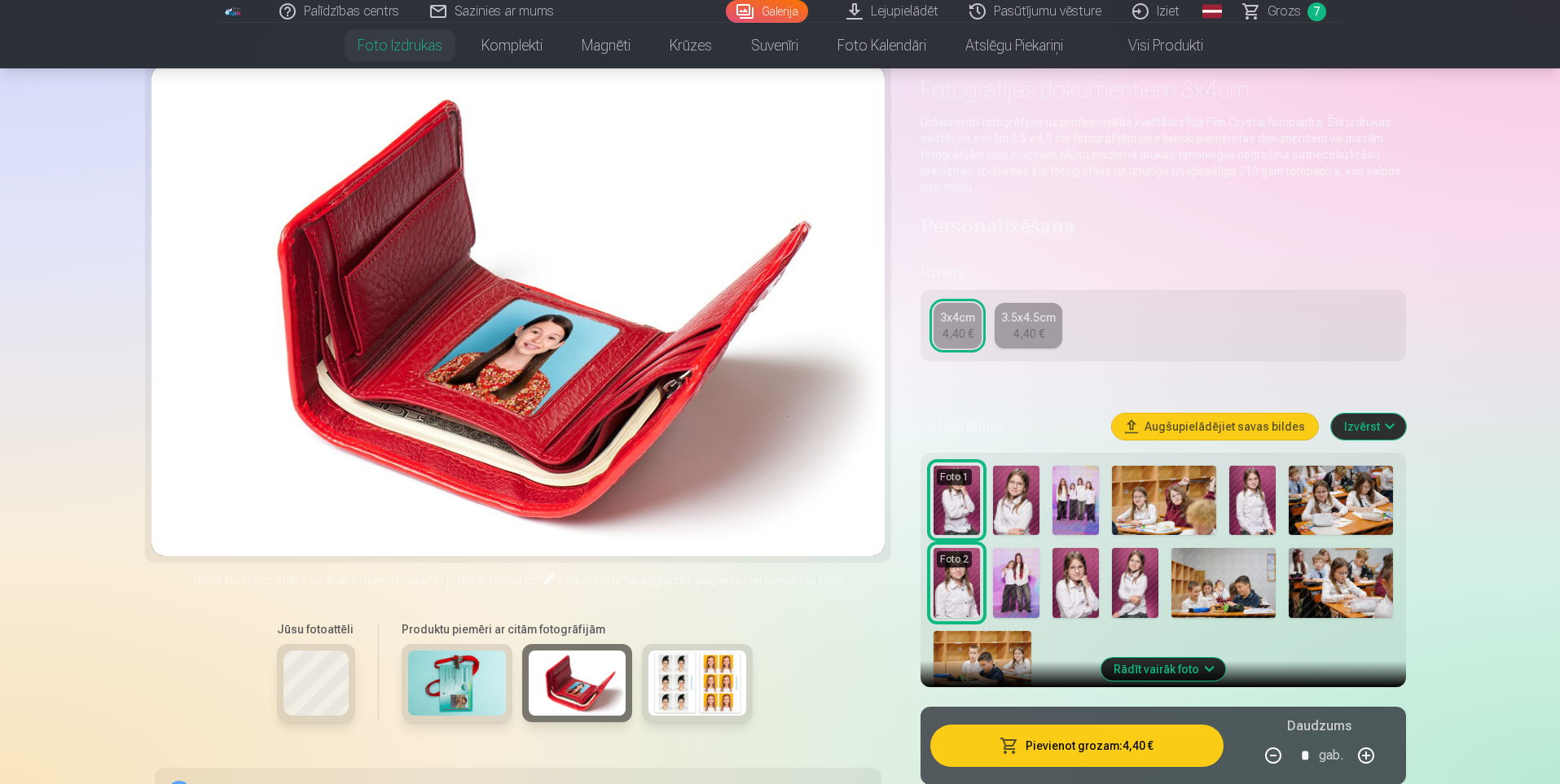
click at [450, 689] on img at bounding box center [456, 683] width 98 height 65
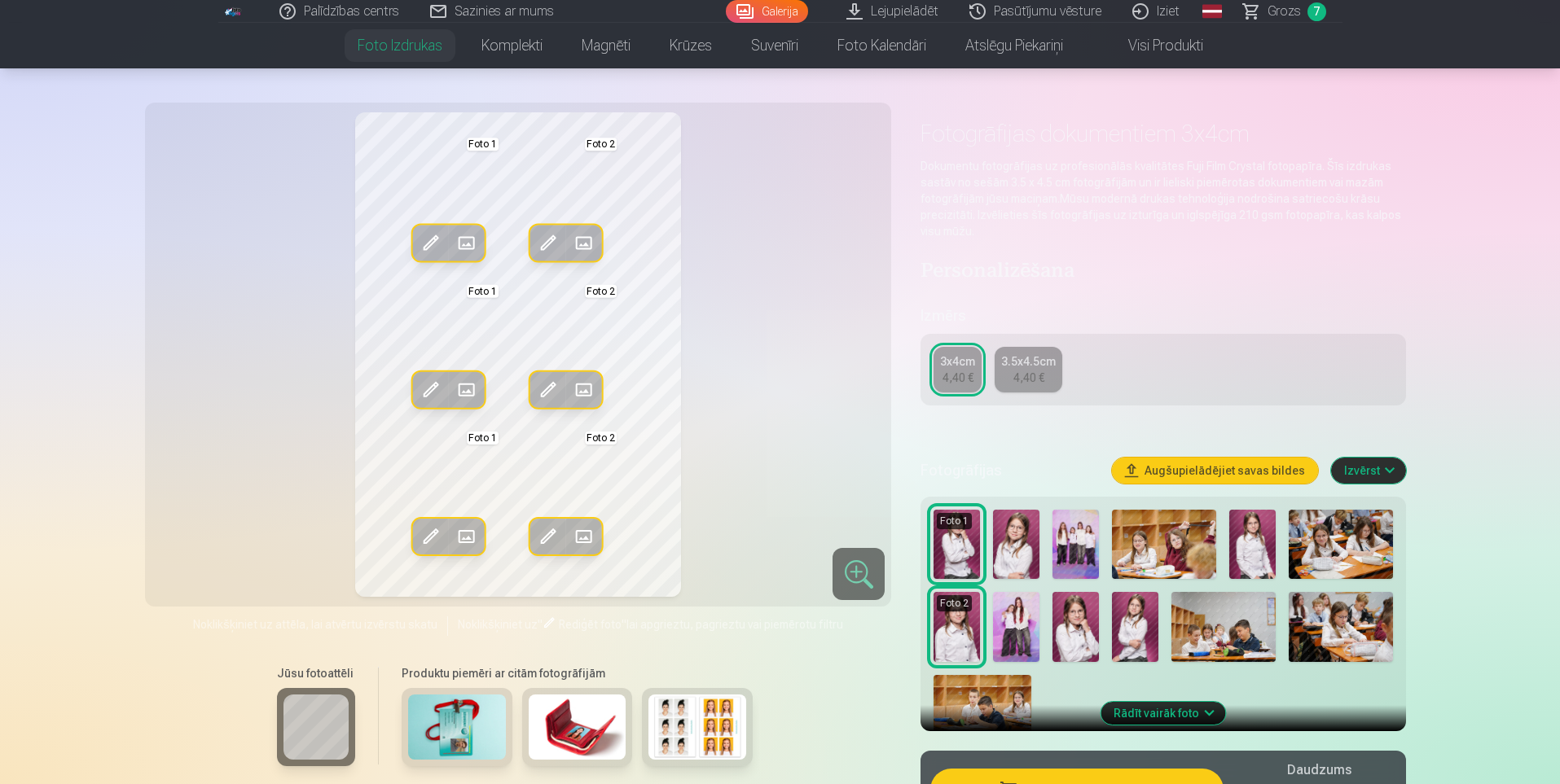
scroll to position [0, 0]
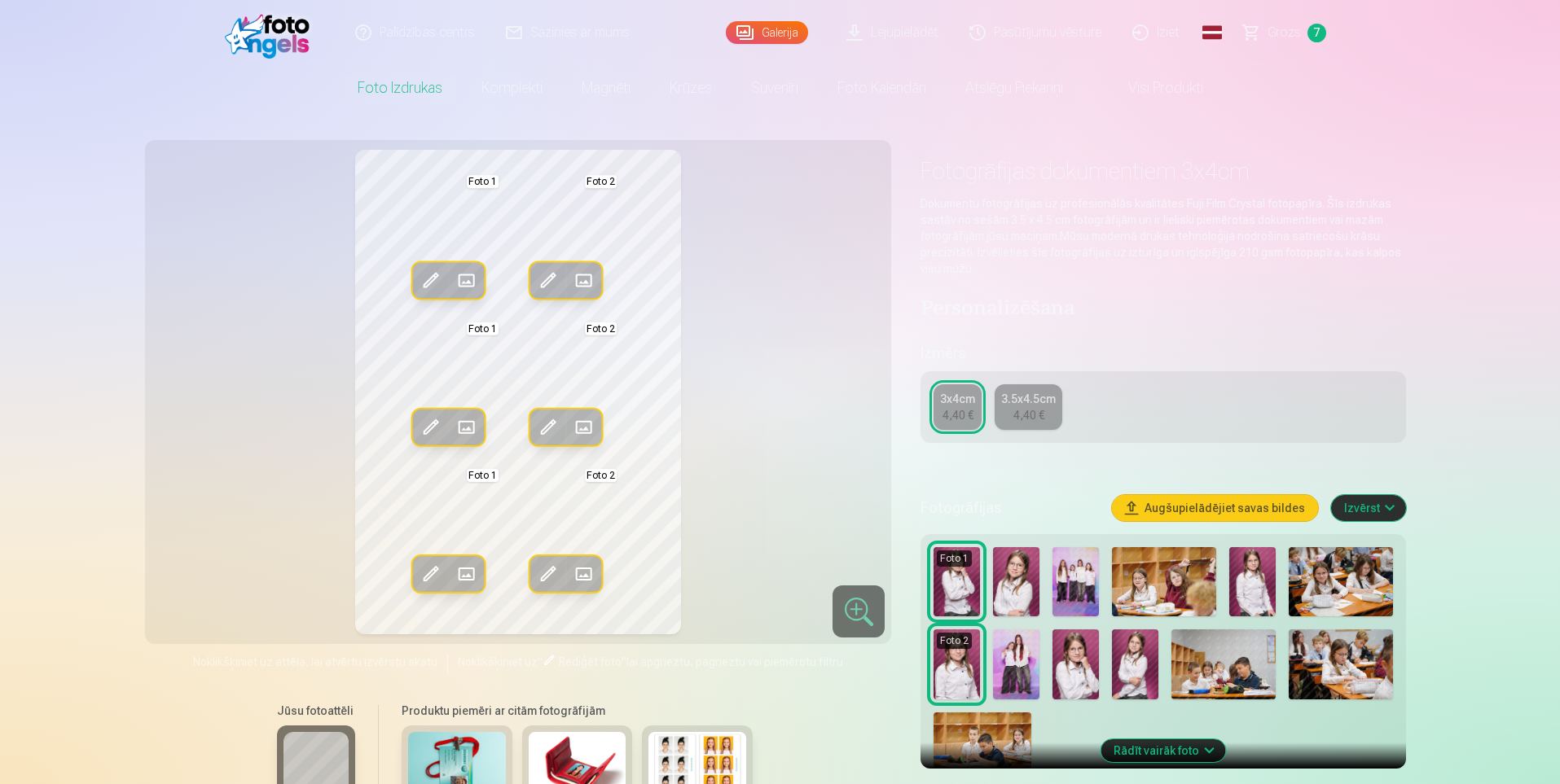
click at [1161, 82] on link "Visi produkti" at bounding box center [1152, 87] width 140 height 45
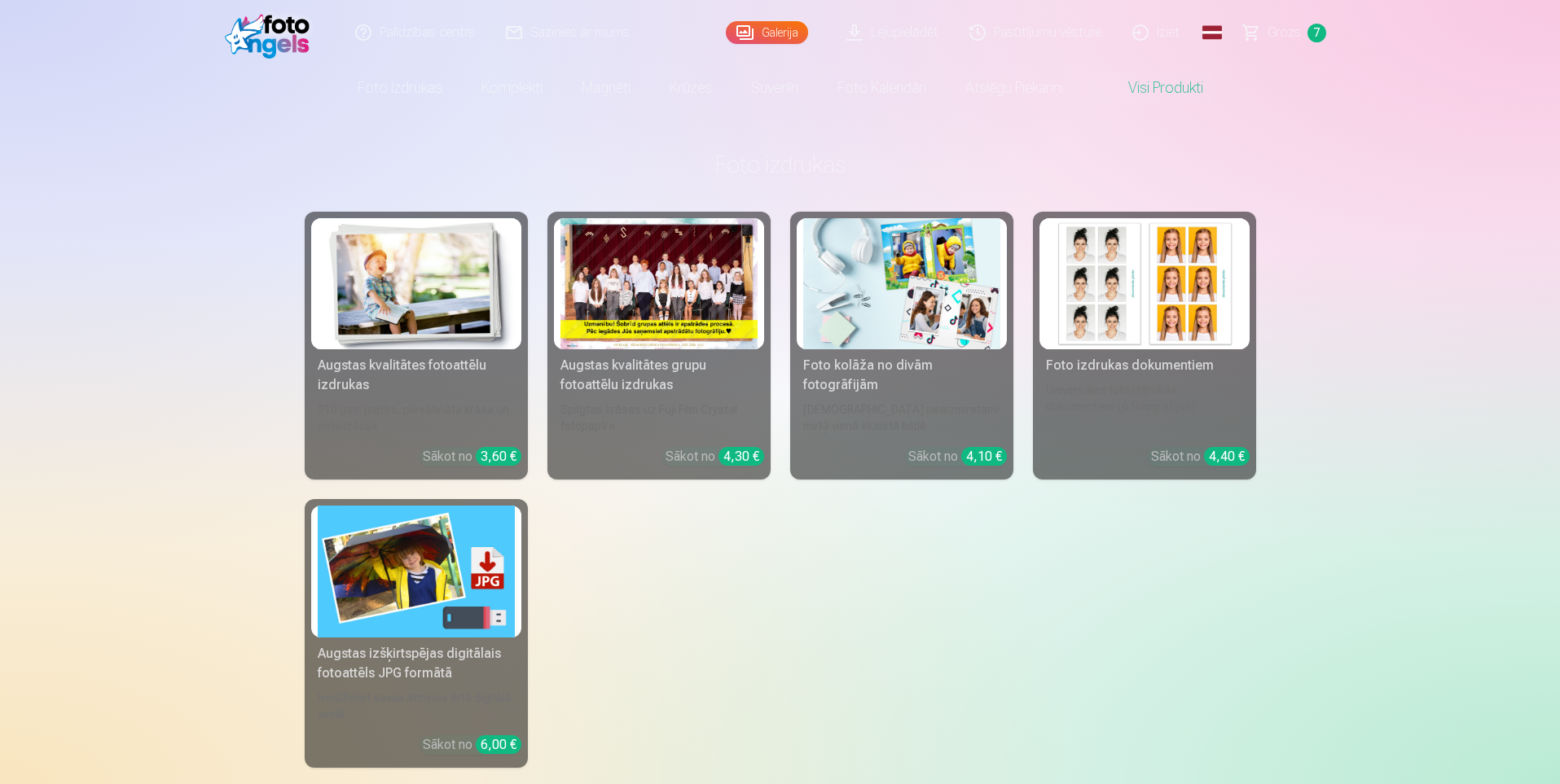
click at [660, 311] on div at bounding box center [659, 284] width 197 height 131
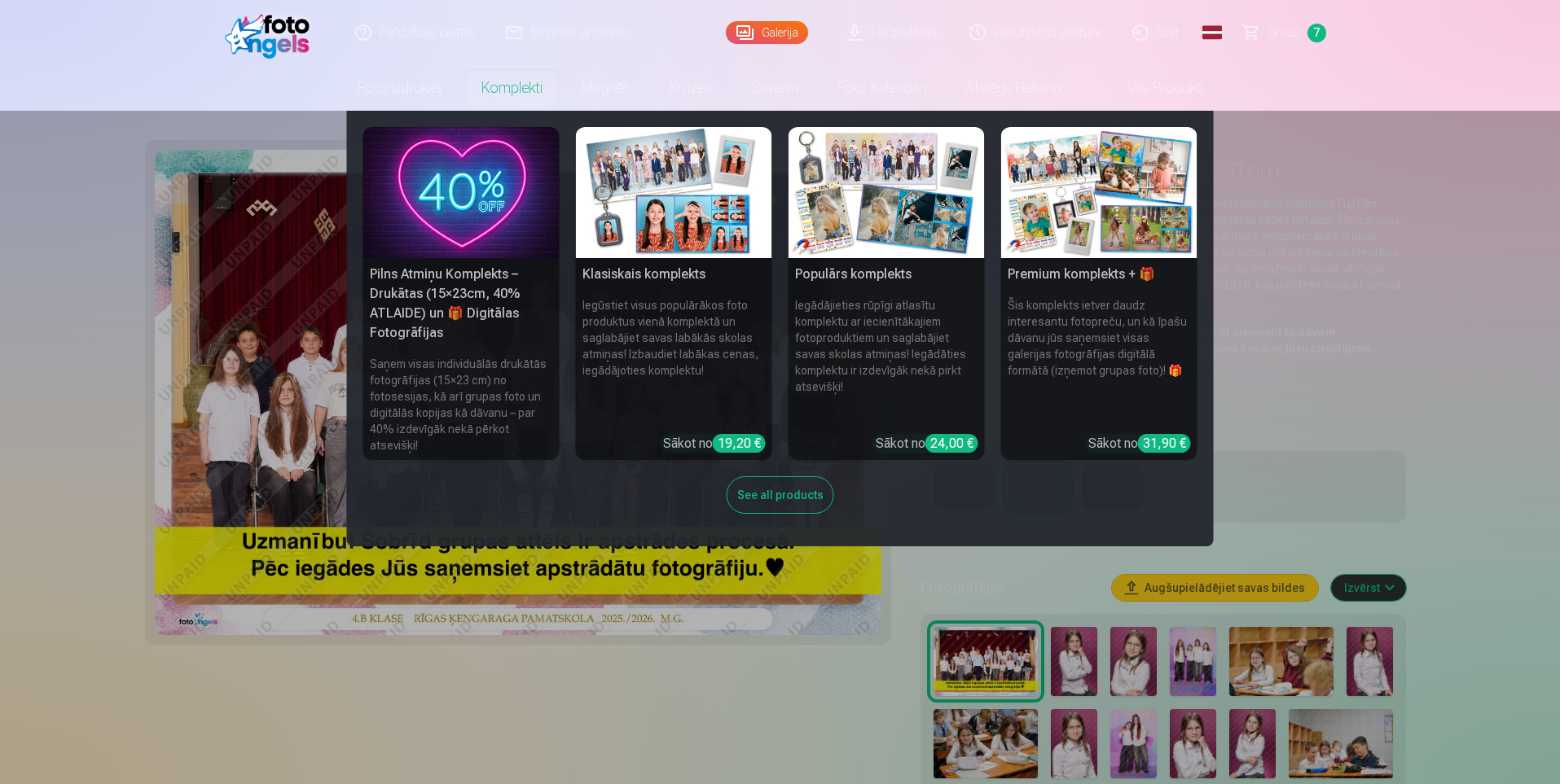
click at [478, 197] on img at bounding box center [461, 193] width 196 height 131
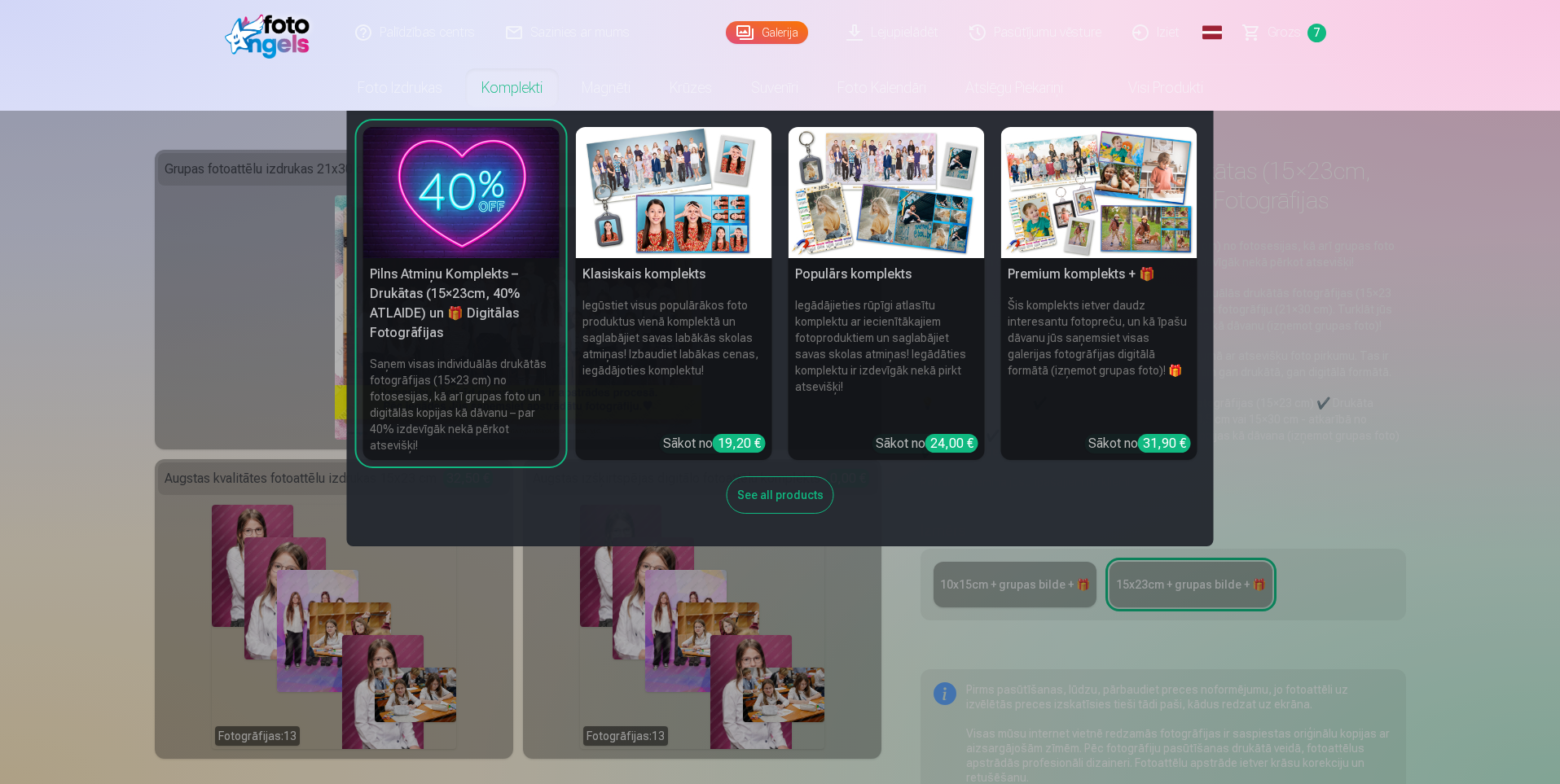
click at [1052, 194] on img at bounding box center [1099, 193] width 196 height 131
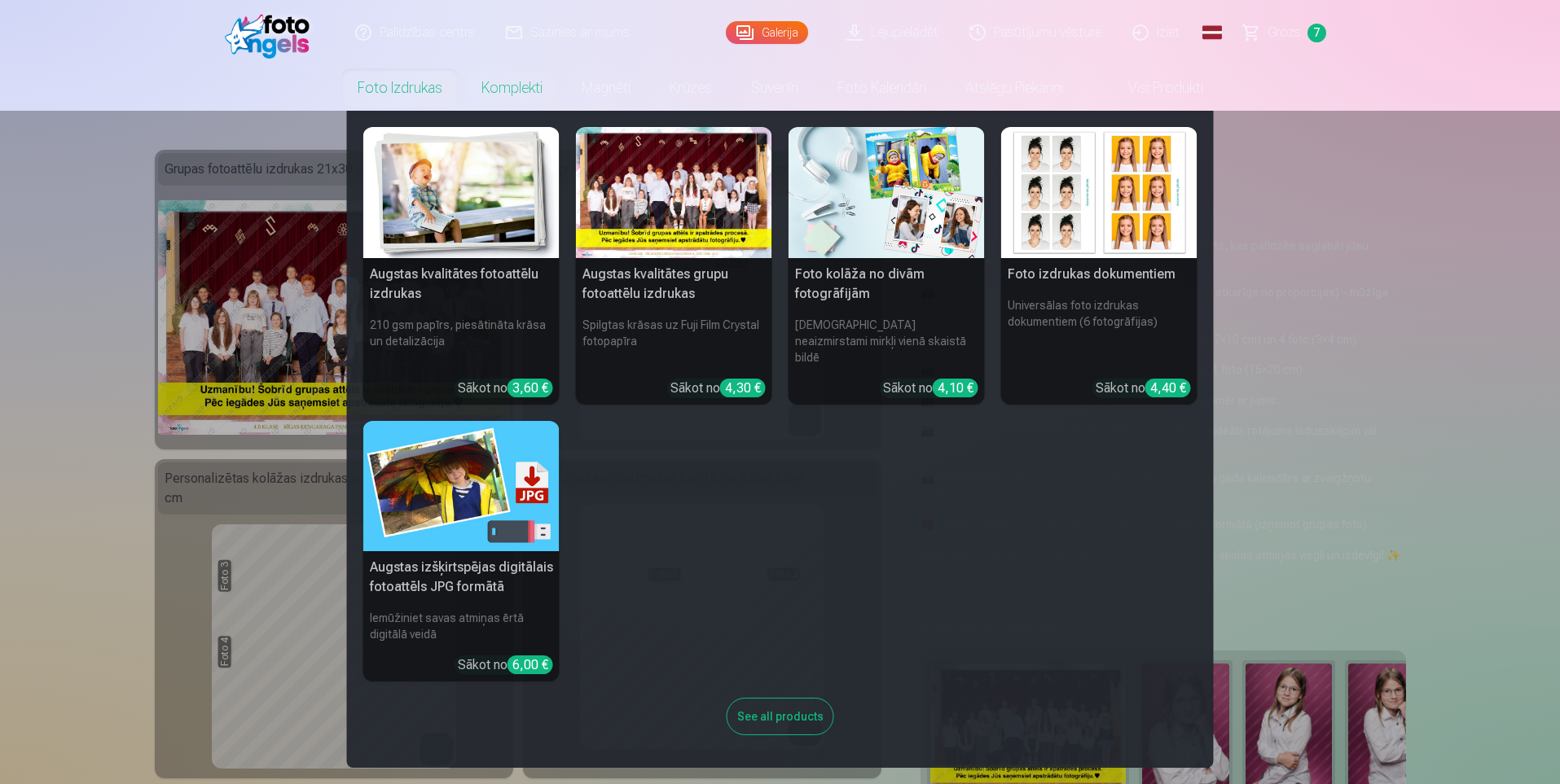
click at [476, 201] on img at bounding box center [461, 193] width 196 height 131
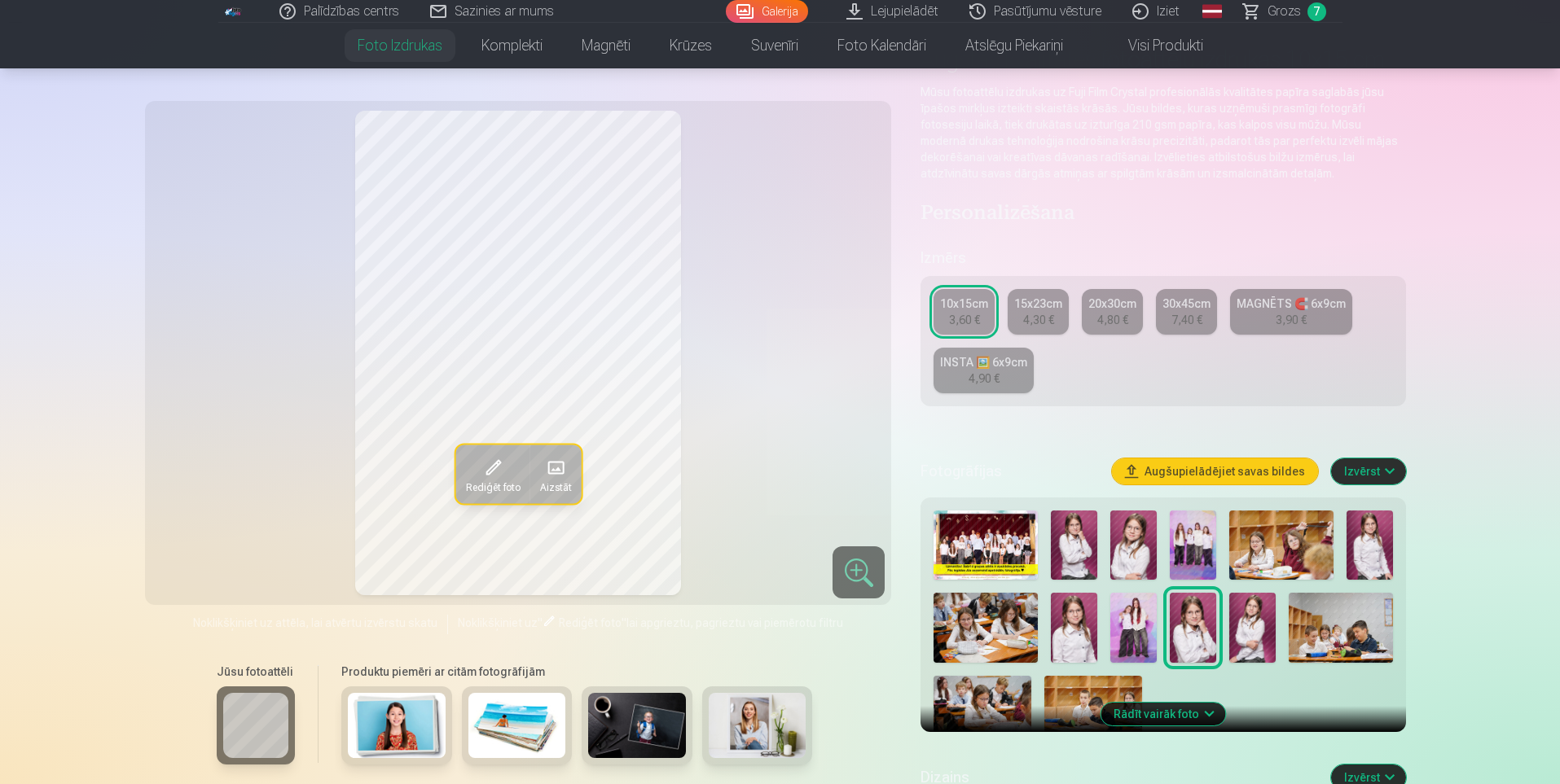
scroll to position [163, 0]
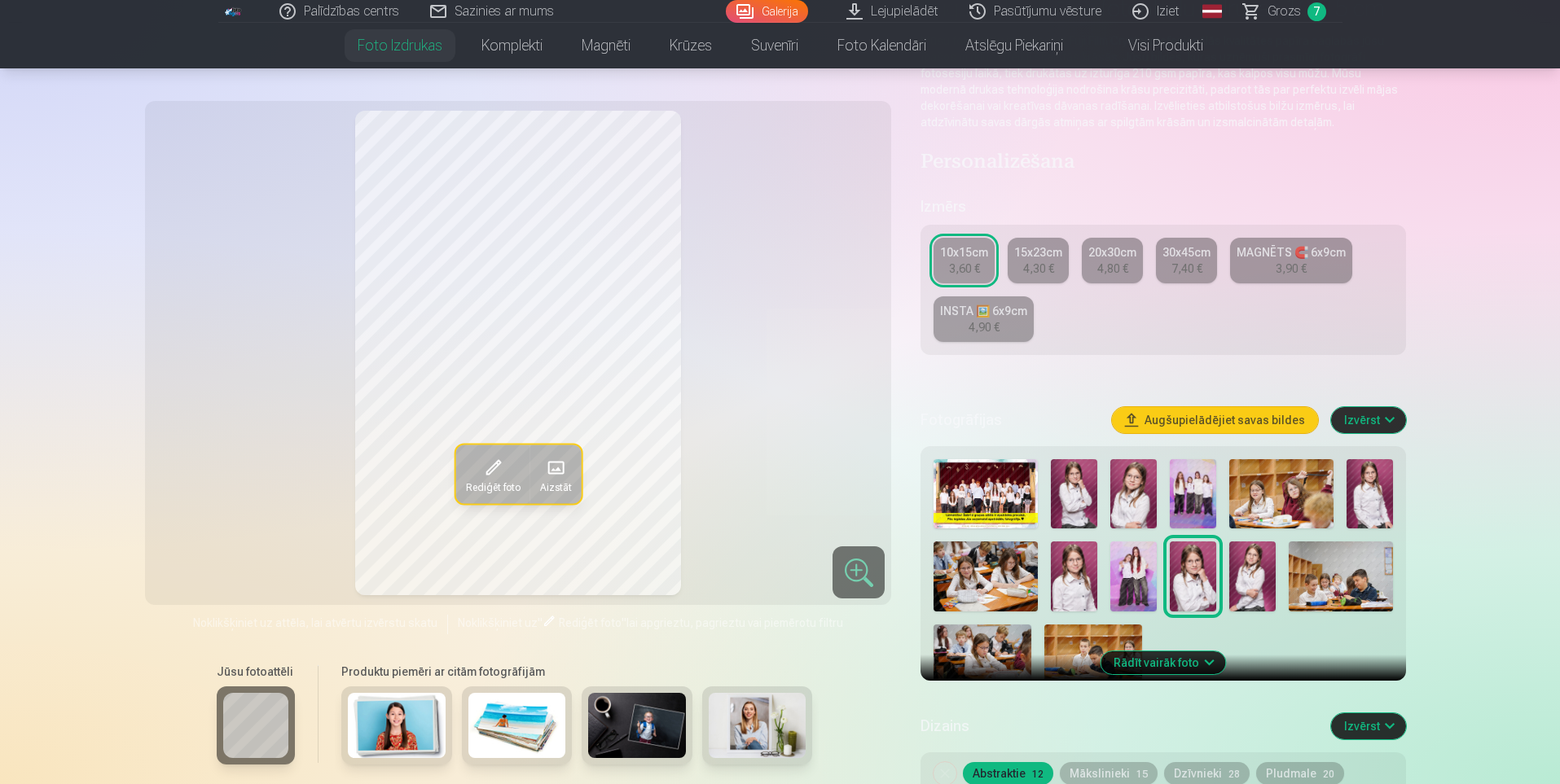
click at [1078, 593] on img at bounding box center [1073, 576] width 46 height 69
click at [1198, 586] on img at bounding box center [1193, 576] width 46 height 69
click at [1260, 579] on img at bounding box center [1252, 576] width 46 height 69
click at [1068, 588] on img at bounding box center [1073, 576] width 46 height 69
click at [1255, 575] on img at bounding box center [1252, 576] width 46 height 69
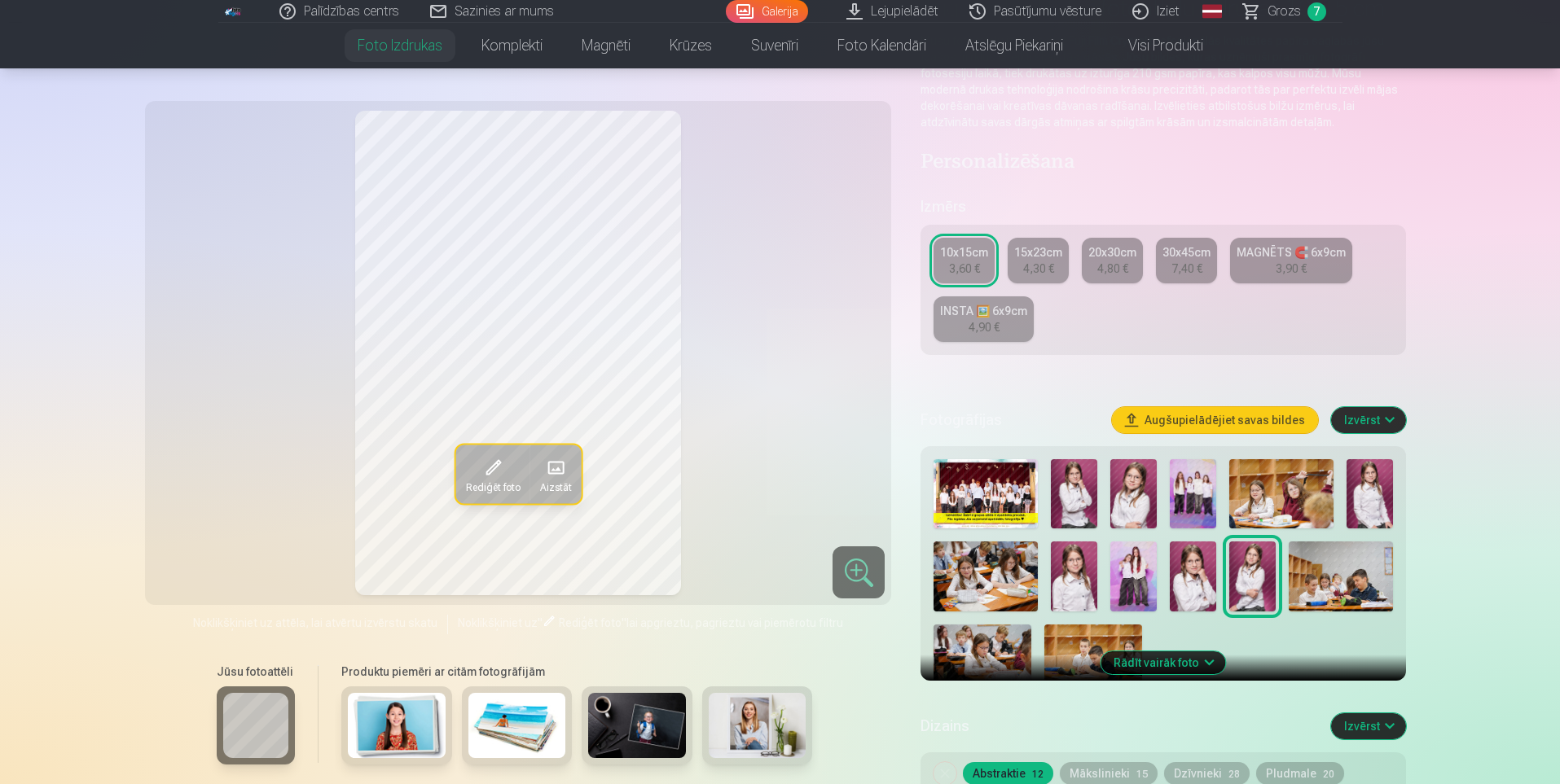
click at [1115, 495] on img at bounding box center [1133, 494] width 46 height 69
click at [412, 731] on img at bounding box center [396, 725] width 98 height 65
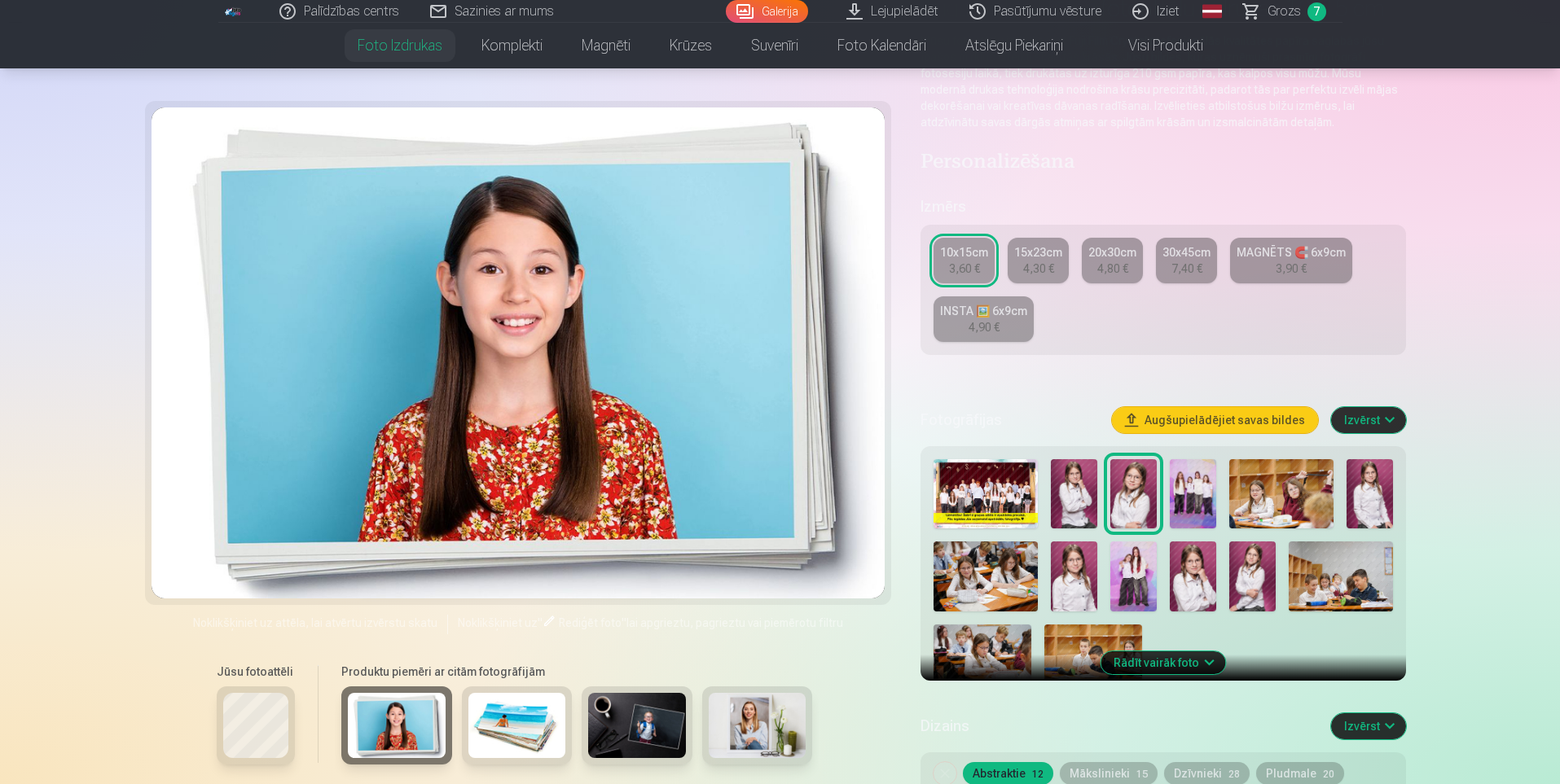
click at [536, 730] on img at bounding box center [517, 725] width 98 height 65
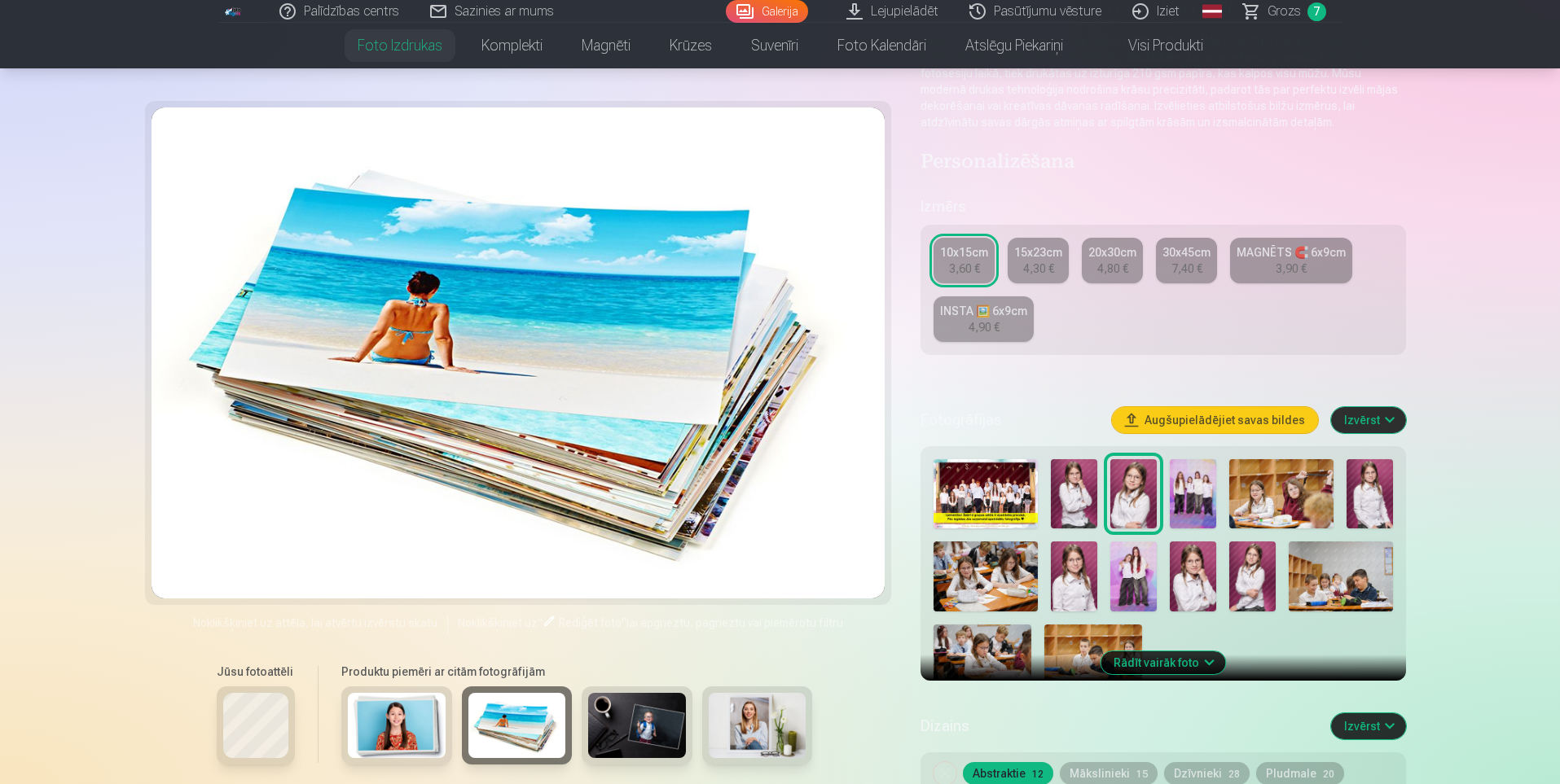
click at [620, 731] on img at bounding box center [636, 725] width 98 height 65
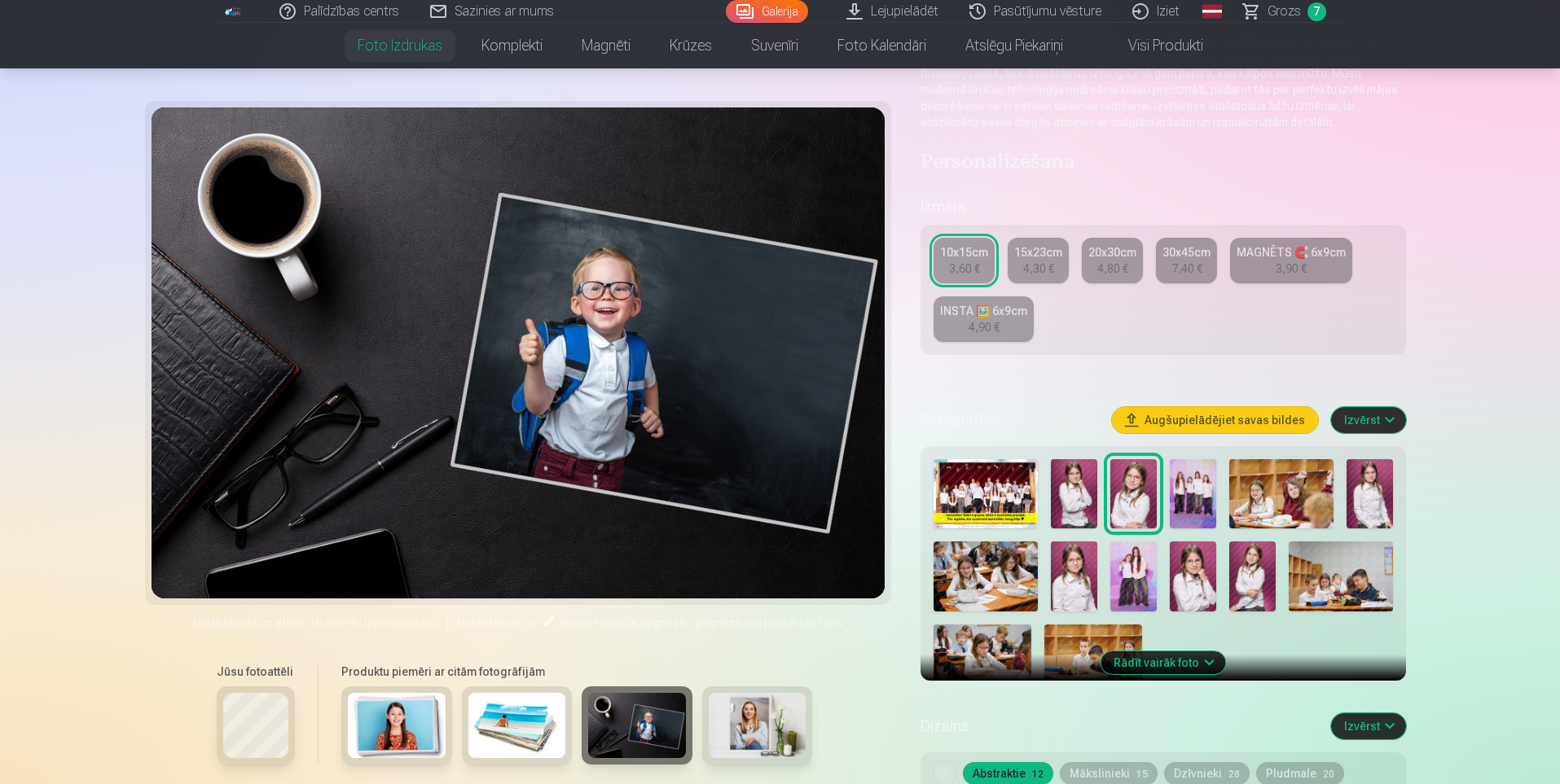
click at [727, 734] on img at bounding box center [757, 725] width 98 height 65
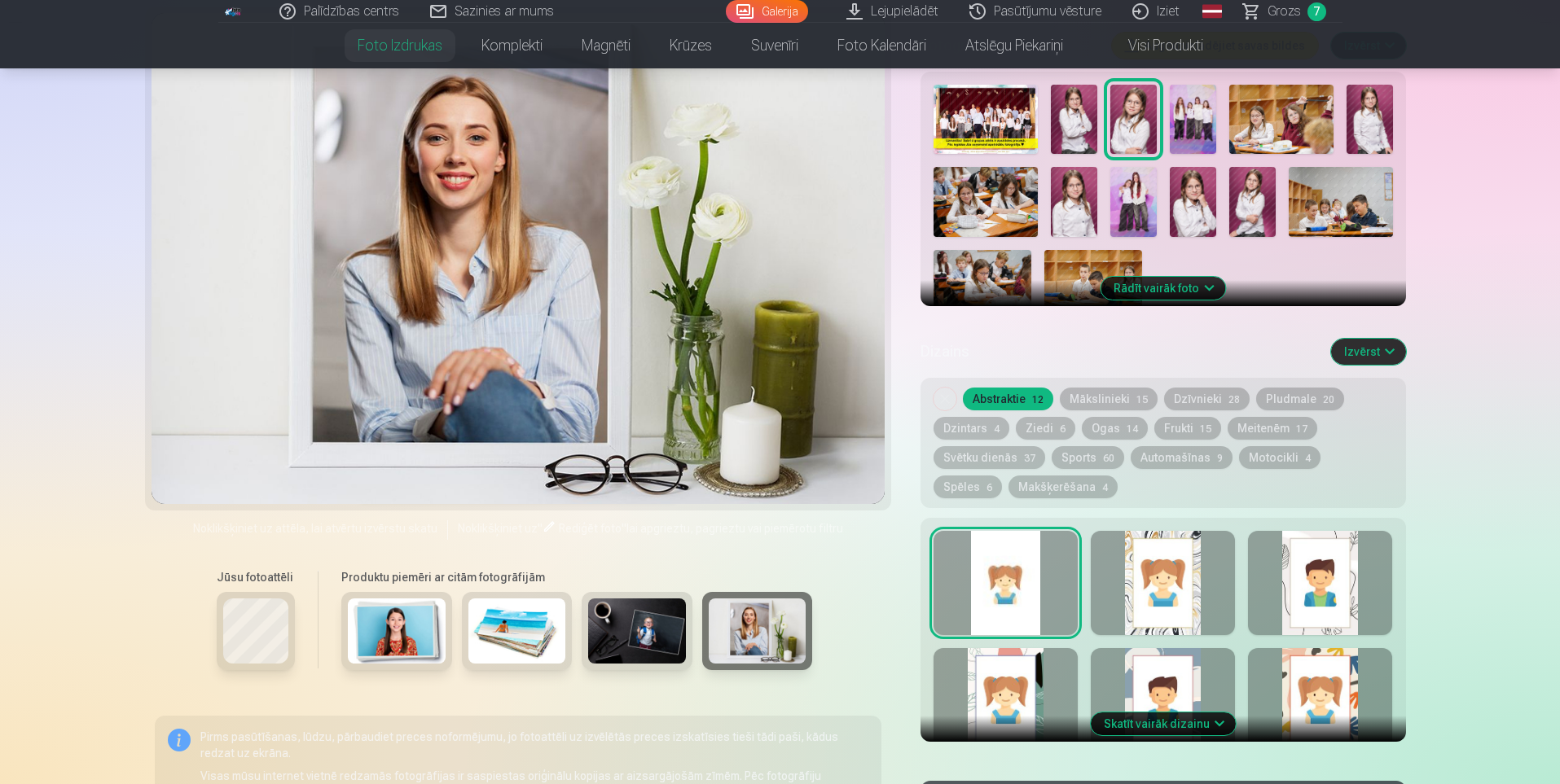
scroll to position [570, 0]
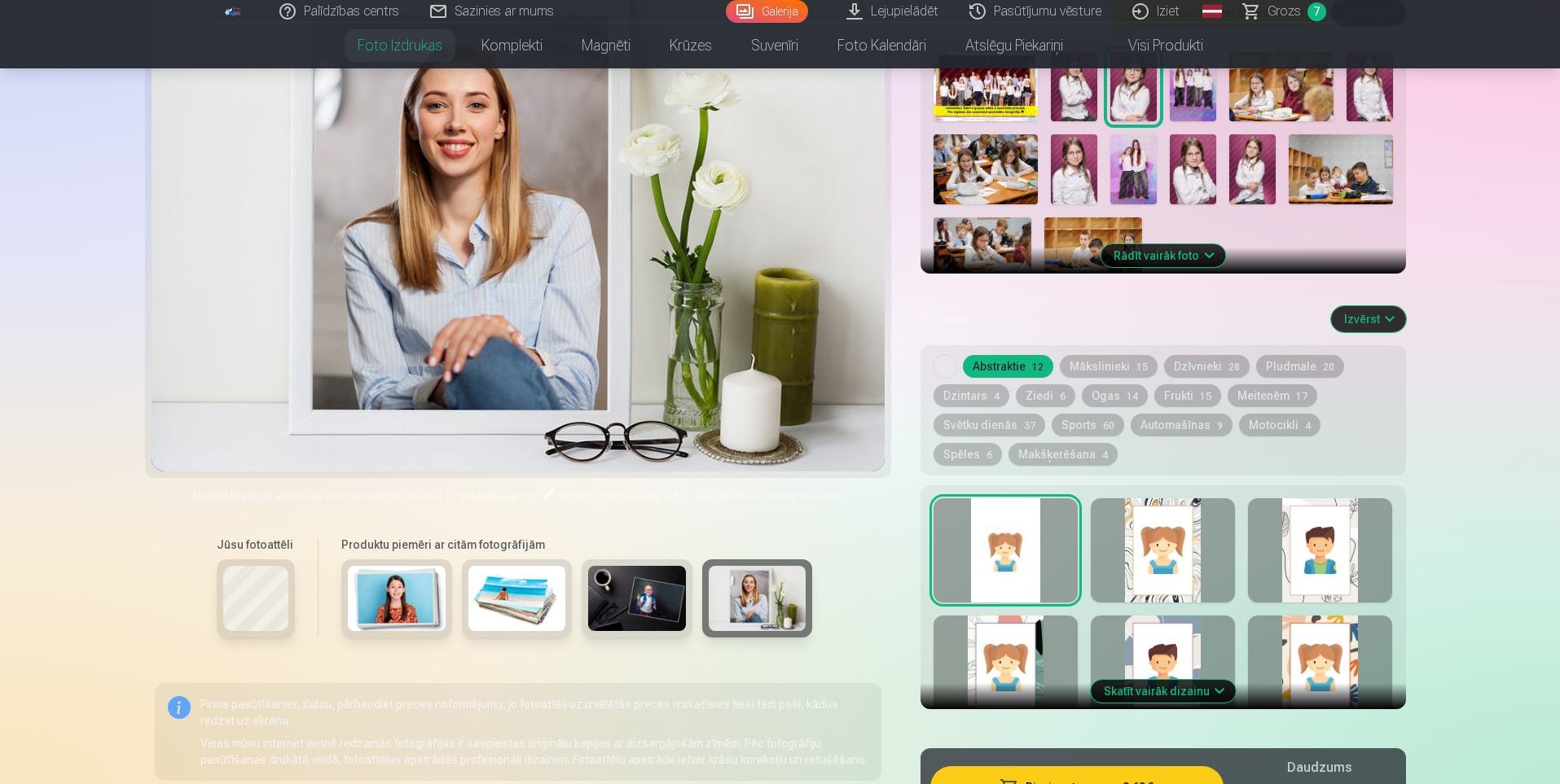
click at [1171, 696] on button "Skatīt vairāk dizainu" at bounding box center [1163, 691] width 145 height 23
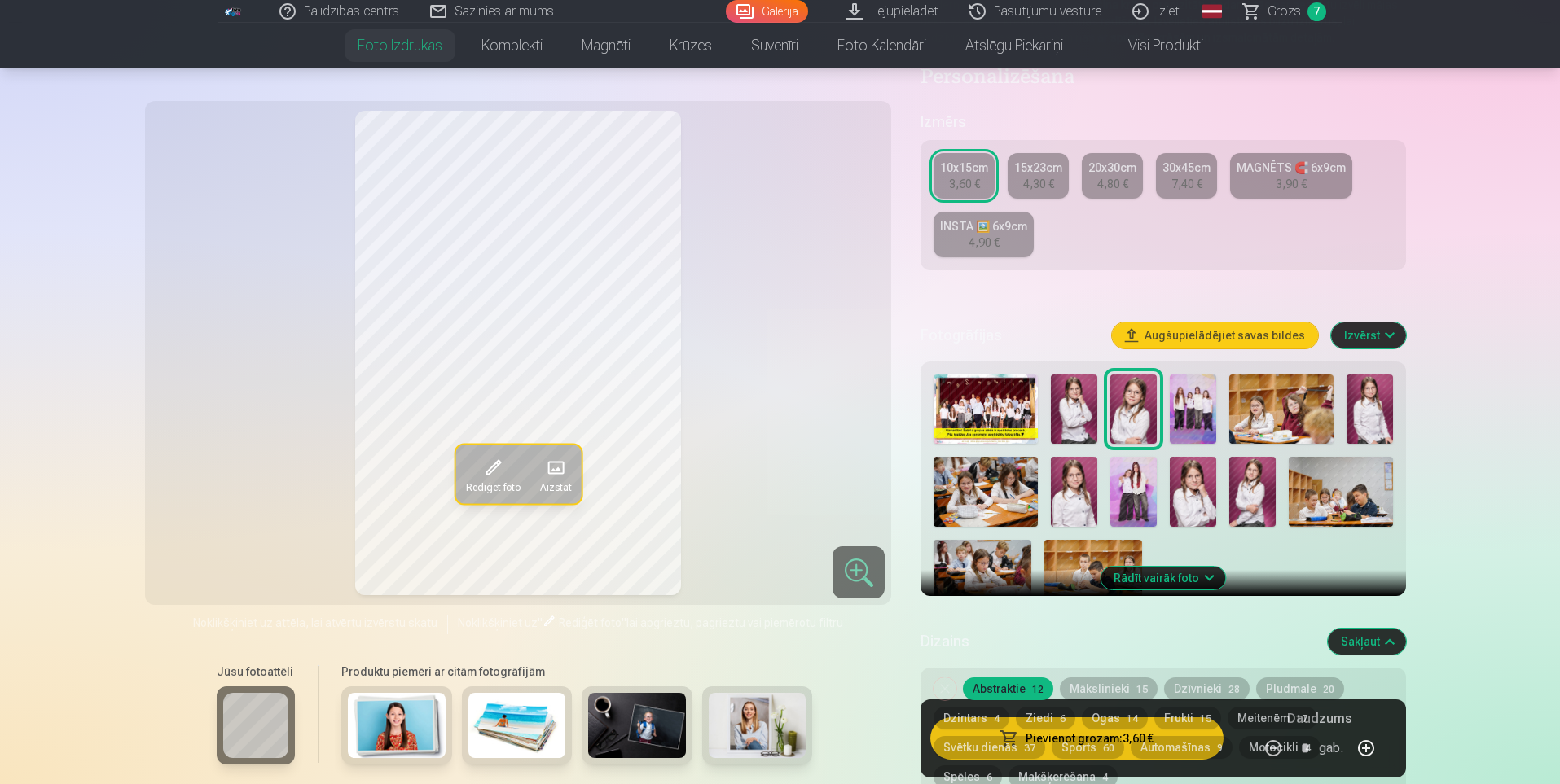
scroll to position [244, 0]
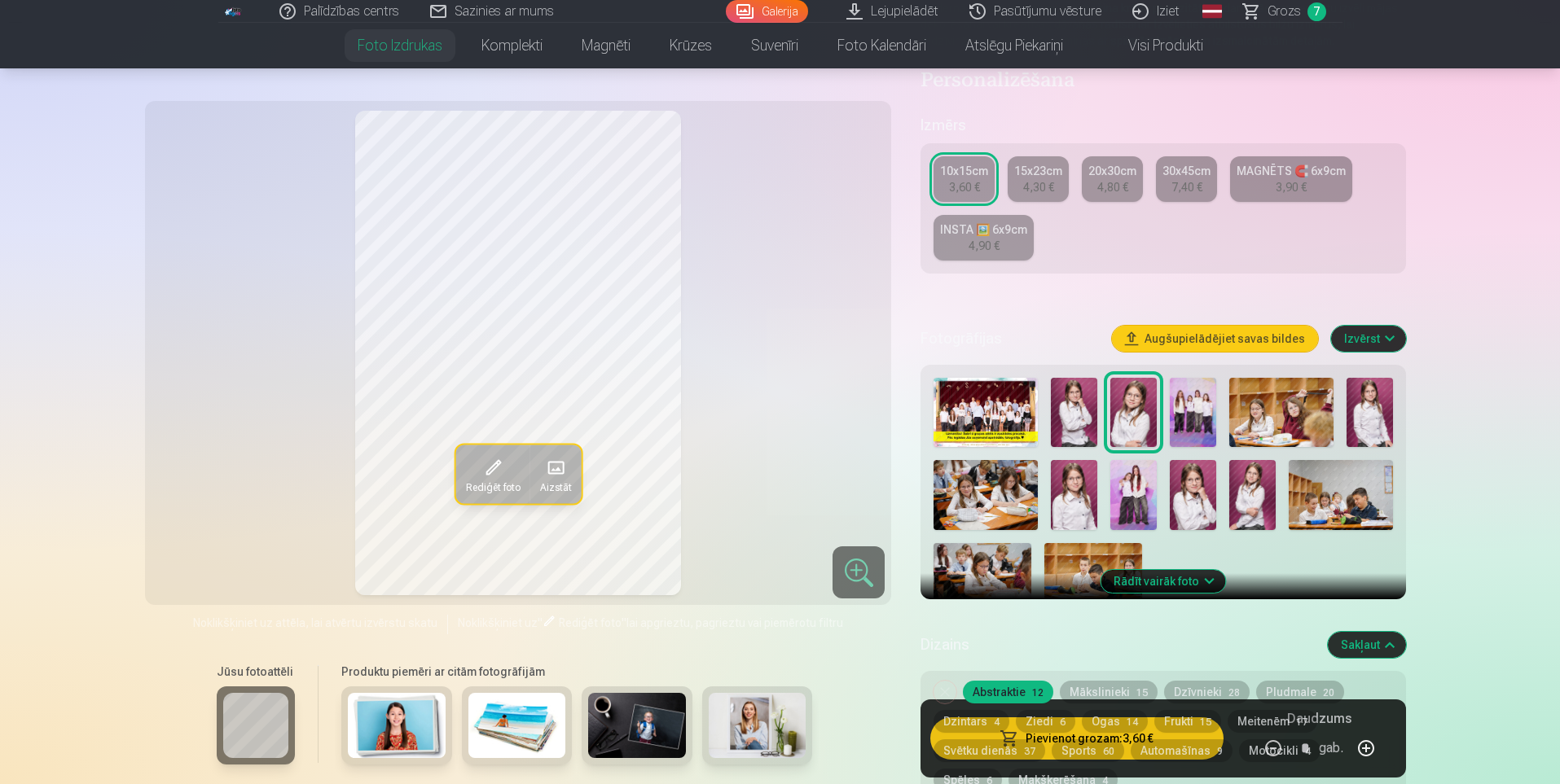
click at [1003, 242] on link "INSTA 🖼️ 6x9cm 4,90 €" at bounding box center [984, 238] width 100 height 45
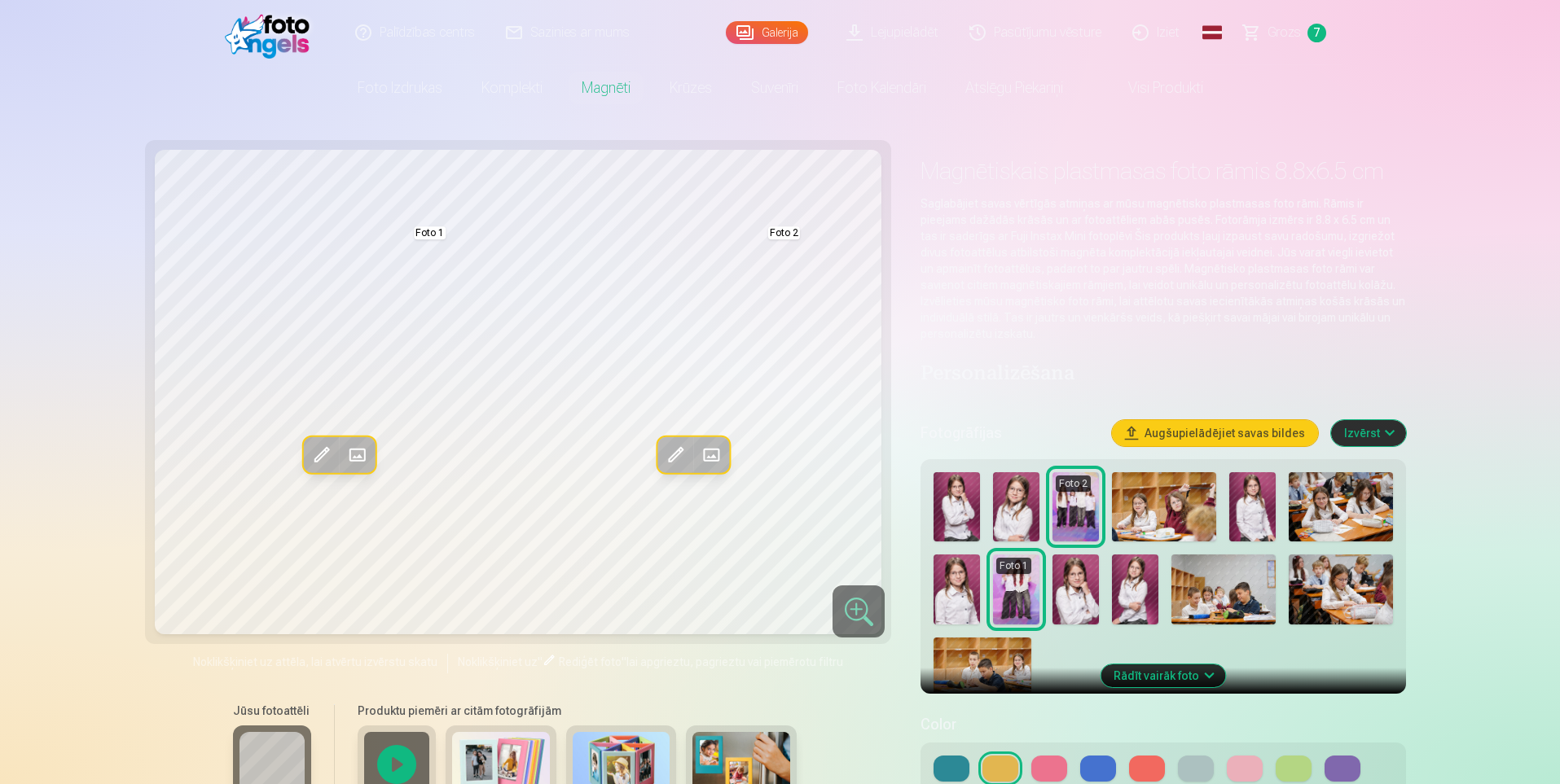
click at [1063, 766] on button at bounding box center [1050, 769] width 36 height 26
click at [1107, 773] on button at bounding box center [1098, 769] width 36 height 26
click at [1147, 769] on button at bounding box center [1147, 769] width 36 height 26
click at [1334, 761] on button at bounding box center [1342, 769] width 36 height 26
click at [960, 772] on button at bounding box center [952, 769] width 36 height 26
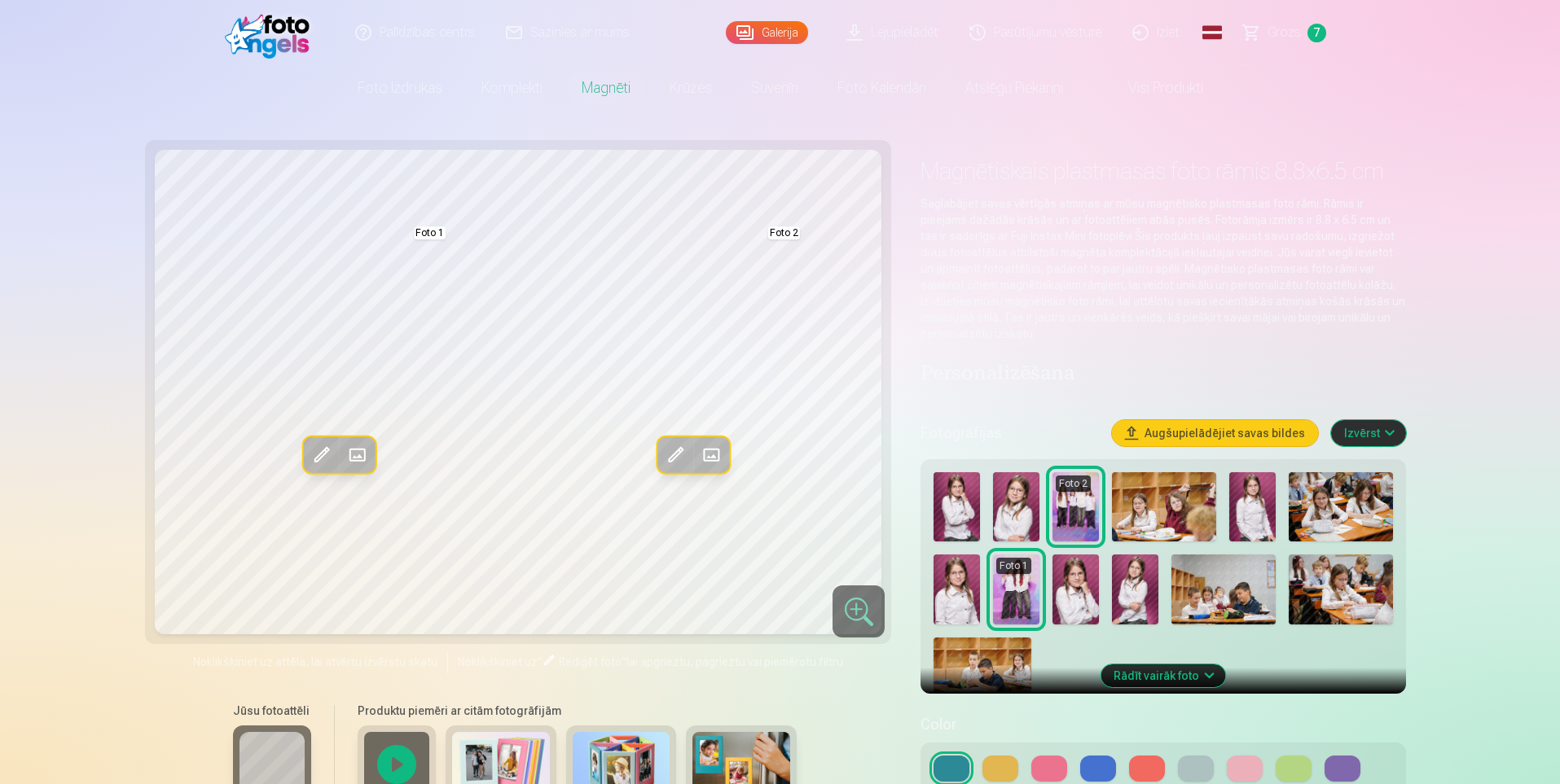
click at [1190, 765] on button at bounding box center [1196, 769] width 36 height 26
click at [1258, 769] on button at bounding box center [1244, 769] width 36 height 26
click at [1300, 770] on button at bounding box center [1294, 769] width 36 height 26
click at [1336, 768] on button at bounding box center [1342, 769] width 36 height 26
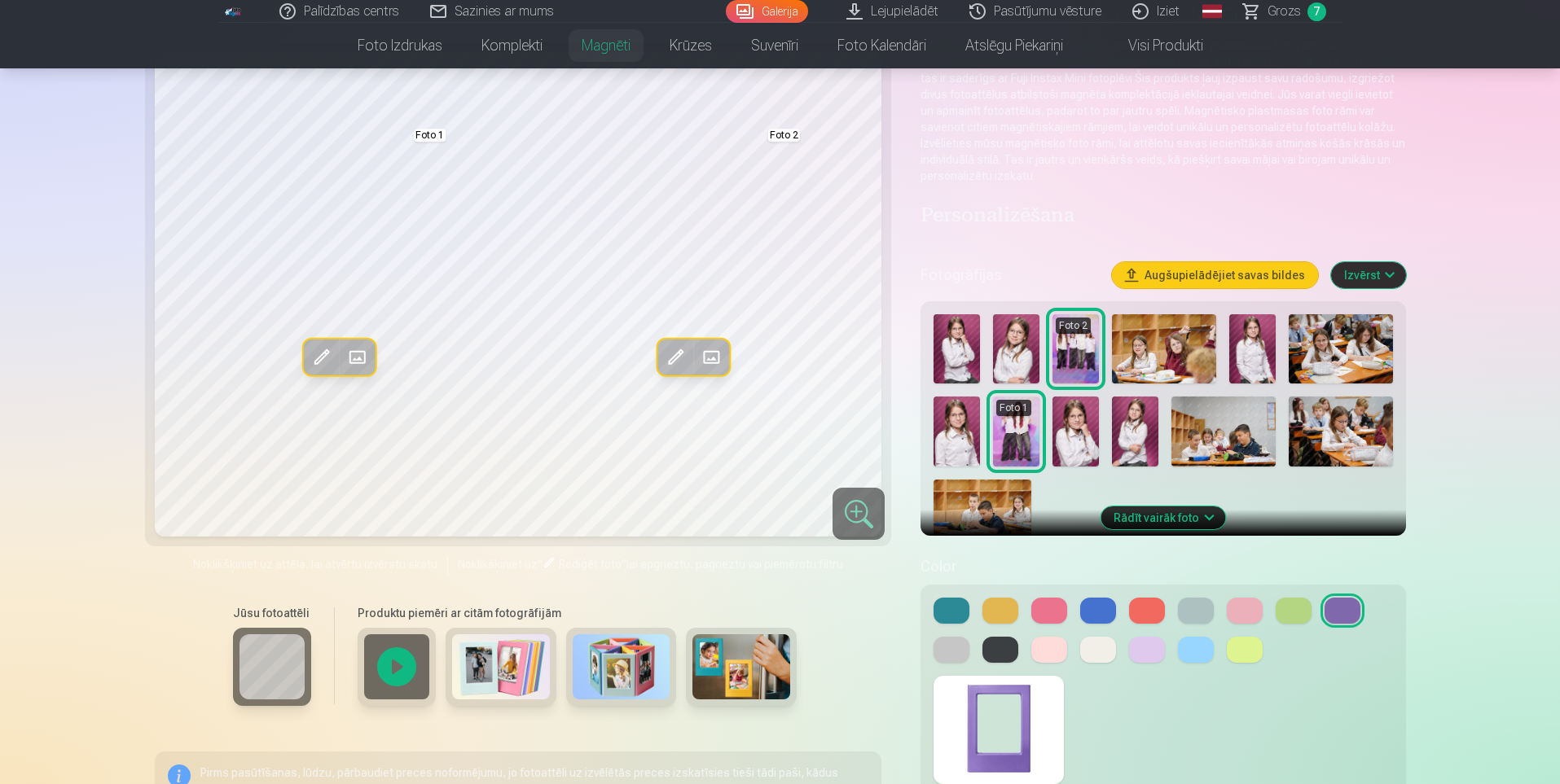
scroll to position [81, 0]
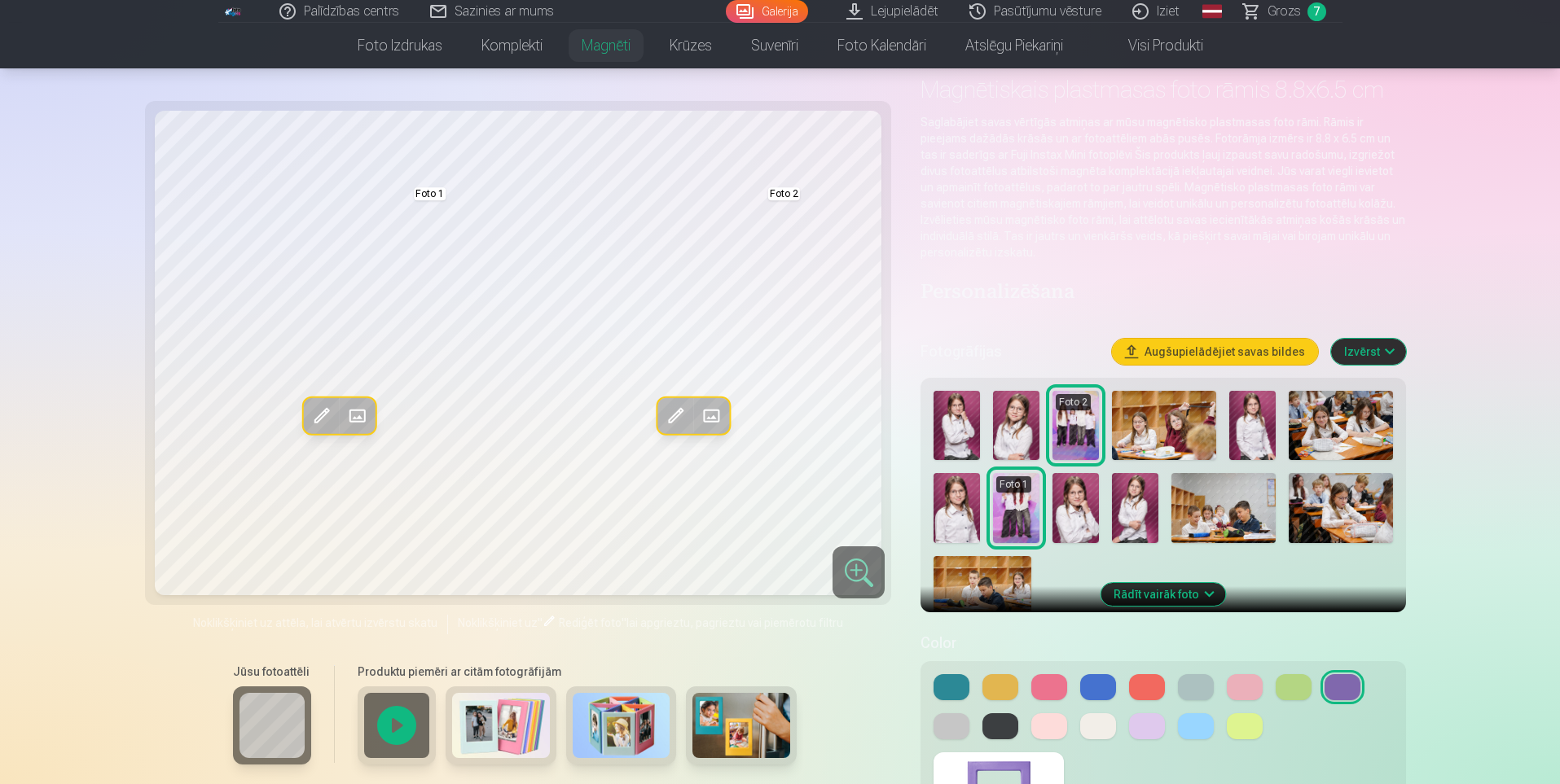
click at [1253, 721] on button at bounding box center [1244, 726] width 36 height 26
click at [1191, 731] on button at bounding box center [1196, 726] width 36 height 26
click at [1149, 732] on button at bounding box center [1147, 726] width 36 height 26
click at [962, 522] on img at bounding box center [957, 508] width 46 height 69
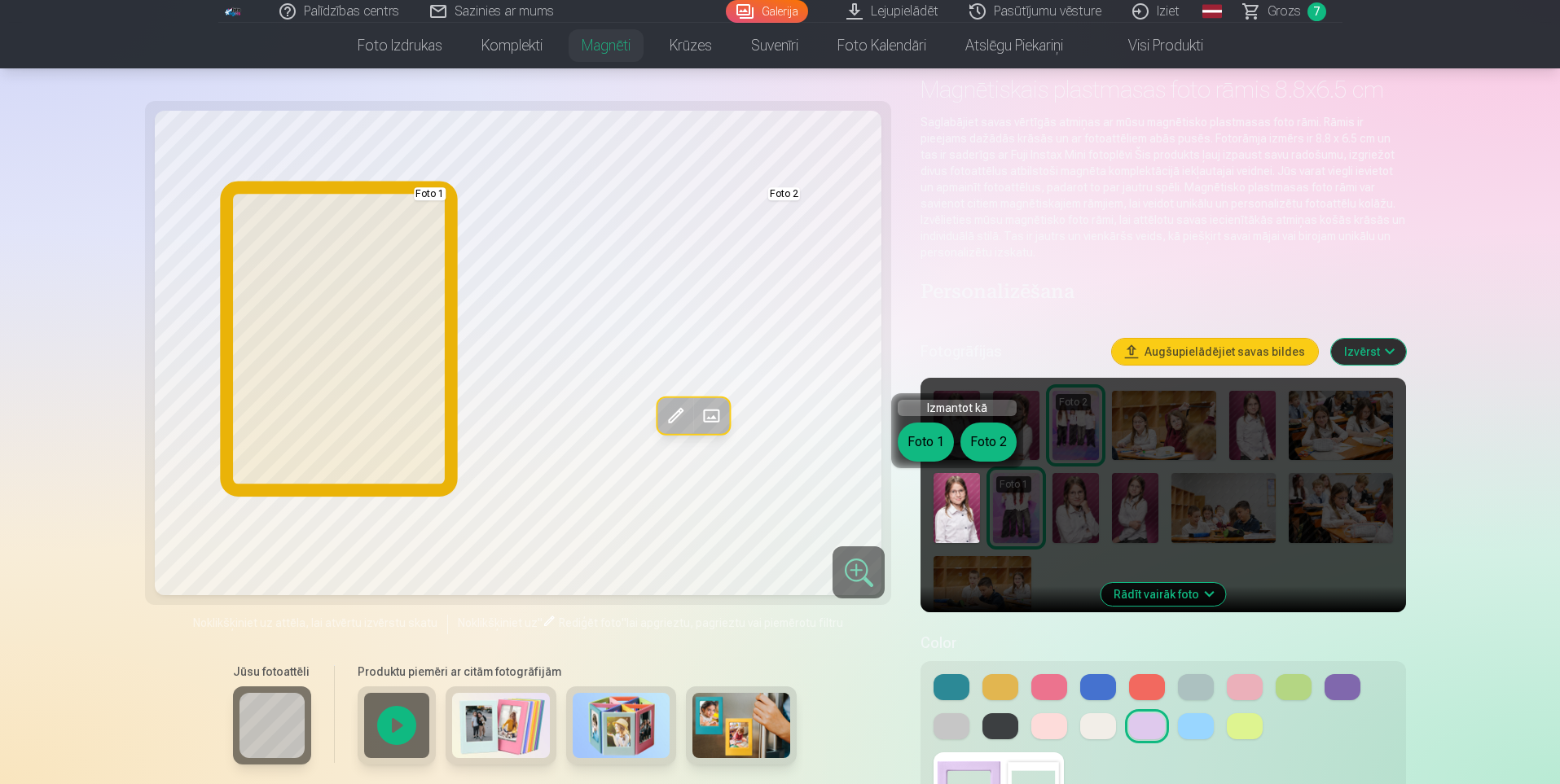
click at [919, 450] on button "Foto 1" at bounding box center [925, 442] width 56 height 39
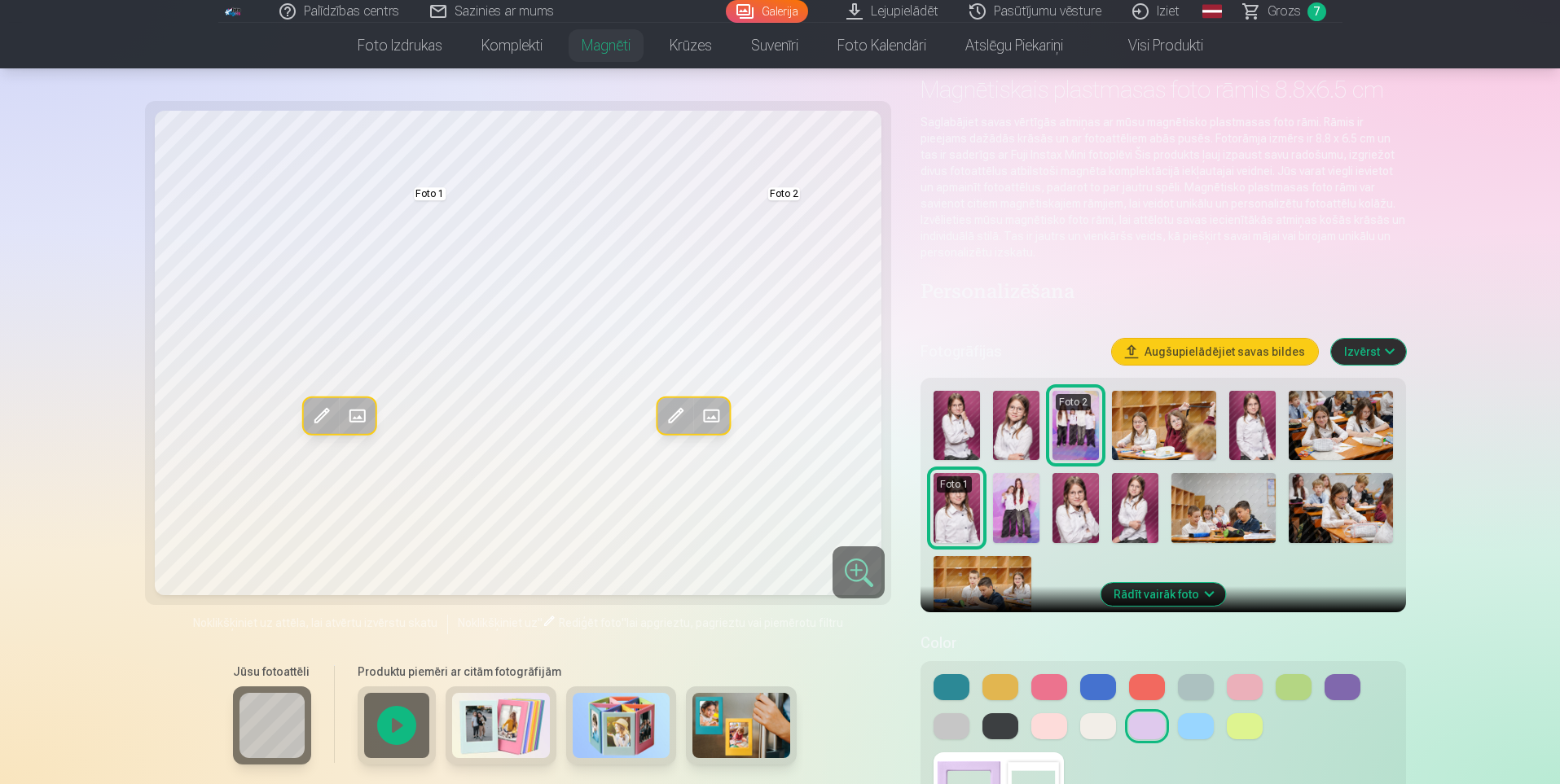
click at [1016, 420] on img at bounding box center [1016, 426] width 46 height 69
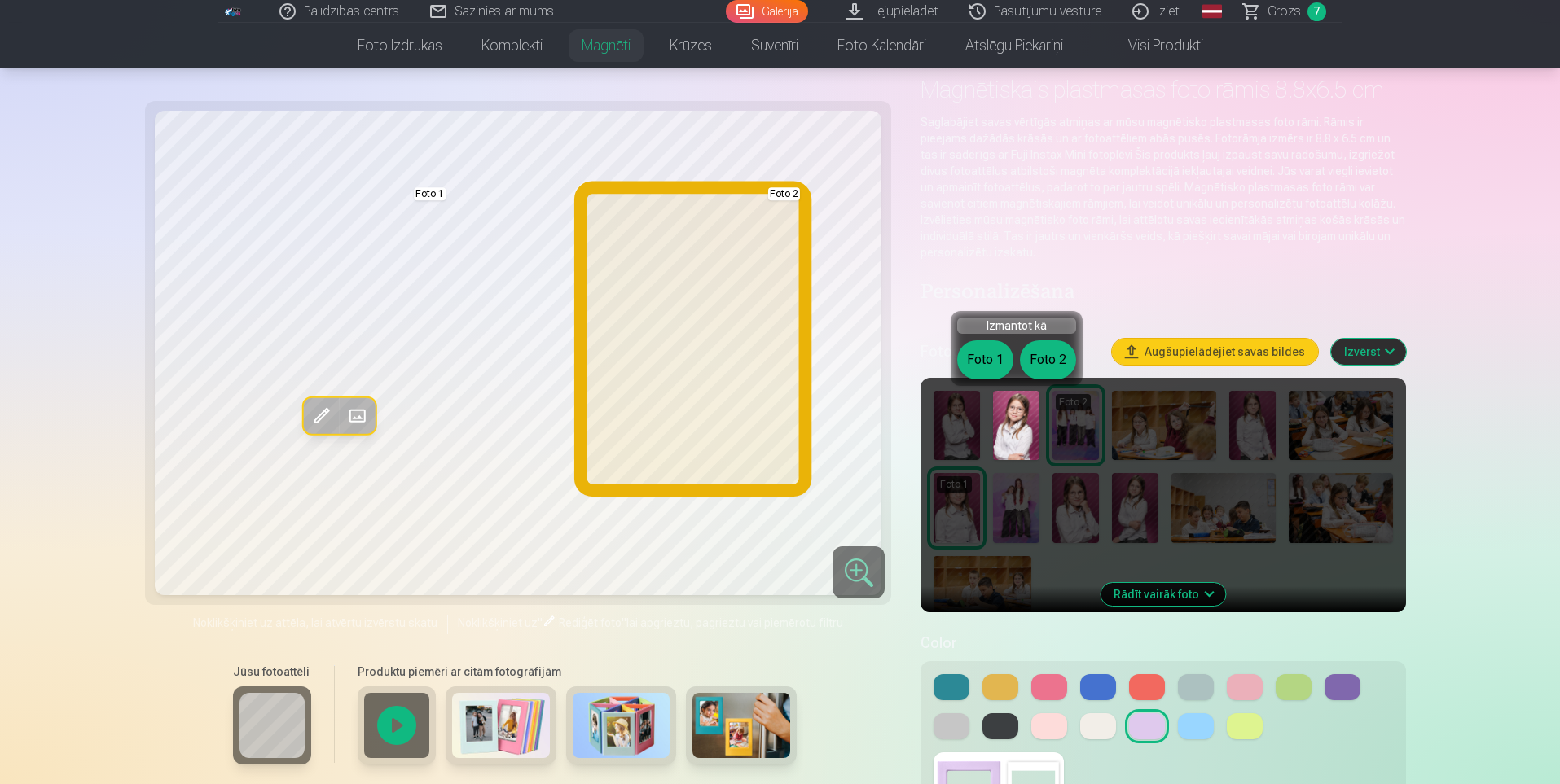
click at [1045, 363] on button "Foto 2" at bounding box center [1048, 360] width 56 height 39
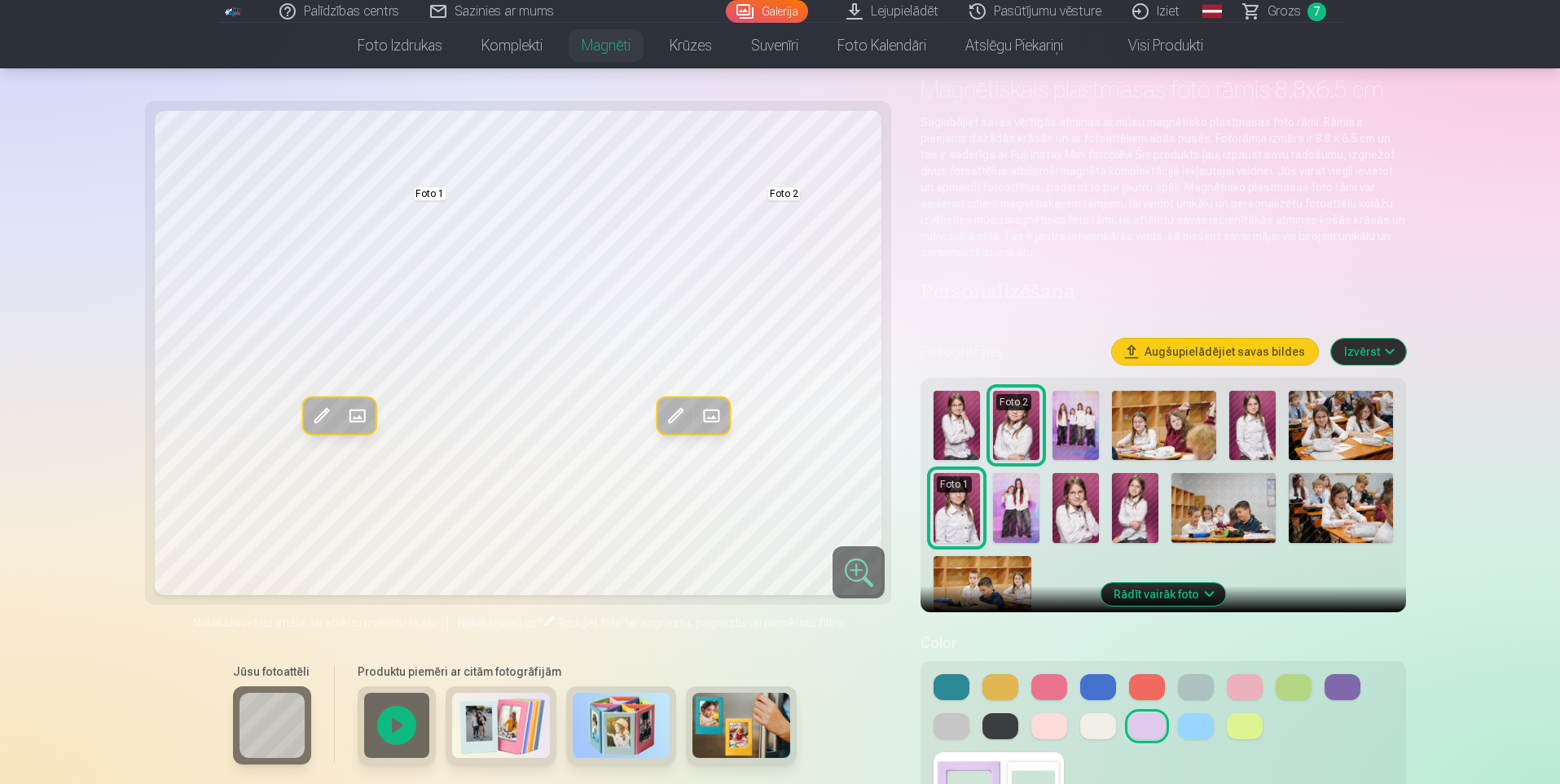
drag, startPoint x: 1258, startPoint y: 682, endPoint x: 1244, endPoint y: 680, distance: 14.1
click at [1252, 681] on button at bounding box center [1244, 688] width 36 height 26
click at [1047, 692] on button at bounding box center [1050, 688] width 36 height 26
drag, startPoint x: 1101, startPoint y: 692, endPoint x: 1147, endPoint y: 685, distance: 46.5
click at [1103, 692] on button at bounding box center [1098, 688] width 36 height 26
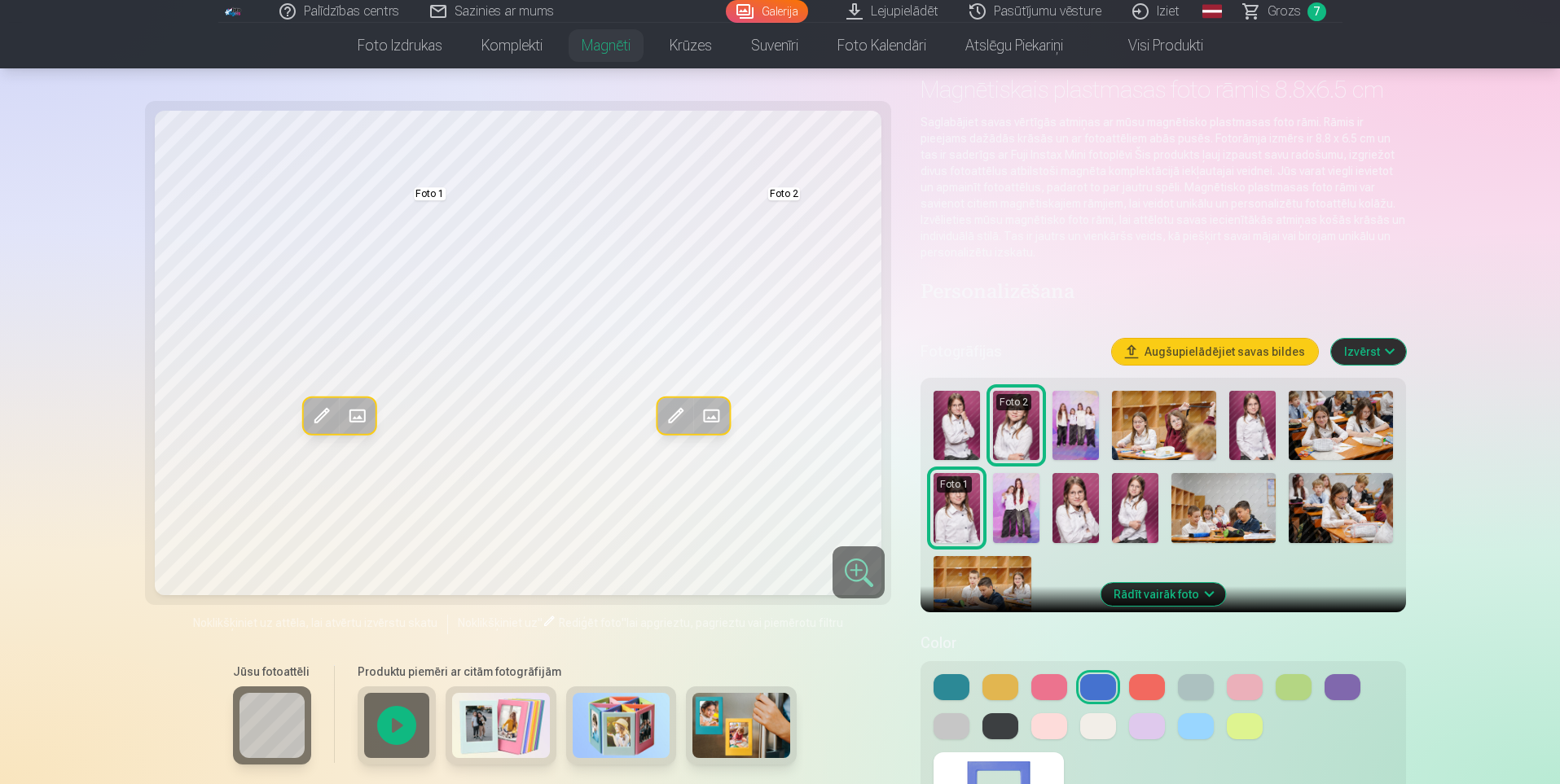
drag, startPoint x: 1155, startPoint y: 684, endPoint x: 1193, endPoint y: 684, distance: 38.0
click at [1156, 684] on button at bounding box center [1147, 688] width 36 height 26
click at [1252, 687] on button at bounding box center [1244, 688] width 36 height 26
click at [1147, 726] on button at bounding box center [1147, 726] width 36 height 26
click at [1045, 733] on button at bounding box center [1050, 726] width 36 height 26
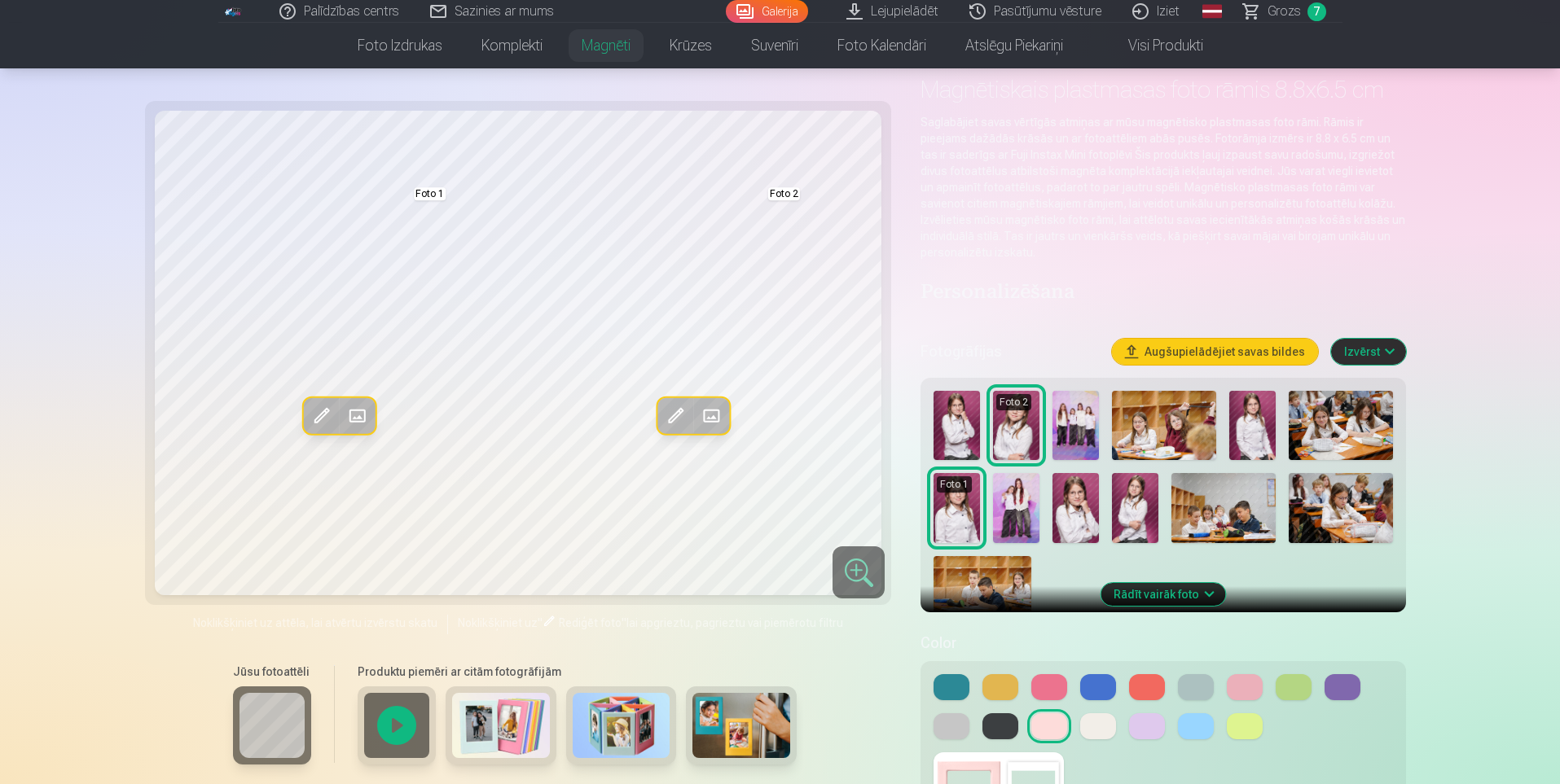
click at [1235, 733] on button at bounding box center [1244, 726] width 36 height 26
click at [962, 731] on button at bounding box center [952, 726] width 36 height 26
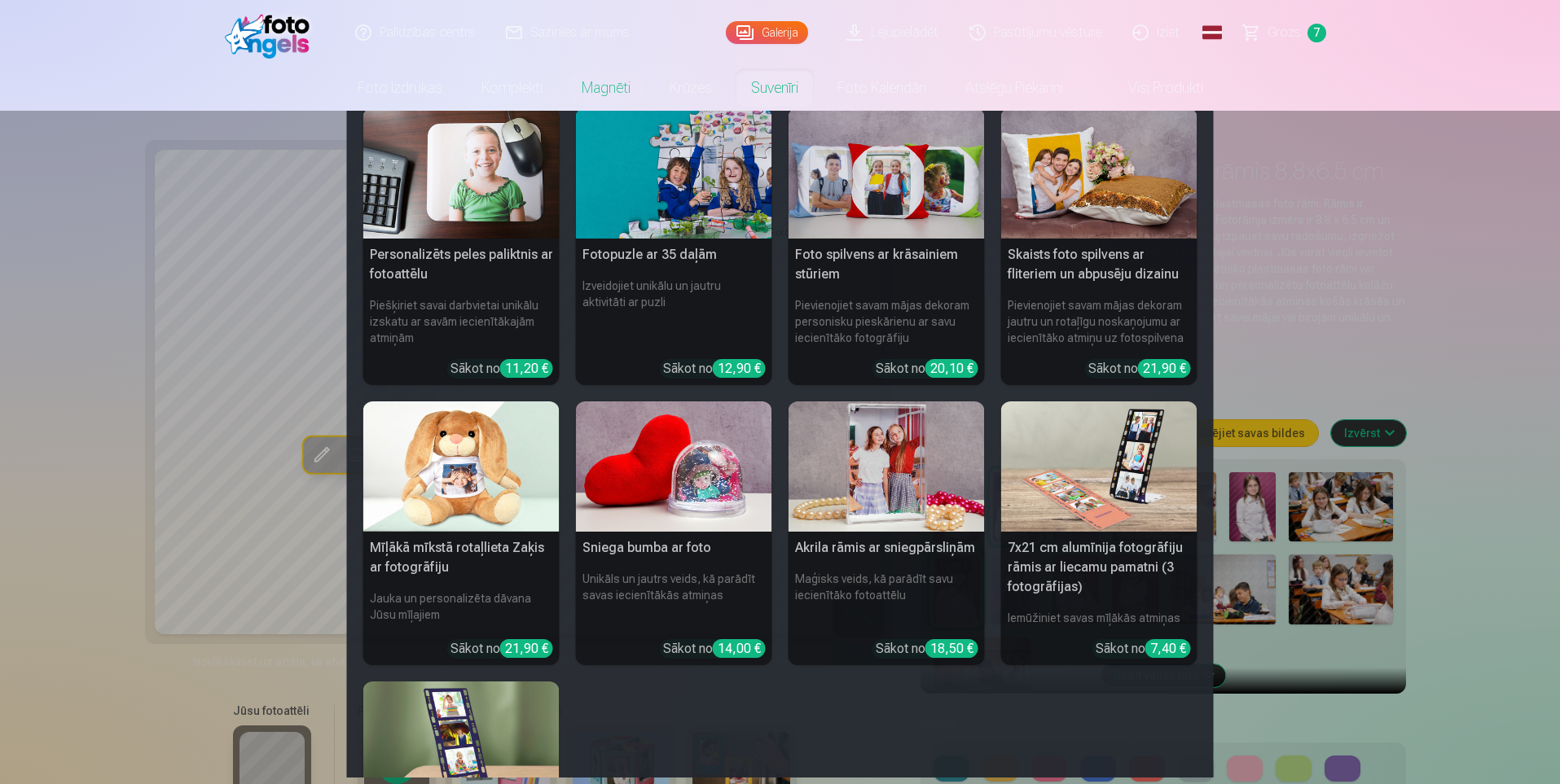
scroll to position [0, 0]
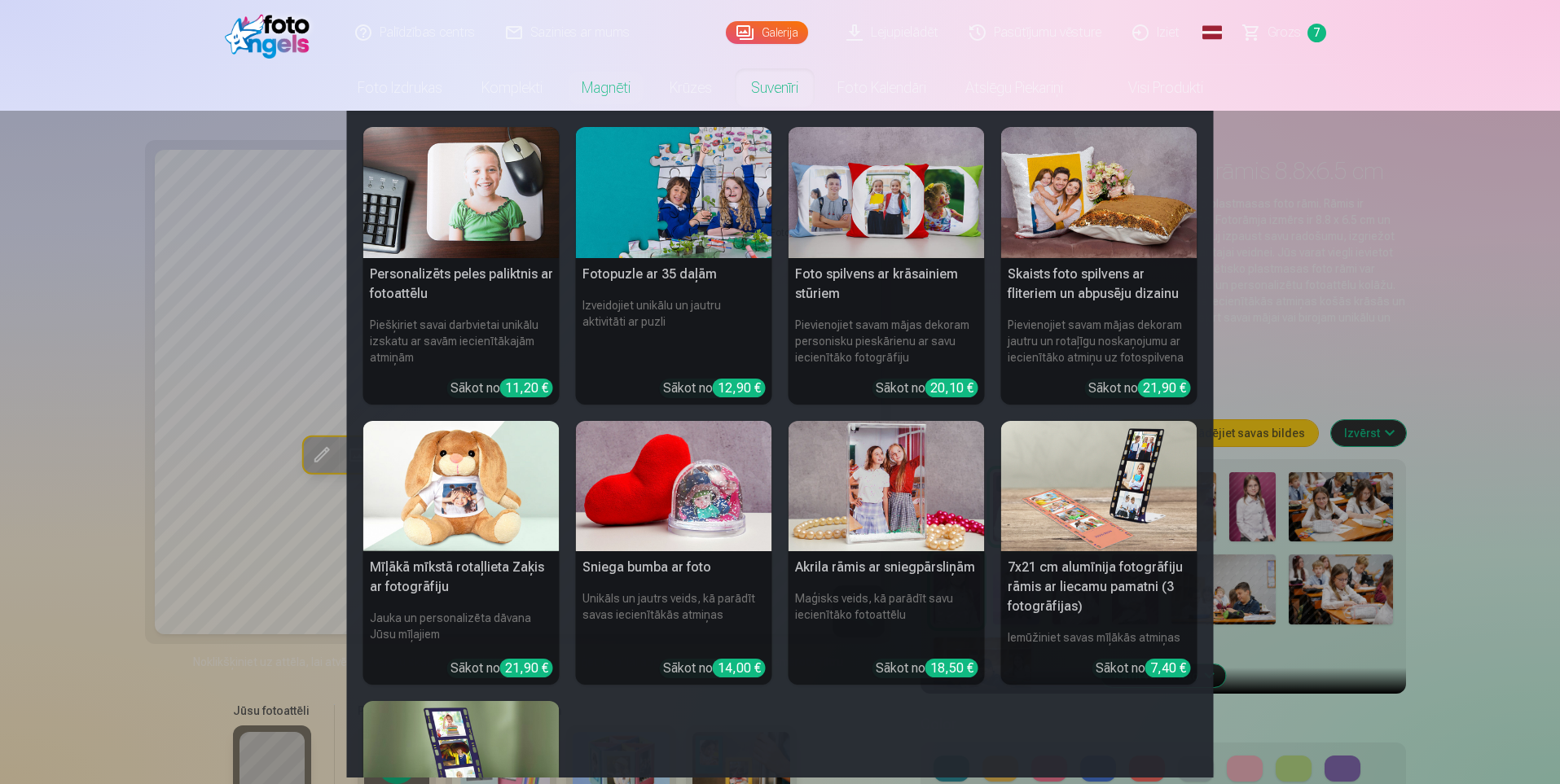
click at [1110, 491] on img at bounding box center [1099, 487] width 196 height 131
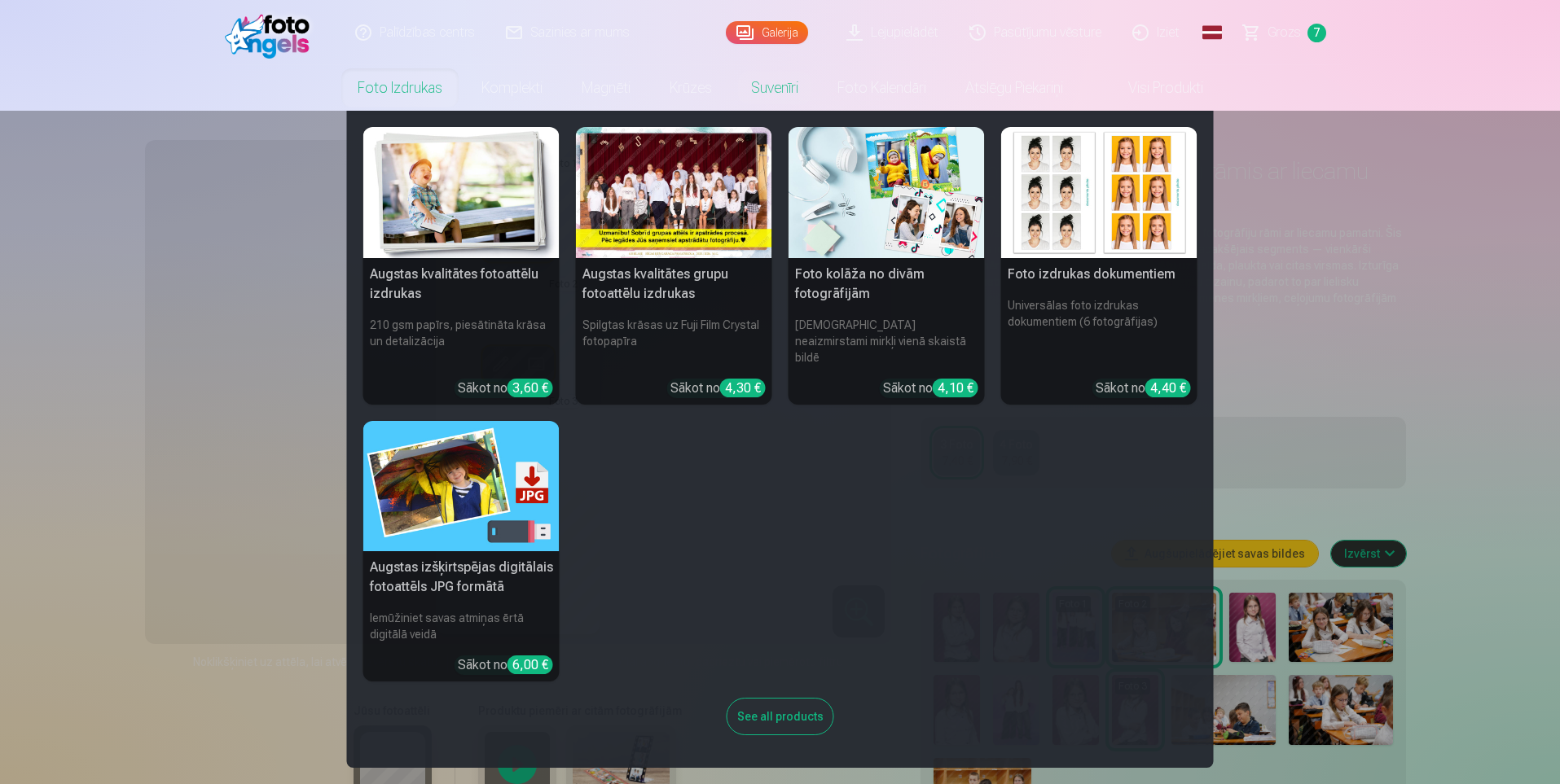
click at [1064, 224] on img at bounding box center [1099, 193] width 196 height 131
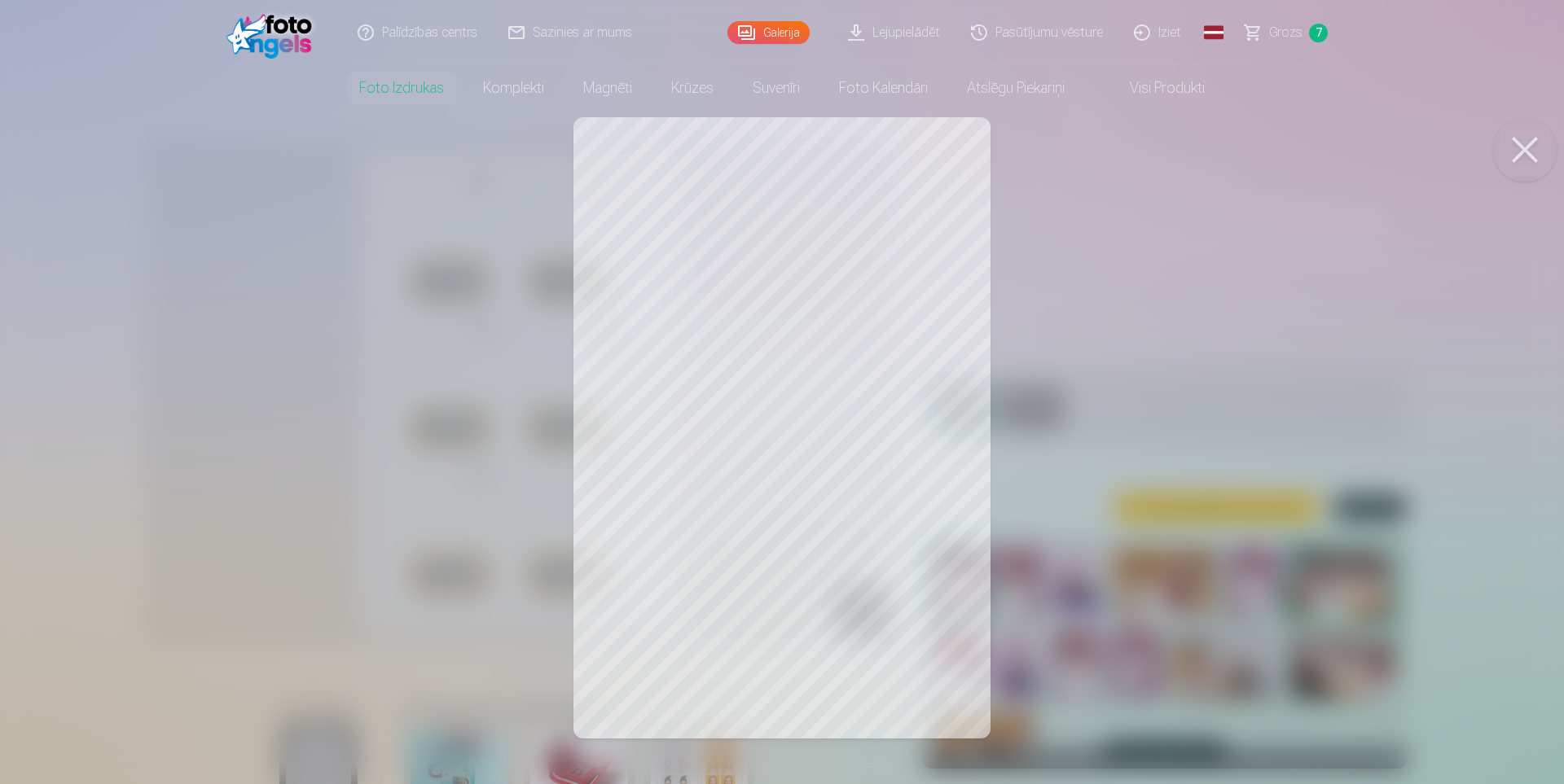
click at [1522, 153] on button at bounding box center [1524, 150] width 65 height 65
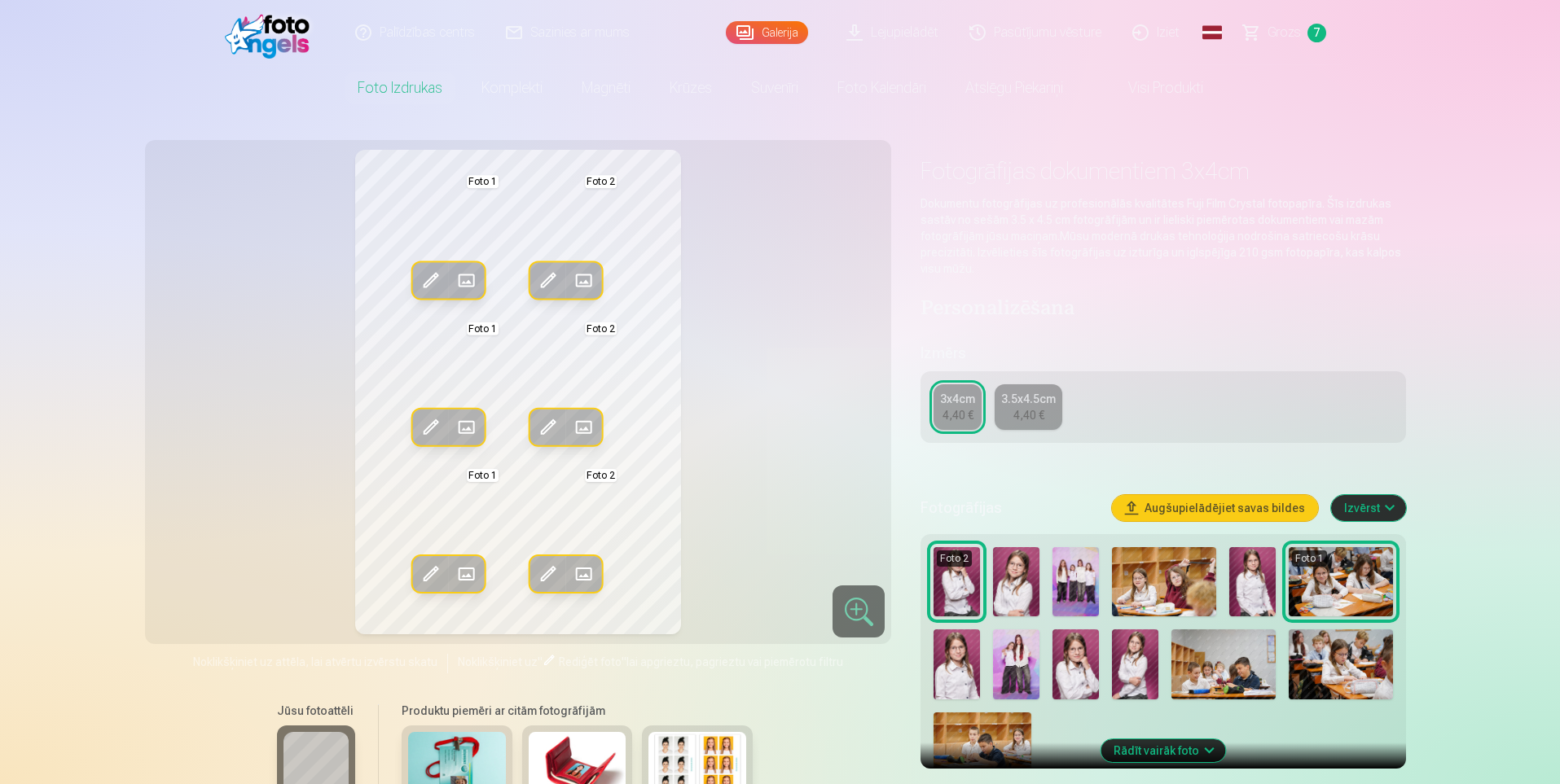
click at [471, 278] on span at bounding box center [466, 281] width 26 height 26
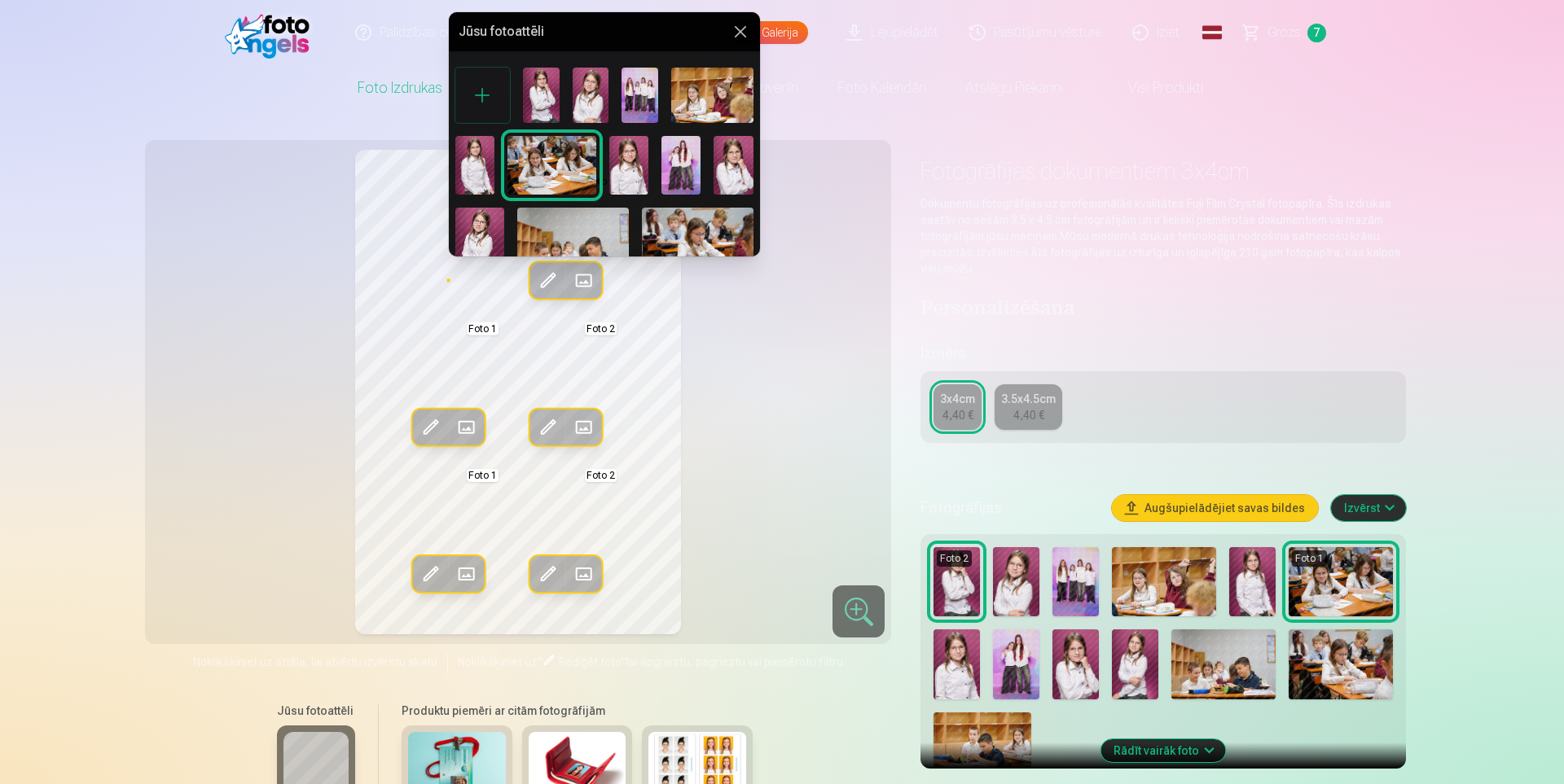
click at [584, 106] on img at bounding box center [591, 95] width 37 height 54
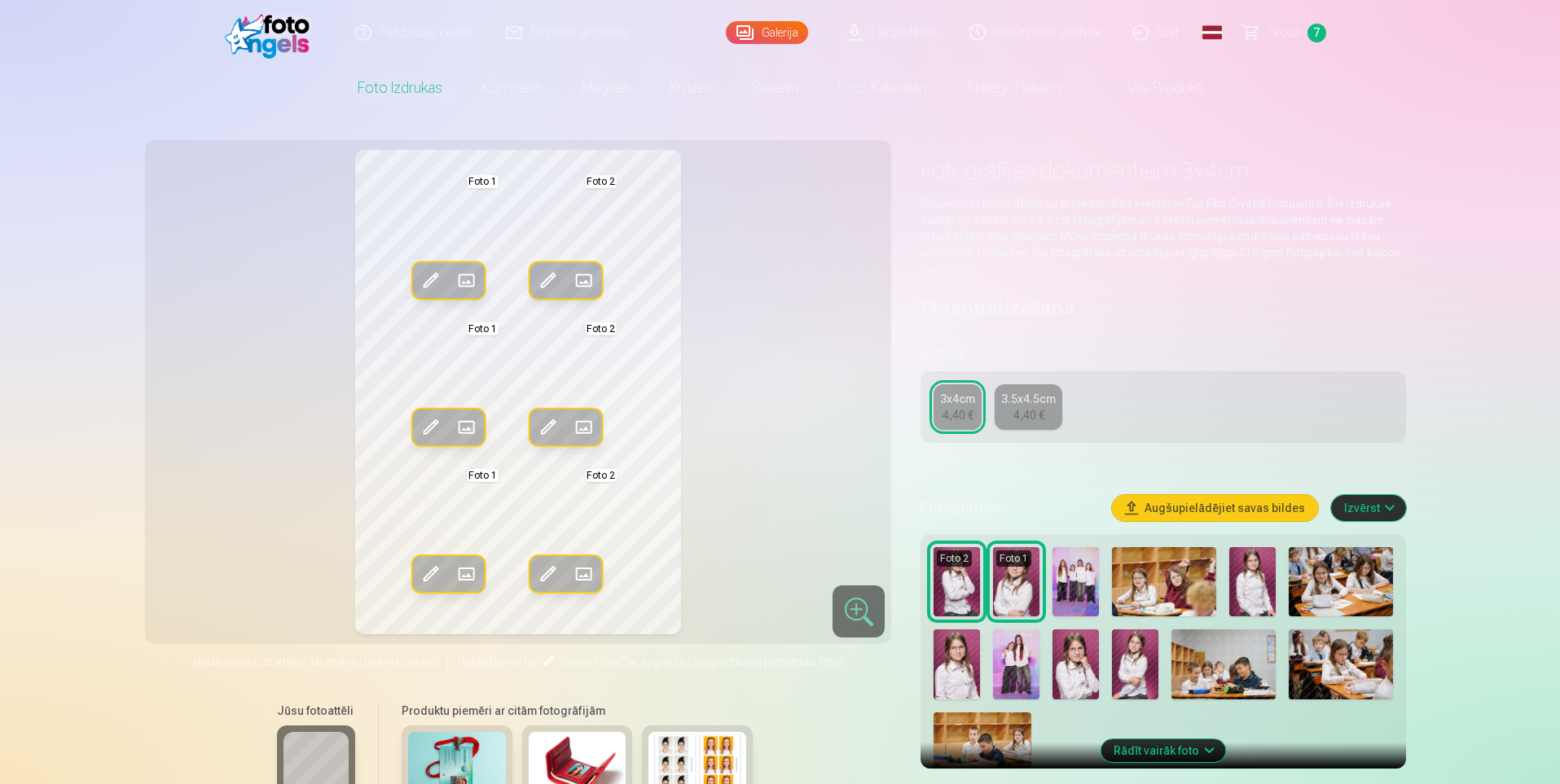
click at [584, 284] on span at bounding box center [584, 281] width 26 height 26
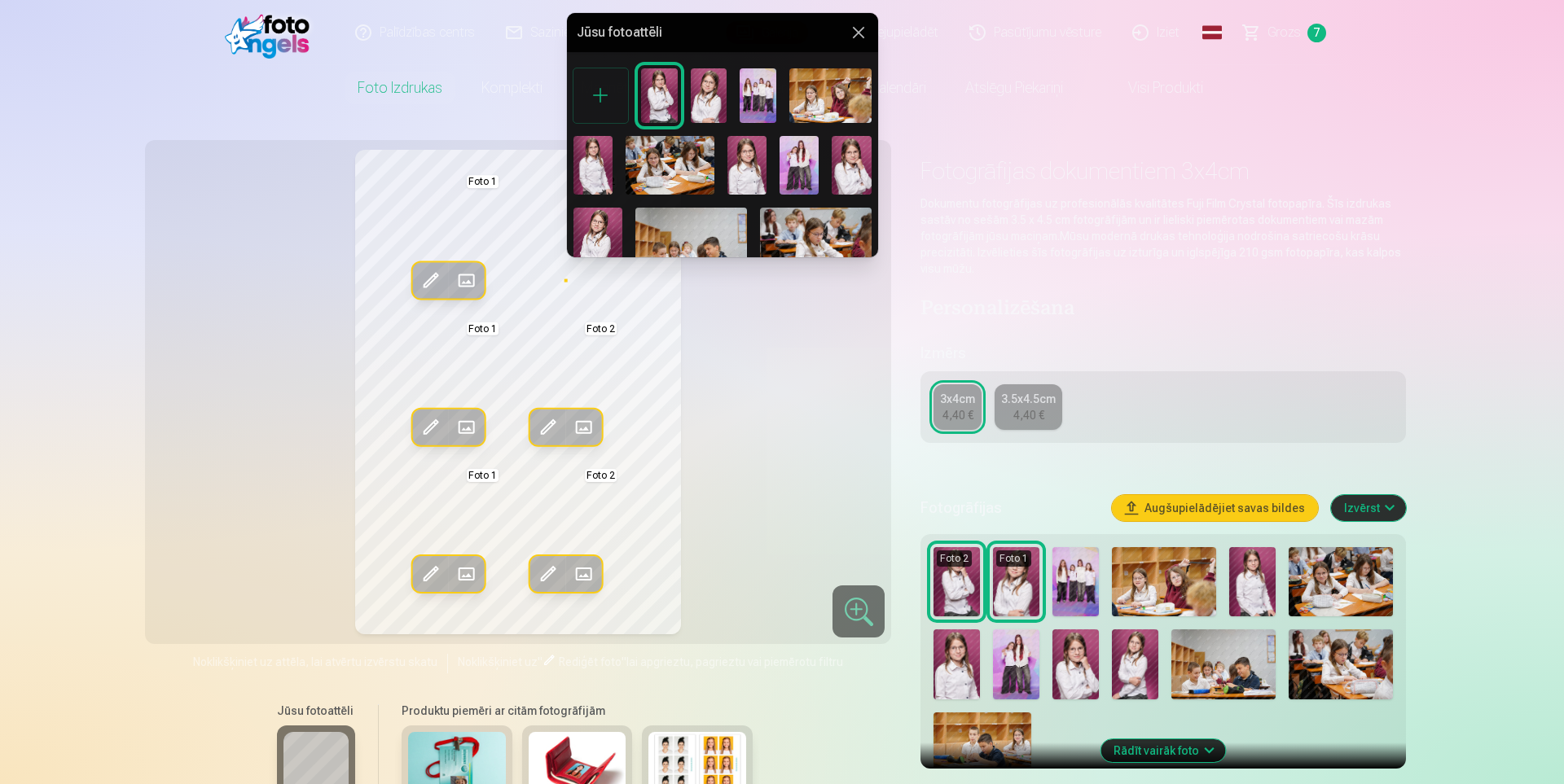
click at [664, 99] on img at bounding box center [659, 95] width 37 height 54
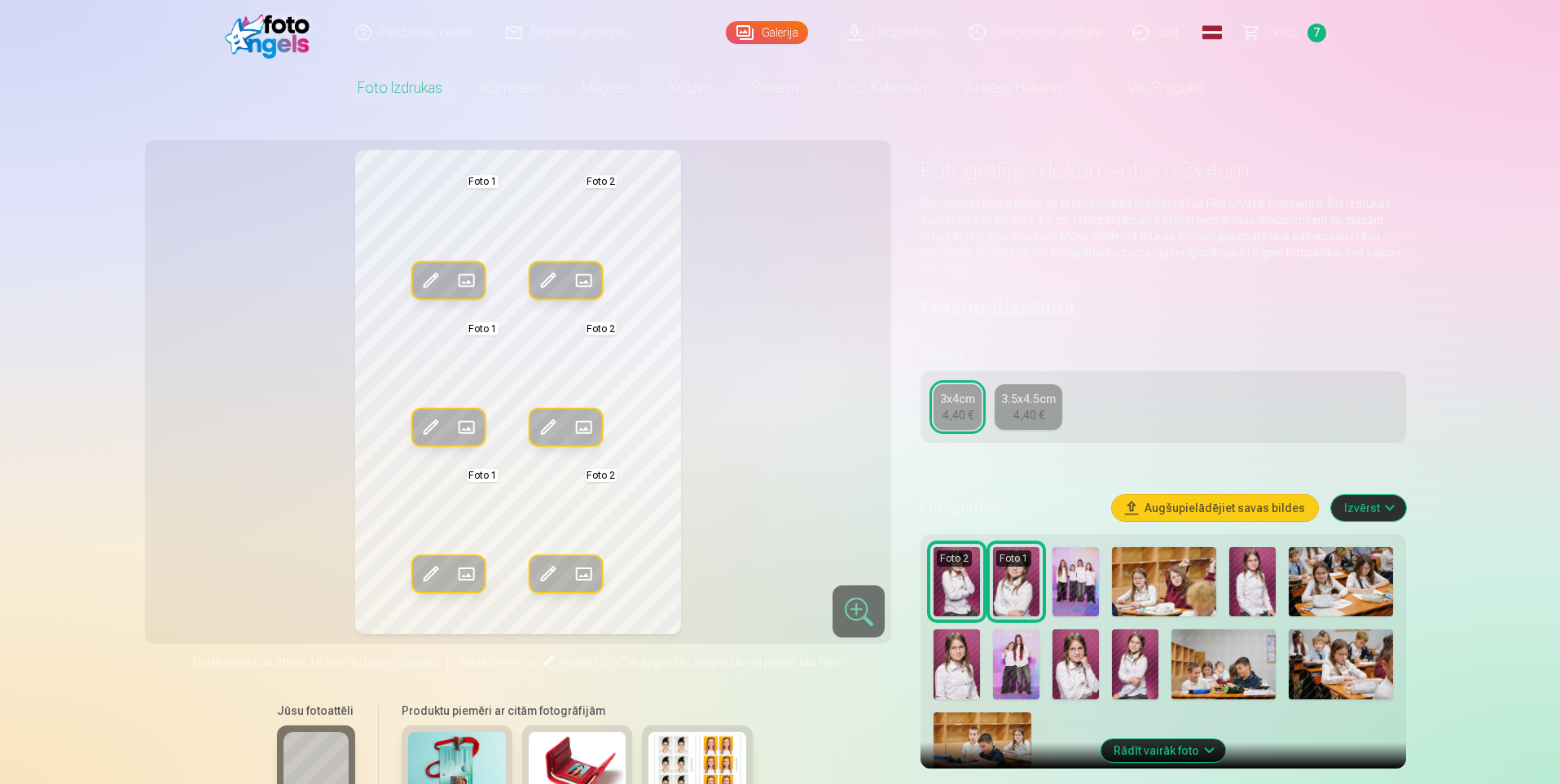
click at [464, 415] on span at bounding box center [466, 427] width 26 height 26
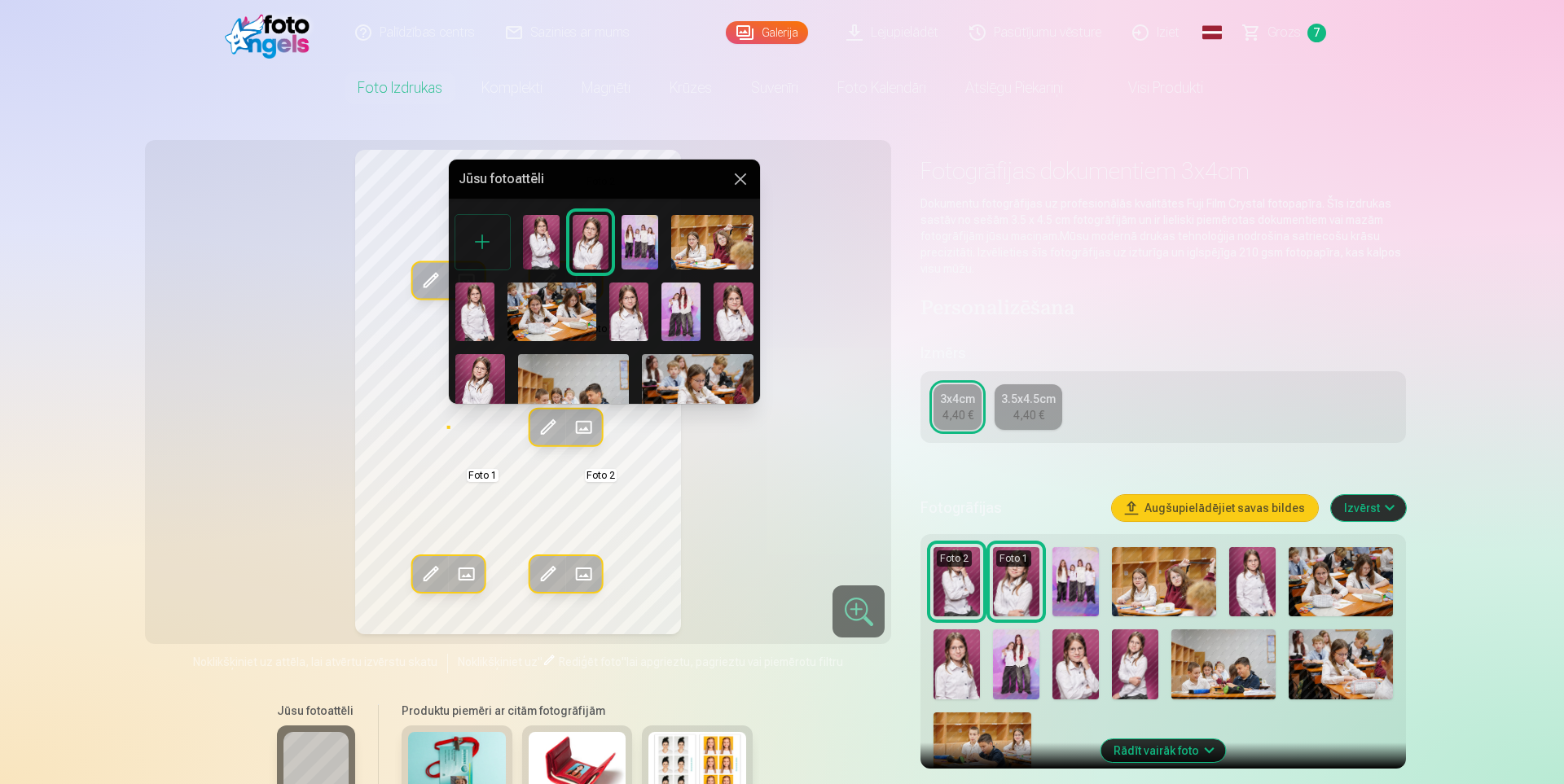
click at [476, 310] on img at bounding box center [475, 311] width 39 height 58
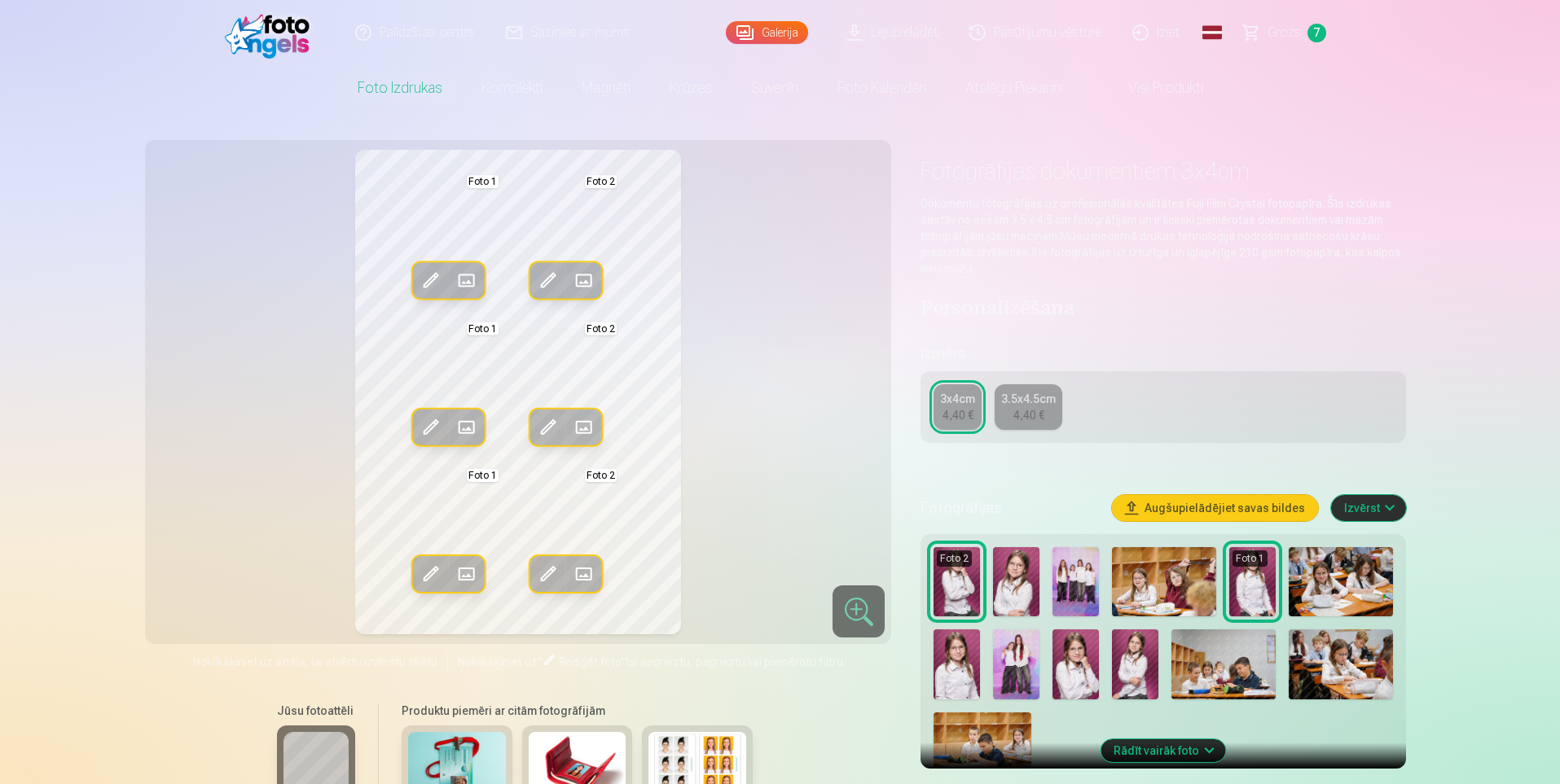
click at [956, 570] on img at bounding box center [957, 582] width 46 height 69
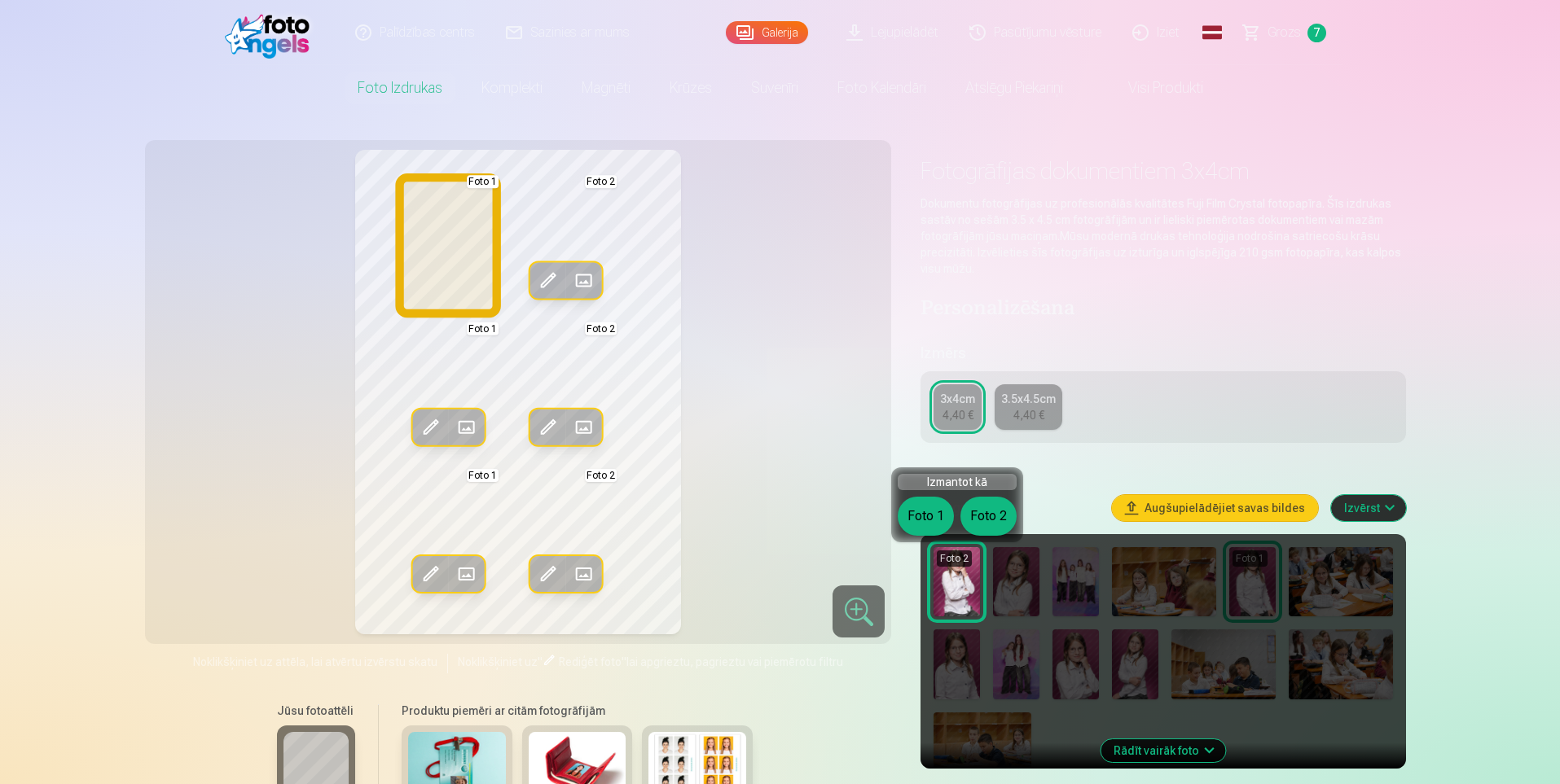
click at [912, 513] on button "Foto 1" at bounding box center [925, 516] width 56 height 39
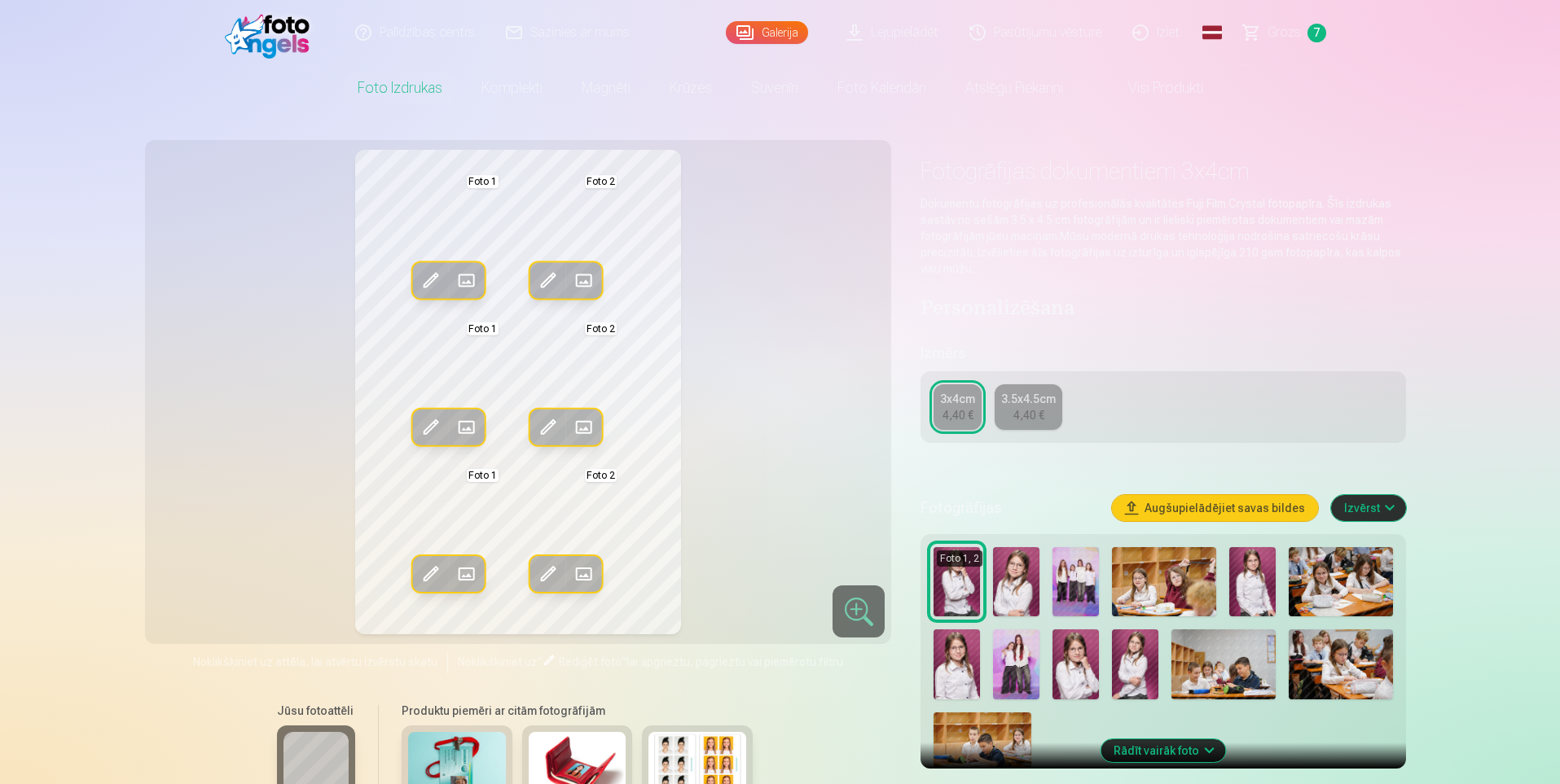
click at [1010, 571] on img at bounding box center [1016, 582] width 46 height 69
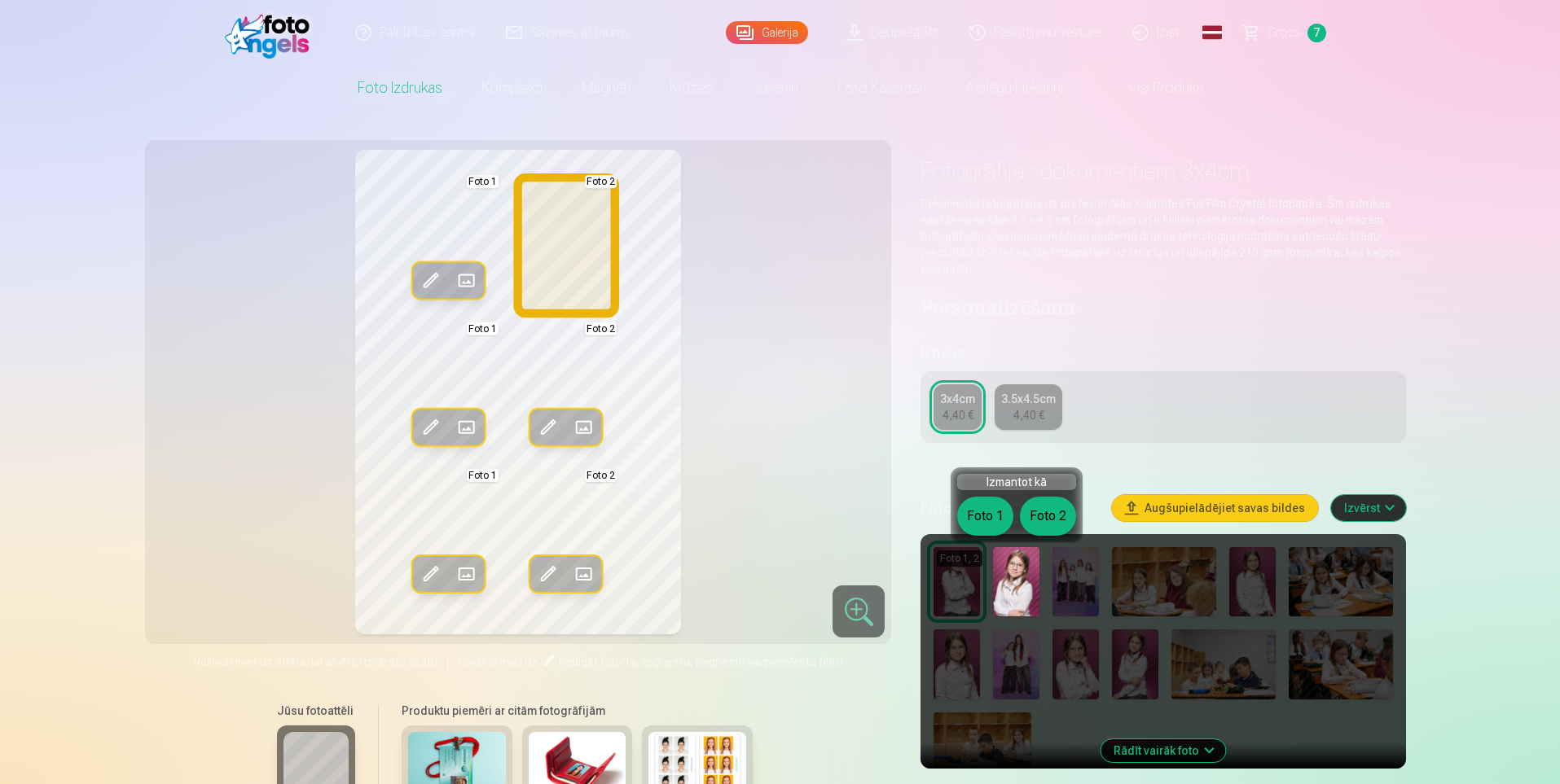
click at [1046, 523] on button "Foto 2" at bounding box center [1048, 516] width 56 height 39
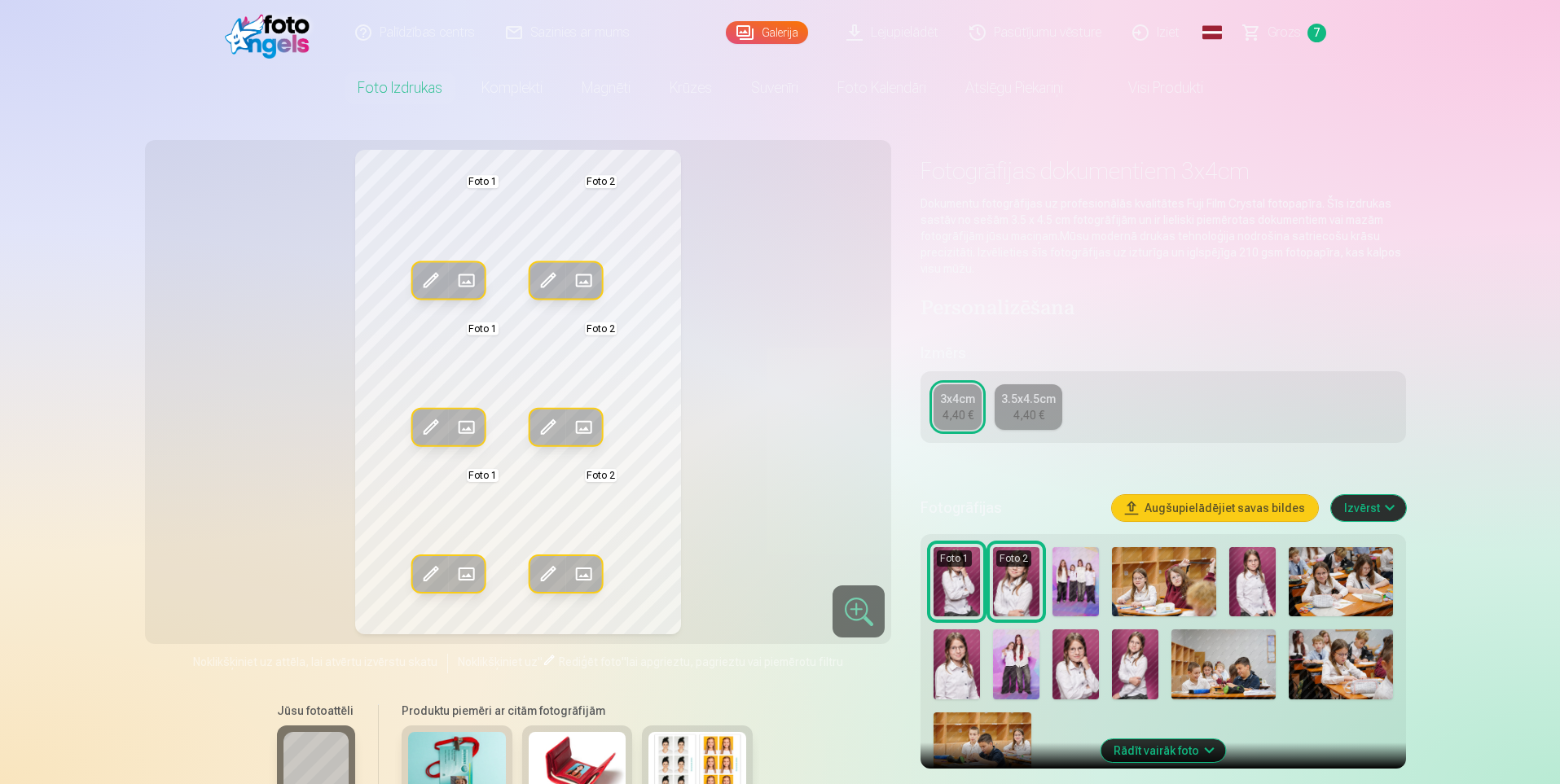
click at [464, 576] on span at bounding box center [466, 574] width 26 height 26
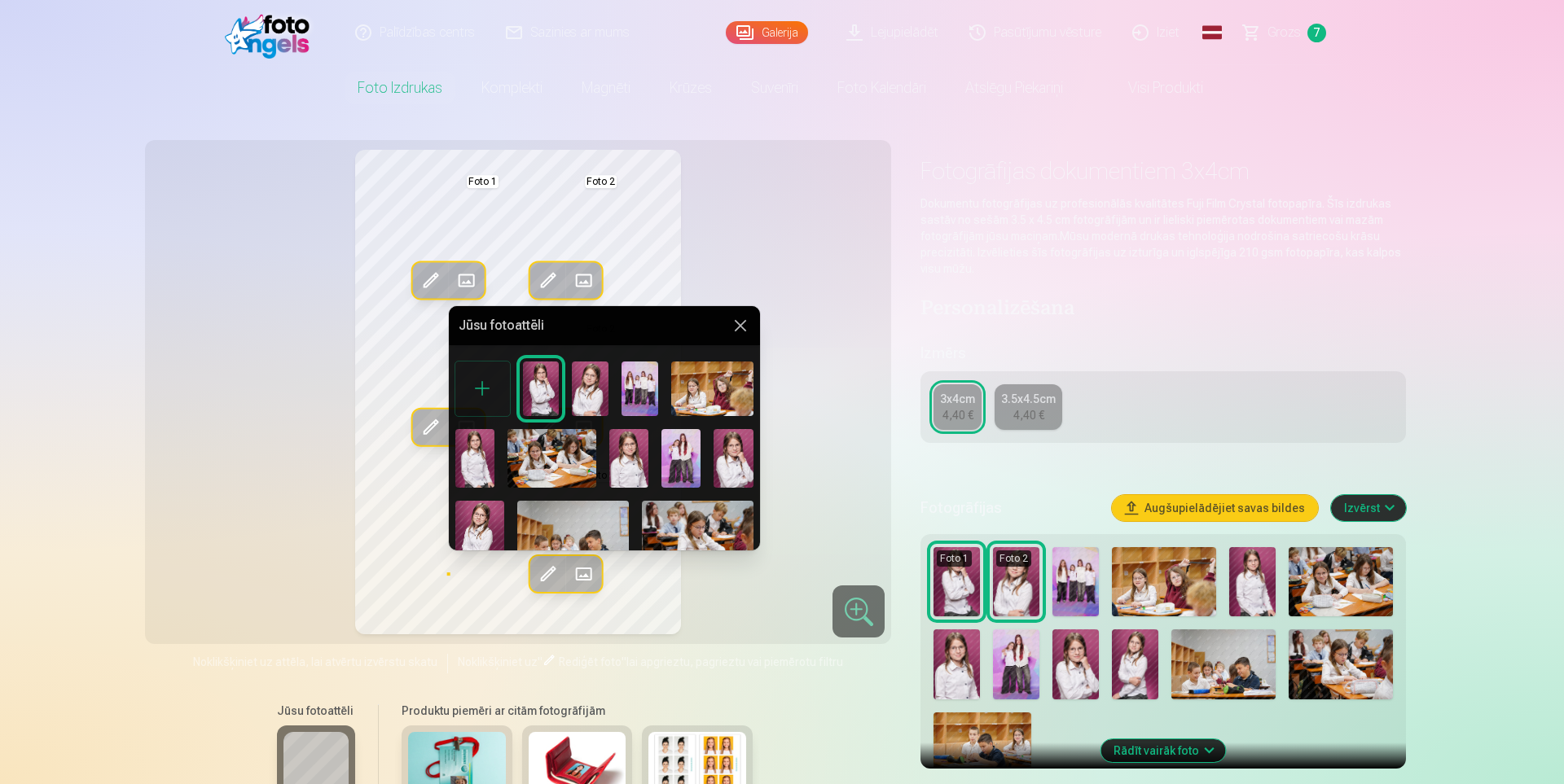
click at [627, 464] on img at bounding box center [629, 458] width 39 height 58
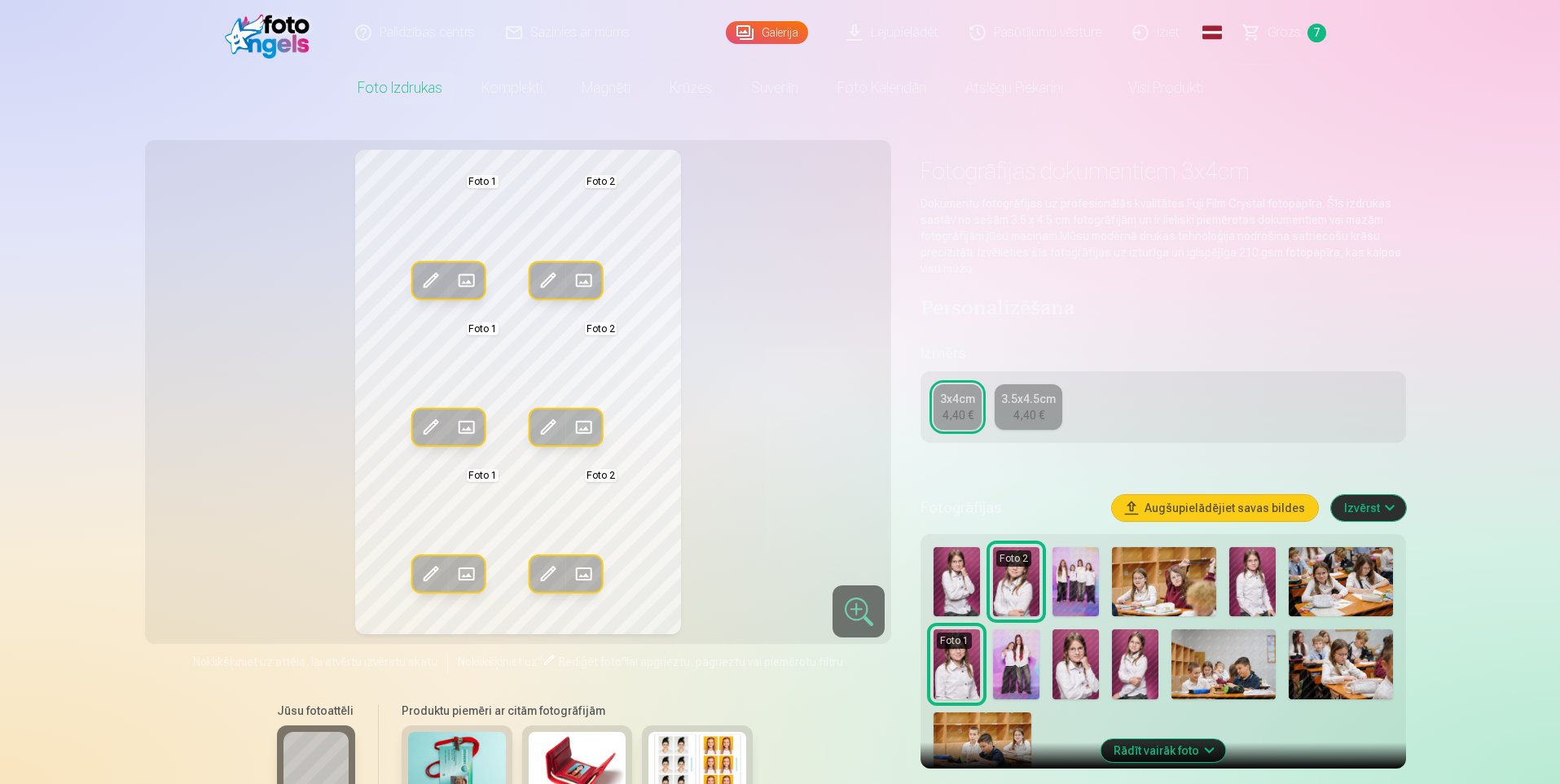
click at [758, 471] on div "Rediģēt foto Aizstāt Foto 1 Rediģēt foto Aizstāt Foto 2 Rediģēt foto Aizstāt Fo…" at bounding box center [518, 392] width 727 height 485
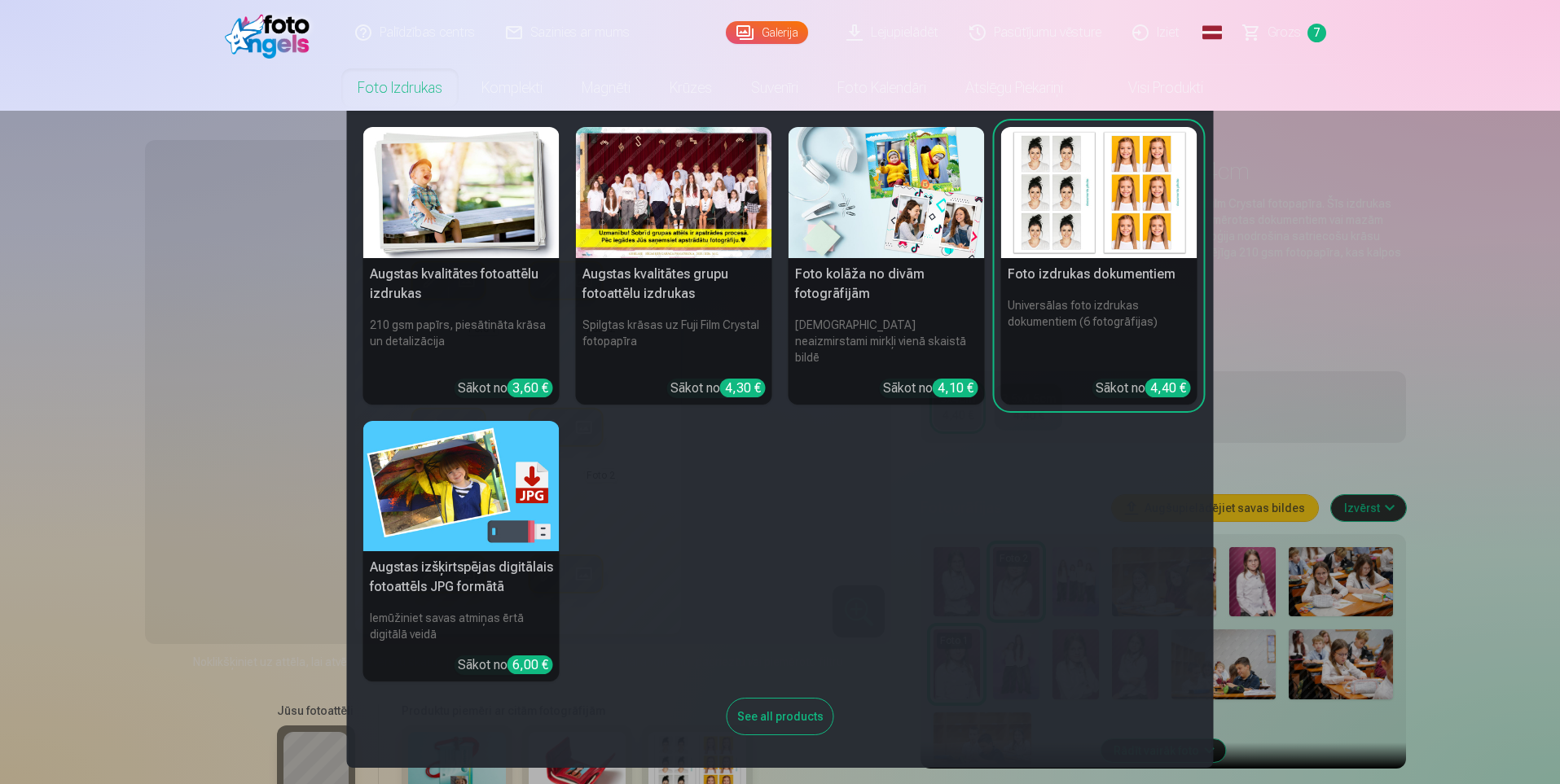
click at [663, 221] on div at bounding box center [674, 193] width 196 height 131
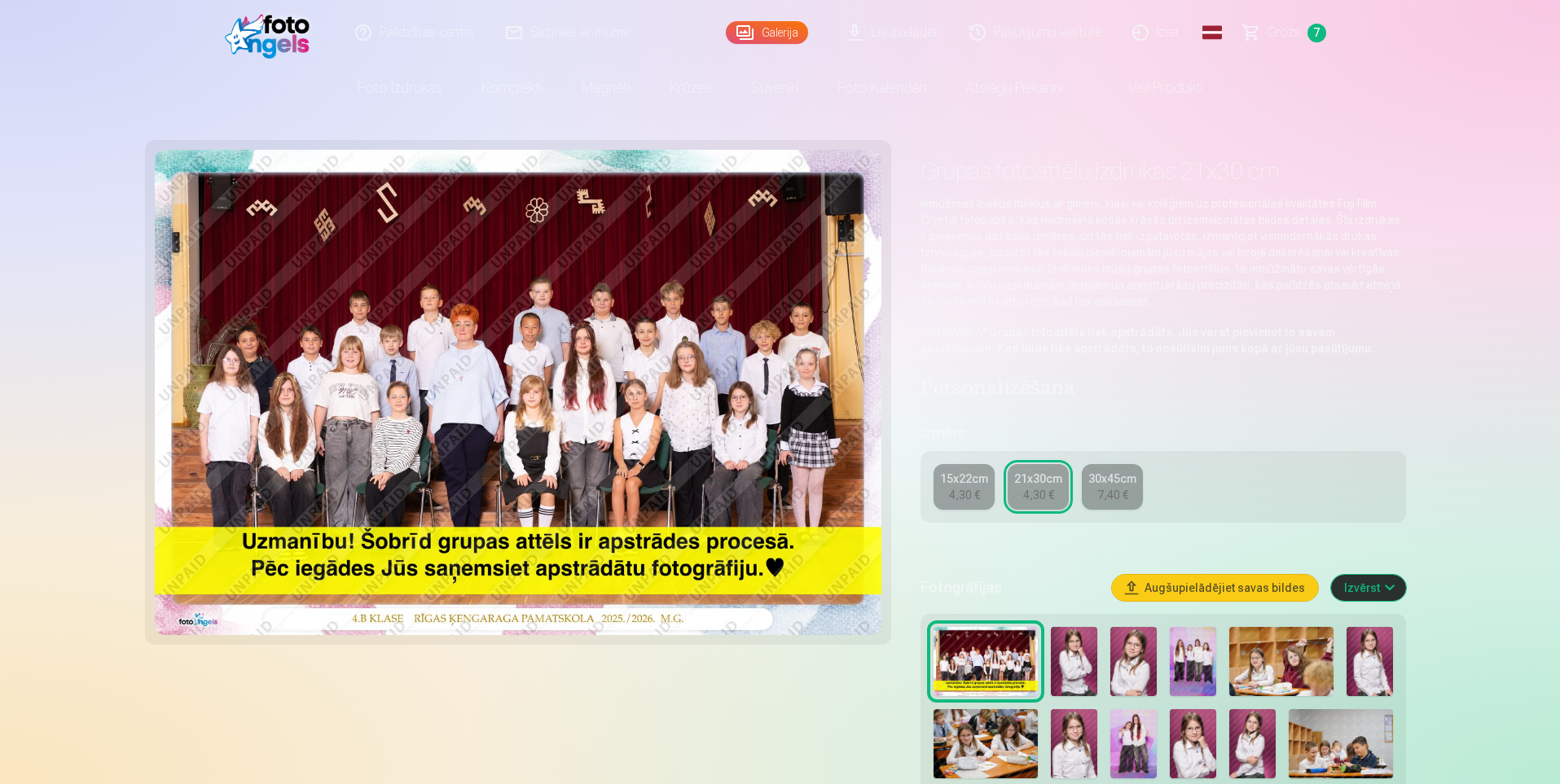
drag, startPoint x: 664, startPoint y: 221, endPoint x: 1500, endPoint y: 381, distance: 851.2
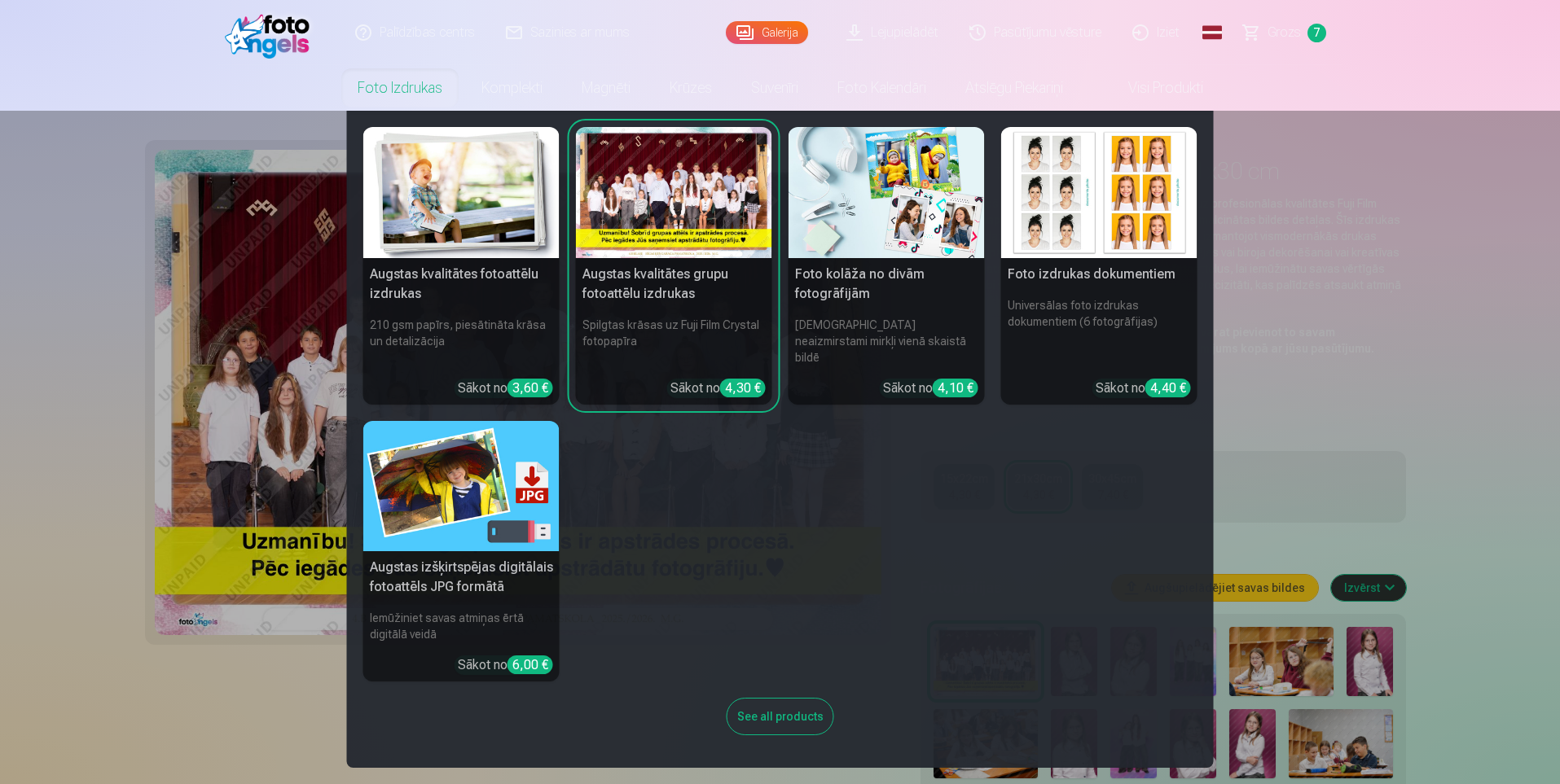
click at [889, 219] on img at bounding box center [886, 193] width 196 height 131
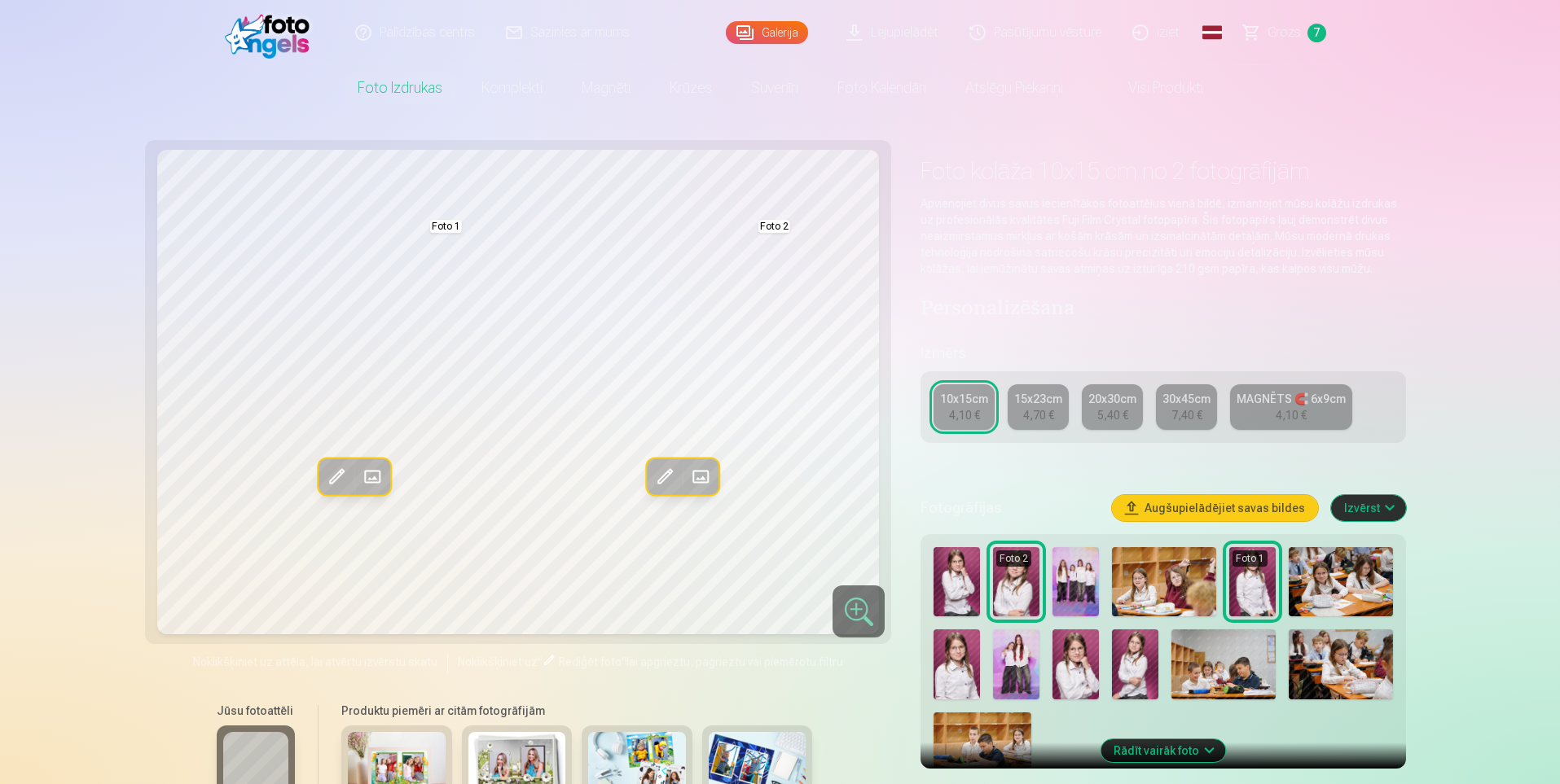
click at [1139, 567] on img at bounding box center [1164, 582] width 104 height 69
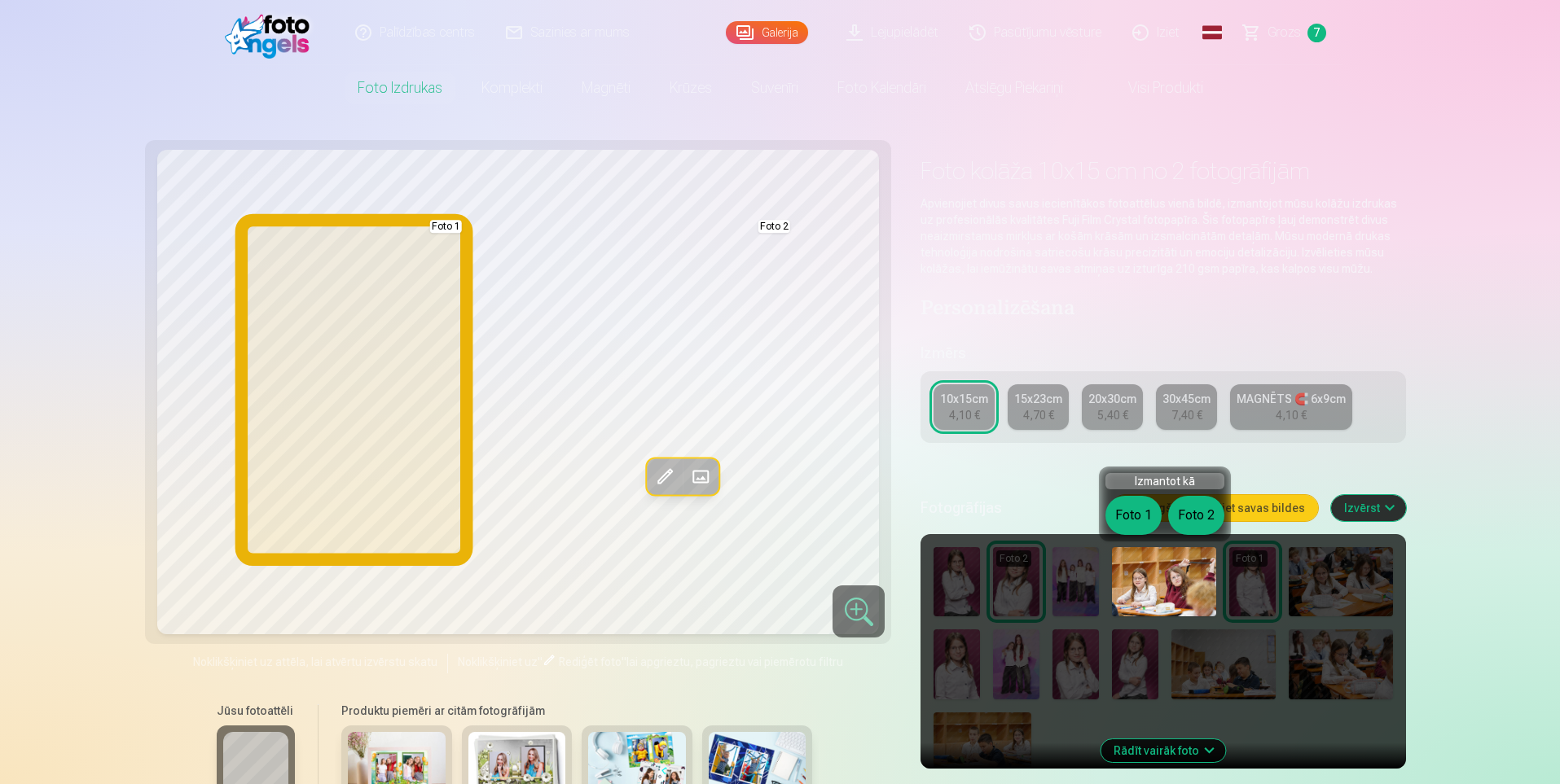
click at [1119, 517] on button "Foto 1" at bounding box center [1133, 516] width 56 height 39
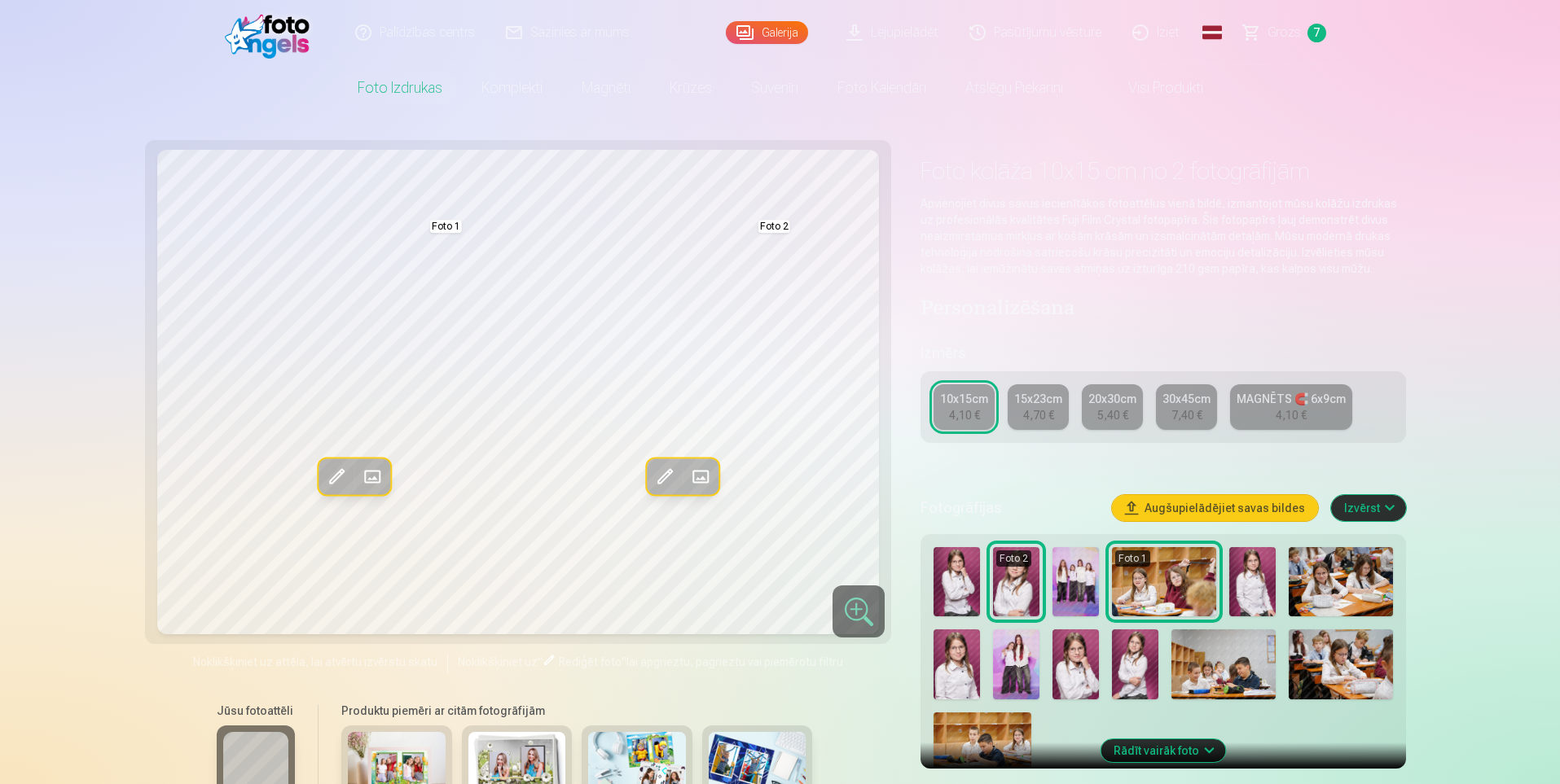
click at [336, 475] on span at bounding box center [336, 477] width 26 height 26
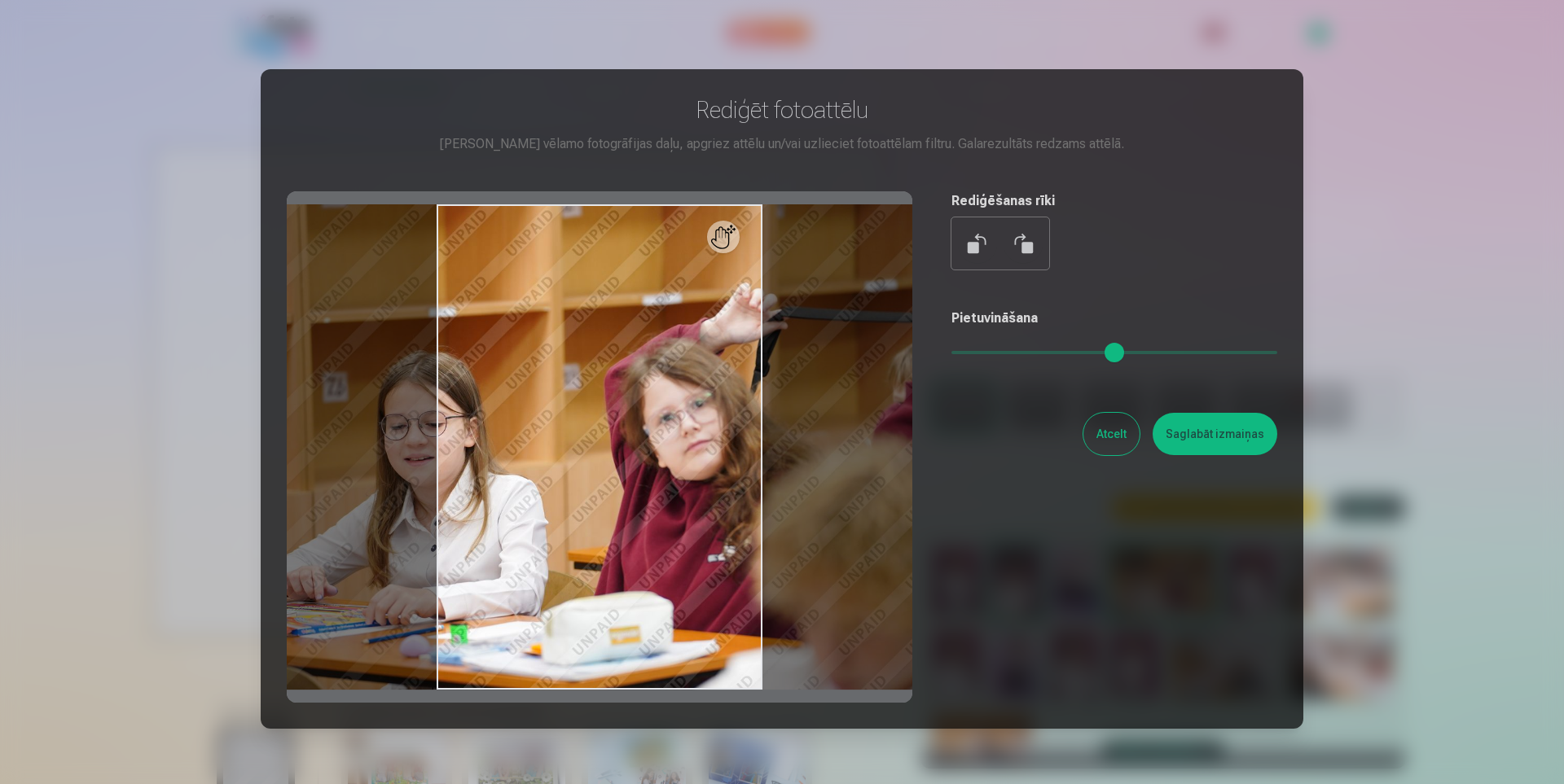
click at [1123, 437] on button "Atcelt" at bounding box center [1111, 434] width 56 height 43
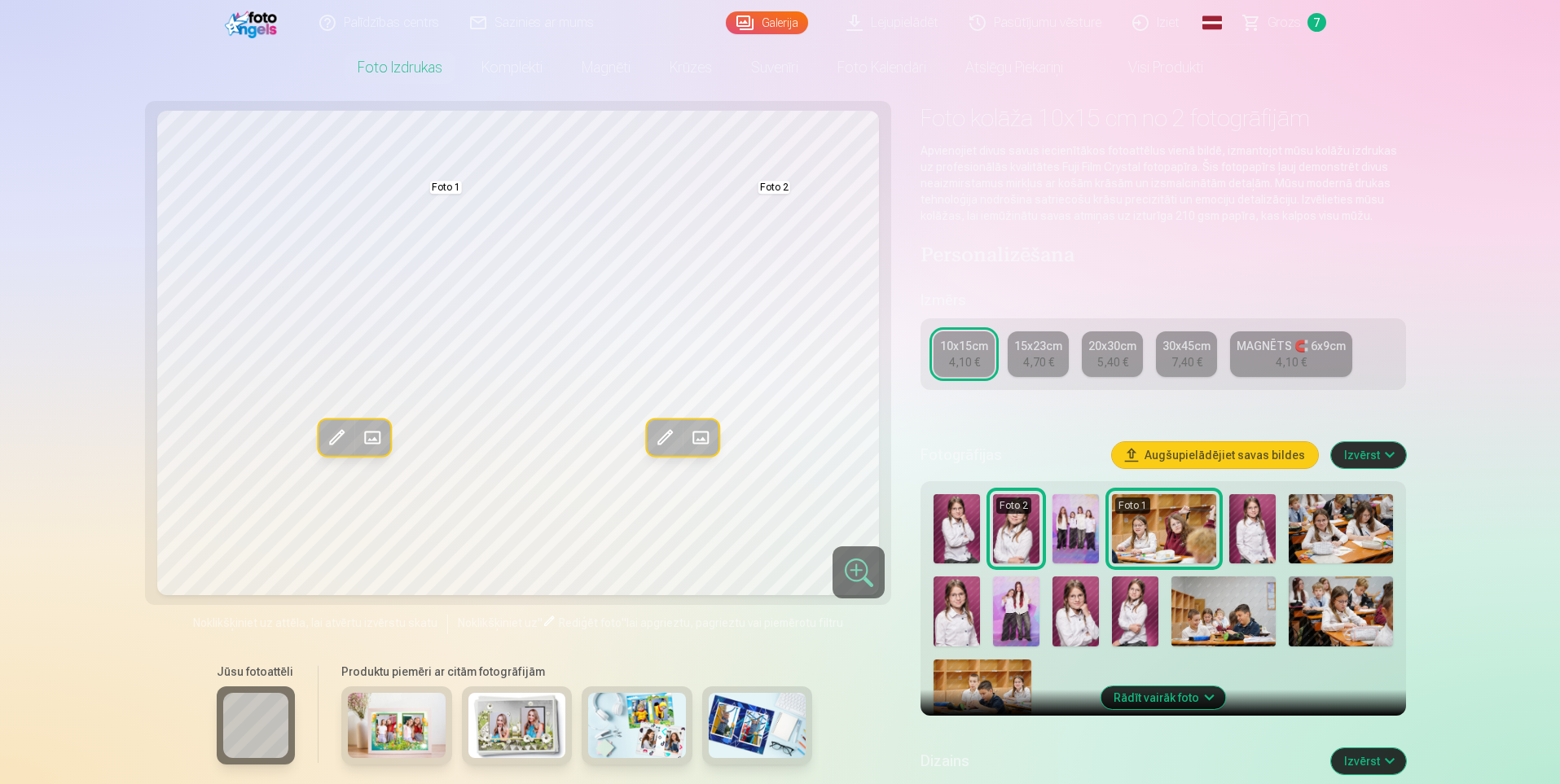
scroll to position [81, 0]
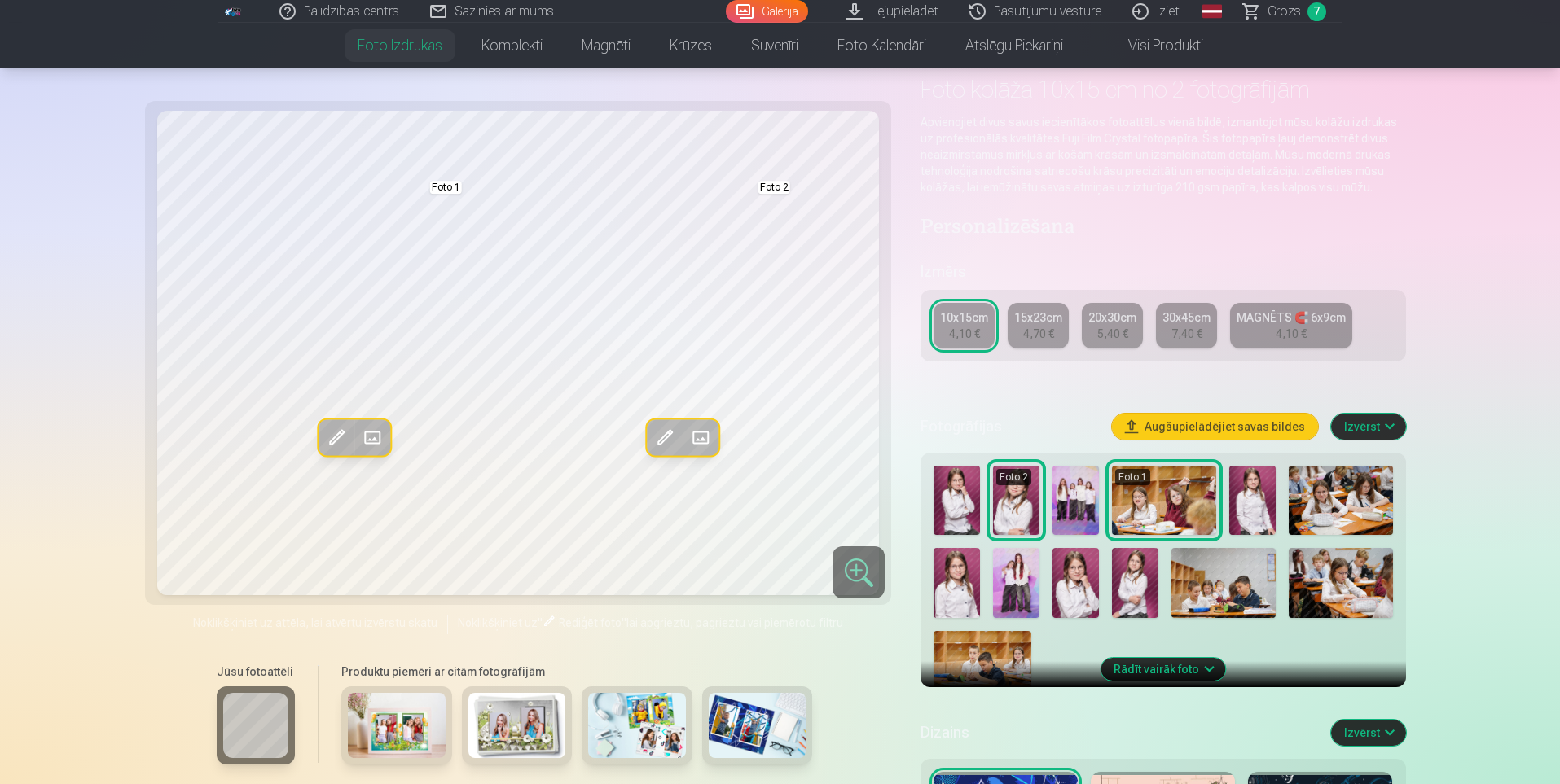
click at [1282, 12] on span "Grozs" at bounding box center [1284, 12] width 34 height 20
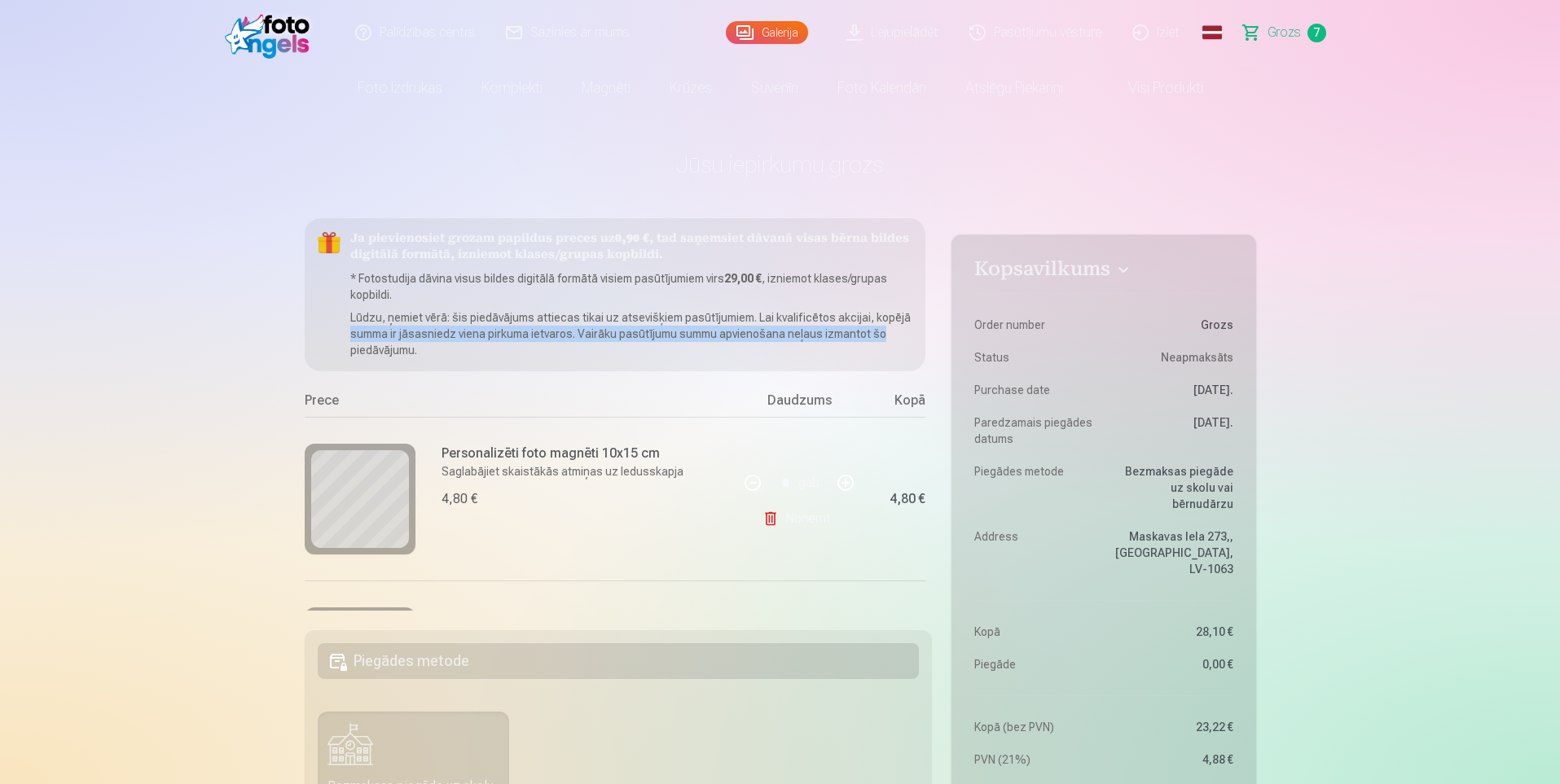
scroll to position [0, 39]
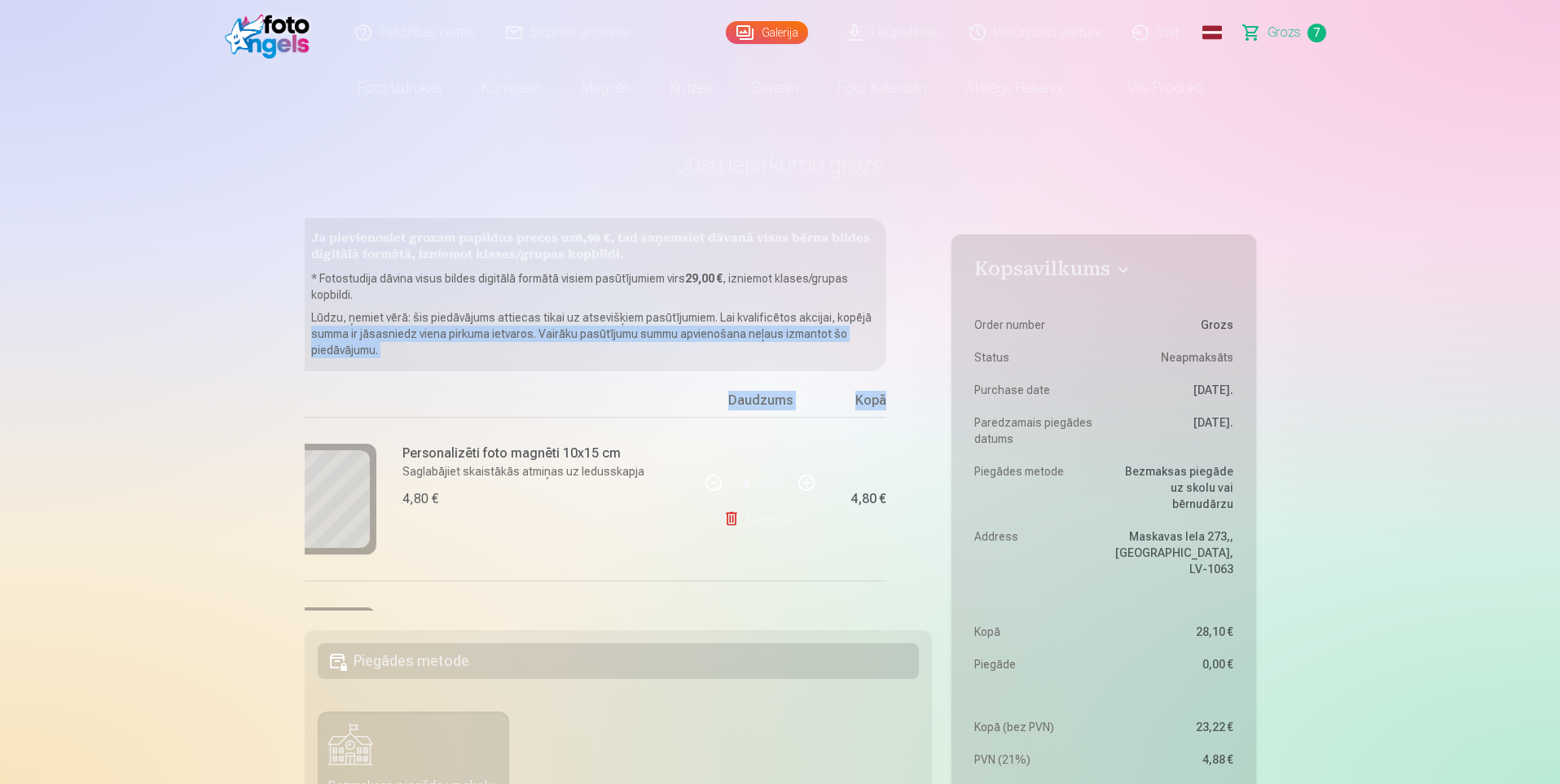
drag, startPoint x: 931, startPoint y: 322, endPoint x: 925, endPoint y: 438, distance: 116.2
click at [916, 414] on div "Ja pievienosiet grozam papildus preces uz 0,90 € , tad saņemsiet dāvanā visas b…" at bounding box center [619, 415] width 628 height 393
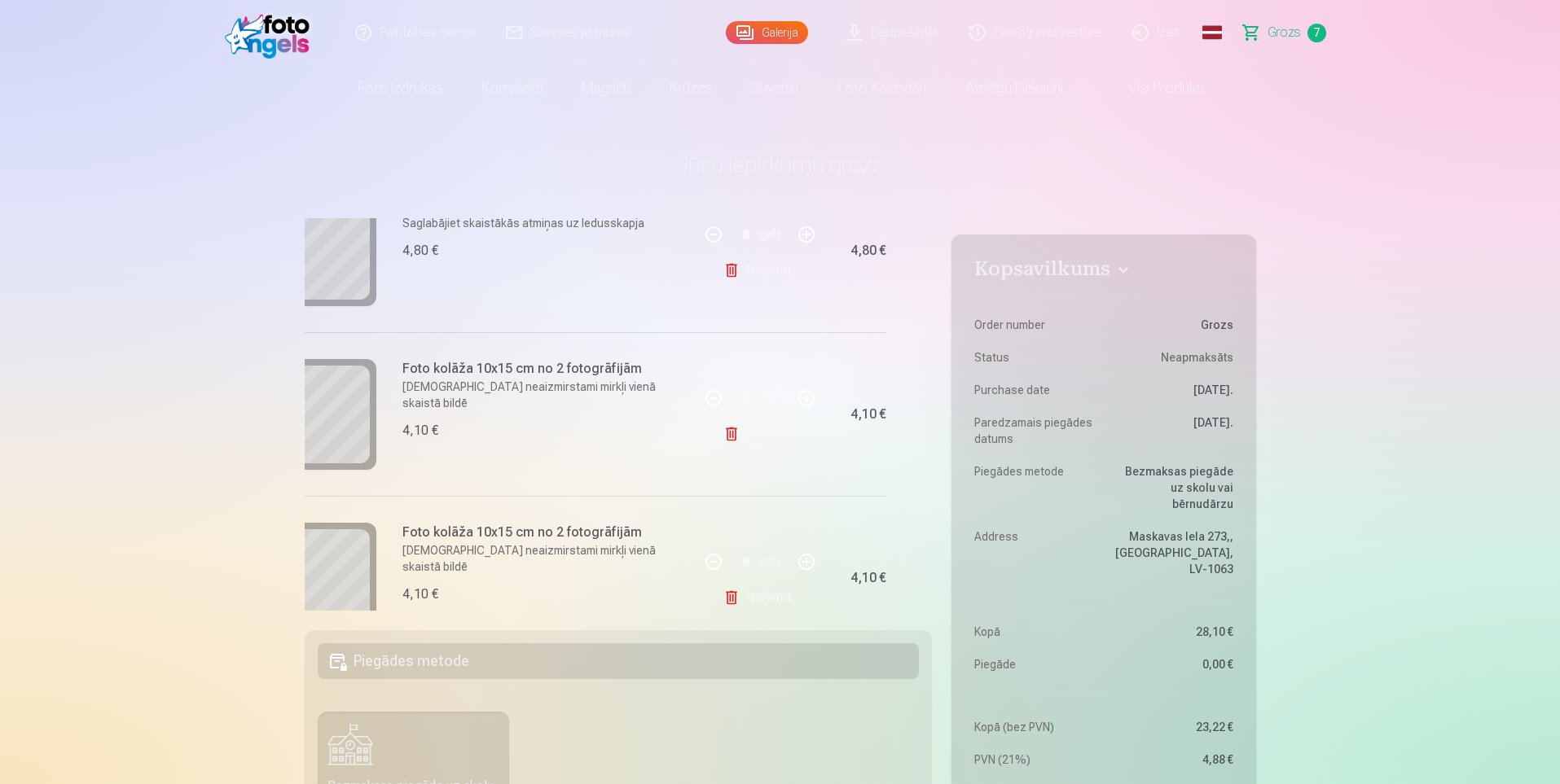
scroll to position [283, 39]
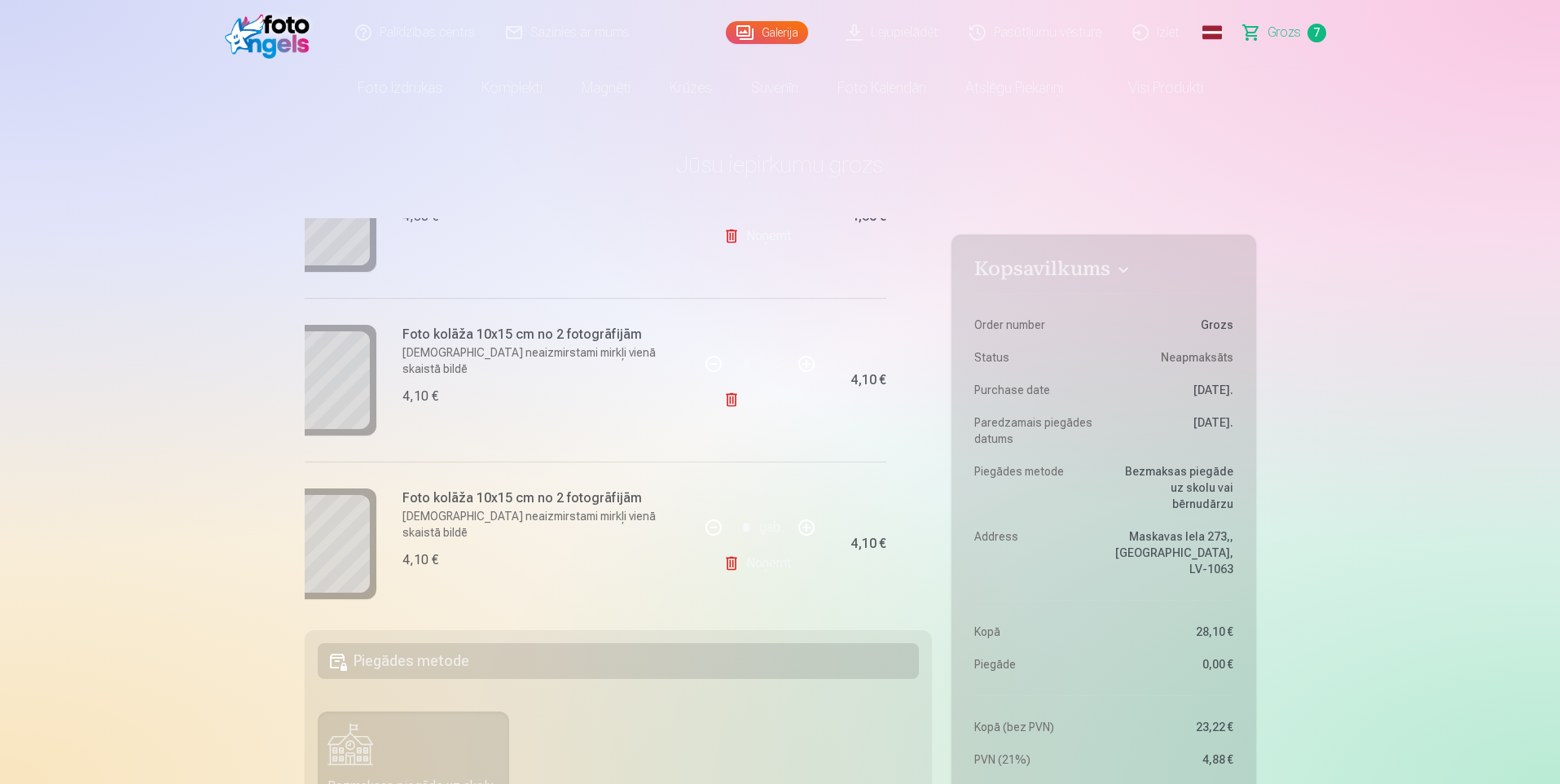
drag, startPoint x: 668, startPoint y: 611, endPoint x: 534, endPoint y: 611, distance: 134.0
click at [534, 611] on div "Kopsavilkums Order number Grozs Status Neapmaksāts Purchase date 10.09.2025. Pa…" at bounding box center [780, 767] width 951 height 1096
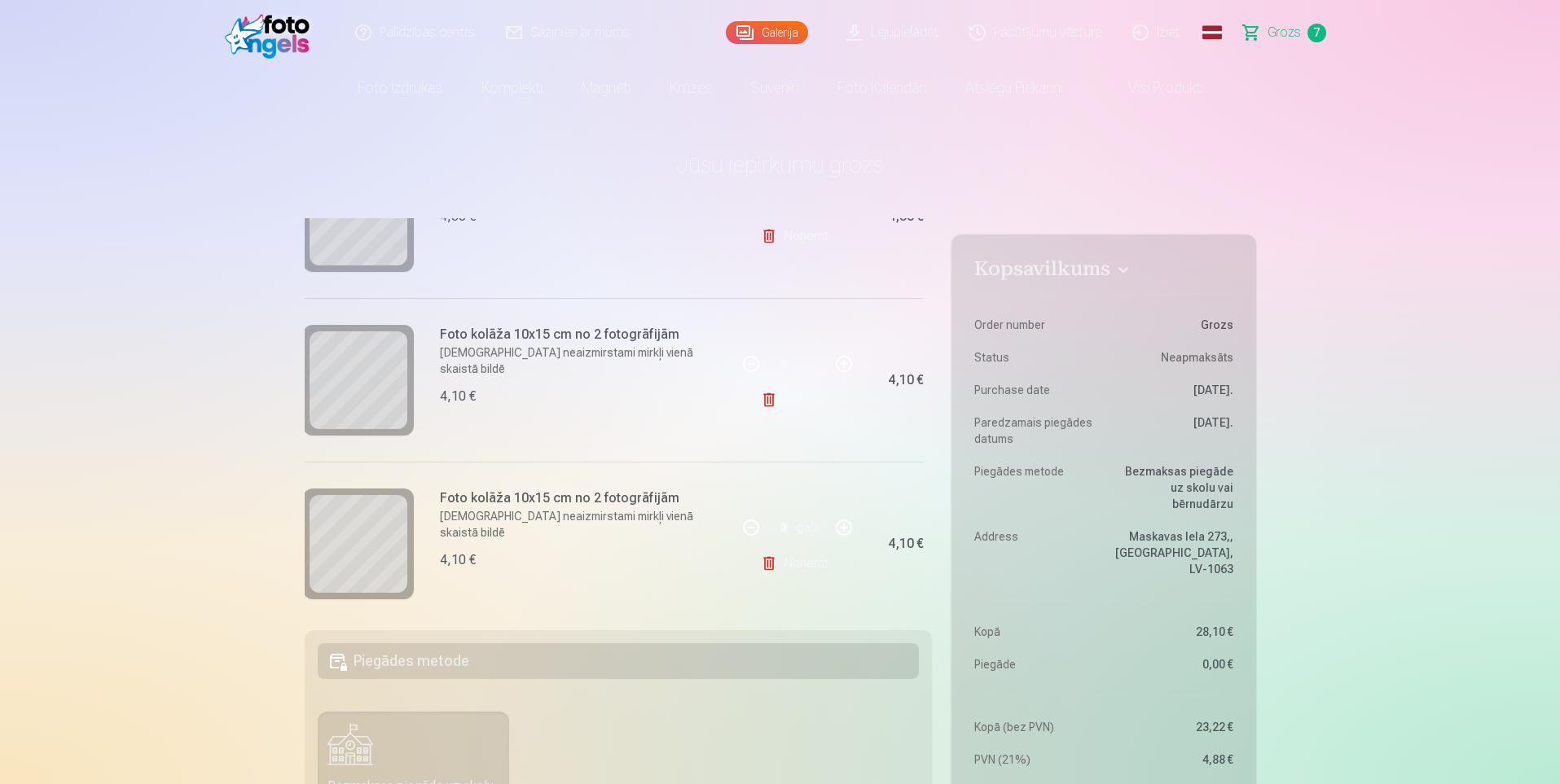
scroll to position [283, 0]
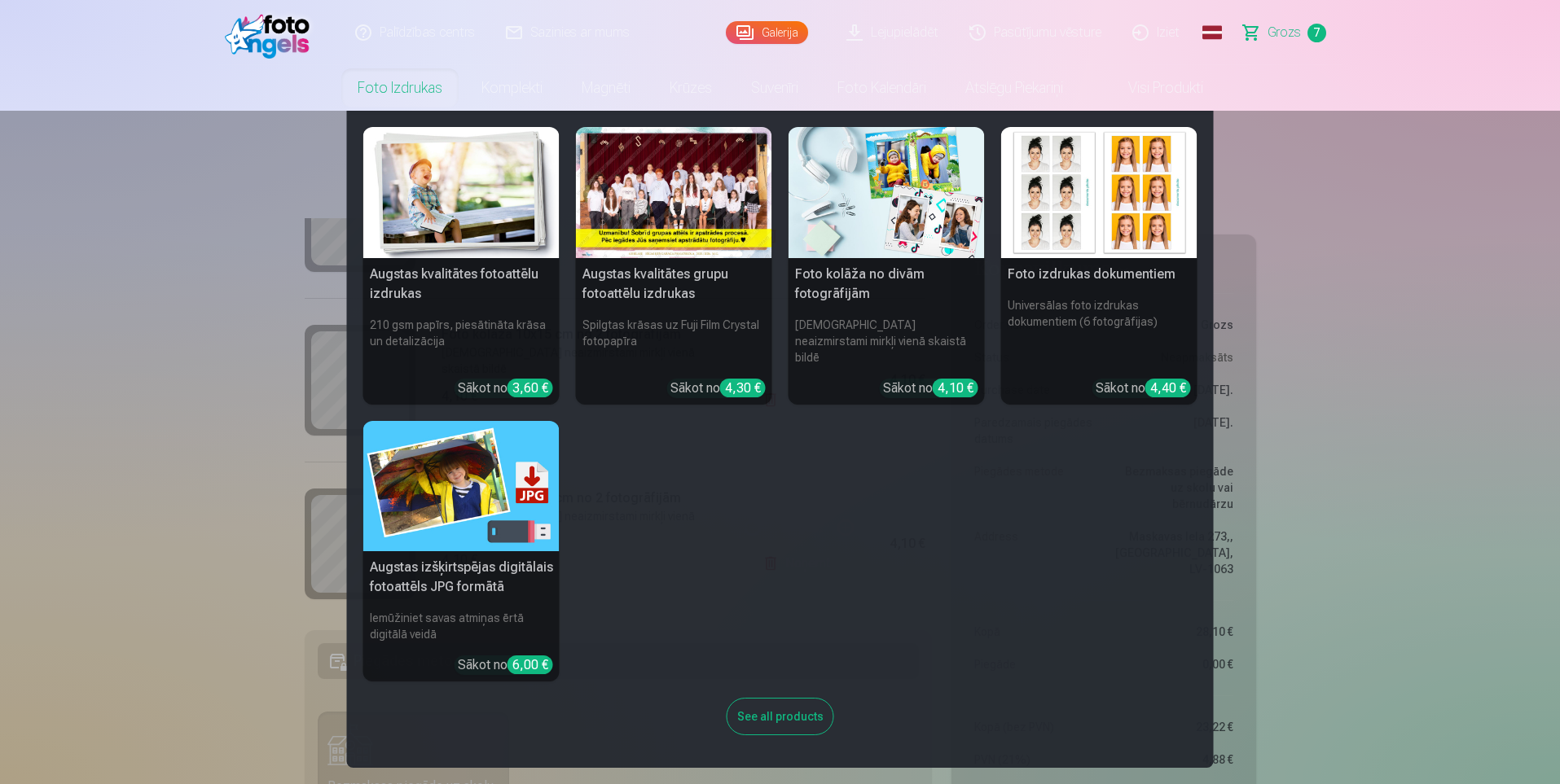
click at [429, 273] on h5 "Augstas kvalitātes fotoattēlu izdrukas" at bounding box center [461, 284] width 196 height 52
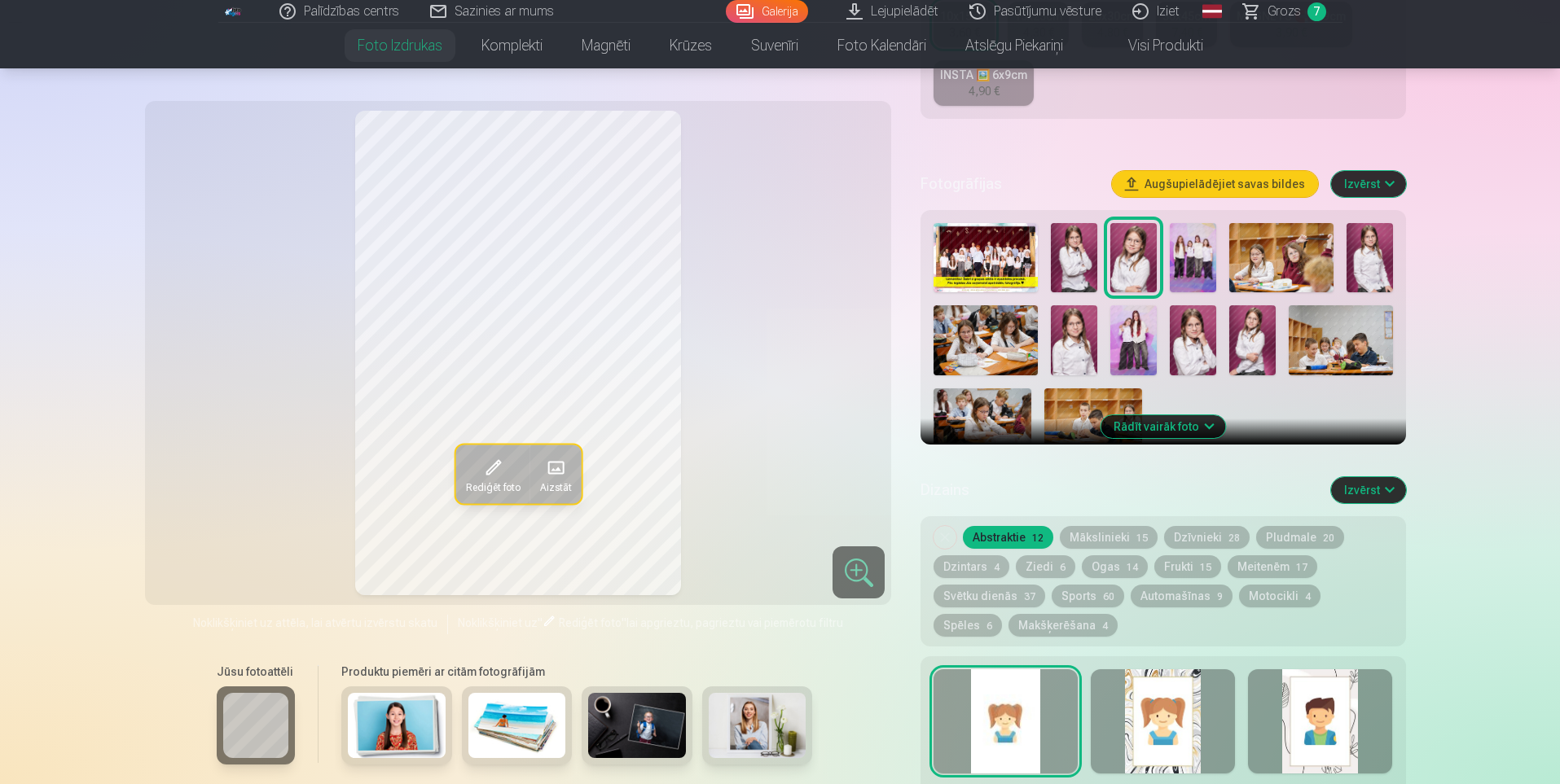
scroll to position [427, 0]
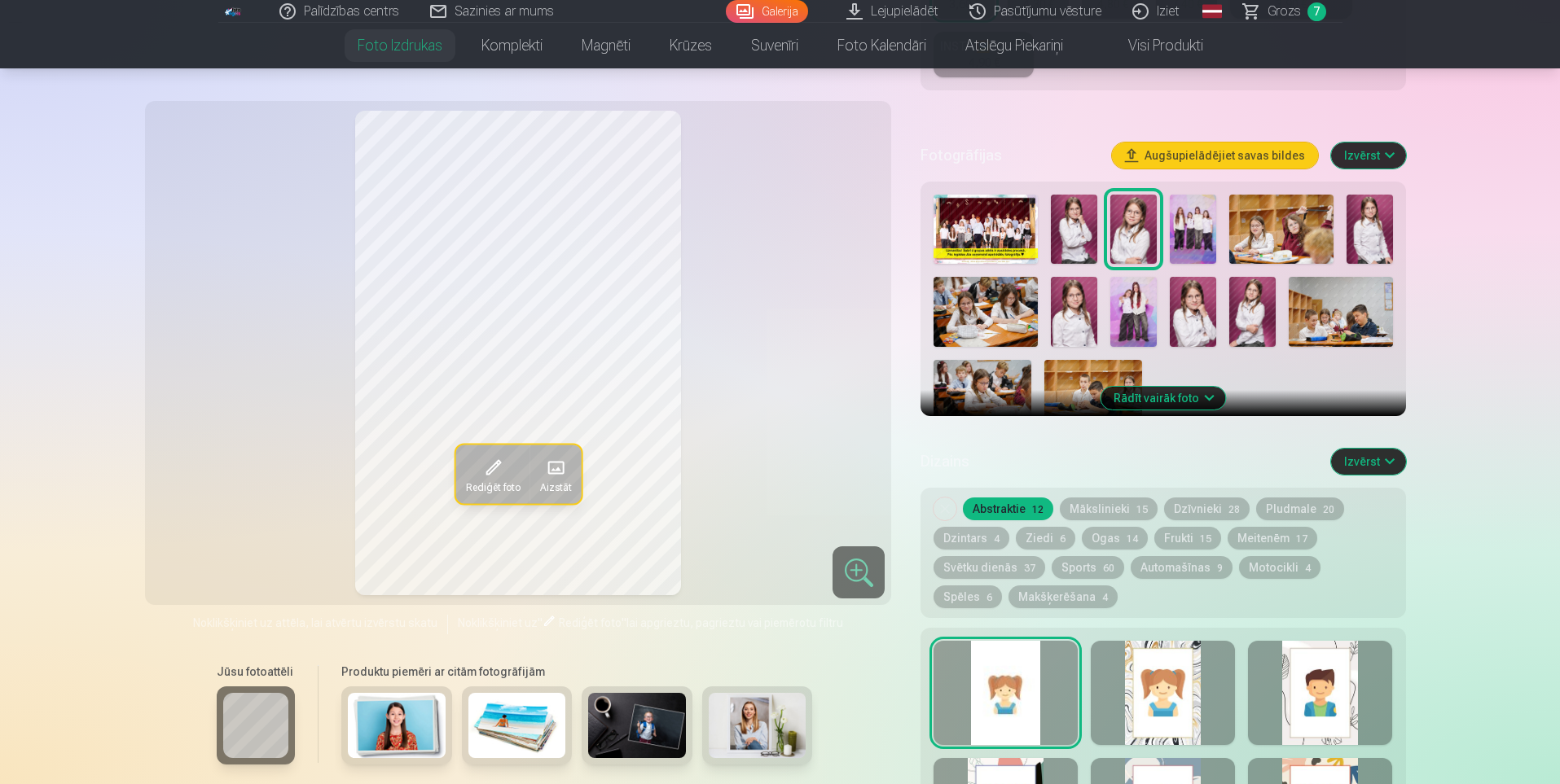
click at [1077, 316] on img at bounding box center [1073, 311] width 46 height 69
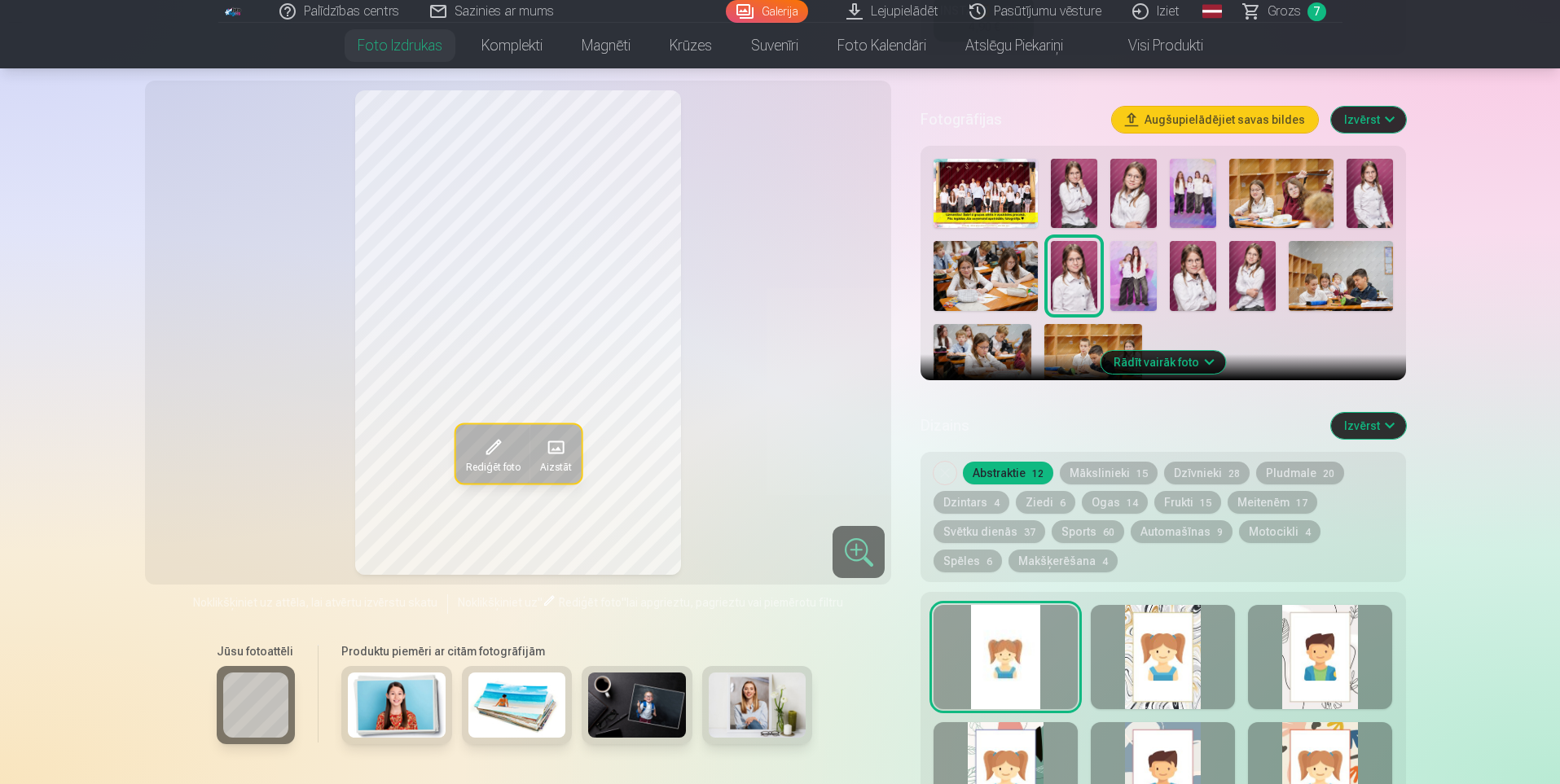
scroll to position [590, 0]
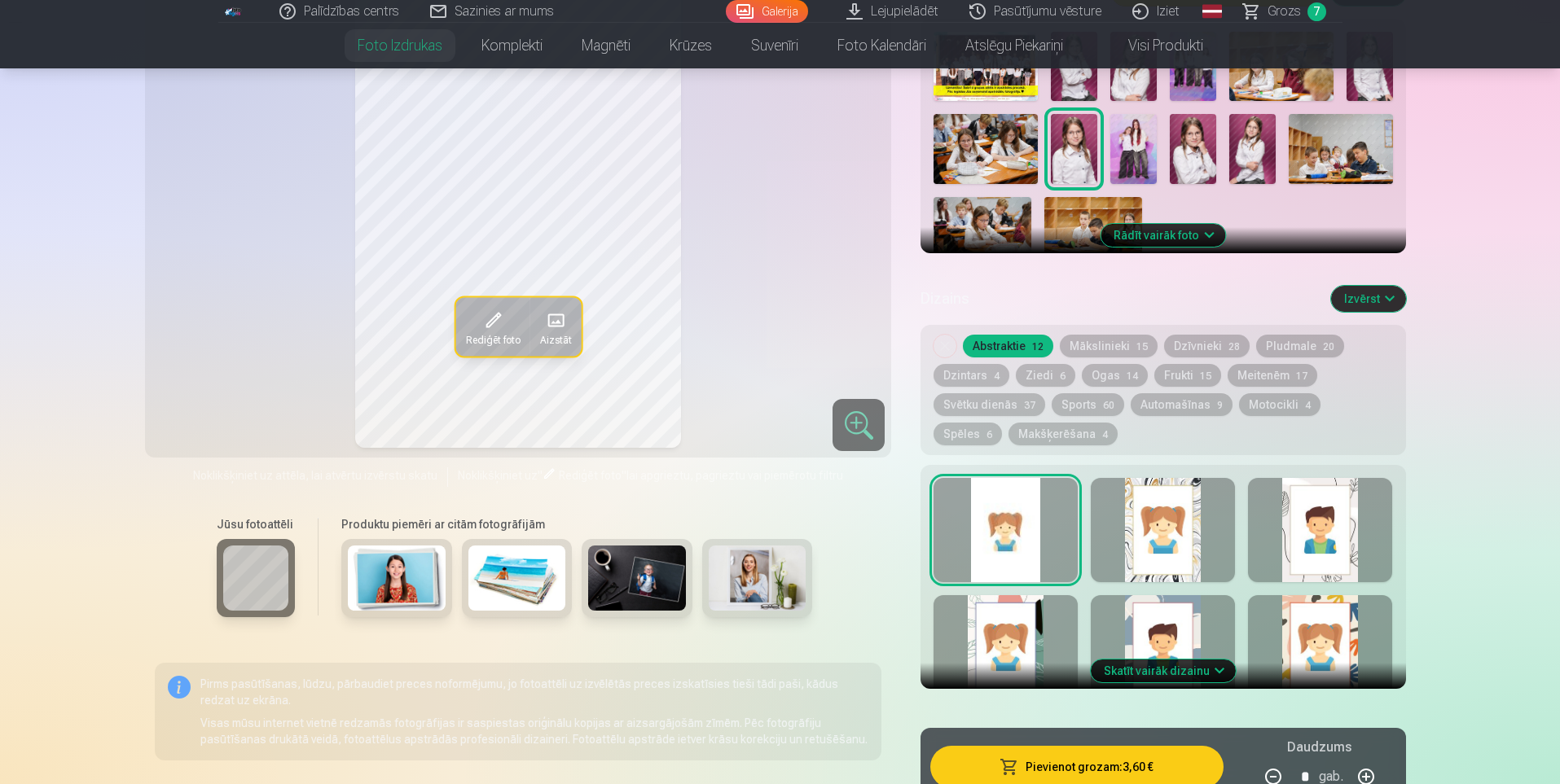
click at [1191, 675] on button "Skatīt vairāk dizainu" at bounding box center [1163, 671] width 145 height 23
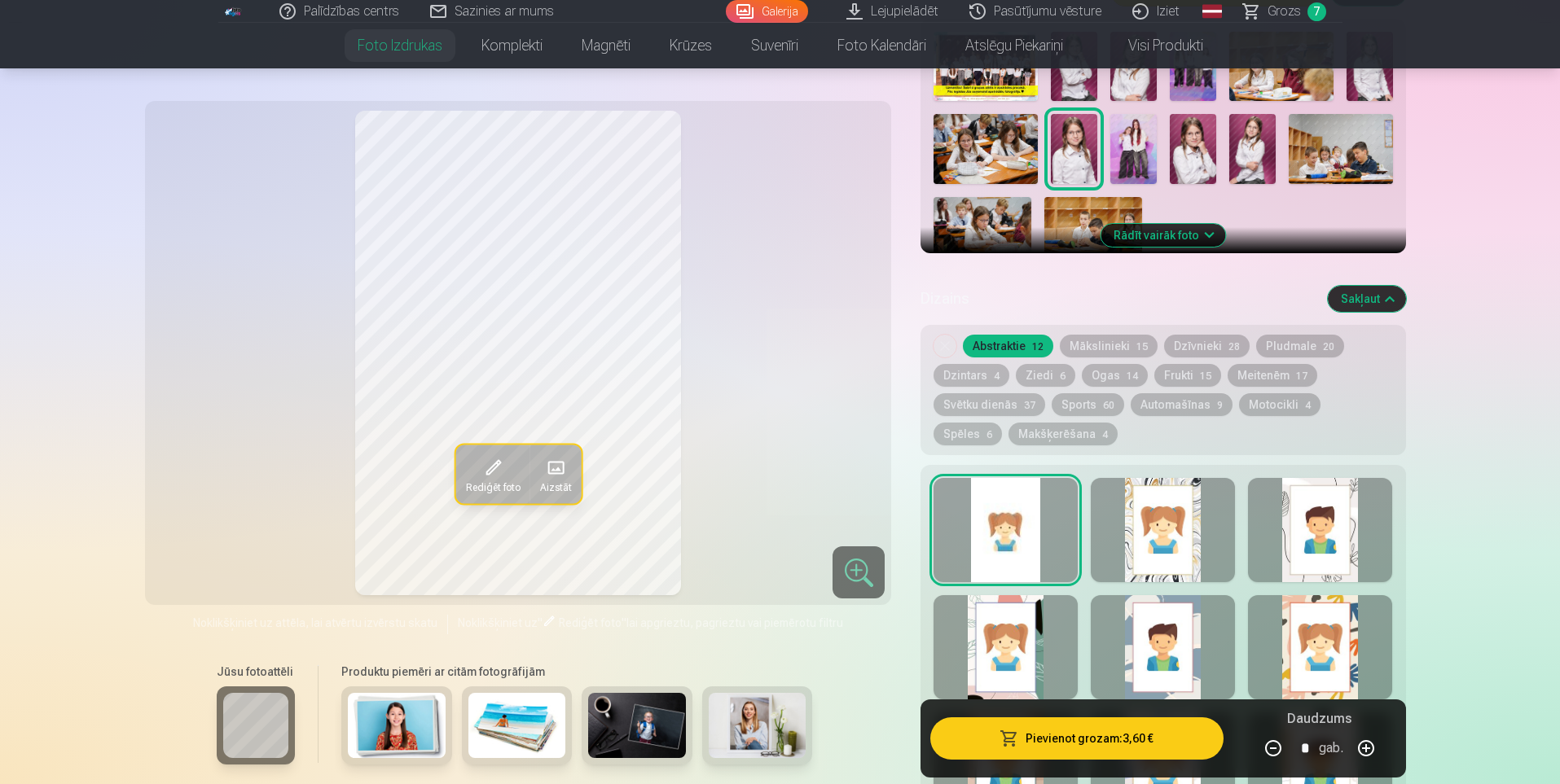
click at [1173, 565] on div at bounding box center [1162, 530] width 144 height 104
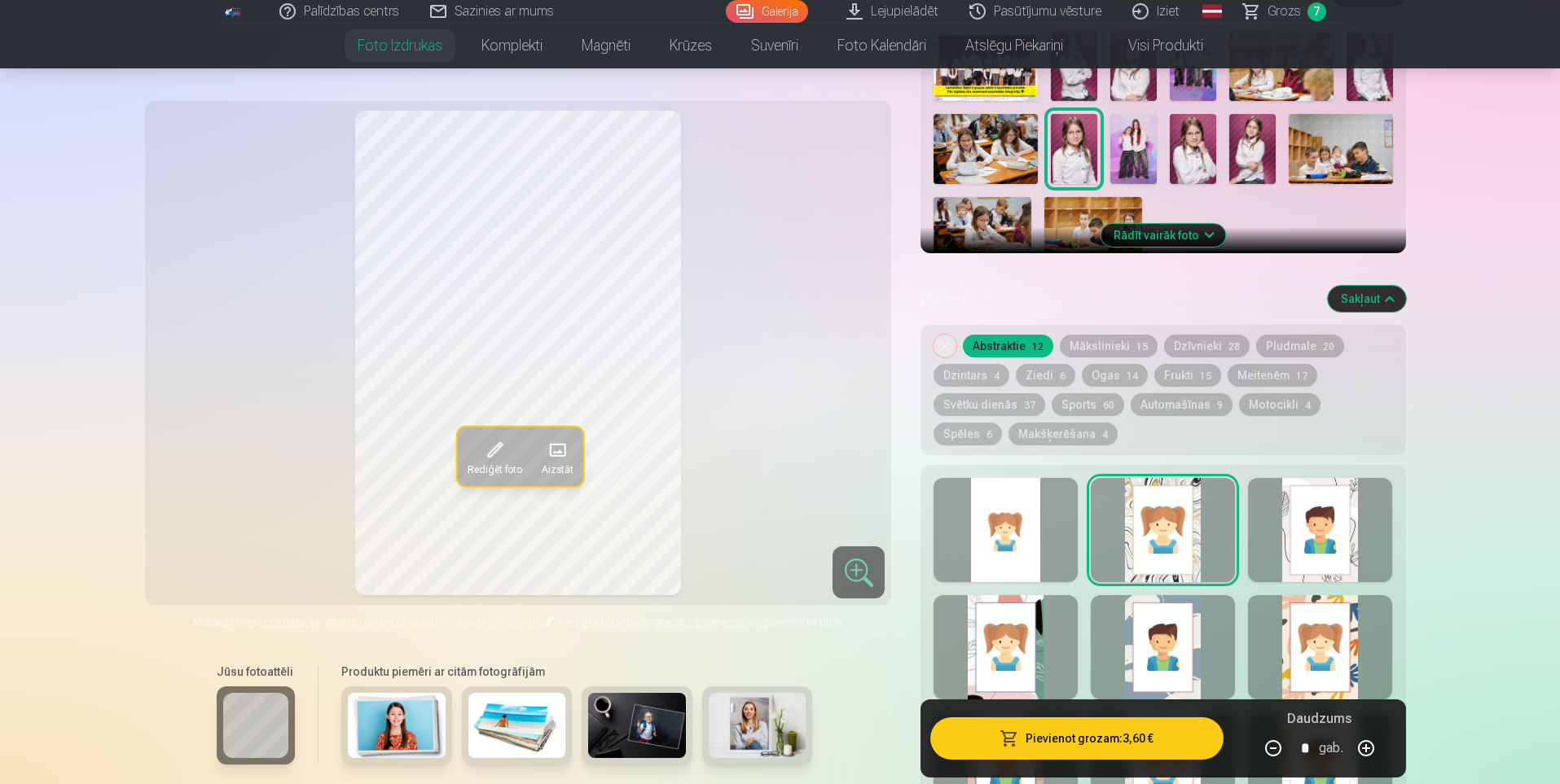
click at [1010, 548] on div at bounding box center [1005, 530] width 144 height 104
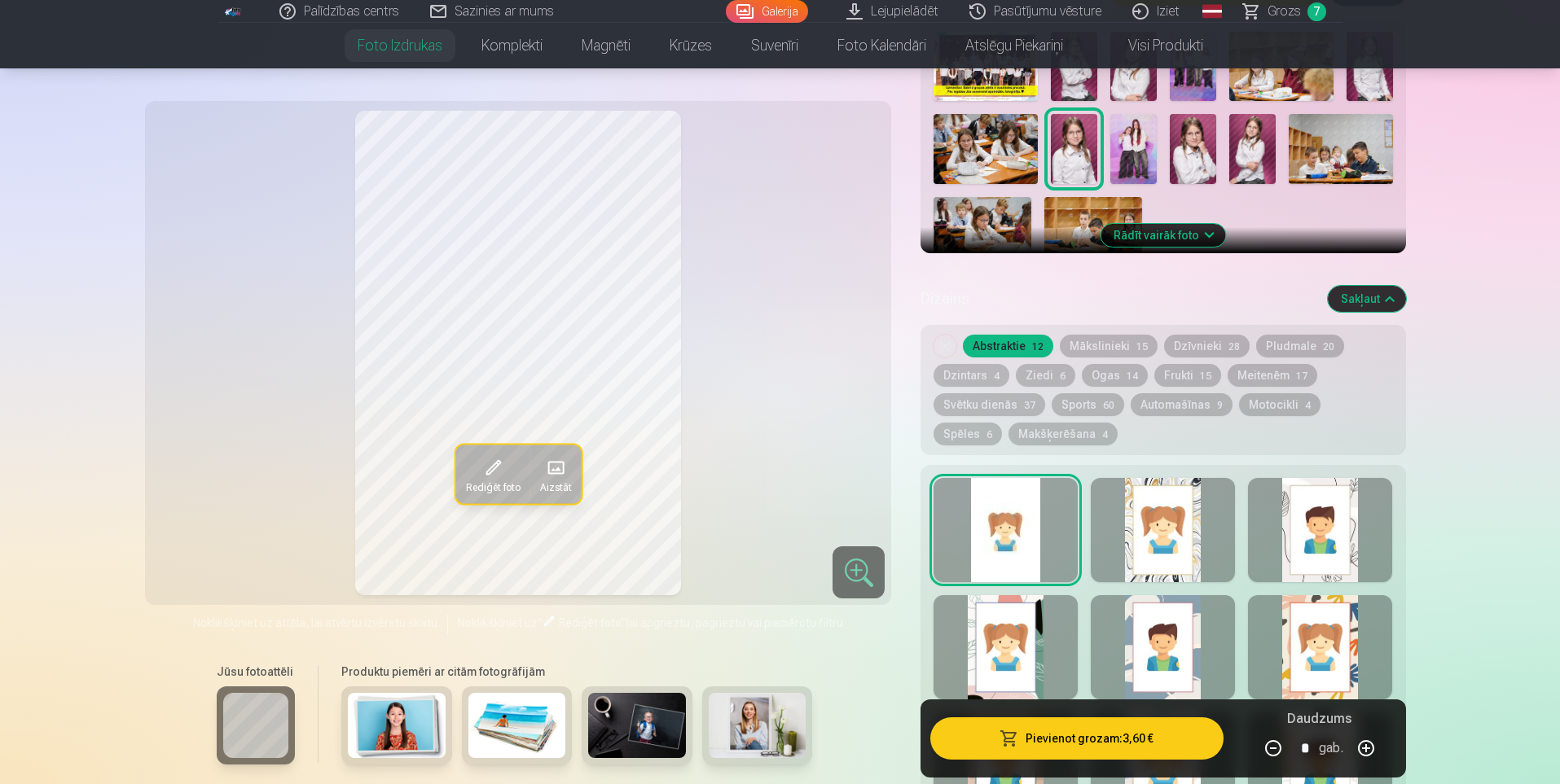
click at [1333, 548] on div at bounding box center [1319, 530] width 144 height 104
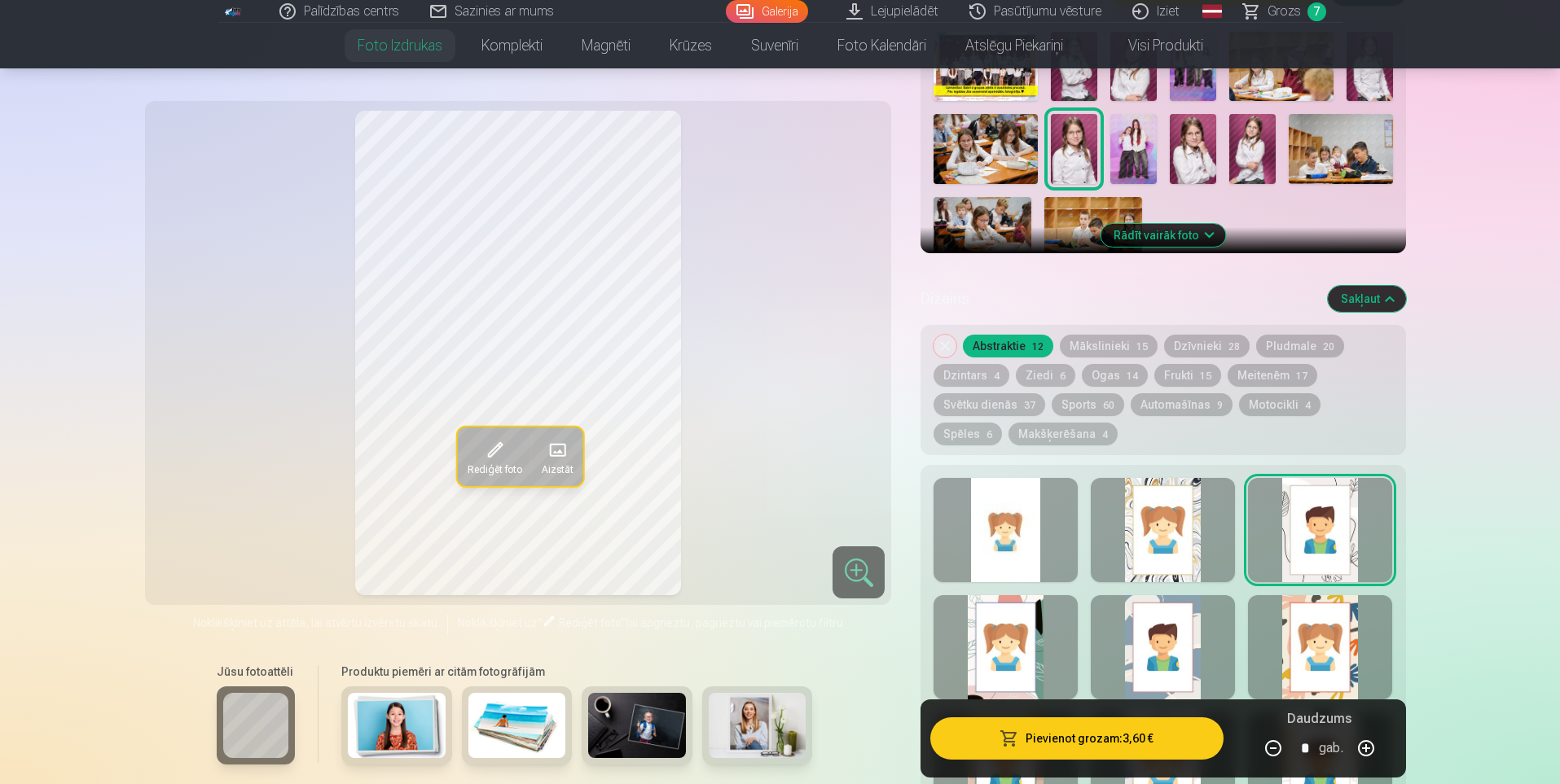
click at [995, 538] on div at bounding box center [1005, 530] width 144 height 104
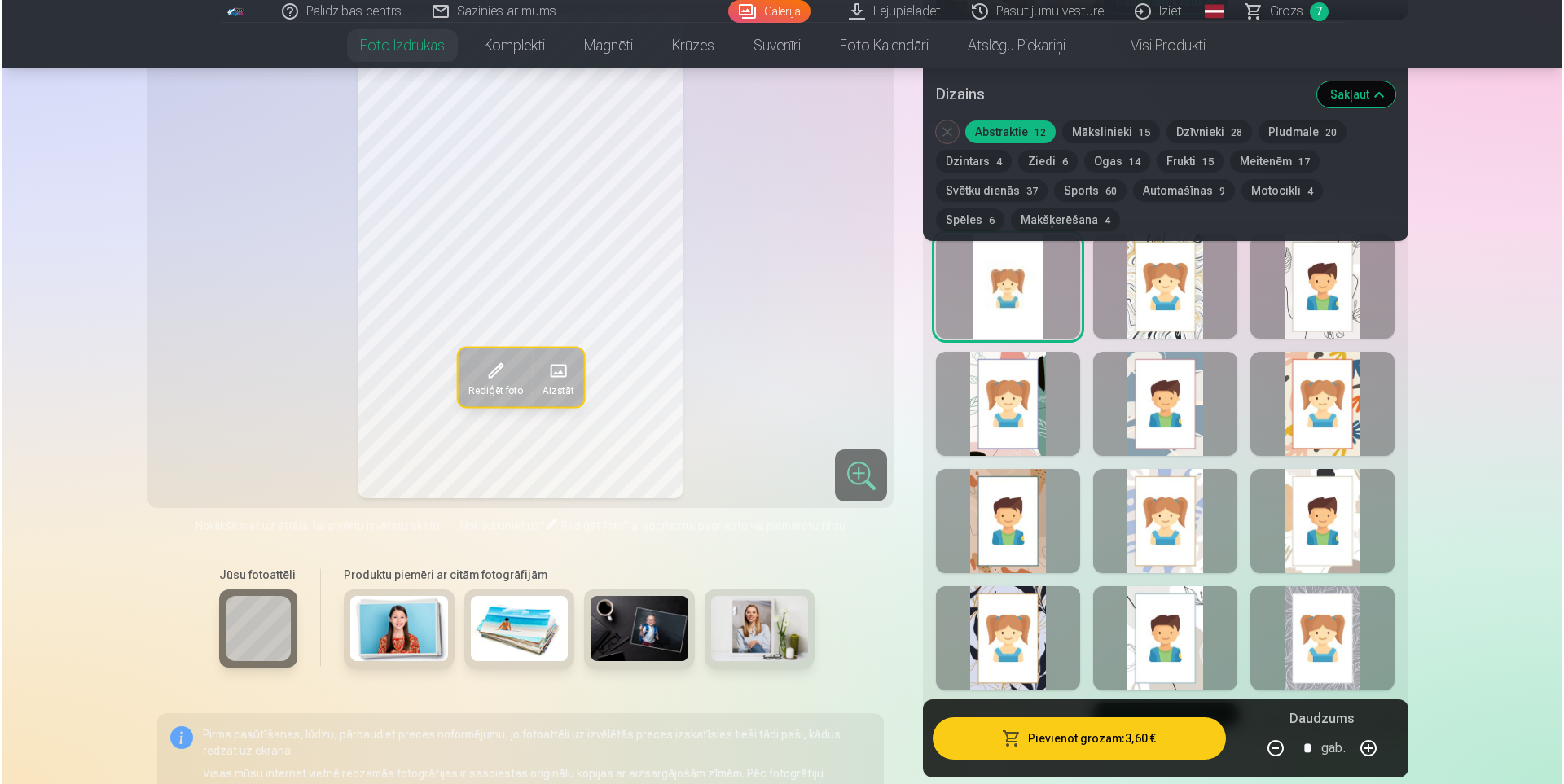
scroll to position [916, 0]
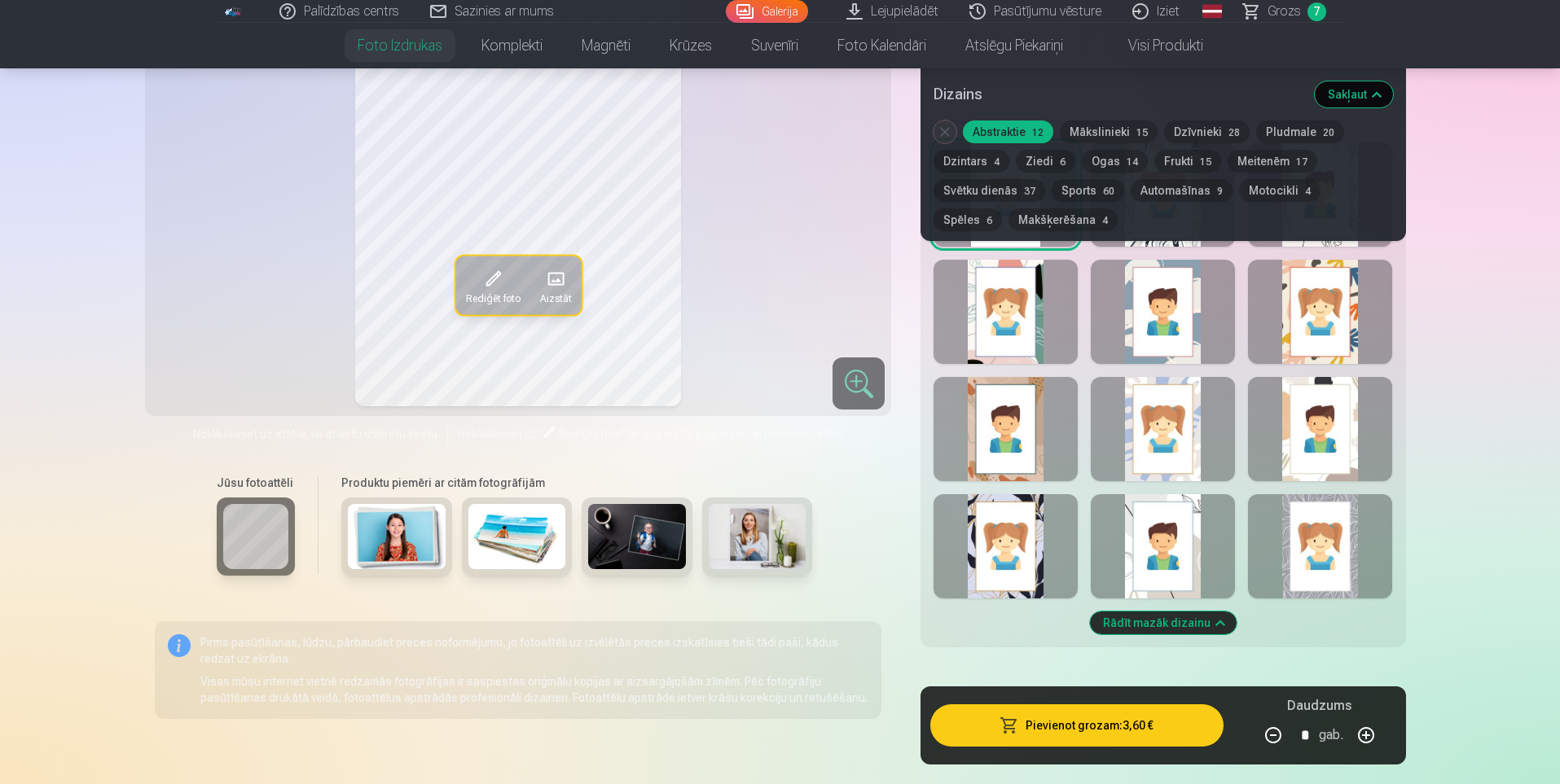
click at [1092, 723] on button "Pievienot grozam : 3,60 €" at bounding box center [1077, 726] width 293 height 43
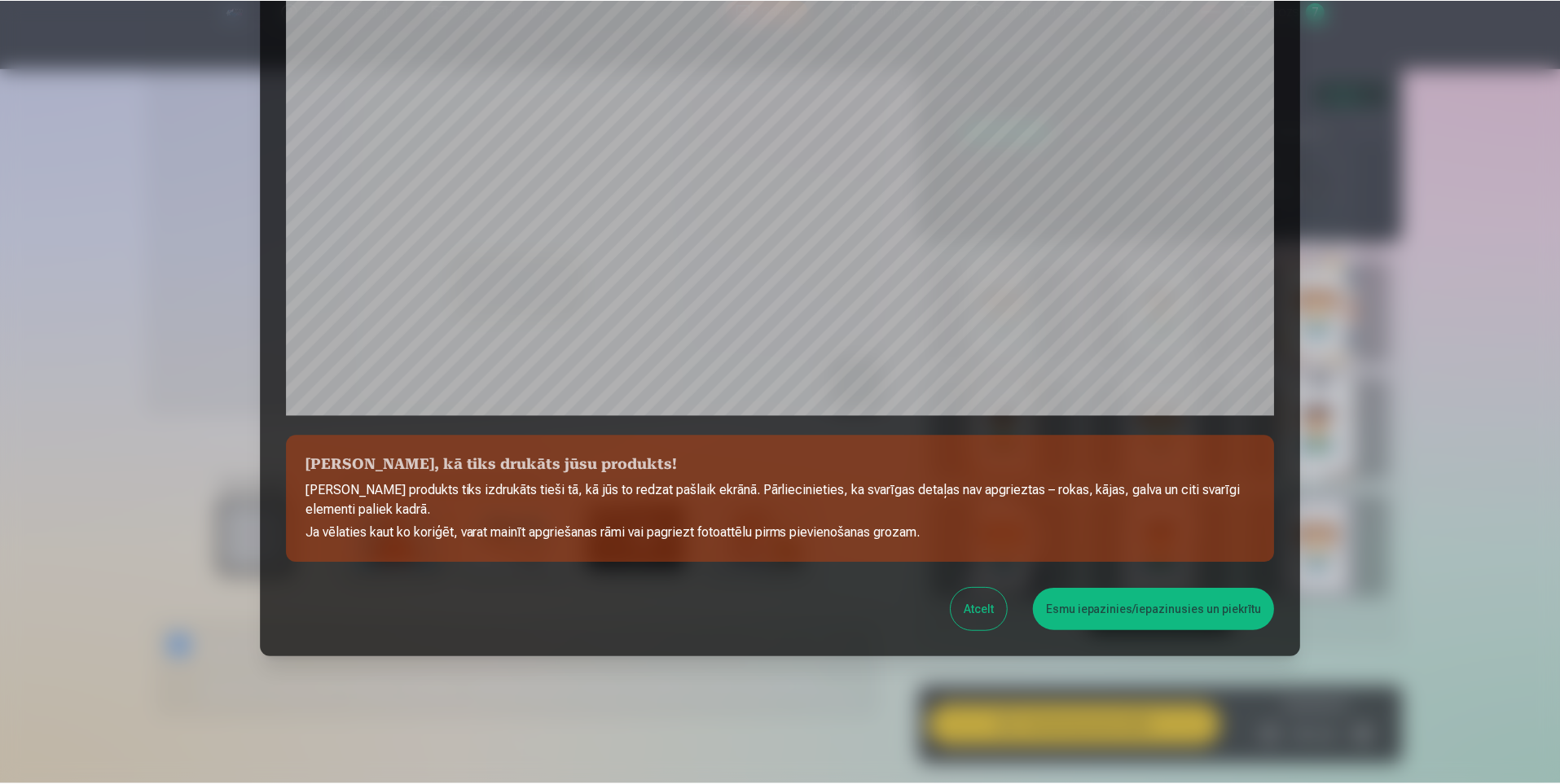
scroll to position [389, 0]
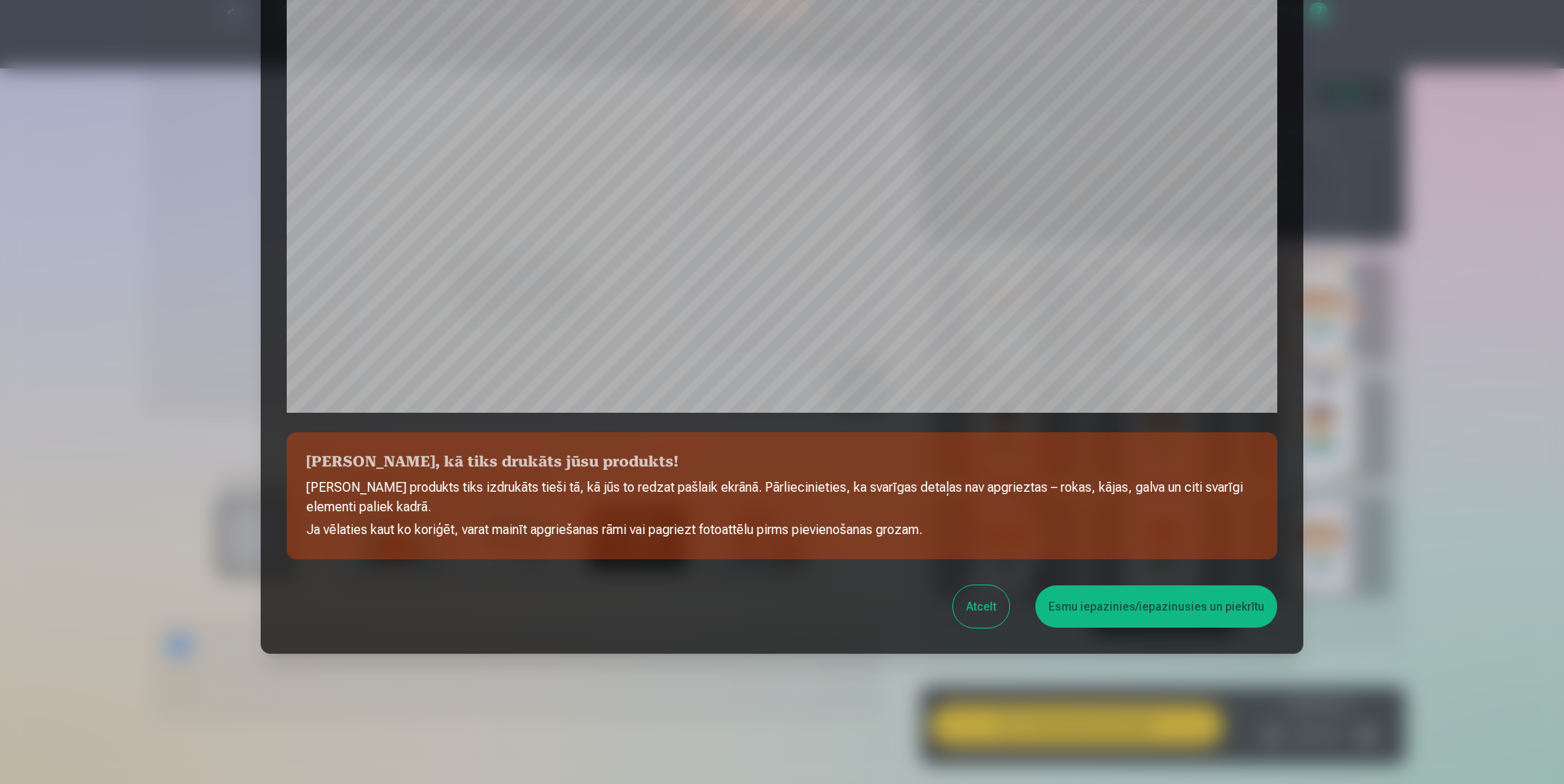
click at [1123, 611] on button "Esmu iepazinies/iepazinusies un piekrītu" at bounding box center [1156, 607] width 242 height 43
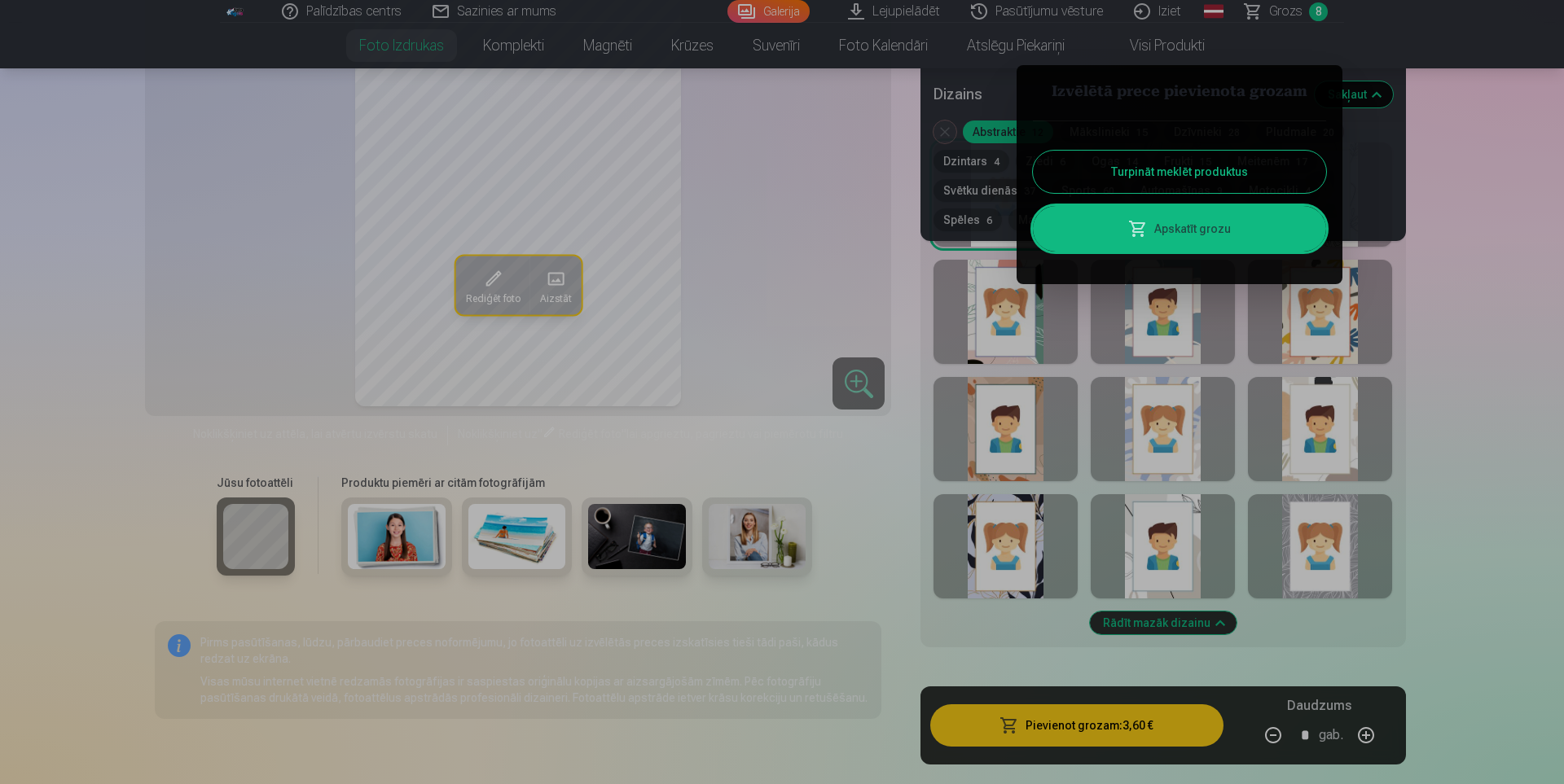
click at [1230, 176] on button "Turpināt meklēt produktus" at bounding box center [1179, 172] width 293 height 43
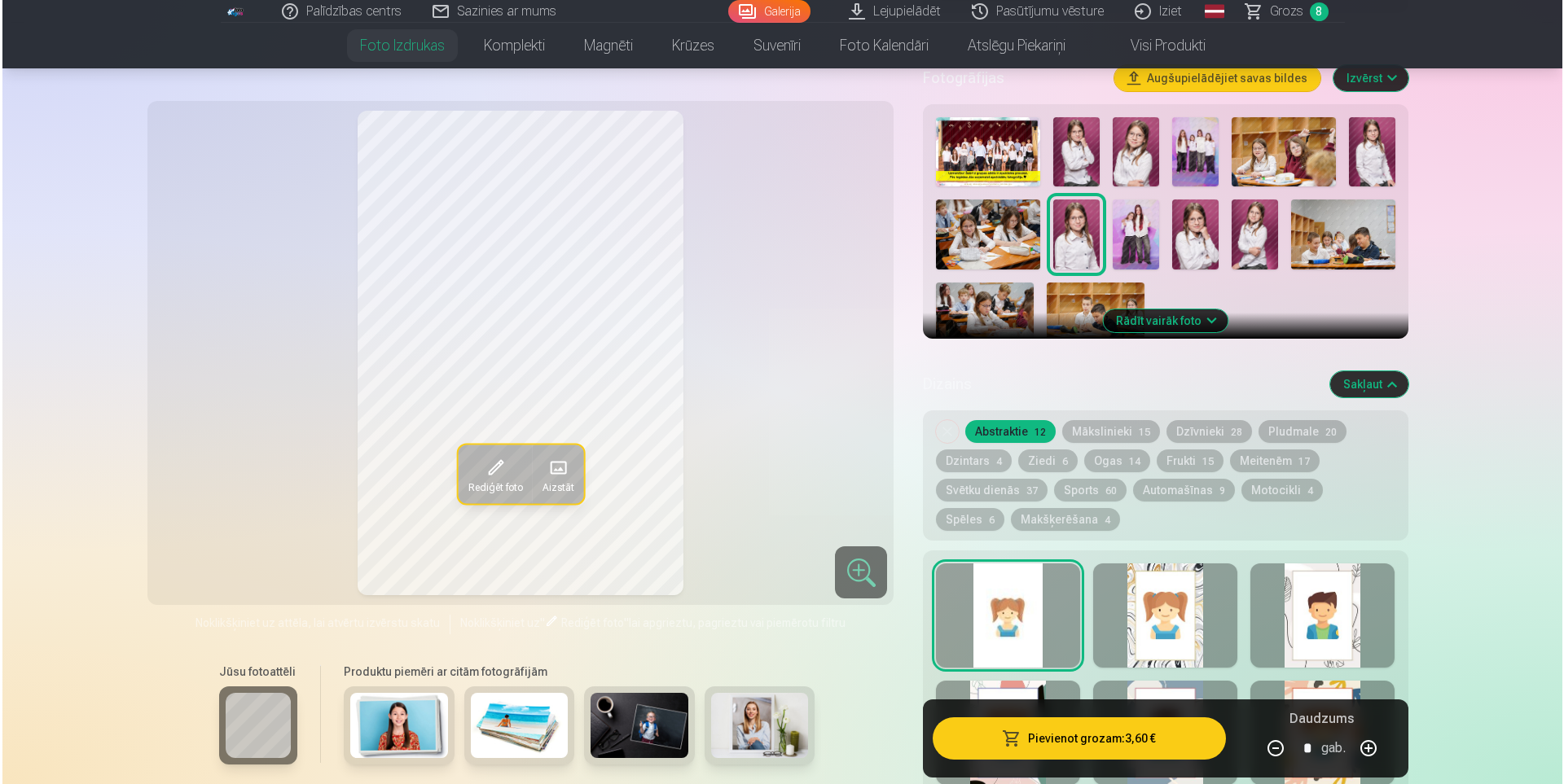
scroll to position [427, 0]
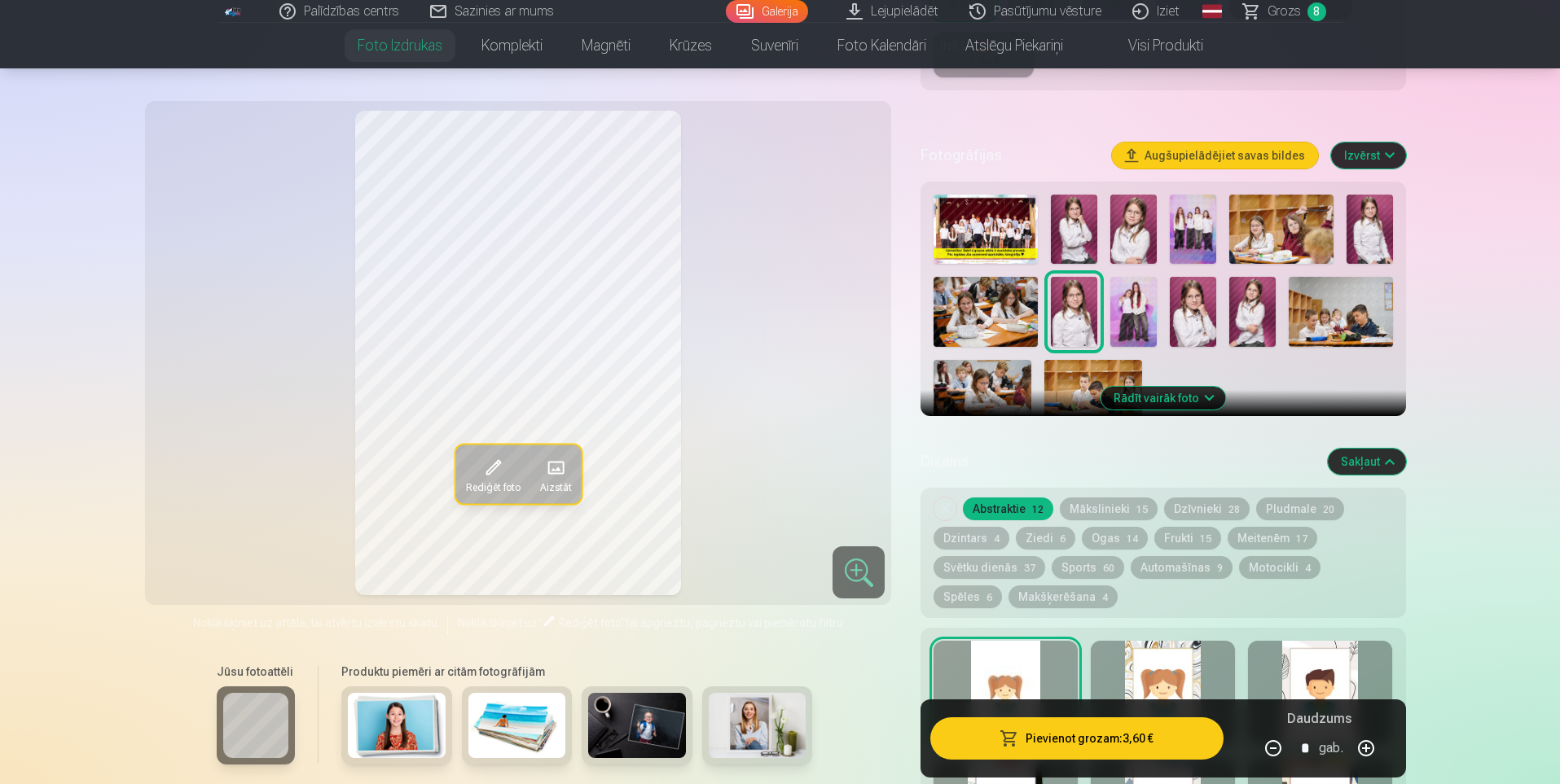
click at [1139, 246] on img at bounding box center [1133, 229] width 46 height 69
click at [1100, 744] on button "Pievienot grozam : 3,60 €" at bounding box center [1077, 739] width 293 height 43
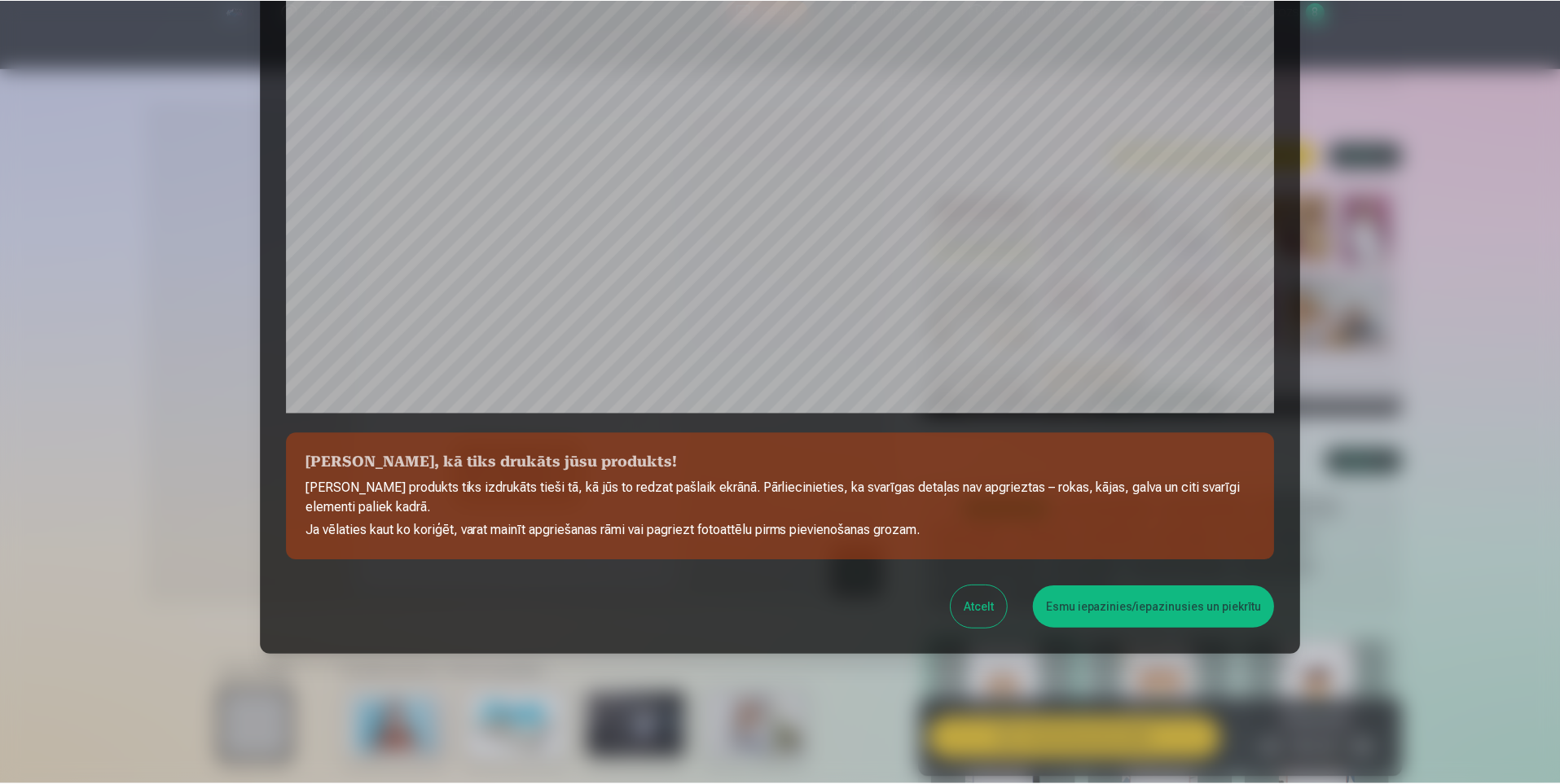
scroll to position [389, 0]
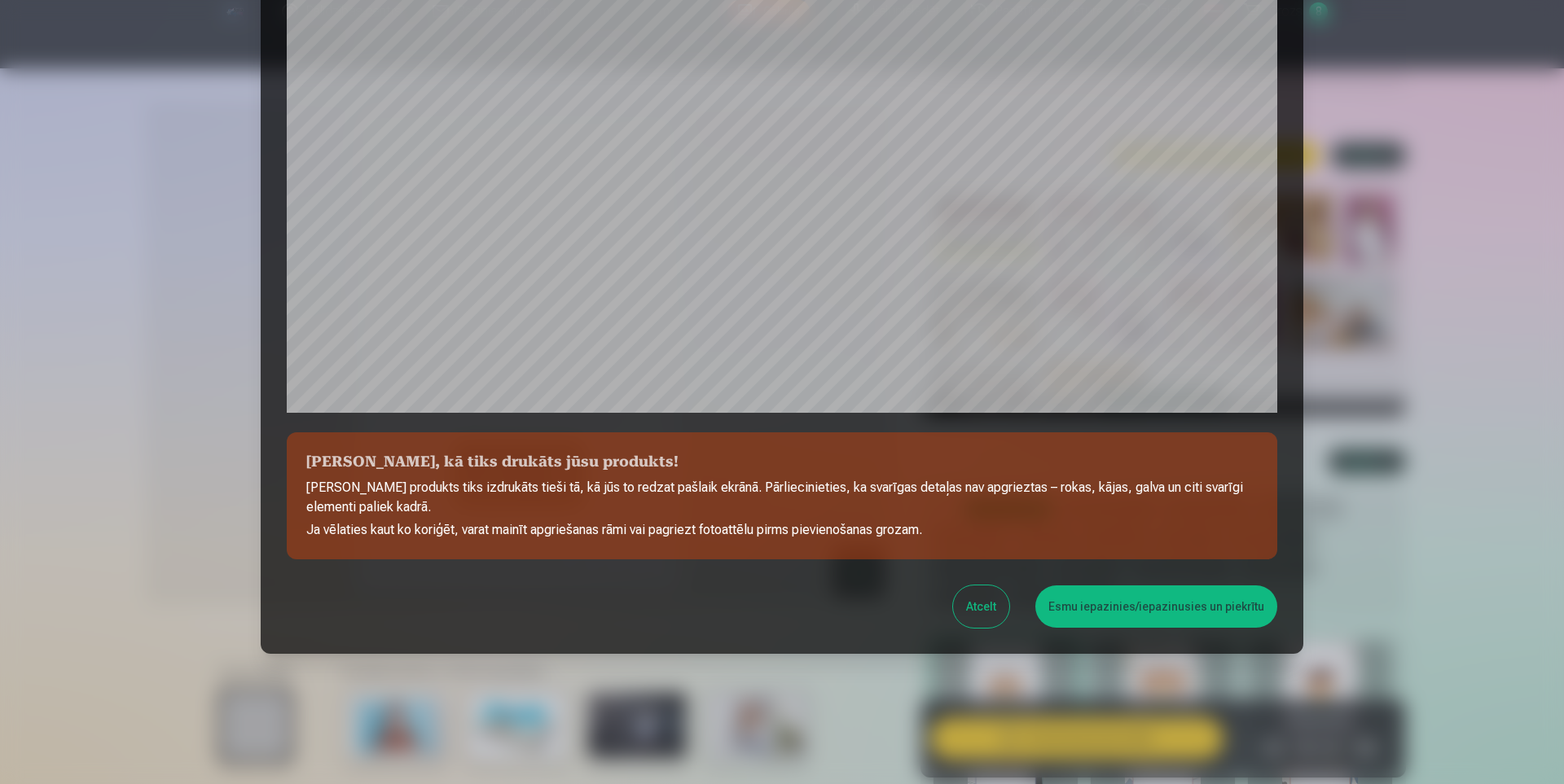
click at [1119, 611] on button "Esmu iepazinies/iepazinusies un piekrītu" at bounding box center [1156, 607] width 242 height 43
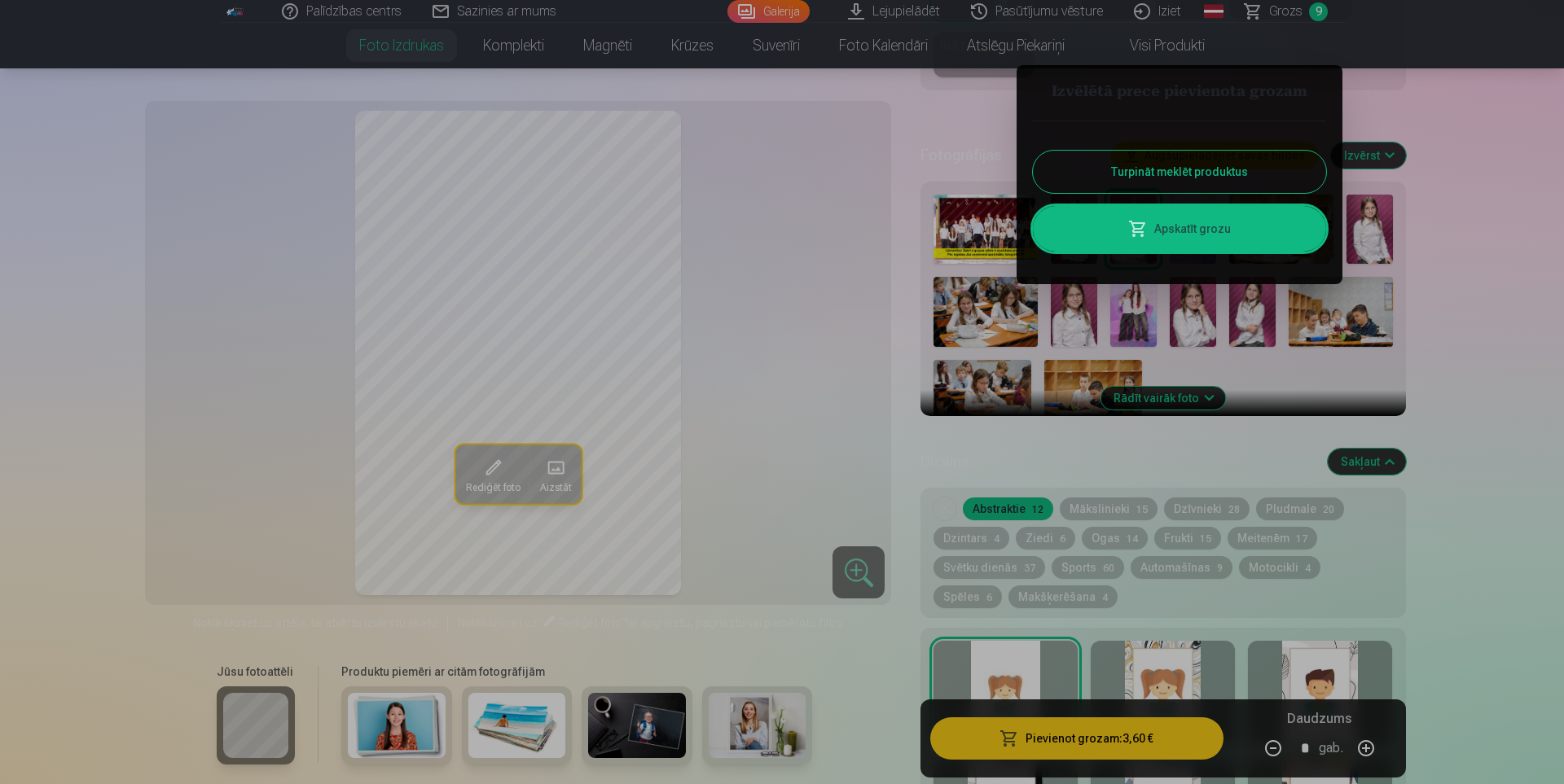
click at [1290, 17] on div at bounding box center [782, 392] width 1564 height 784
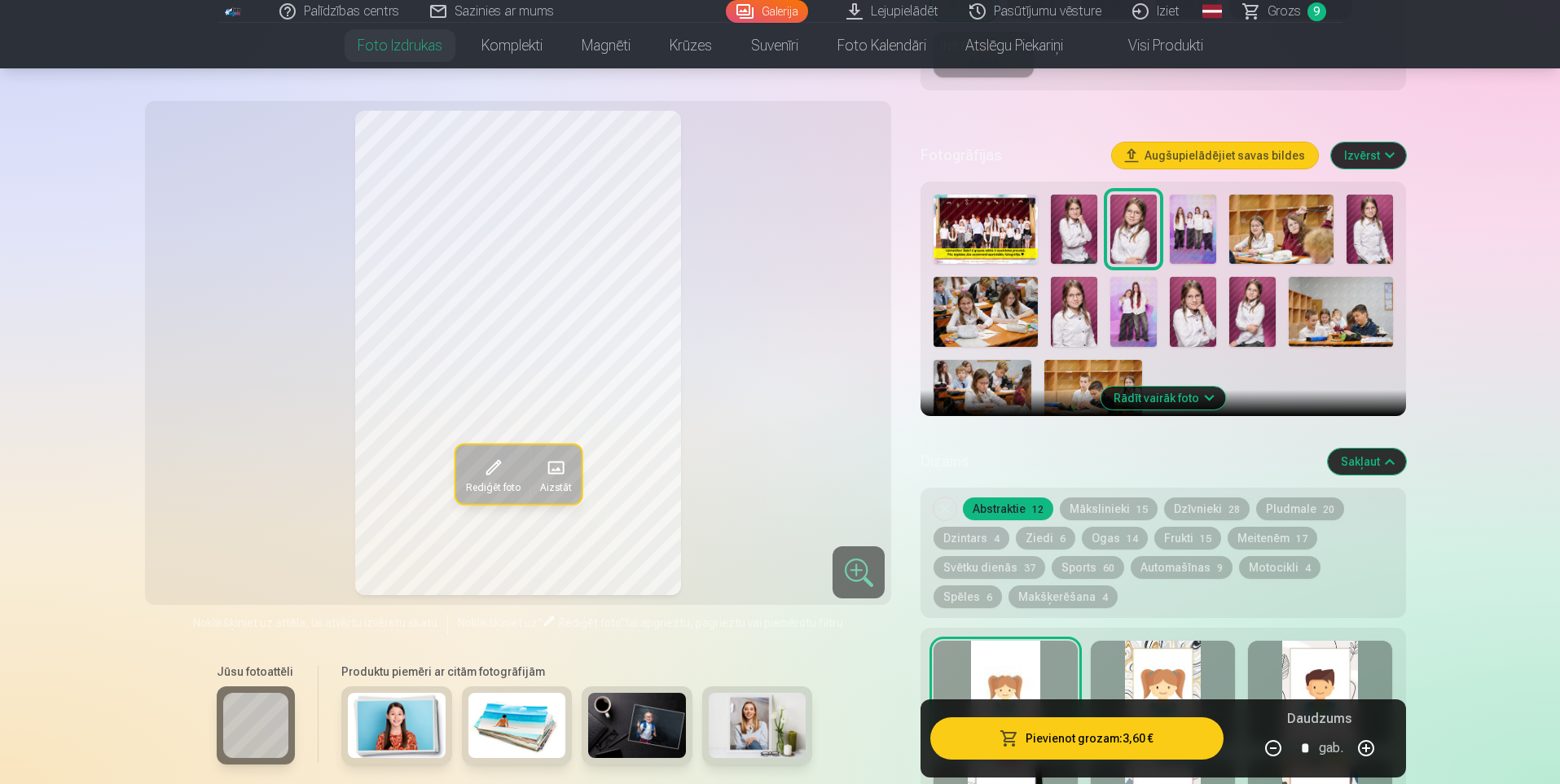
click at [1272, 10] on span "Grozs" at bounding box center [1284, 12] width 34 height 20
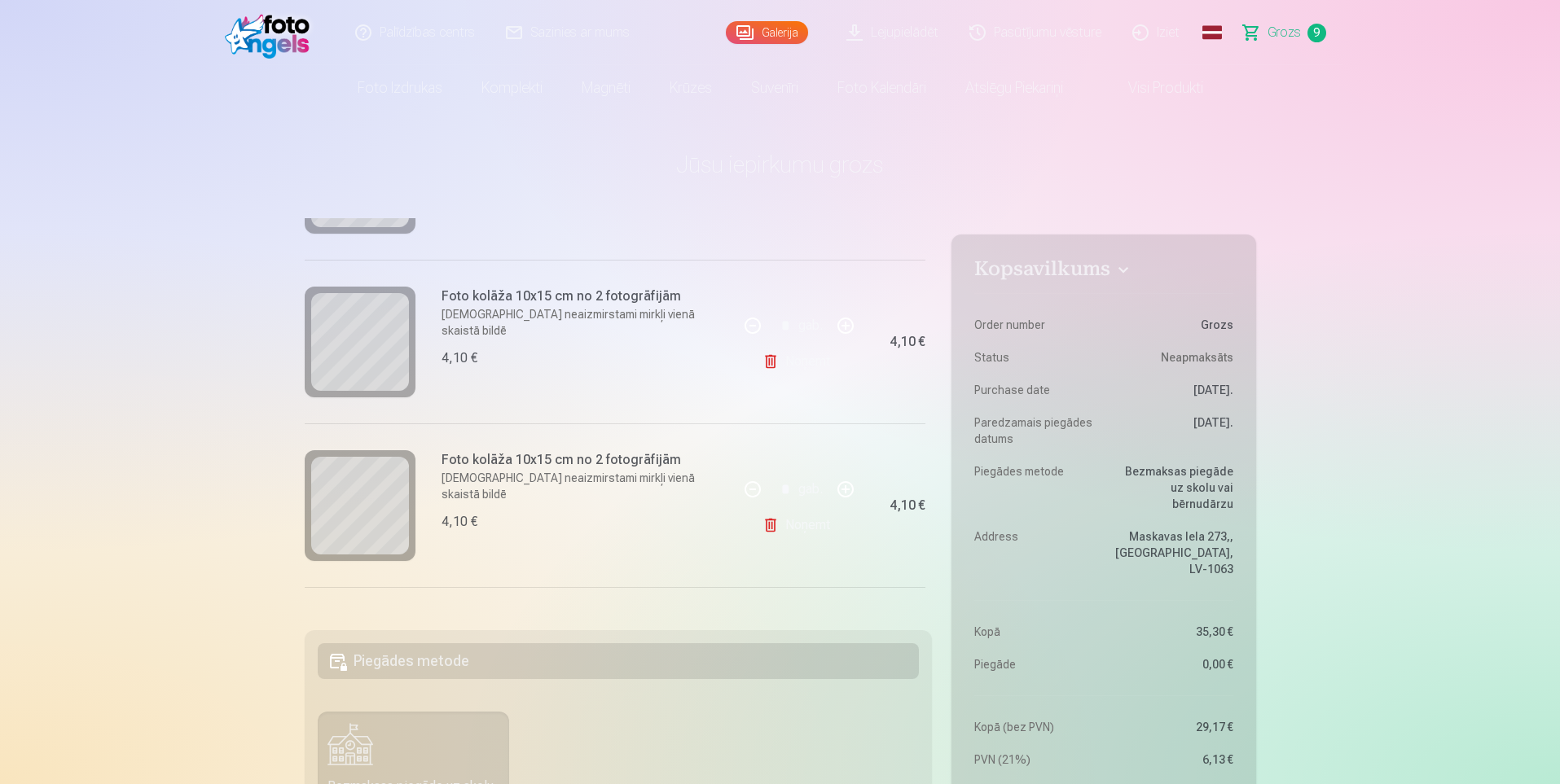
scroll to position [367, 0]
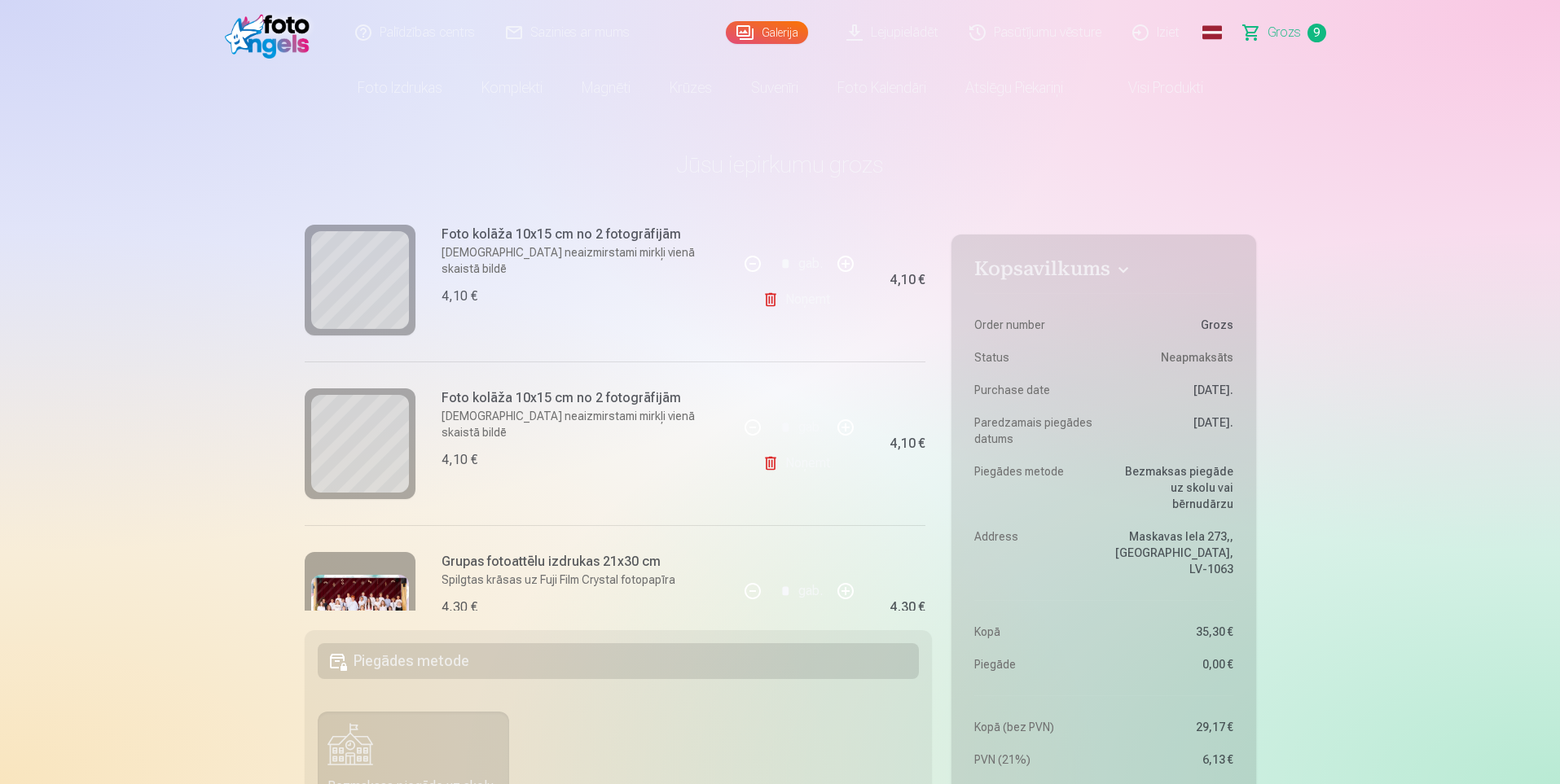
click at [805, 465] on link "Noņemt" at bounding box center [800, 463] width 74 height 33
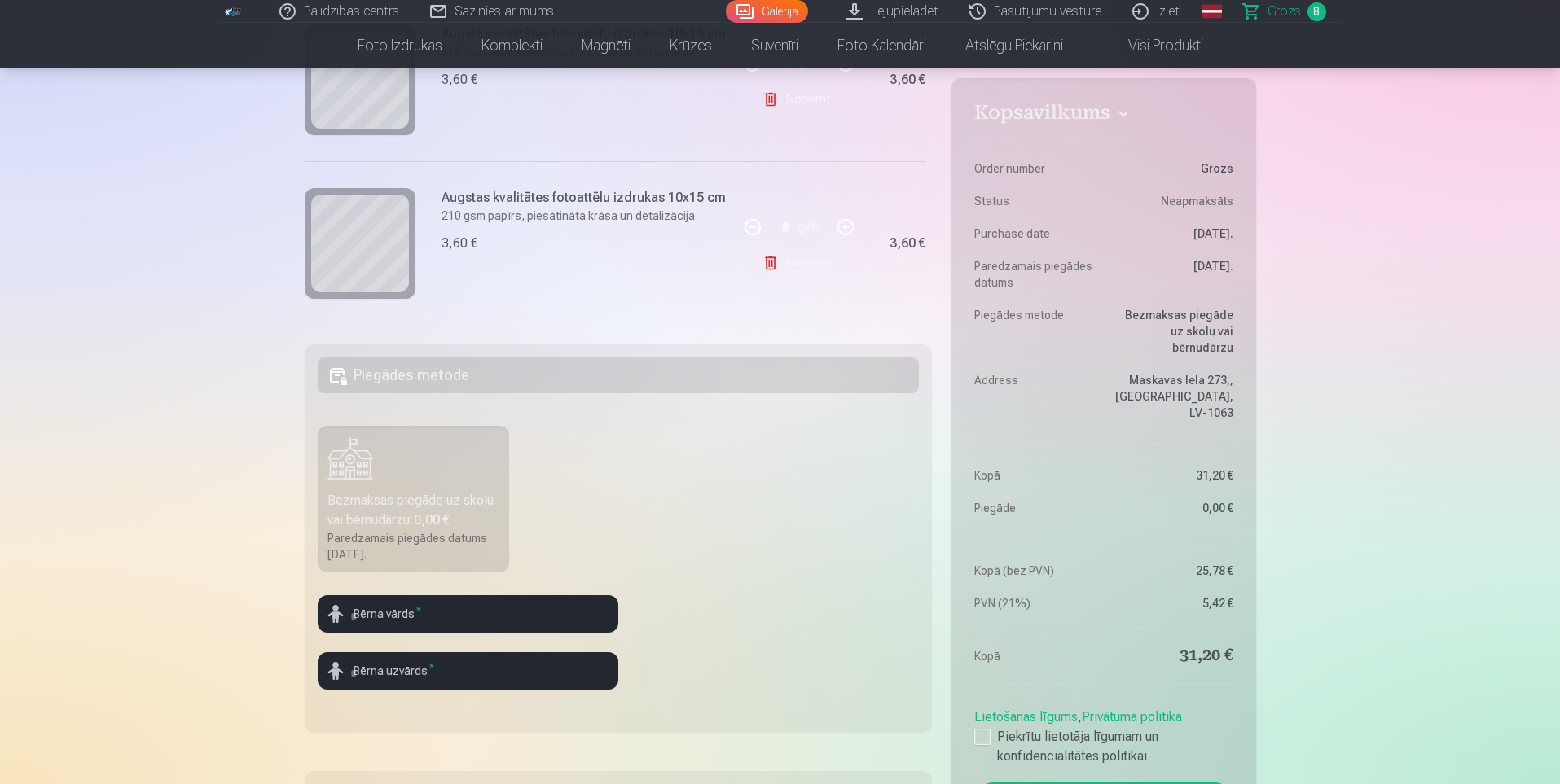
scroll to position [325, 0]
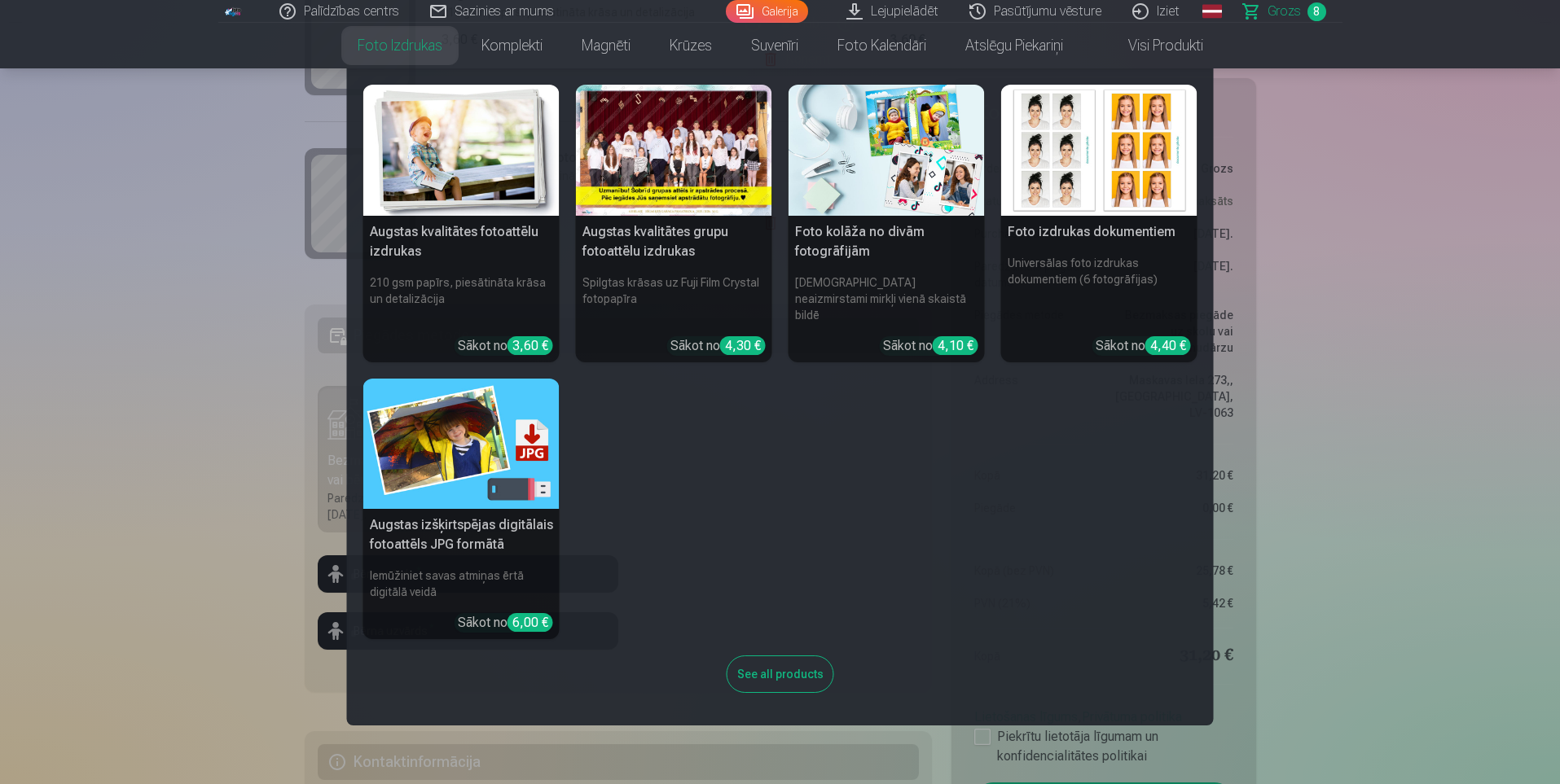
click at [445, 150] on img at bounding box center [461, 150] width 196 height 131
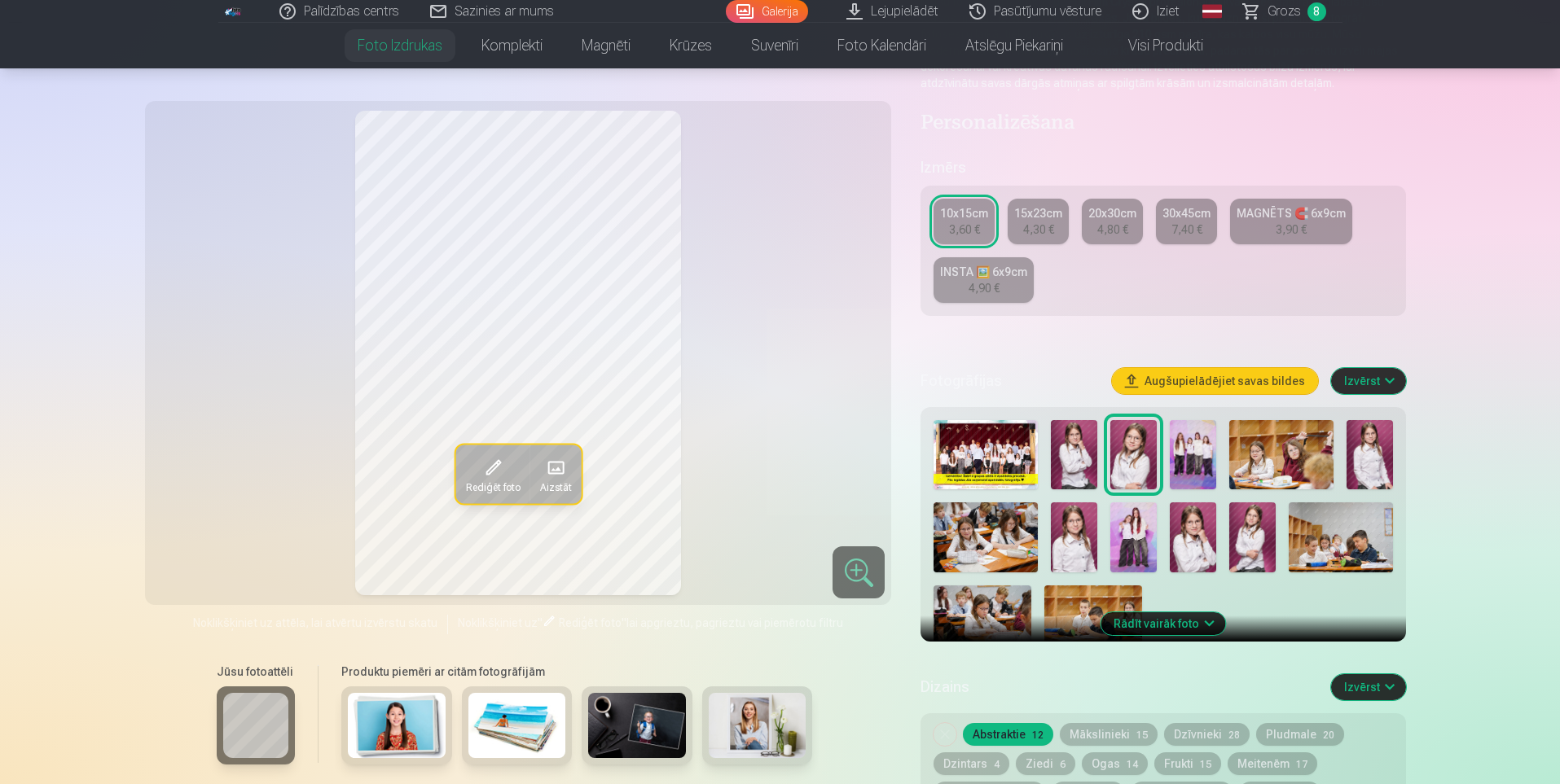
scroll to position [244, 0]
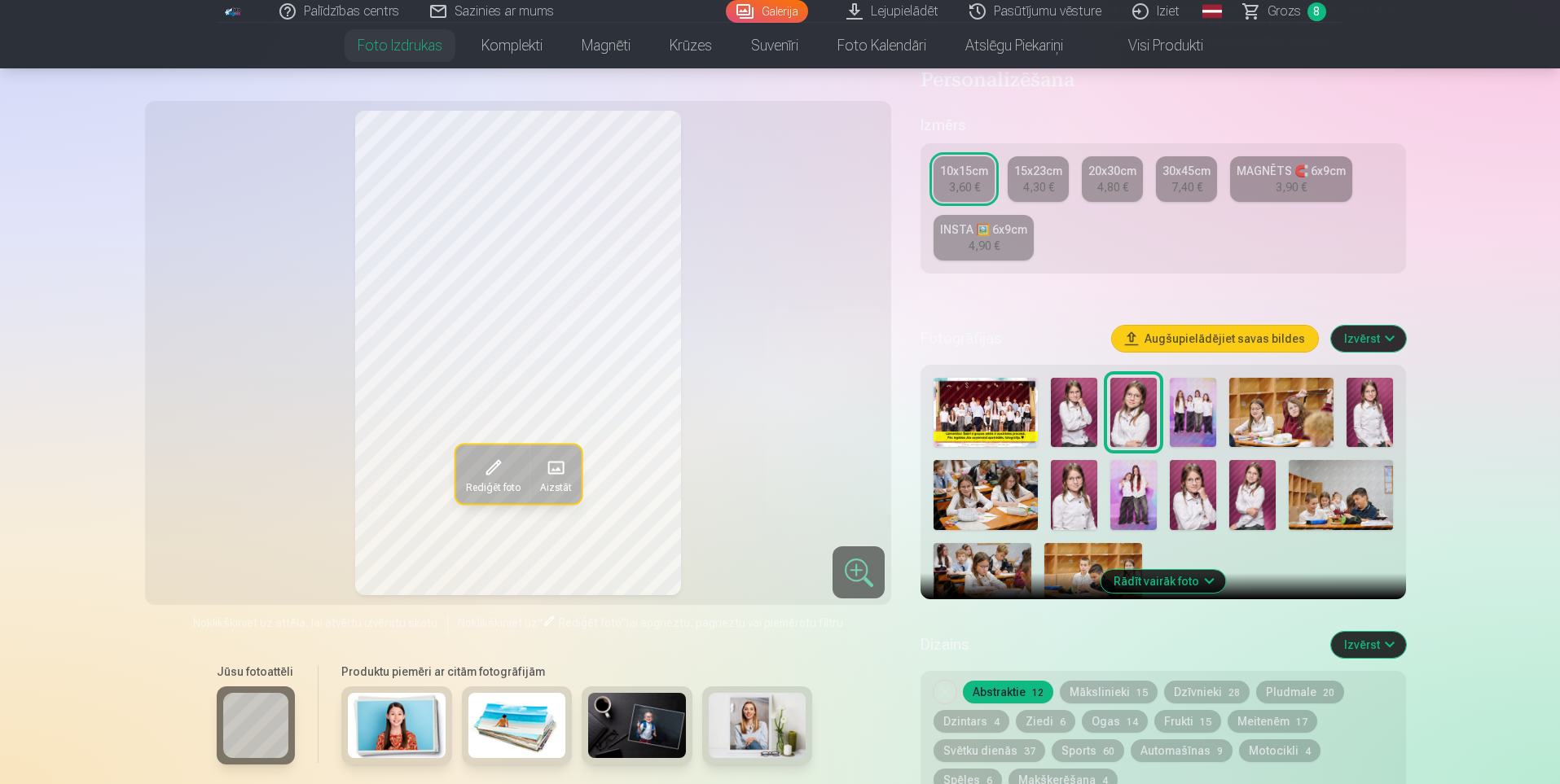
click at [1369, 419] on img at bounding box center [1369, 413] width 46 height 69
click at [1078, 417] on img at bounding box center [1073, 413] width 46 height 69
click at [1133, 415] on img at bounding box center [1133, 413] width 46 height 69
click at [1078, 496] on img at bounding box center [1073, 495] width 46 height 69
click at [1377, 417] on img at bounding box center [1369, 413] width 46 height 69
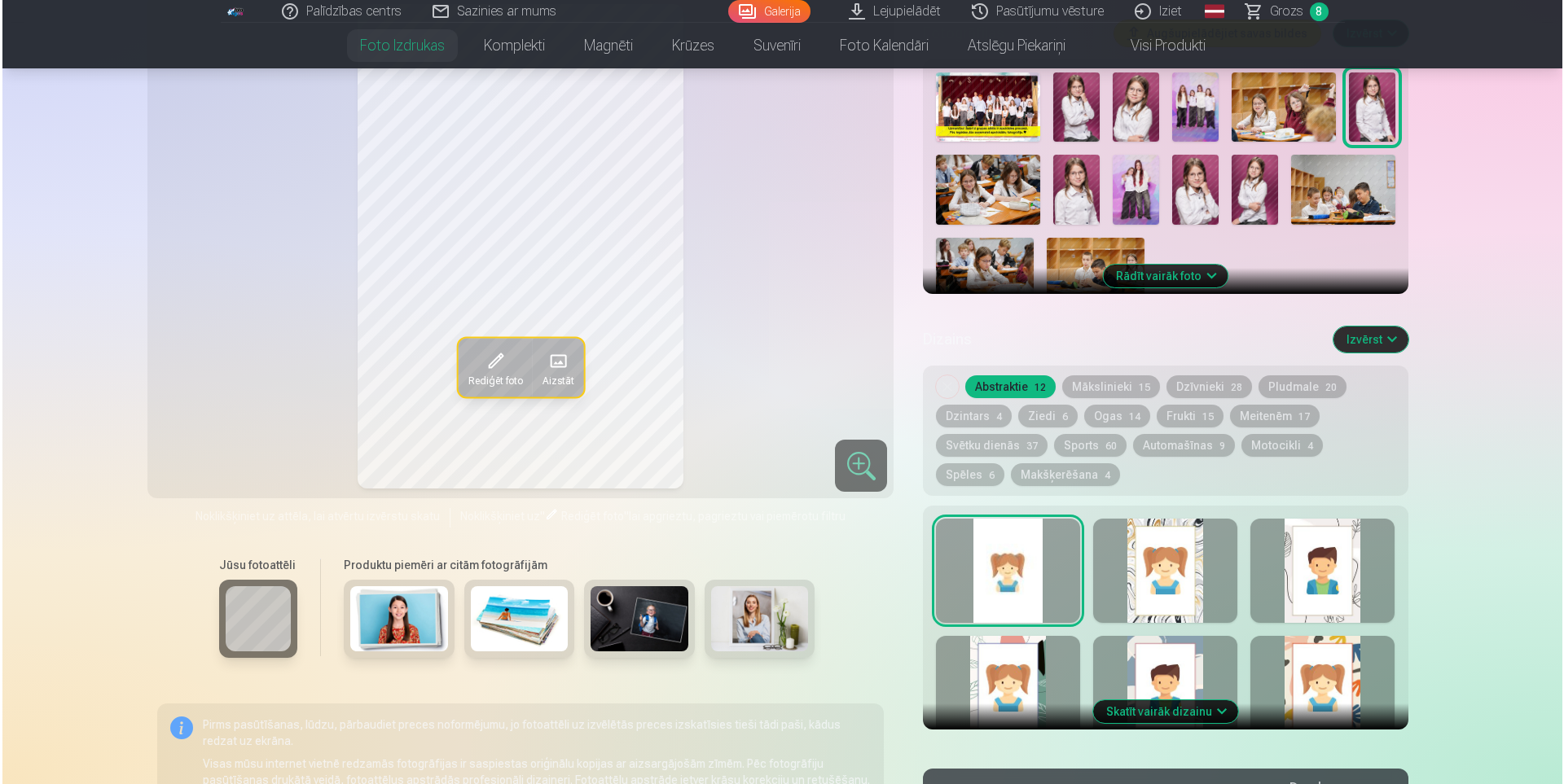
scroll to position [733, 0]
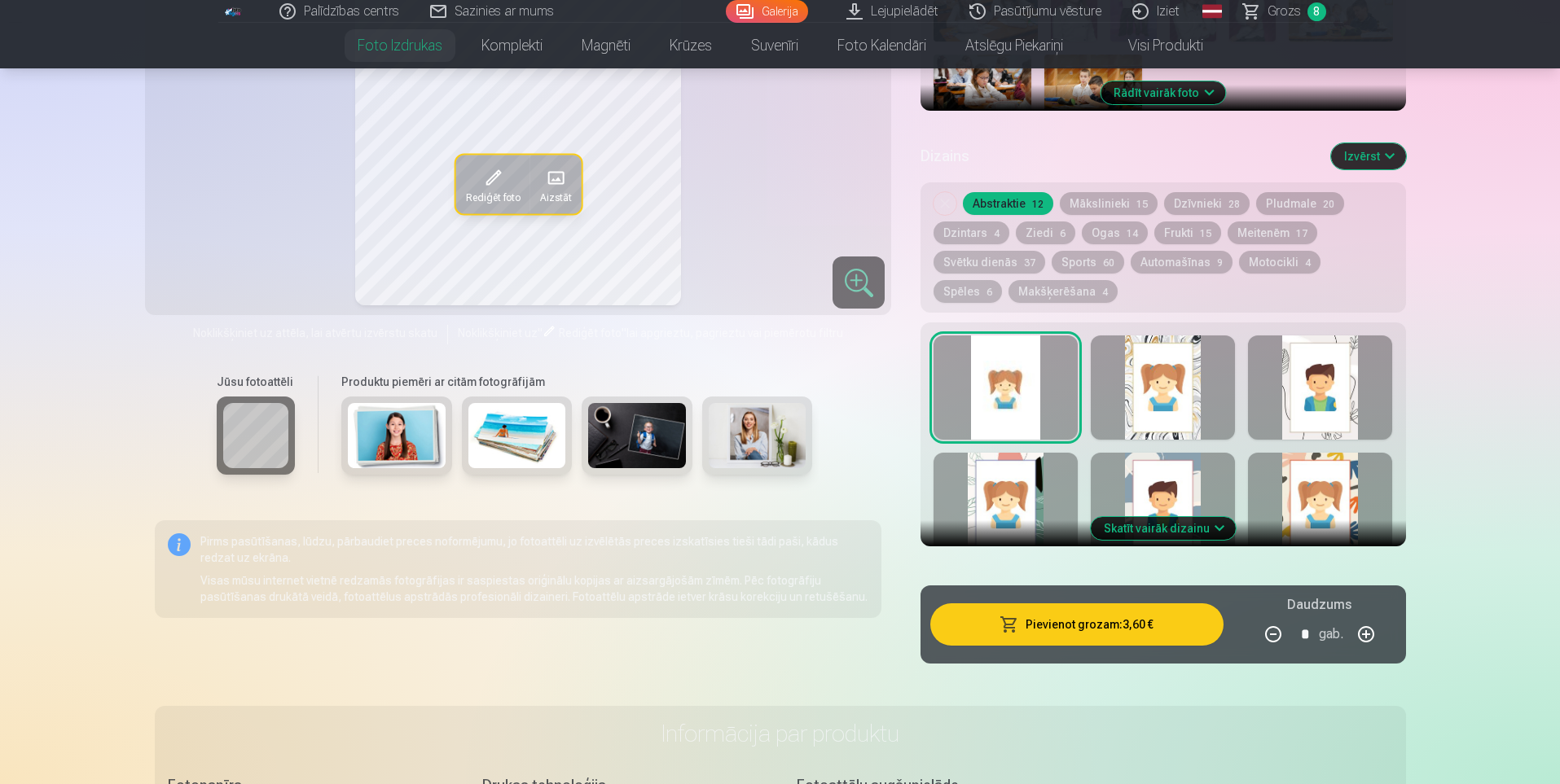
click at [1124, 625] on button "Pievienot grozam : 3,60 €" at bounding box center [1077, 625] width 293 height 43
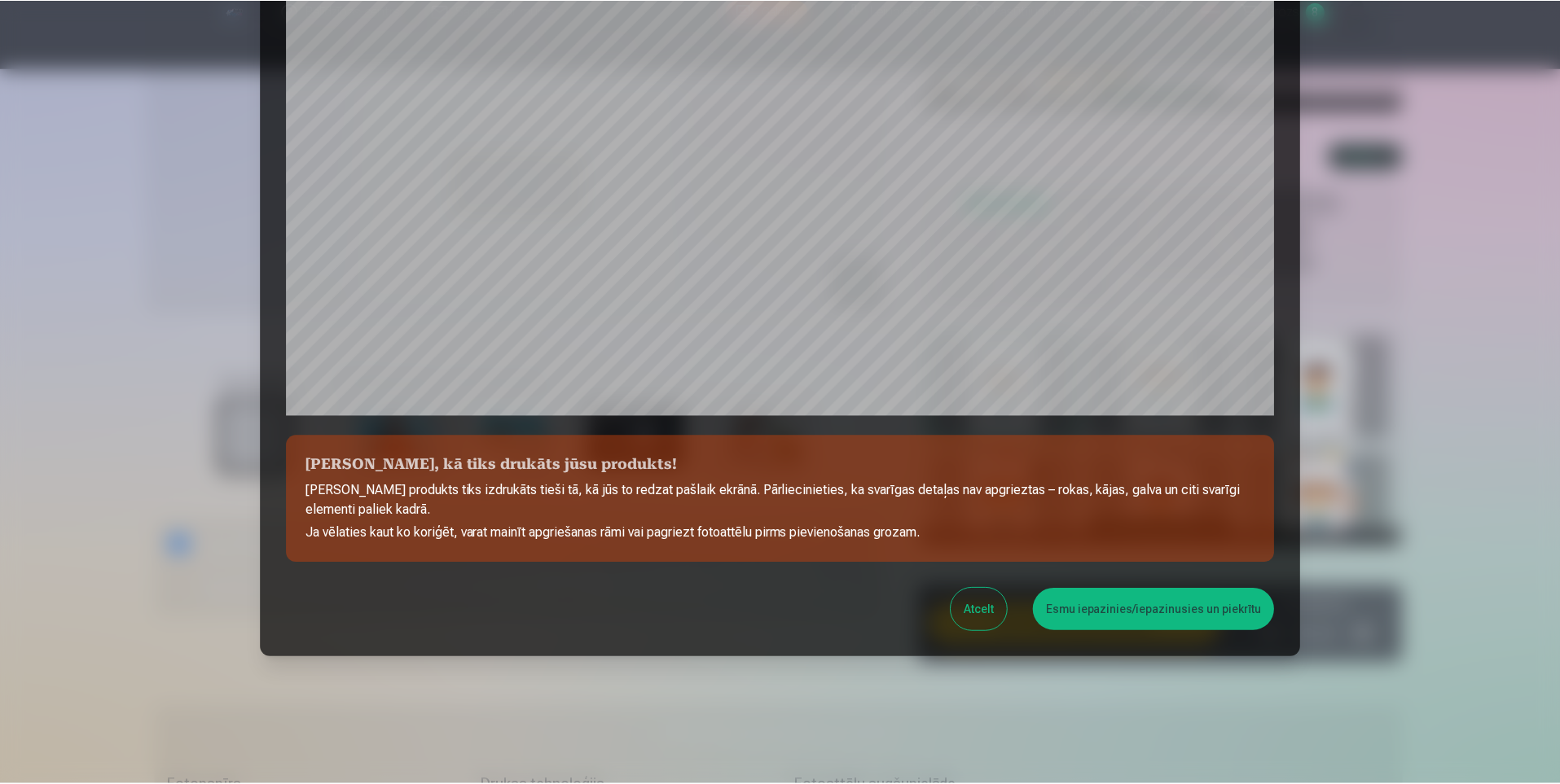
scroll to position [389, 0]
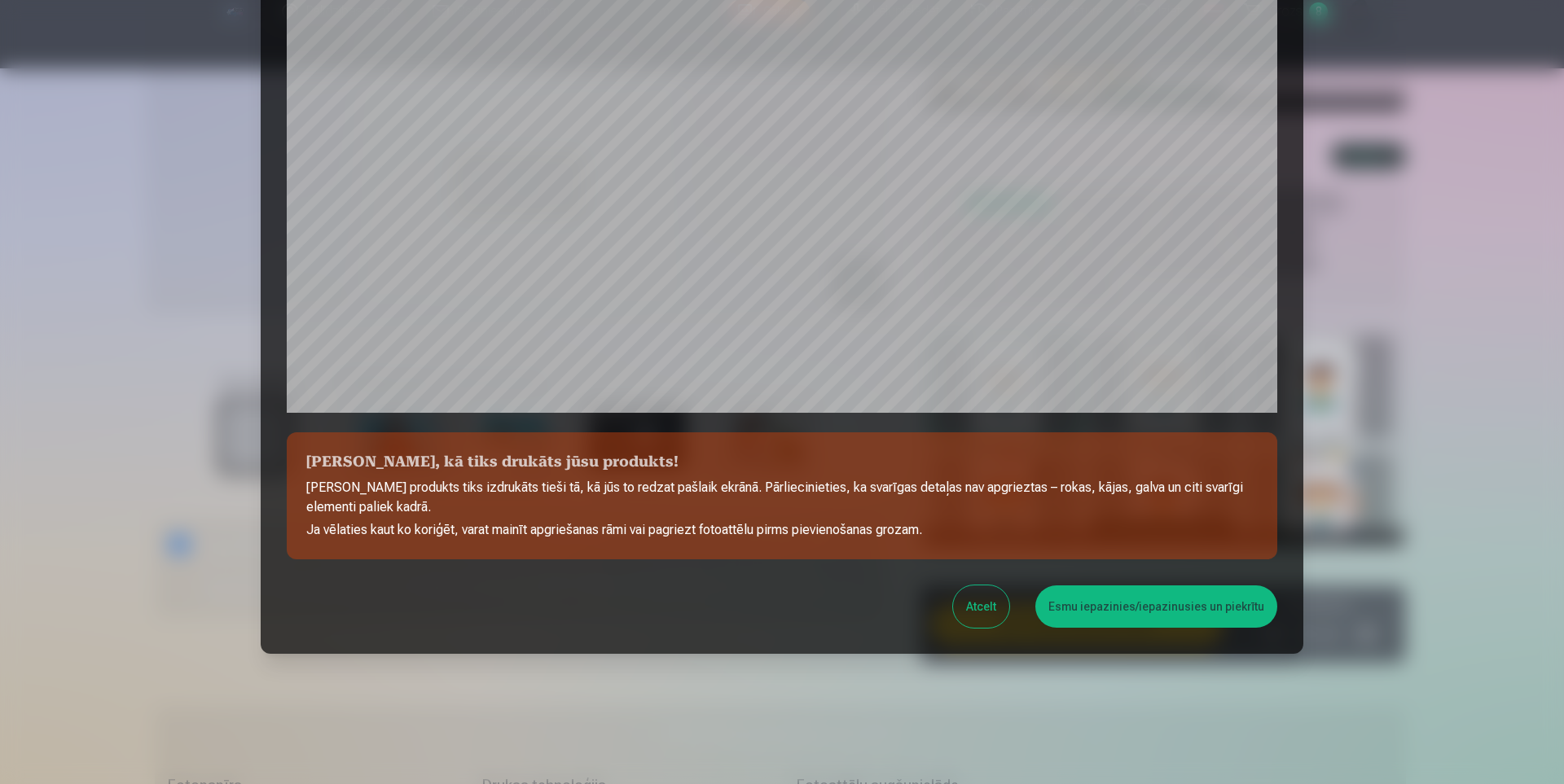
click at [1160, 607] on button "Esmu iepazinies/iepazinusies un piekrītu" at bounding box center [1156, 607] width 242 height 43
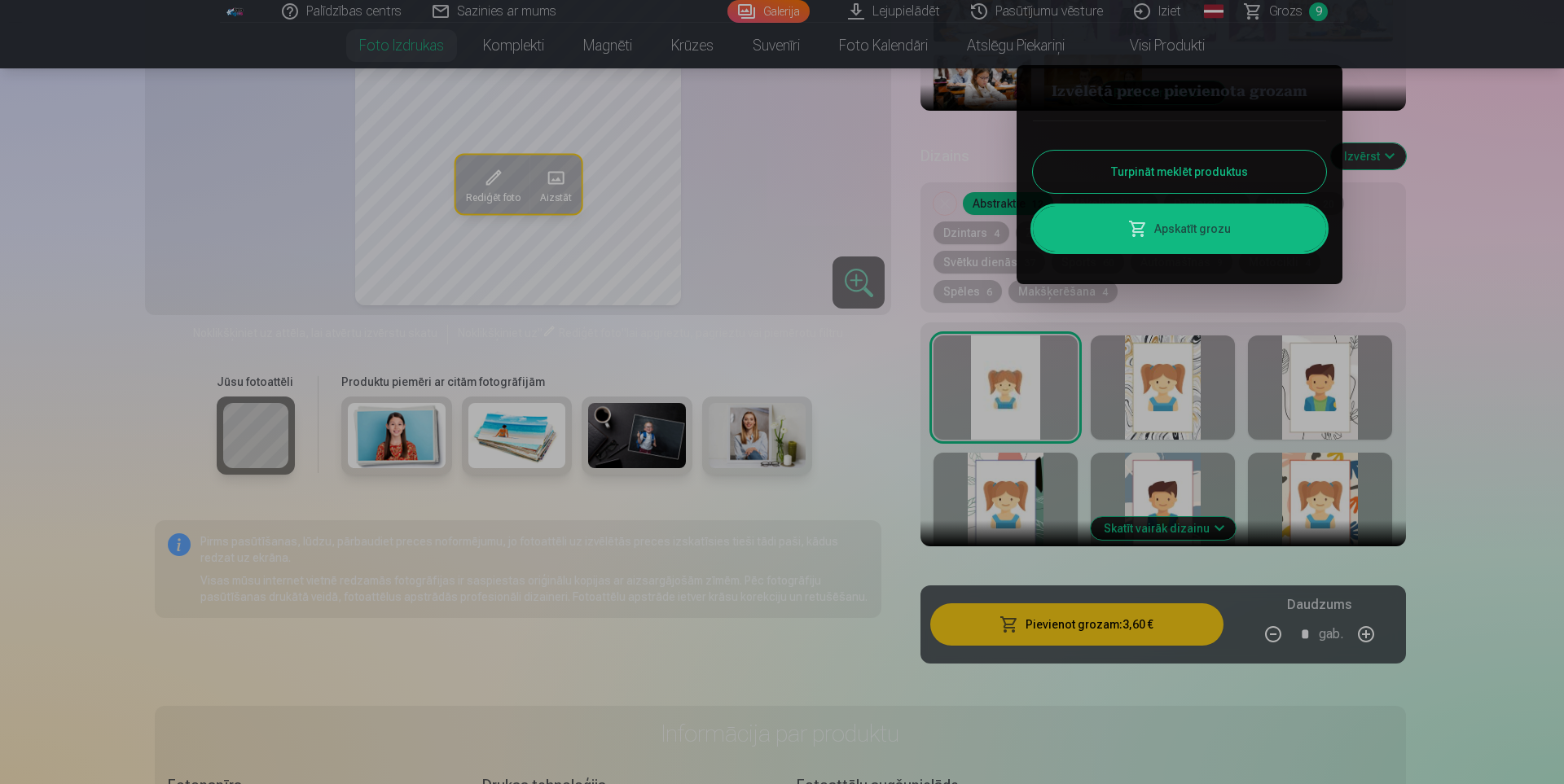
click at [1276, 12] on div at bounding box center [782, 392] width 1564 height 784
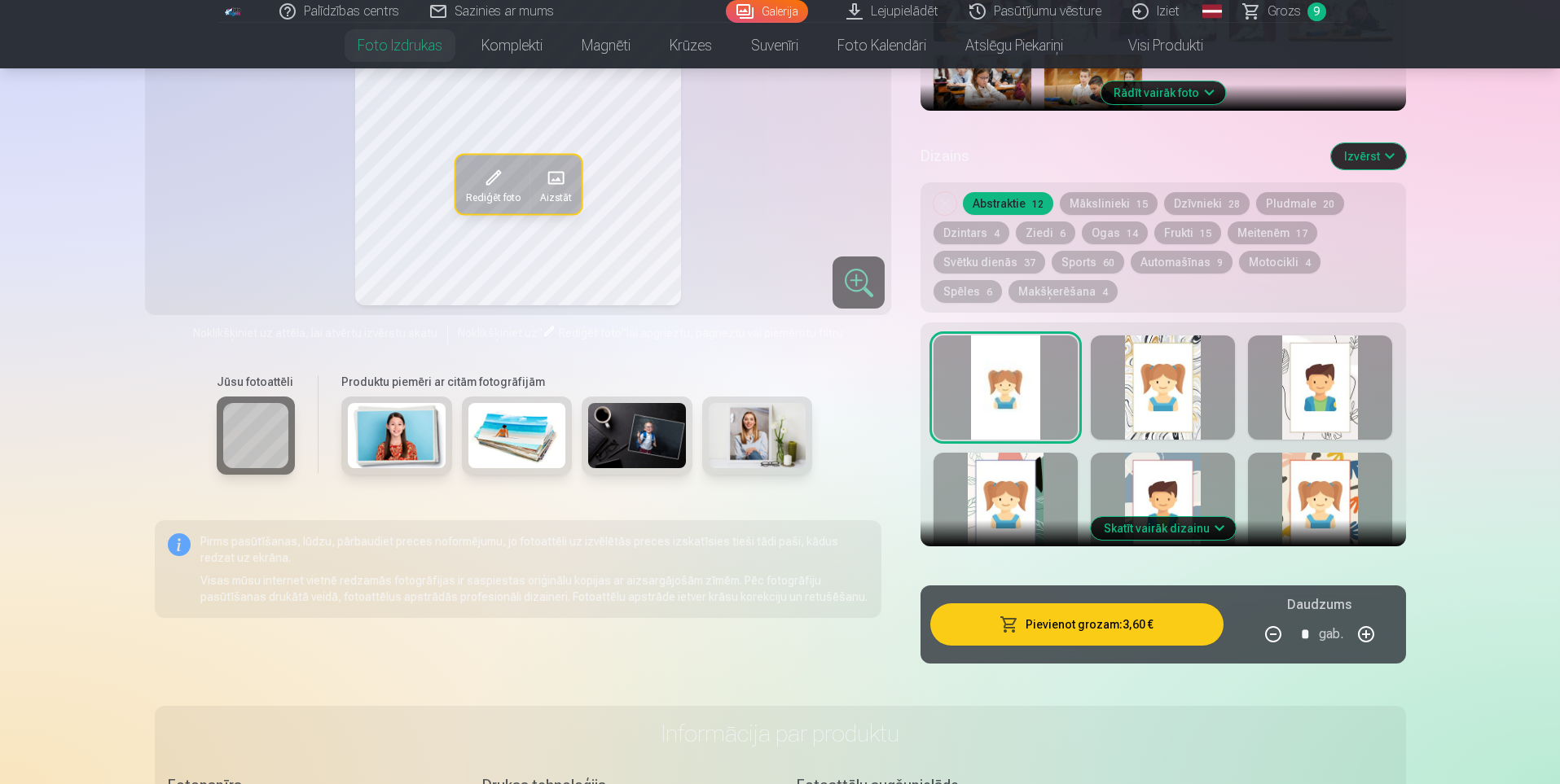
click at [1285, 12] on span "Grozs" at bounding box center [1284, 12] width 34 height 20
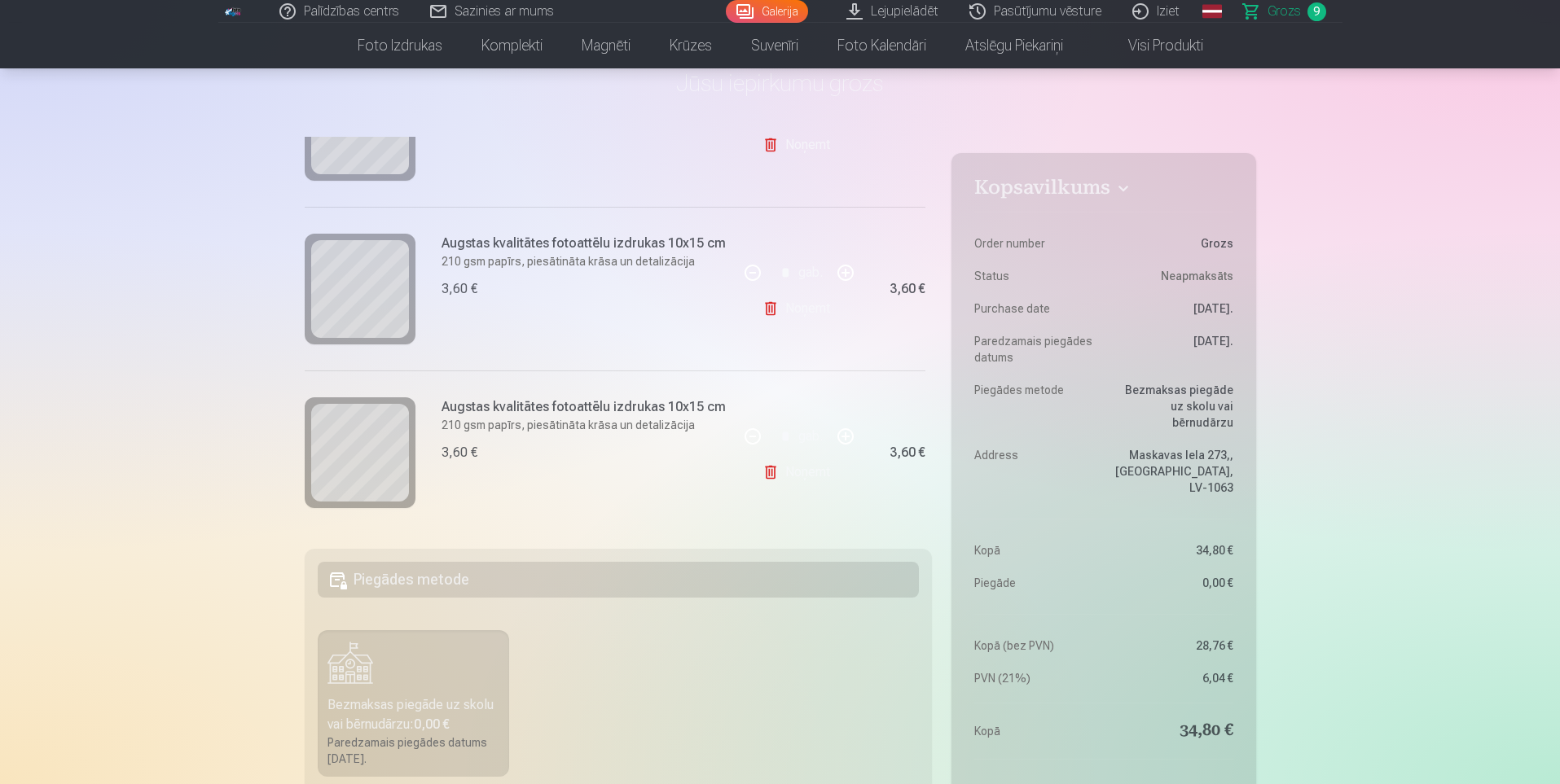
scroll to position [1267, 0]
click at [799, 467] on link "Noņemt" at bounding box center [800, 468] width 74 height 33
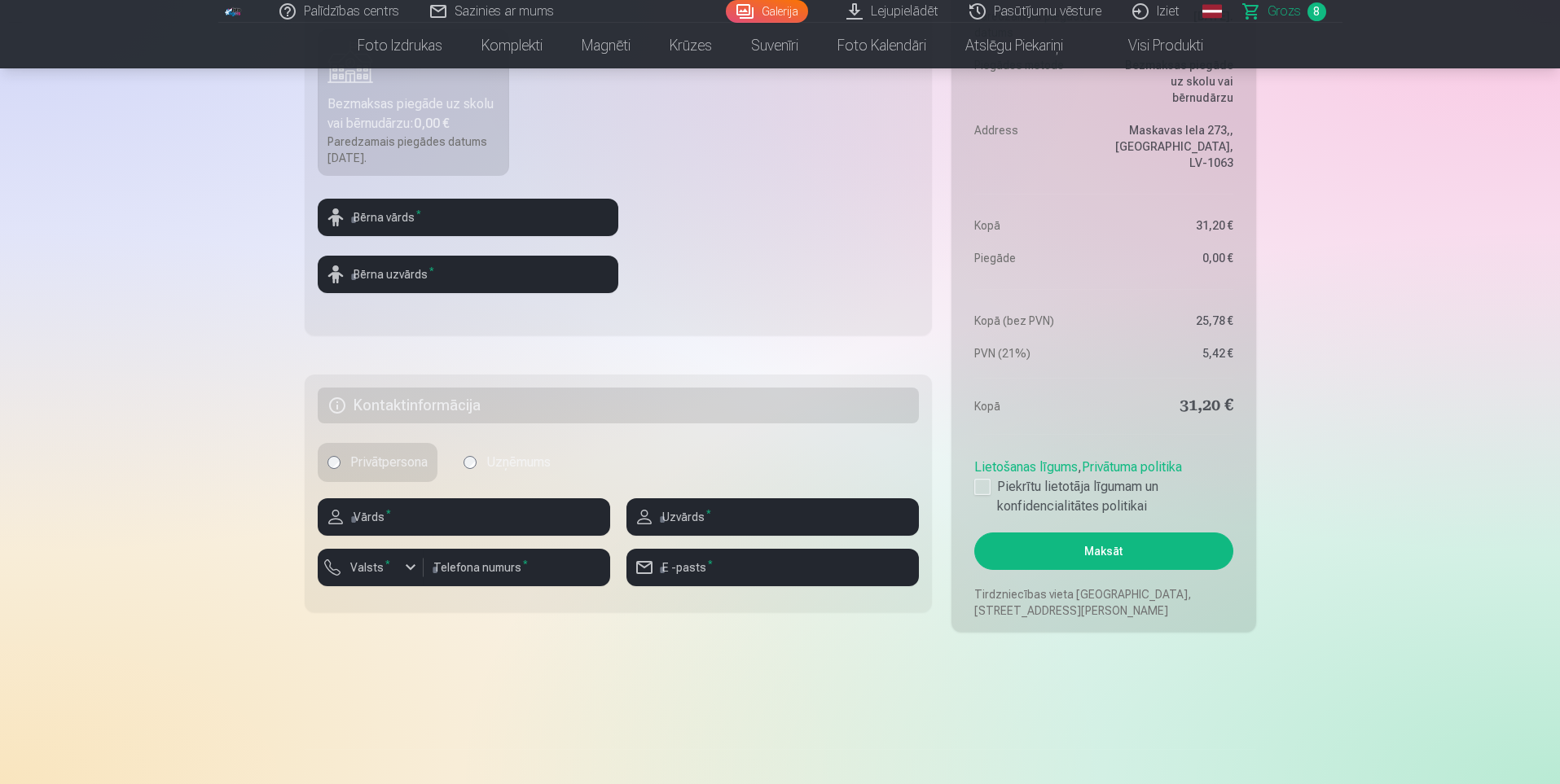
scroll to position [489, 0]
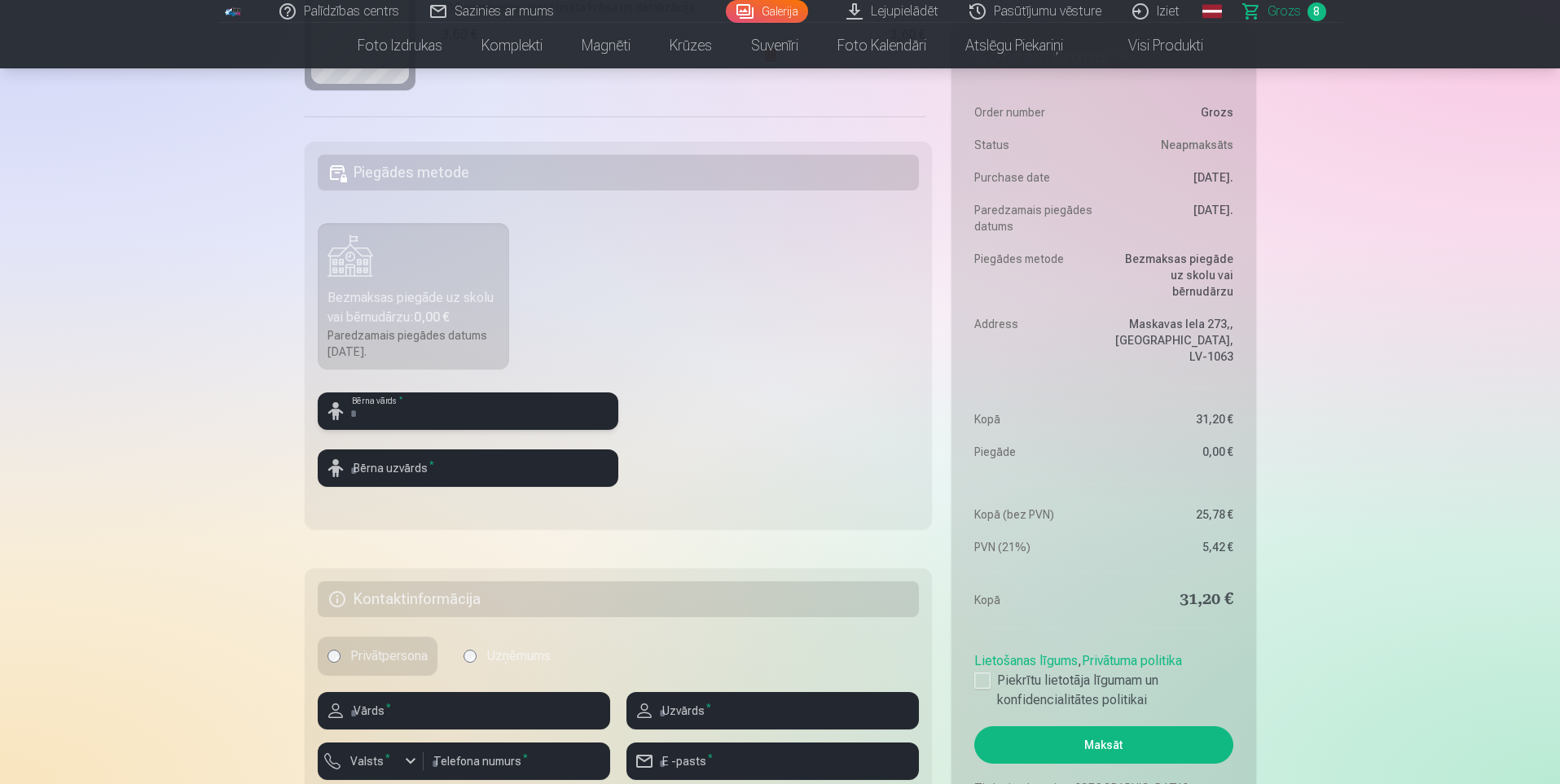
click at [369, 416] on input "text" at bounding box center [468, 412] width 301 height 38
type input "****"
click at [464, 474] on input "text" at bounding box center [468, 468] width 301 height 38
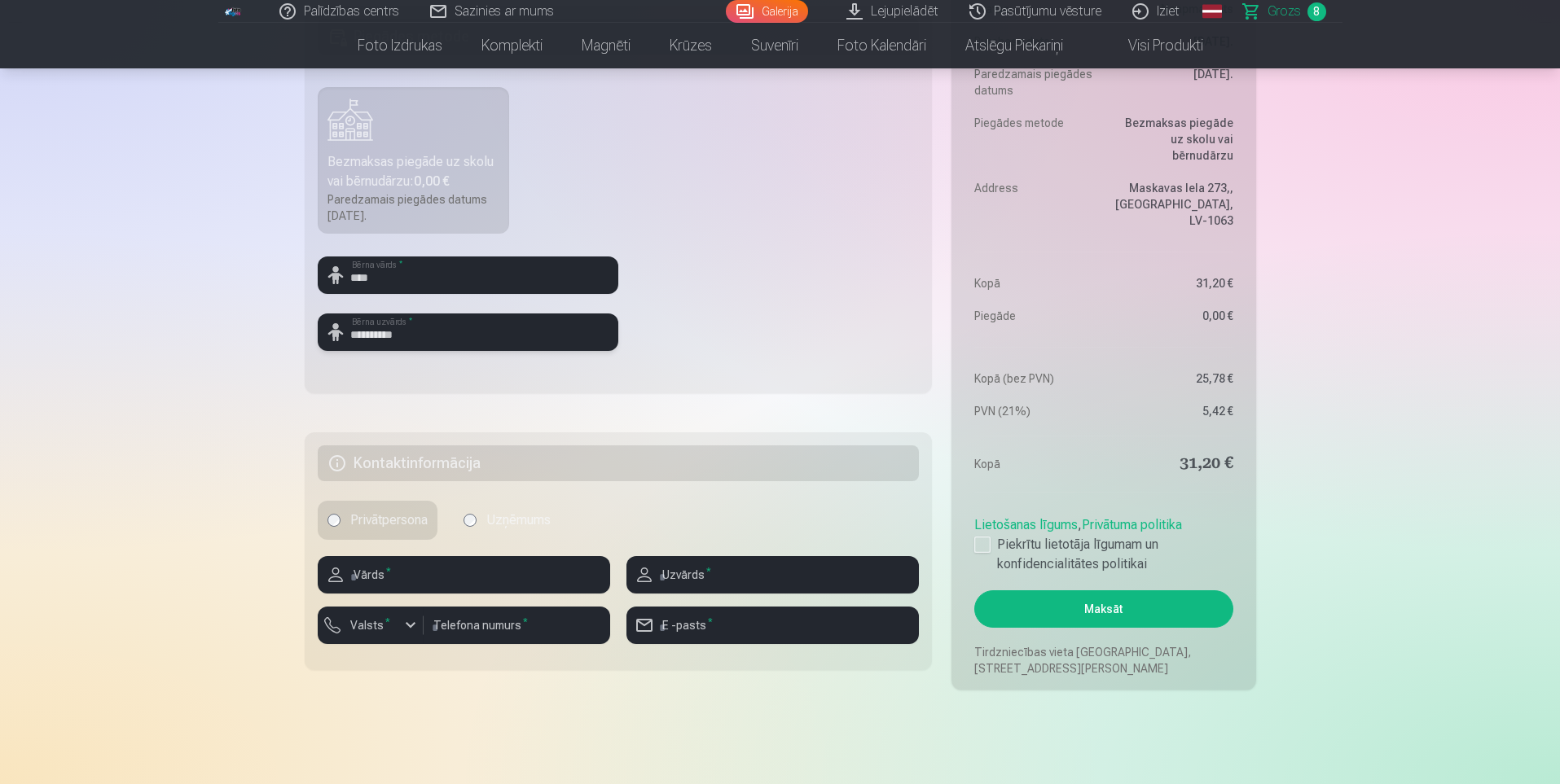
scroll to position [652, 0]
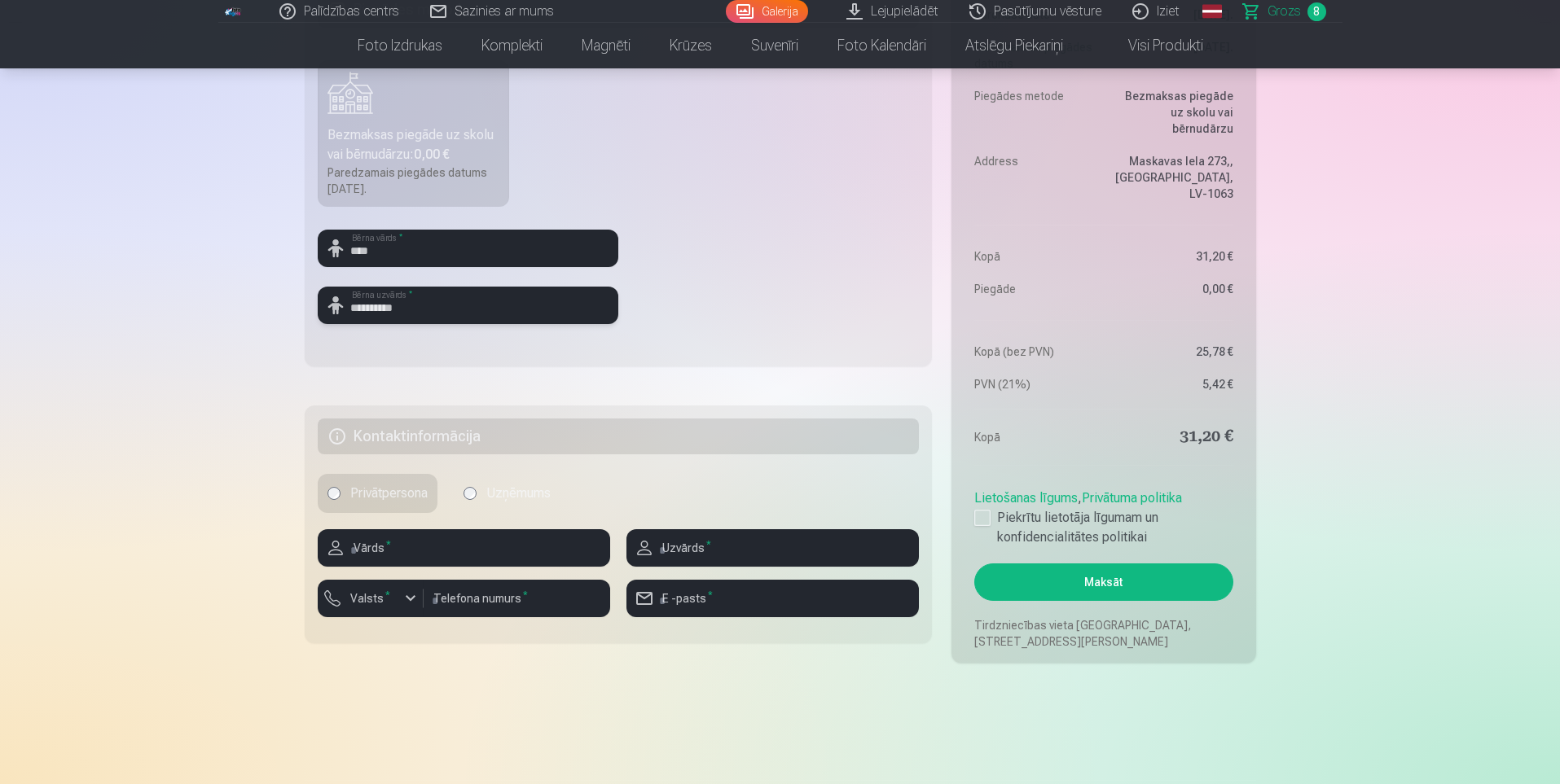
type input "**********"
click at [436, 547] on input "text" at bounding box center [464, 548] width 293 height 38
type input "******"
click at [732, 546] on input "text" at bounding box center [773, 548] width 293 height 38
type input "**********"
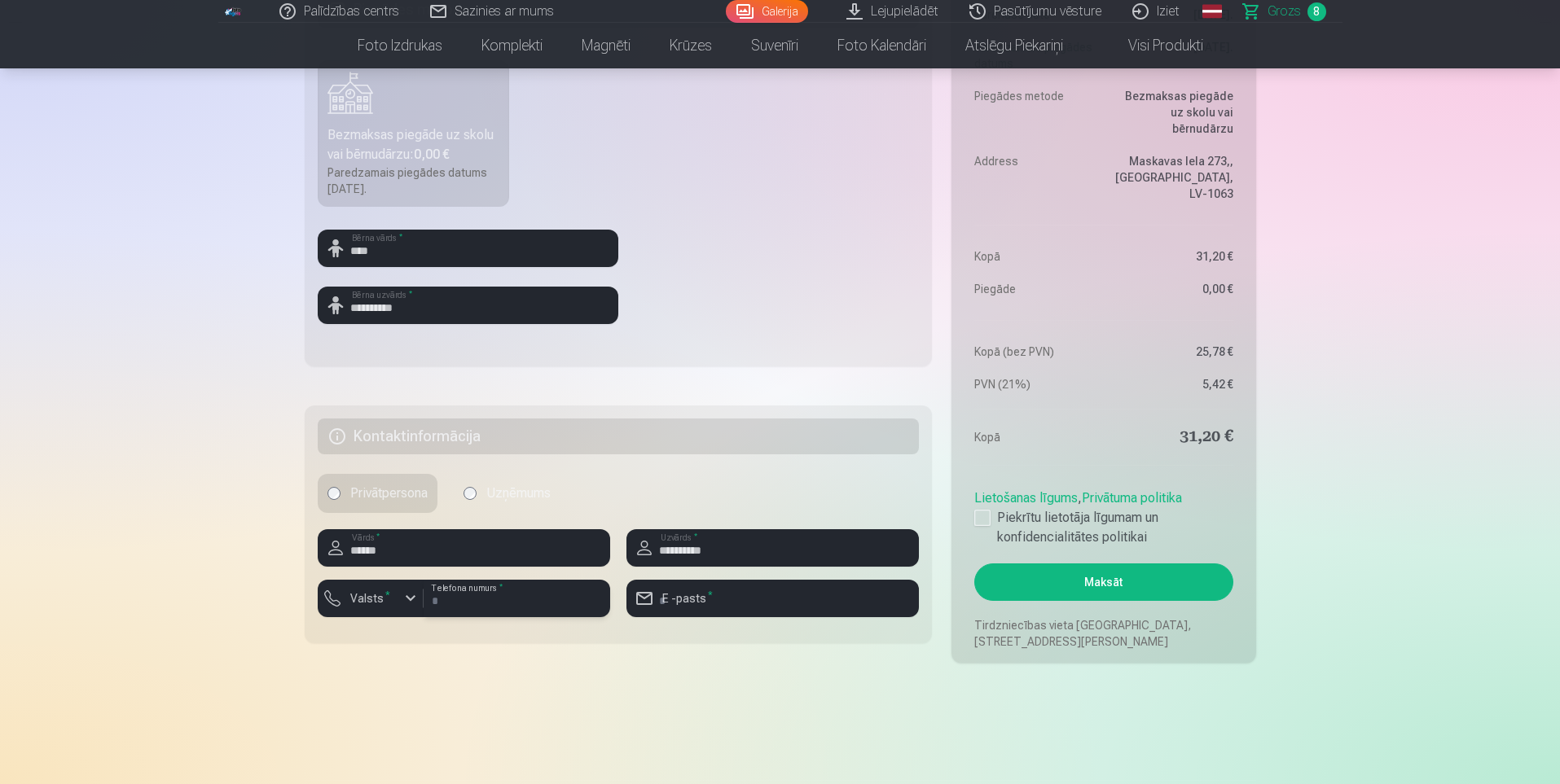
click at [527, 598] on input "number" at bounding box center [516, 599] width 187 height 38
type input "********"
click at [415, 603] on div "button" at bounding box center [411, 598] width 20 height 20
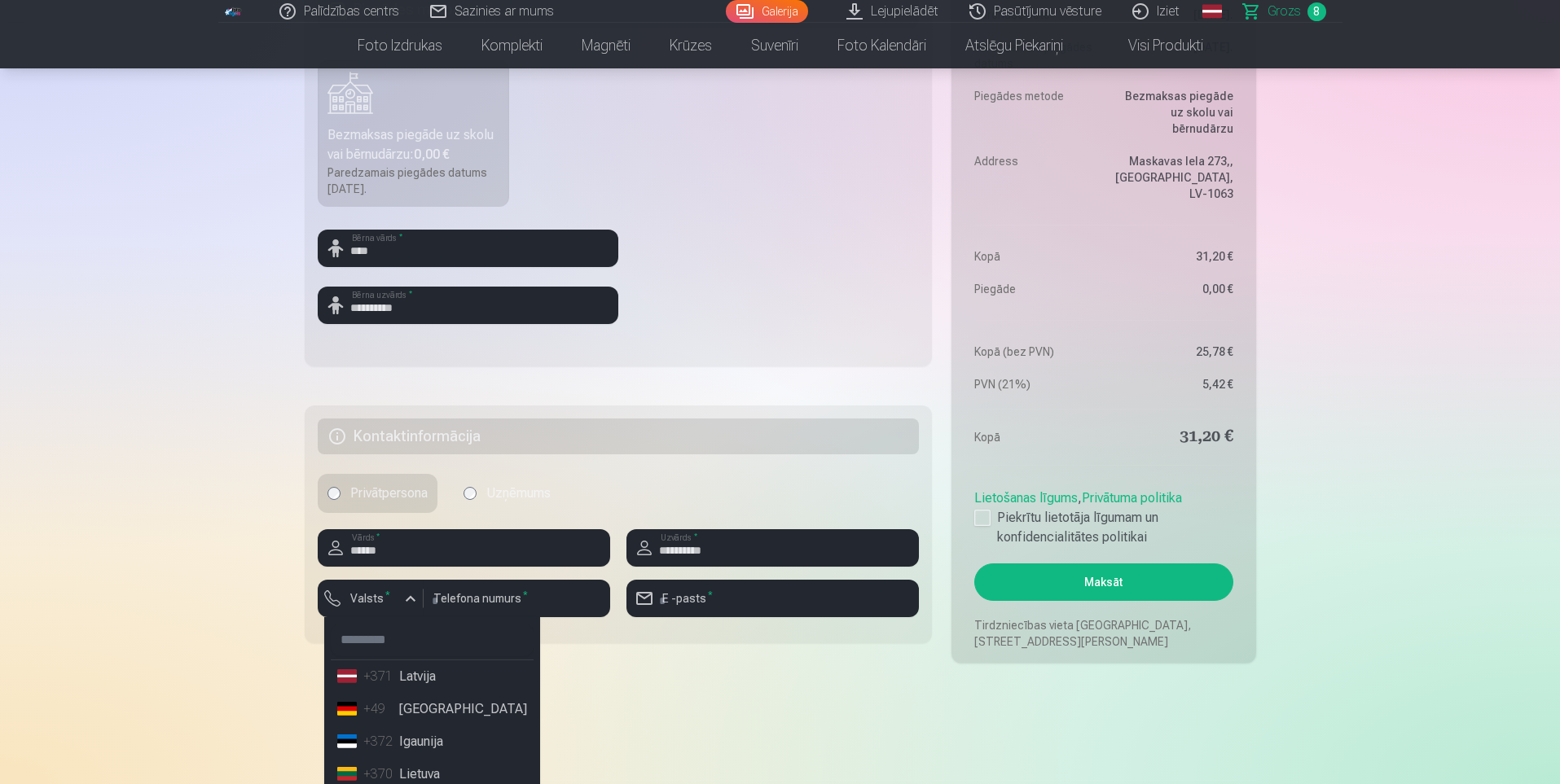
click at [427, 676] on li "+371 Latvija" at bounding box center [432, 677] width 203 height 33
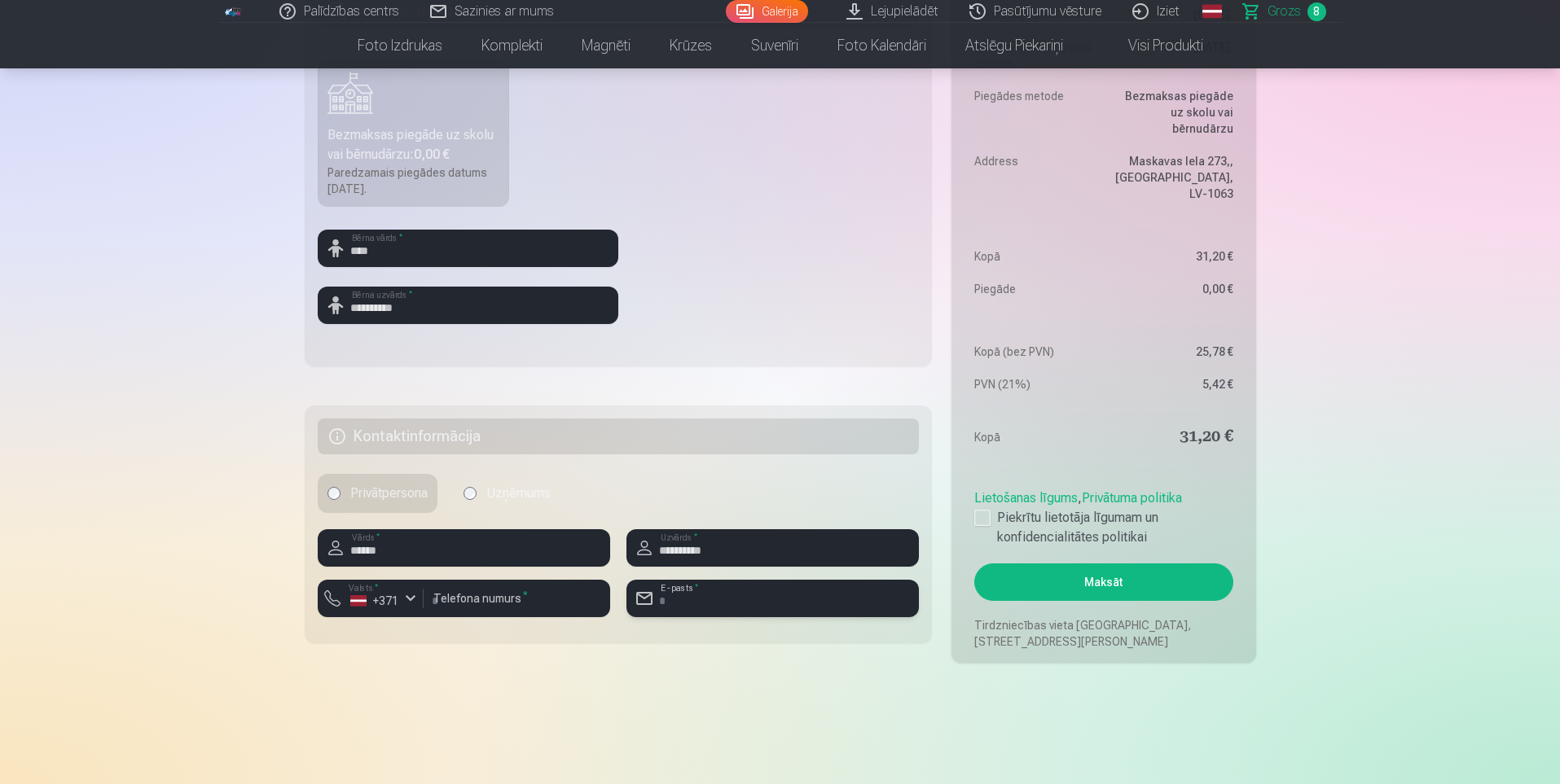
click at [719, 601] on input "email" at bounding box center [773, 599] width 293 height 38
type input "**********"
click at [858, 703] on main "Jūsu iepirkumu grozs Kopsavilkums Order number Grozs Status Neapmaksāts Purchas…" at bounding box center [780, 100] width 951 height 1282
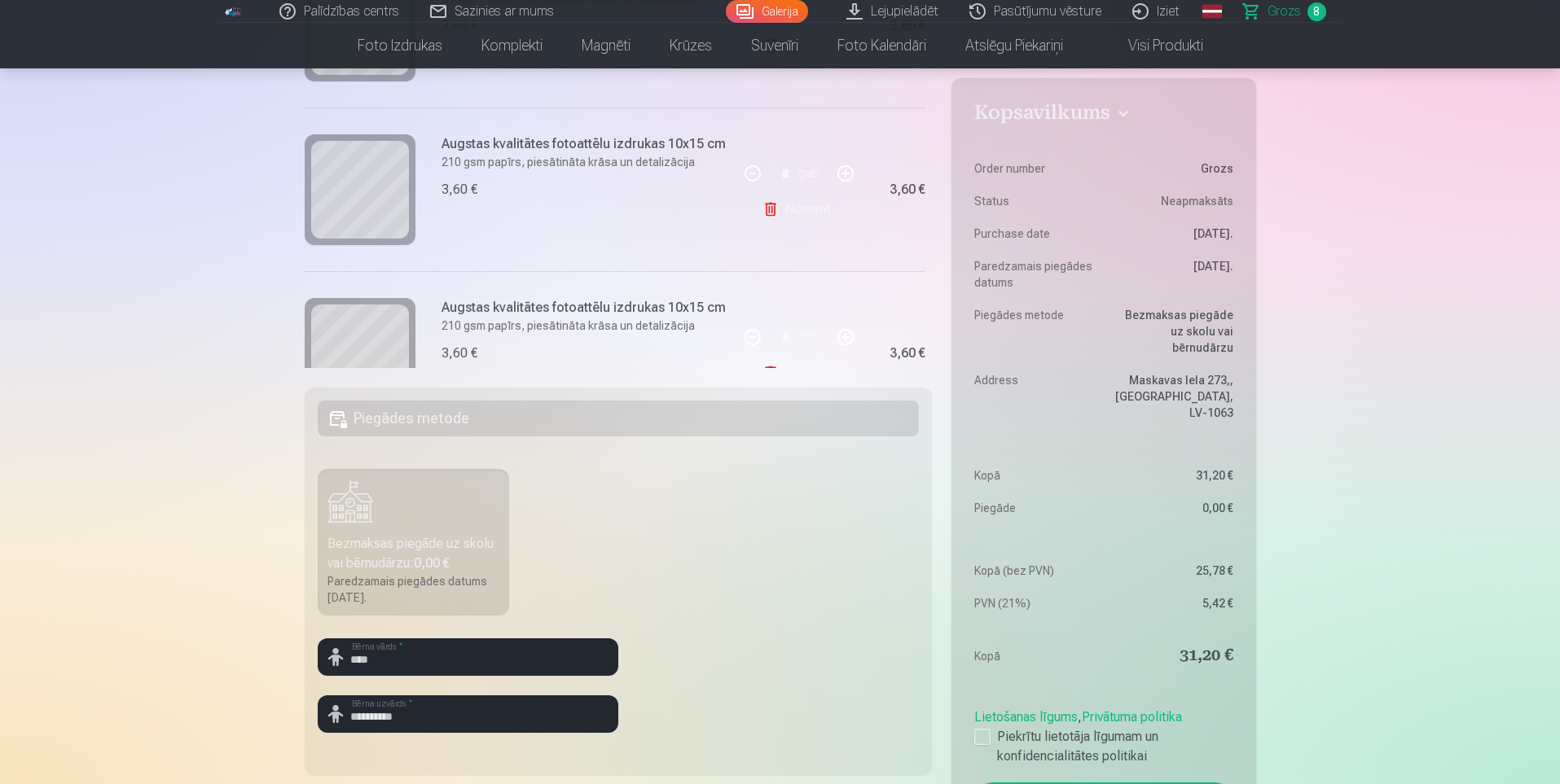
scroll to position [244, 0]
drag, startPoint x: 985, startPoint y: 703, endPoint x: 1093, endPoint y: 694, distance: 108.4
click at [985, 729] on div at bounding box center [982, 737] width 16 height 16
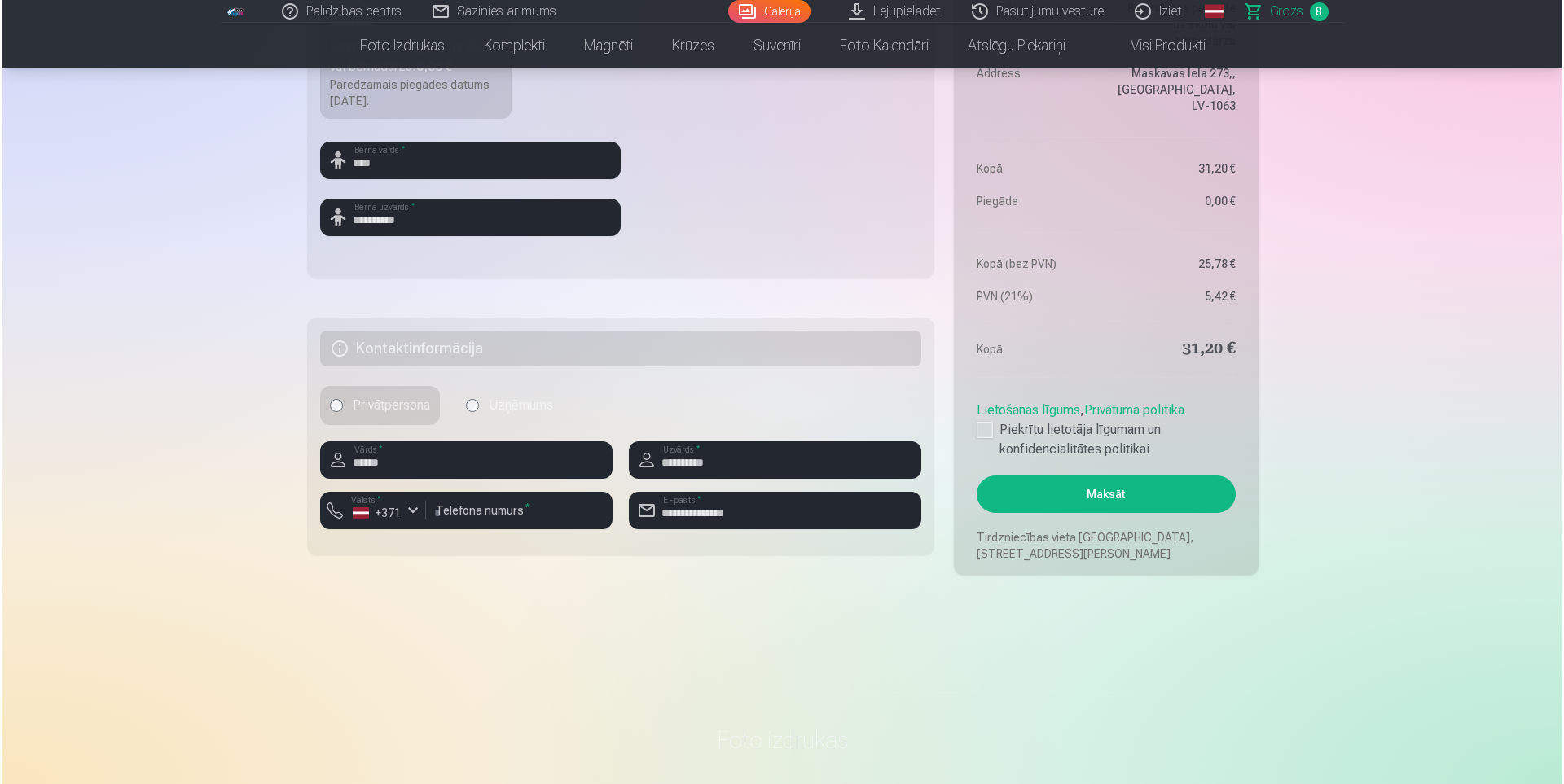
scroll to position [814, 0]
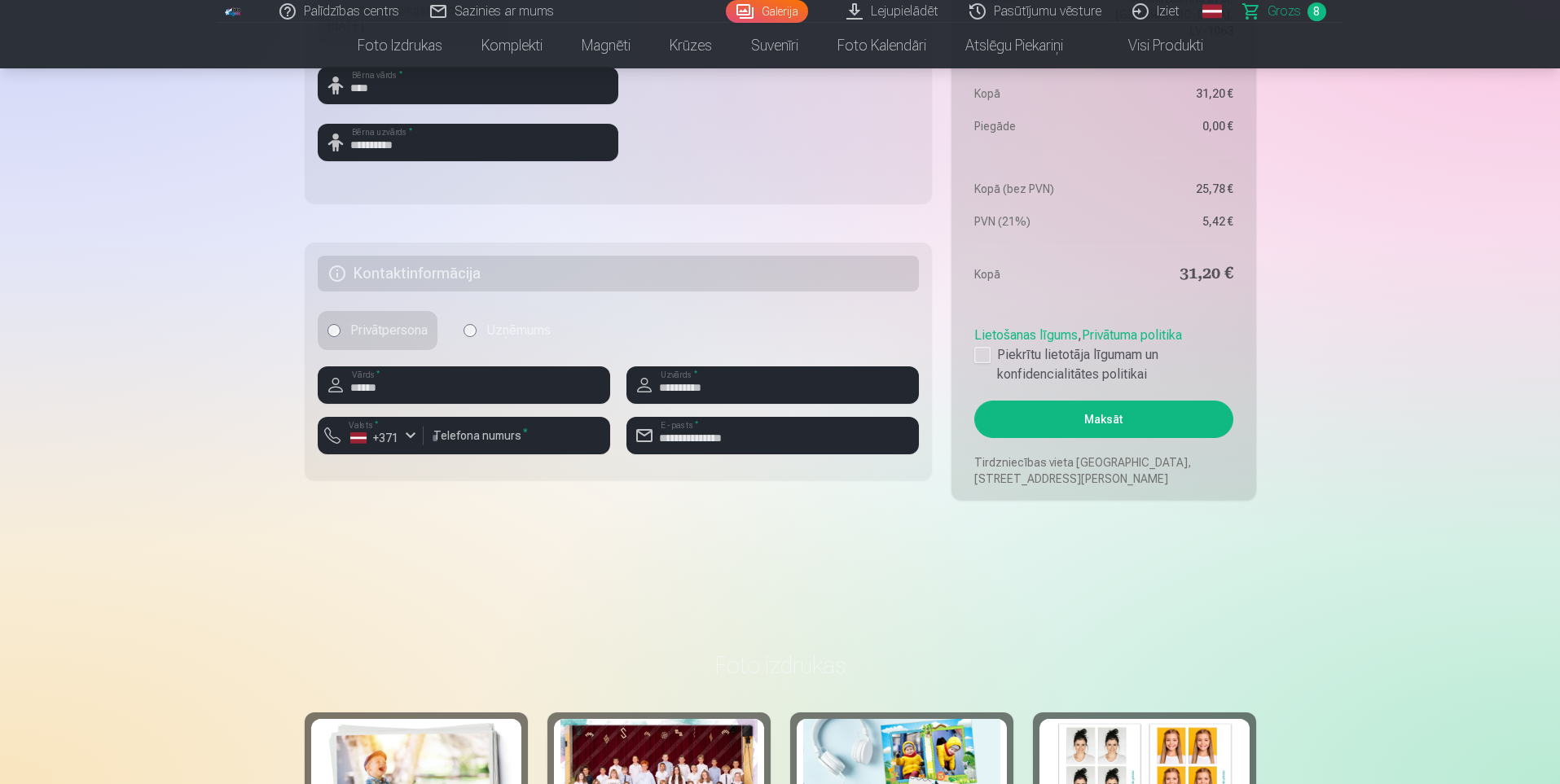
click at [1115, 421] on button "Maksāt" at bounding box center [1103, 420] width 258 height 38
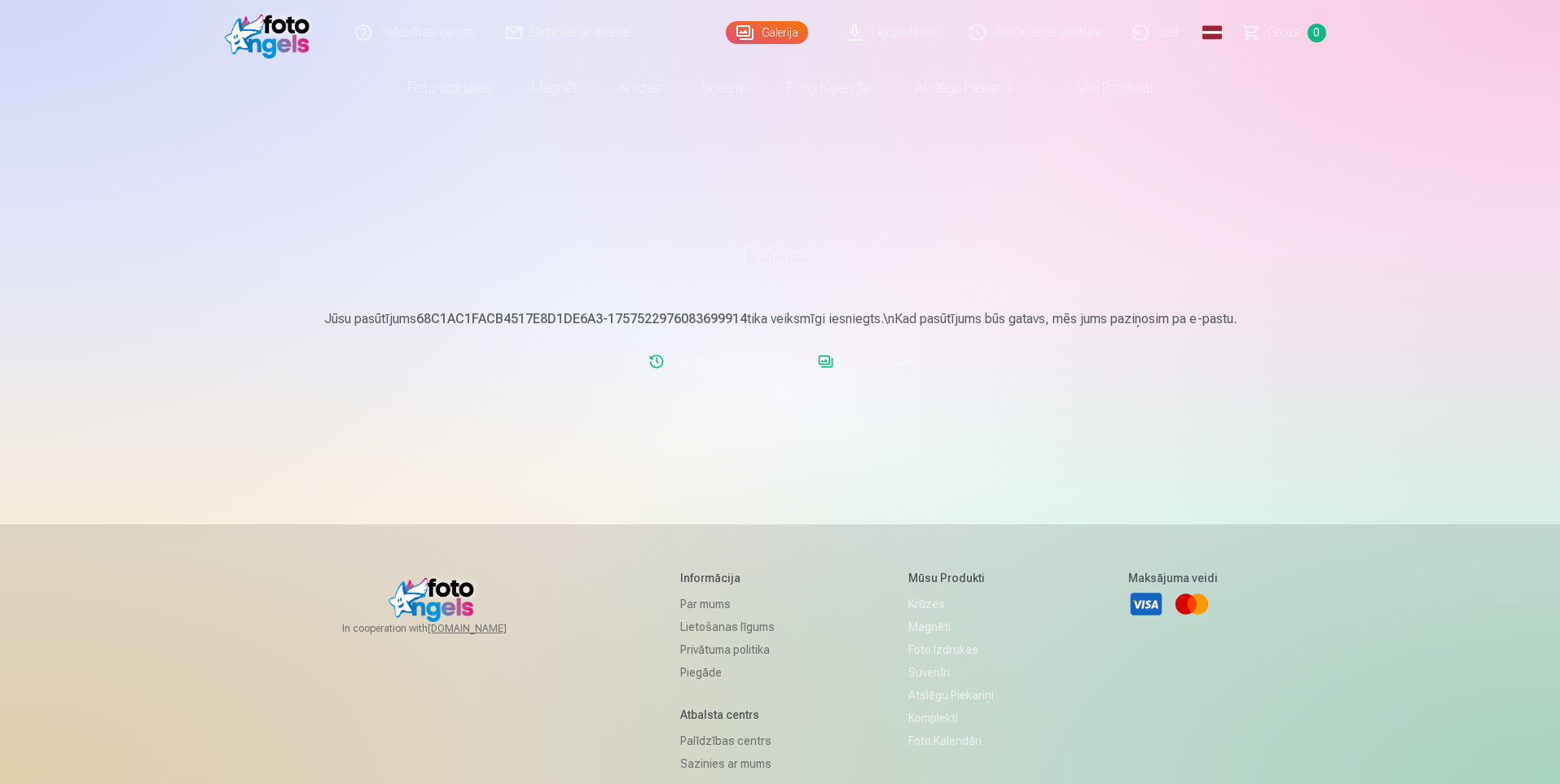
click at [898, 364] on link "Lejupielādēt" at bounding box center [865, 362] width 107 height 33
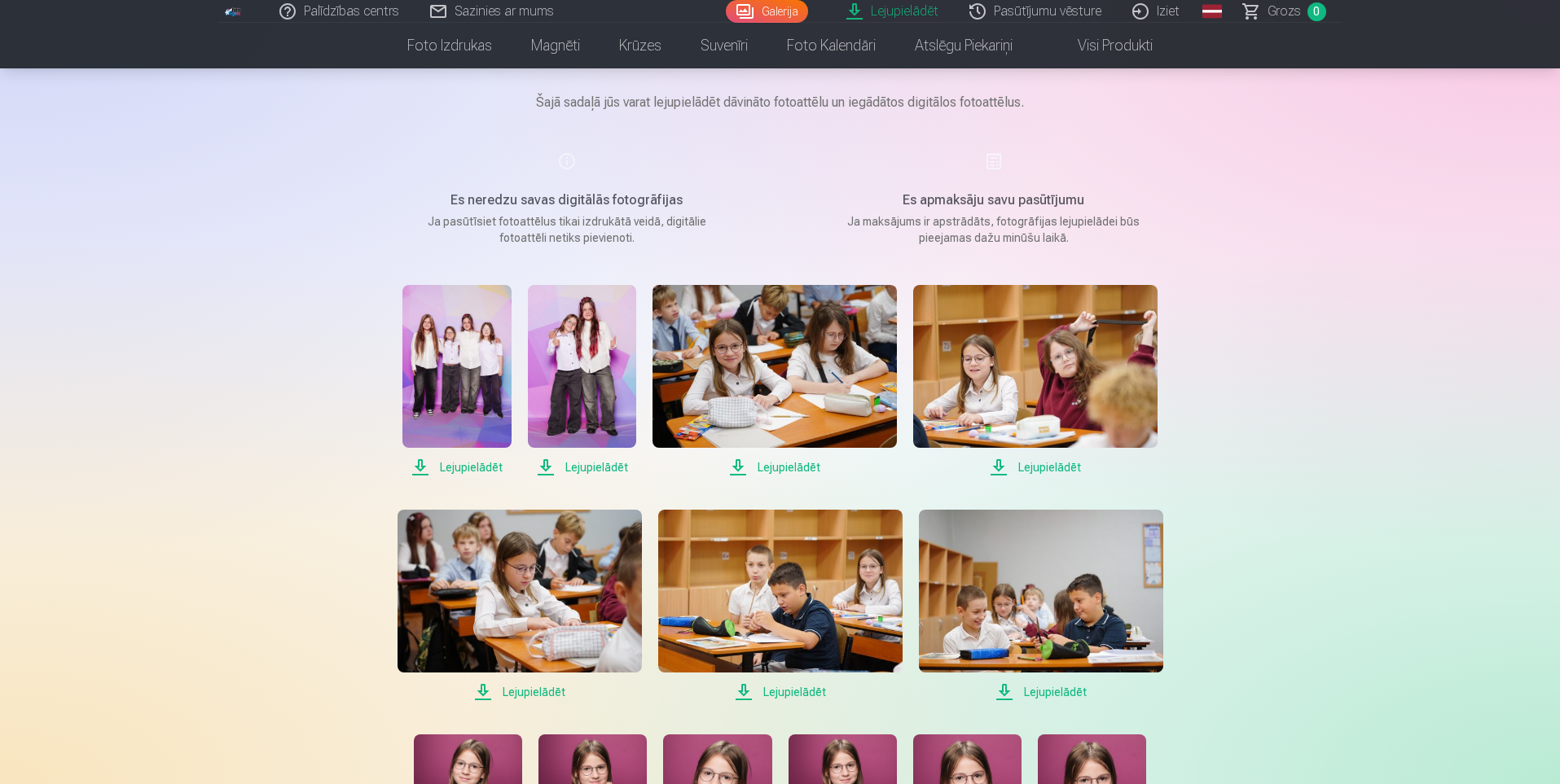
scroll to position [163, 0]
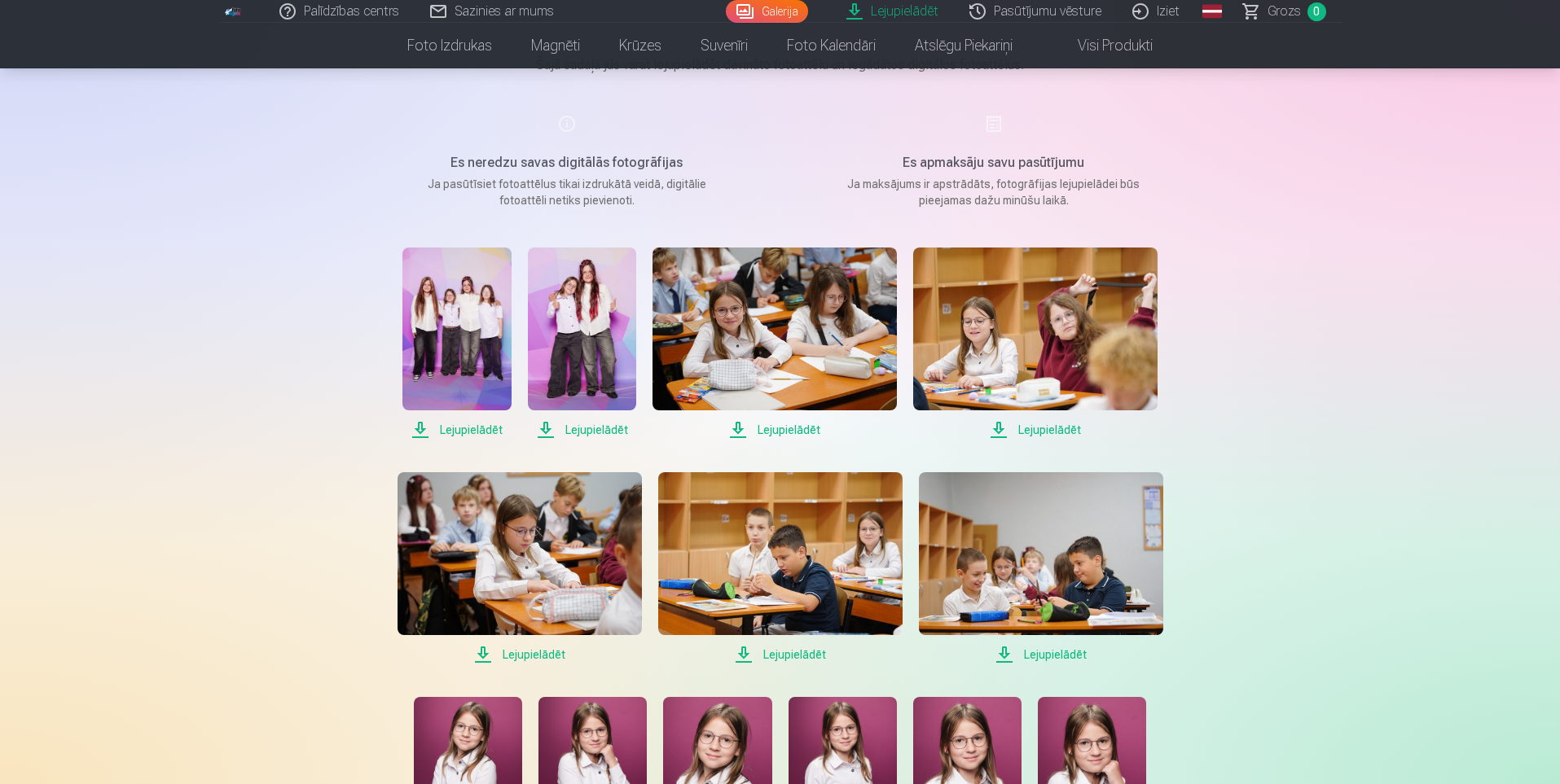
click at [463, 432] on span "Lejupielādēt" at bounding box center [457, 430] width 108 height 20
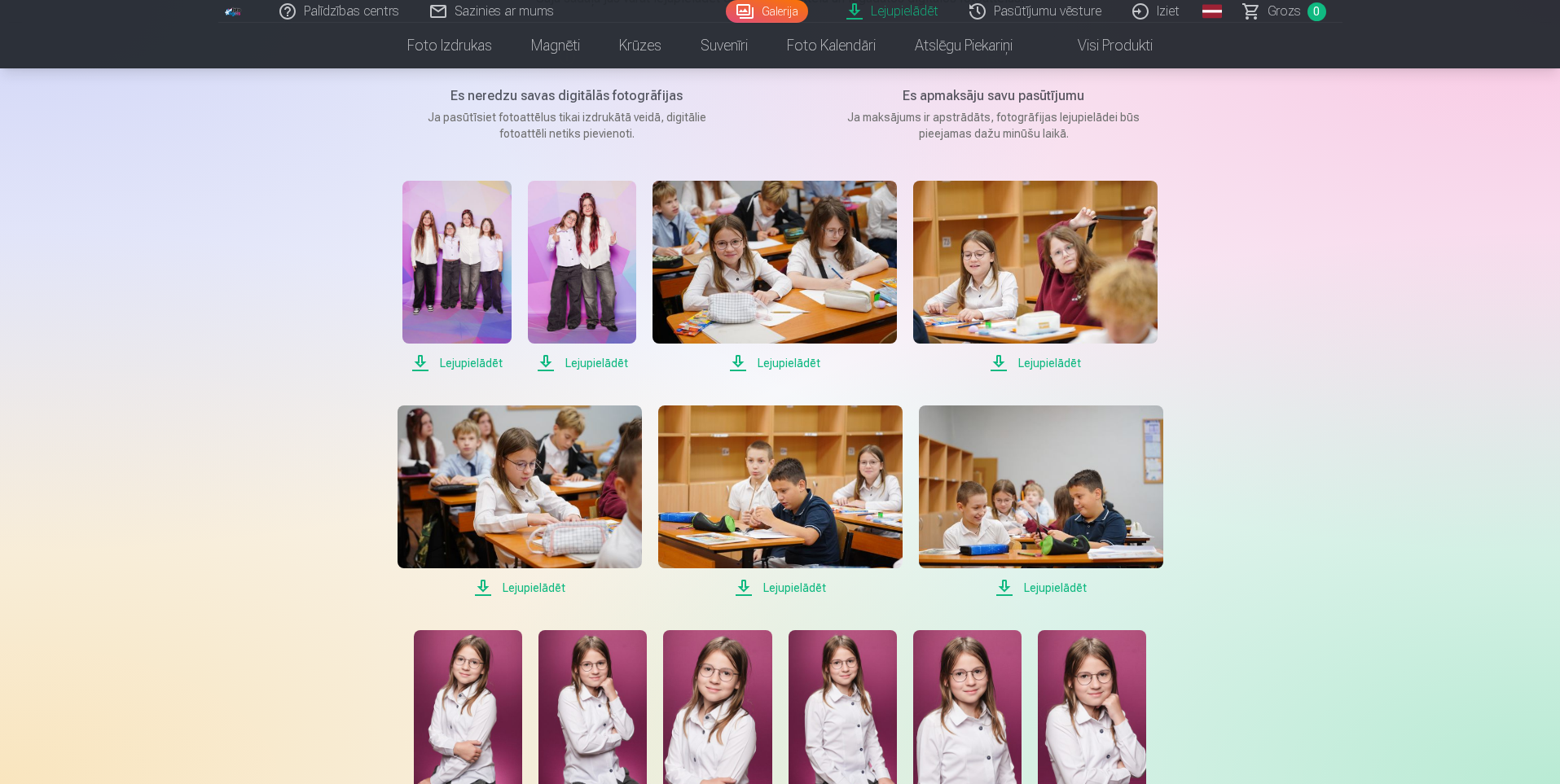
scroll to position [81, 0]
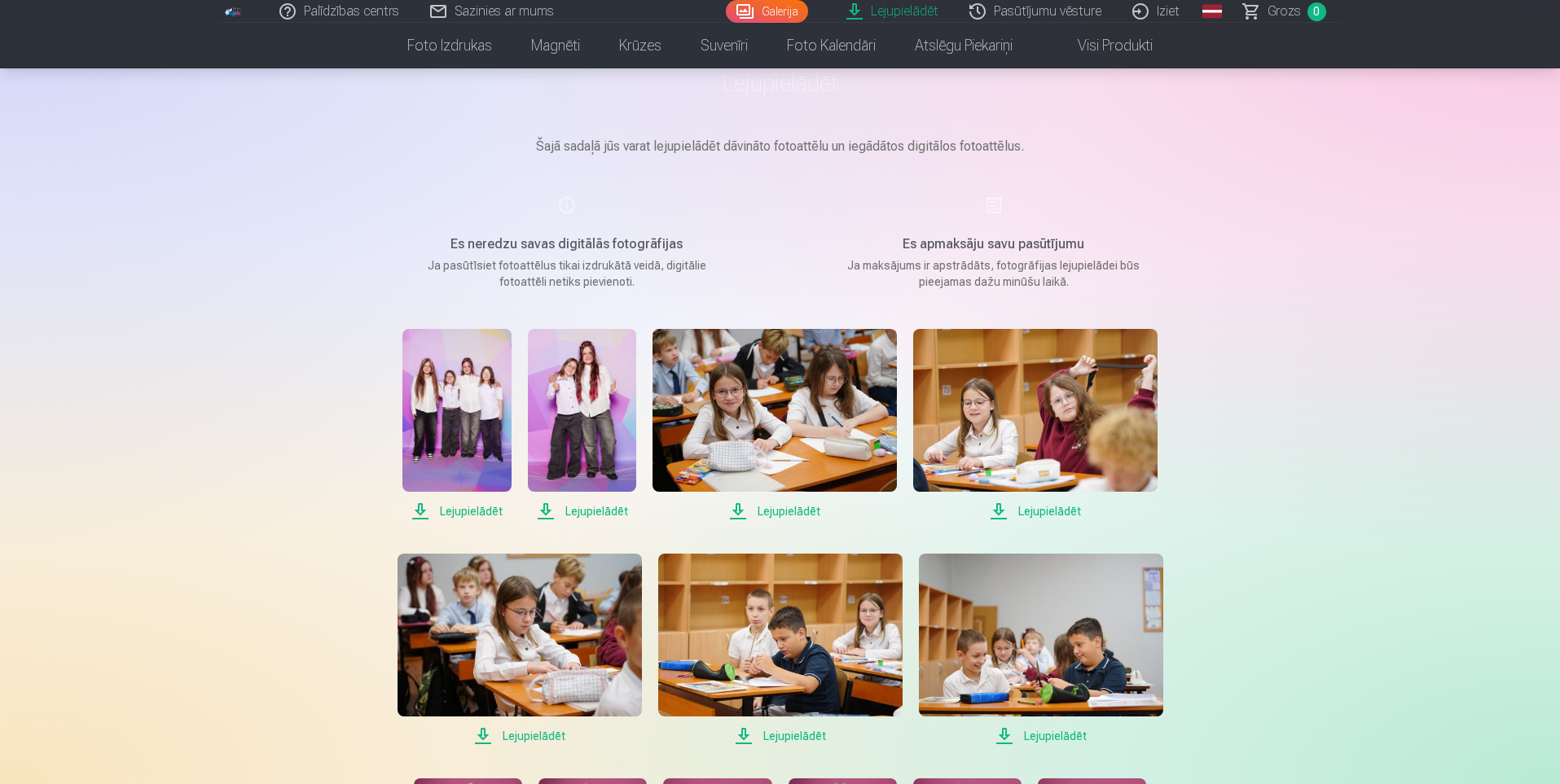
click at [606, 510] on span "Lejupielādēt" at bounding box center [582, 511] width 108 height 20
click at [774, 515] on span "Lejupielādēt" at bounding box center [774, 511] width 244 height 20
click at [1029, 516] on span "Lejupielādēt" at bounding box center [1035, 511] width 244 height 20
click at [545, 740] on span "Lejupielādēt" at bounding box center [519, 736] width 244 height 20
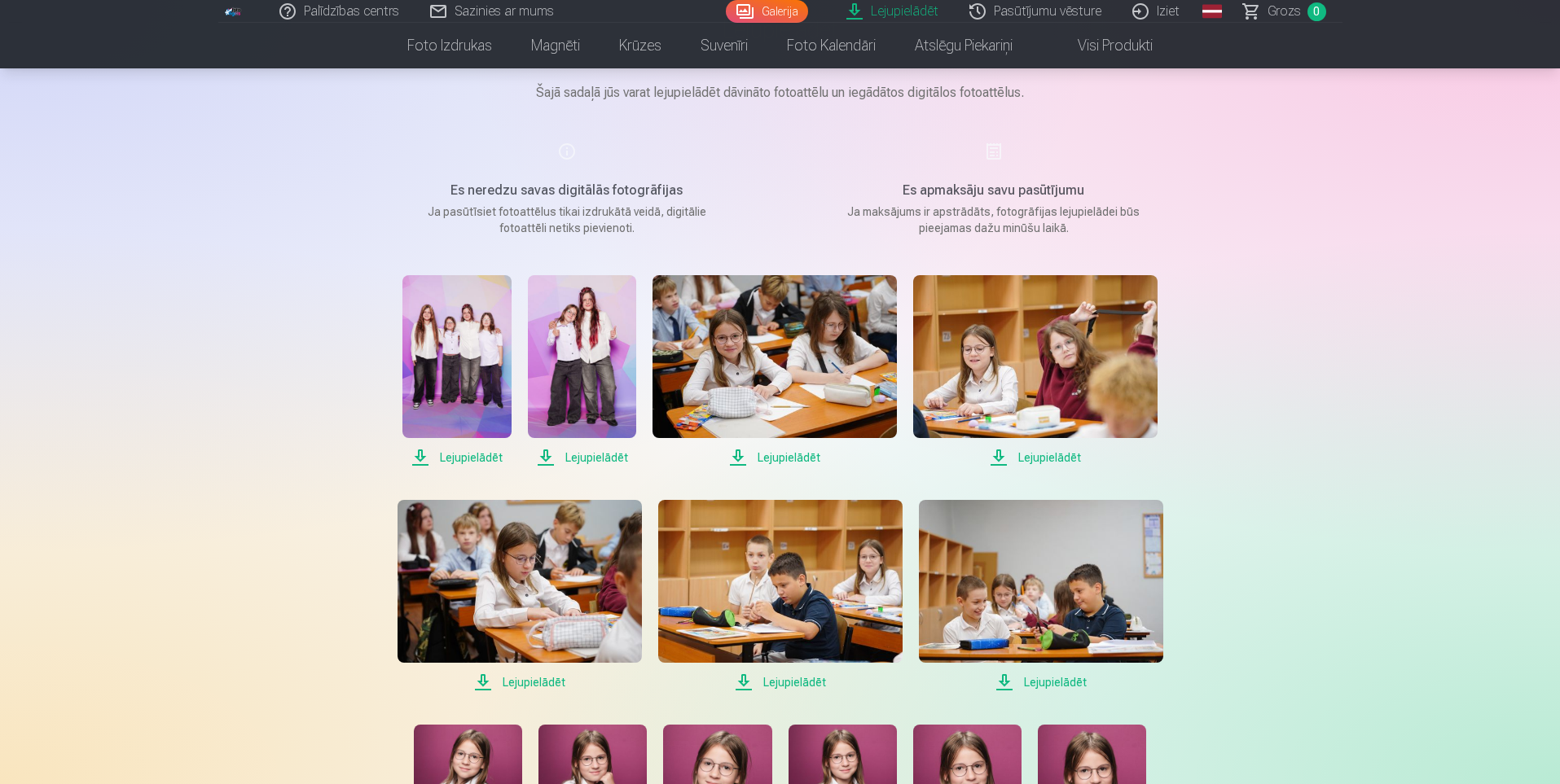
scroll to position [163, 0]
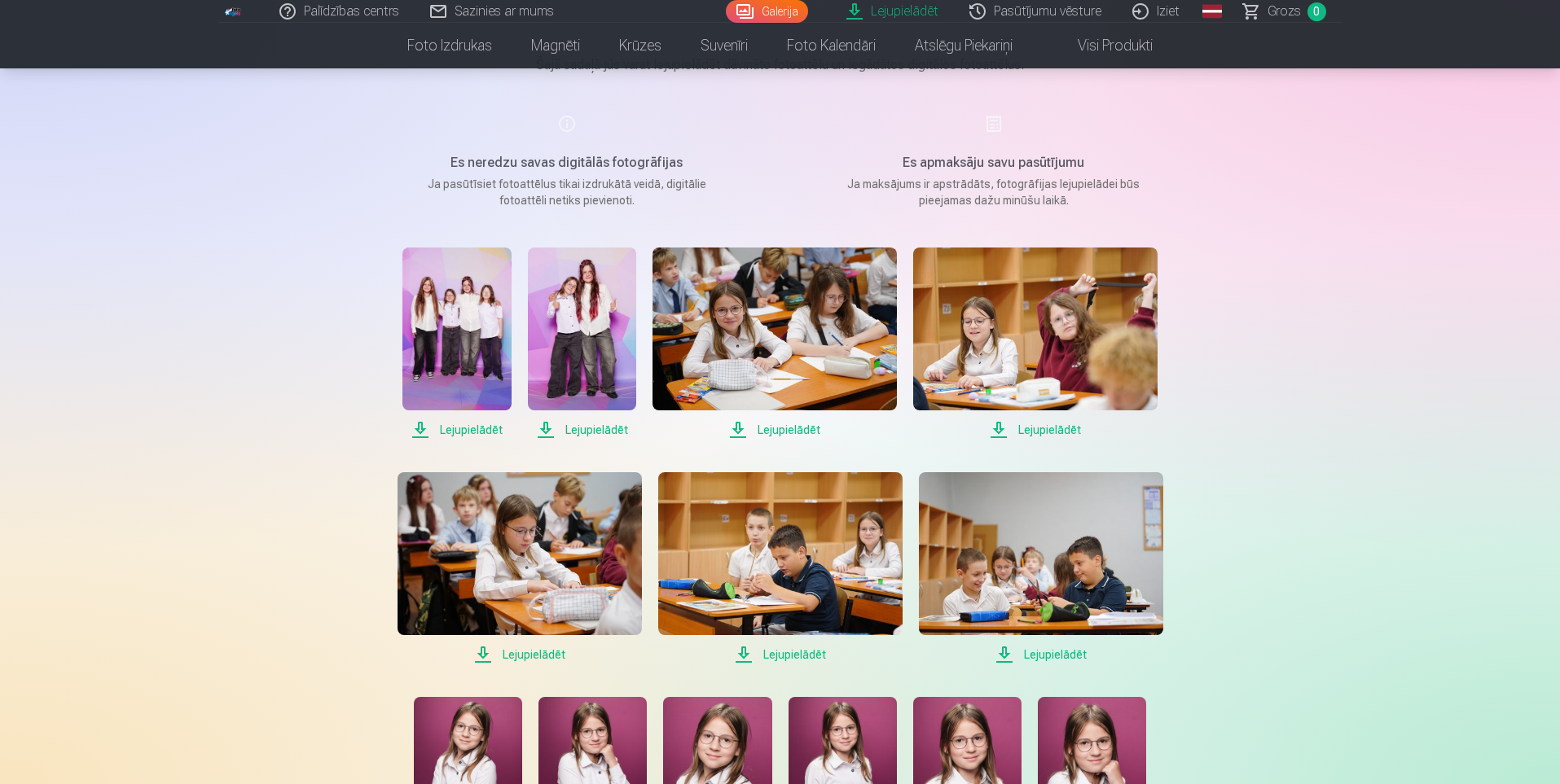
click at [559, 654] on span "Lejupielādēt" at bounding box center [519, 655] width 244 height 20
click at [797, 652] on span "Lejupielādēt" at bounding box center [780, 655] width 244 height 20
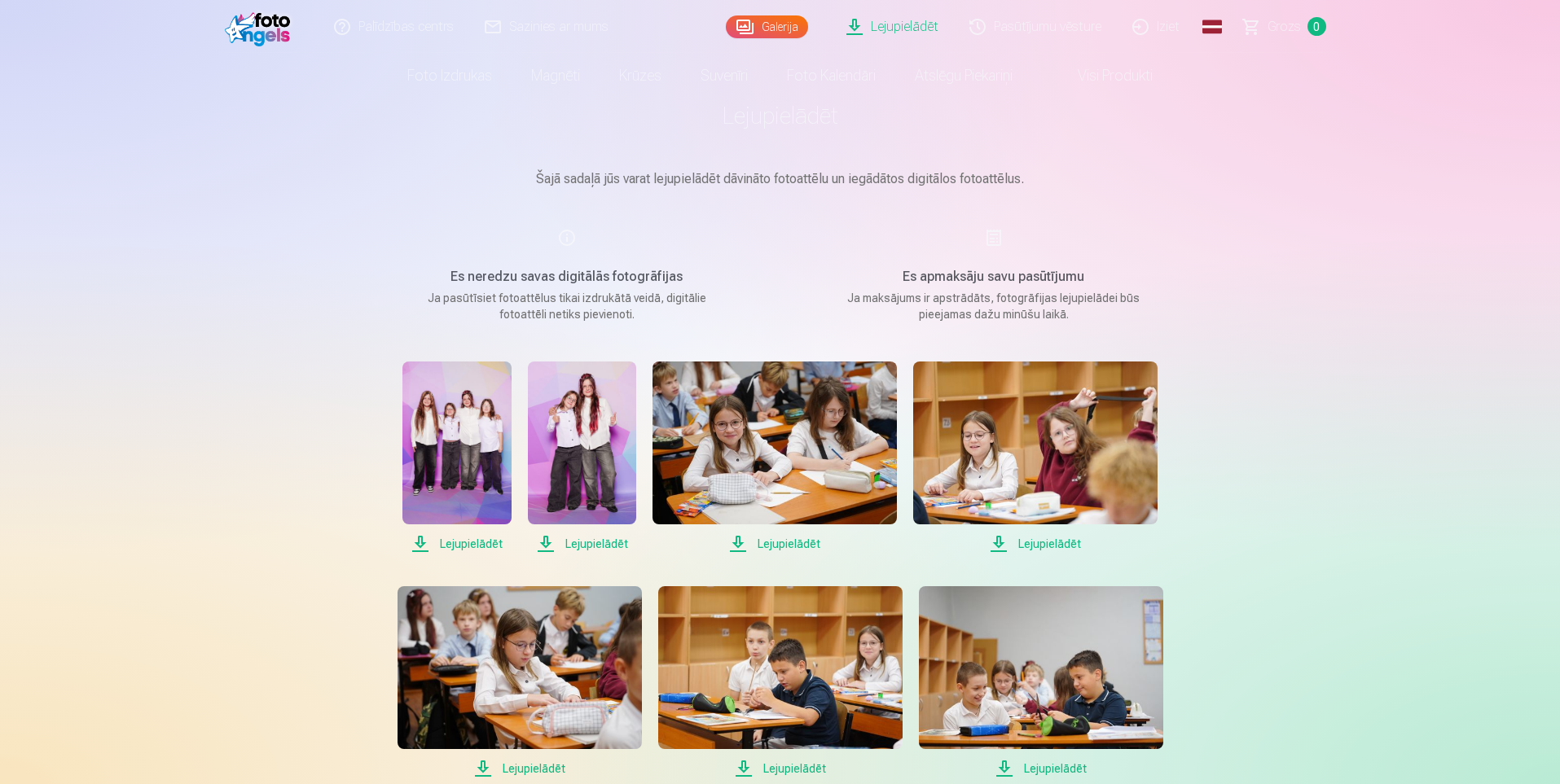
scroll to position [0, 0]
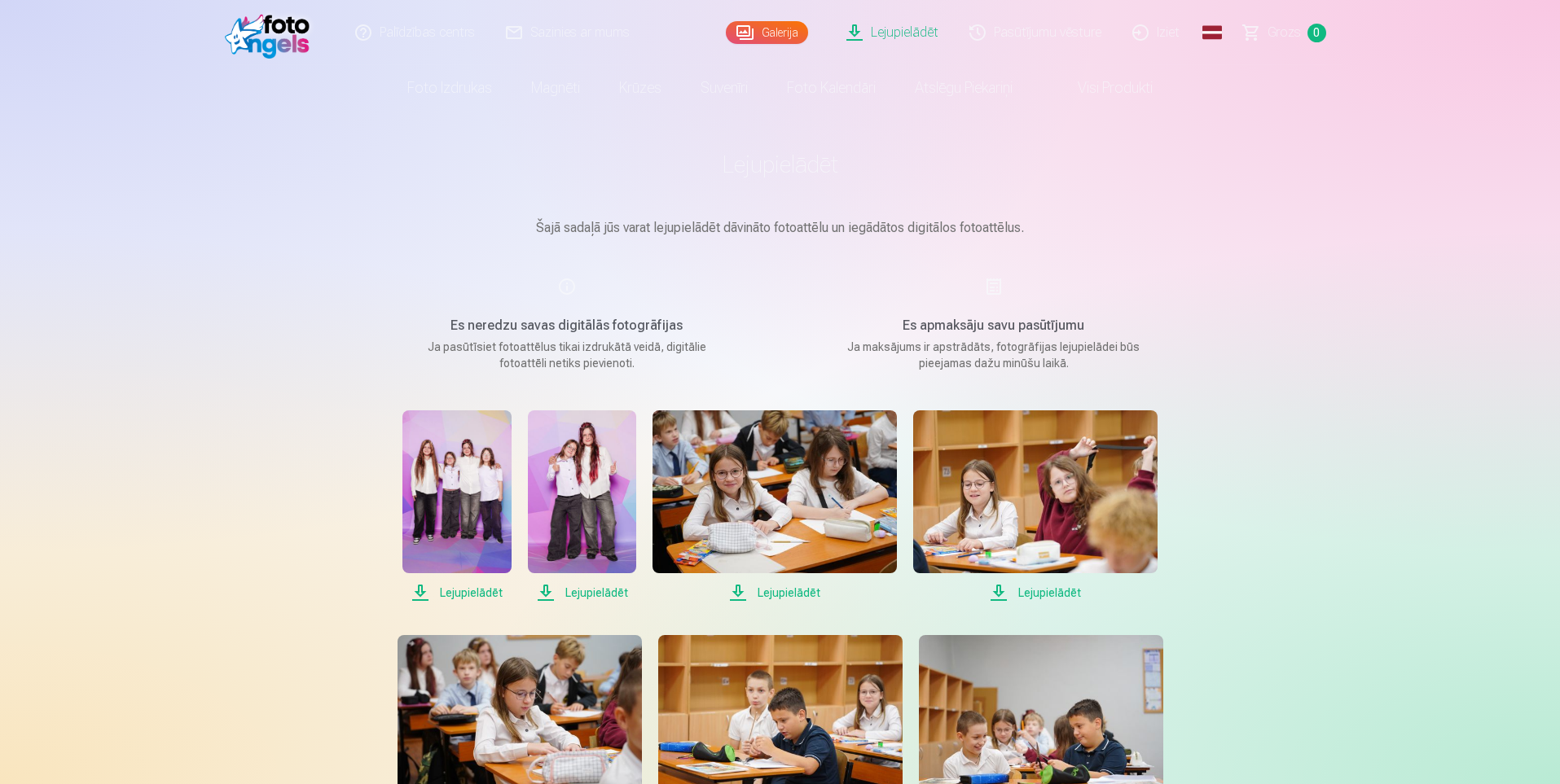
click at [913, 32] on link "Lejupielādēt" at bounding box center [893, 32] width 123 height 65
click at [1044, 587] on span "Lejupielādēt" at bounding box center [1035, 593] width 244 height 20
click at [1035, 599] on span "Lejupielādēt" at bounding box center [1035, 593] width 244 height 20
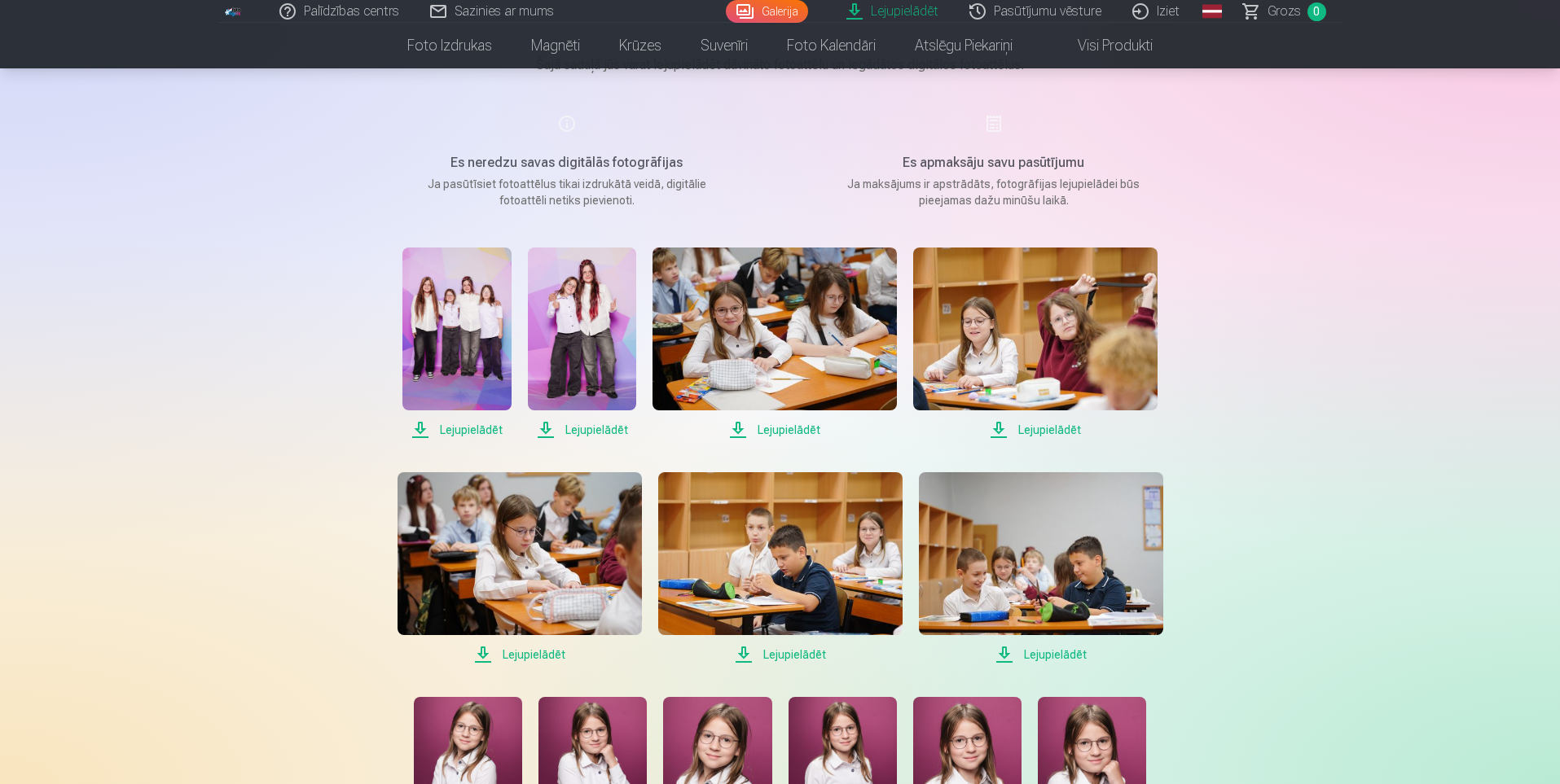
click at [551, 653] on span "Lejupielādēt" at bounding box center [519, 655] width 244 height 20
click at [772, 653] on span "Lejupielādēt" at bounding box center [780, 655] width 244 height 20
click at [1037, 648] on span "Lejupielādēt" at bounding box center [1041, 655] width 244 height 20
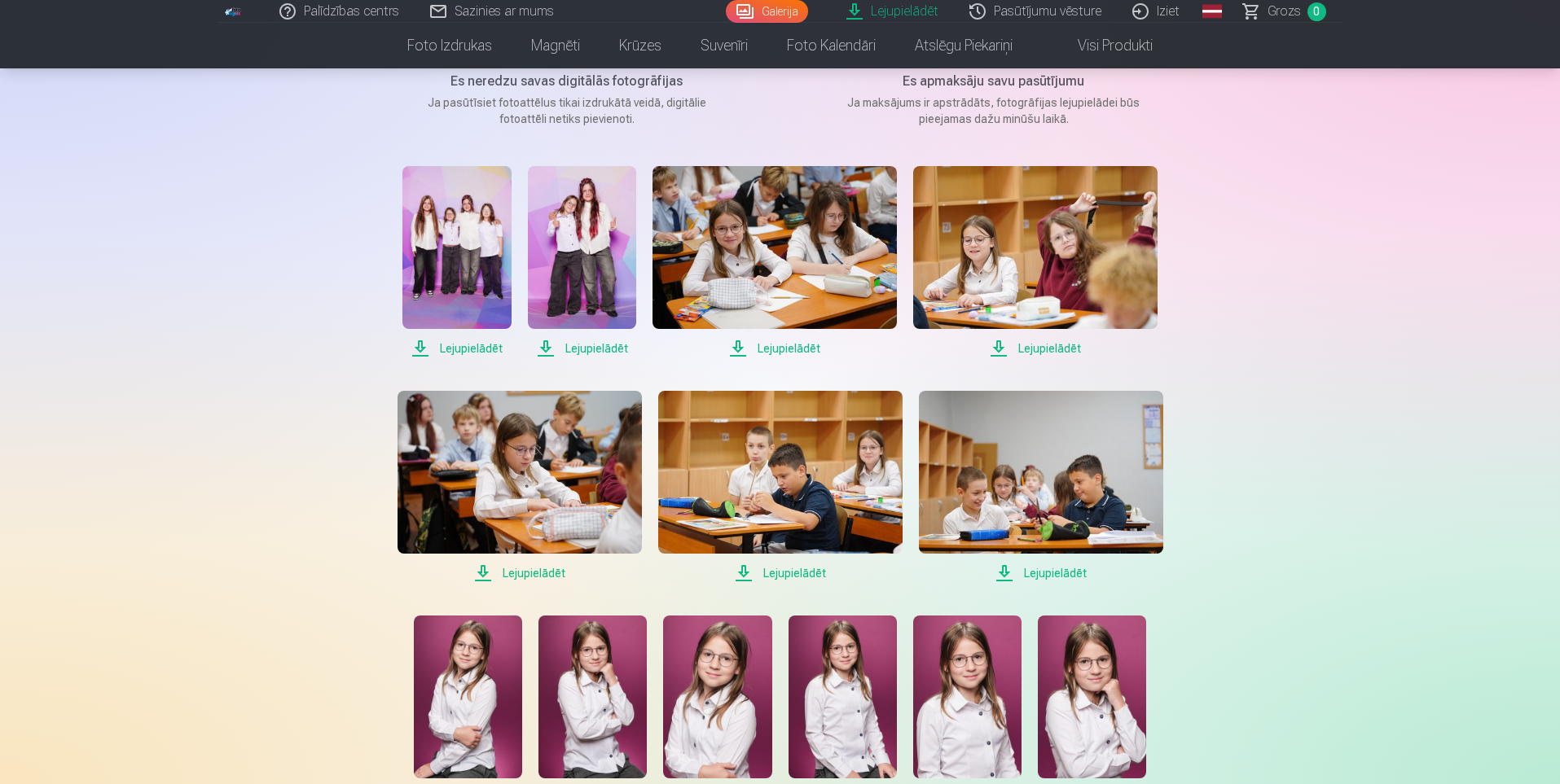
click at [1068, 579] on span "Lejupielādēt" at bounding box center [1041, 574] width 244 height 20
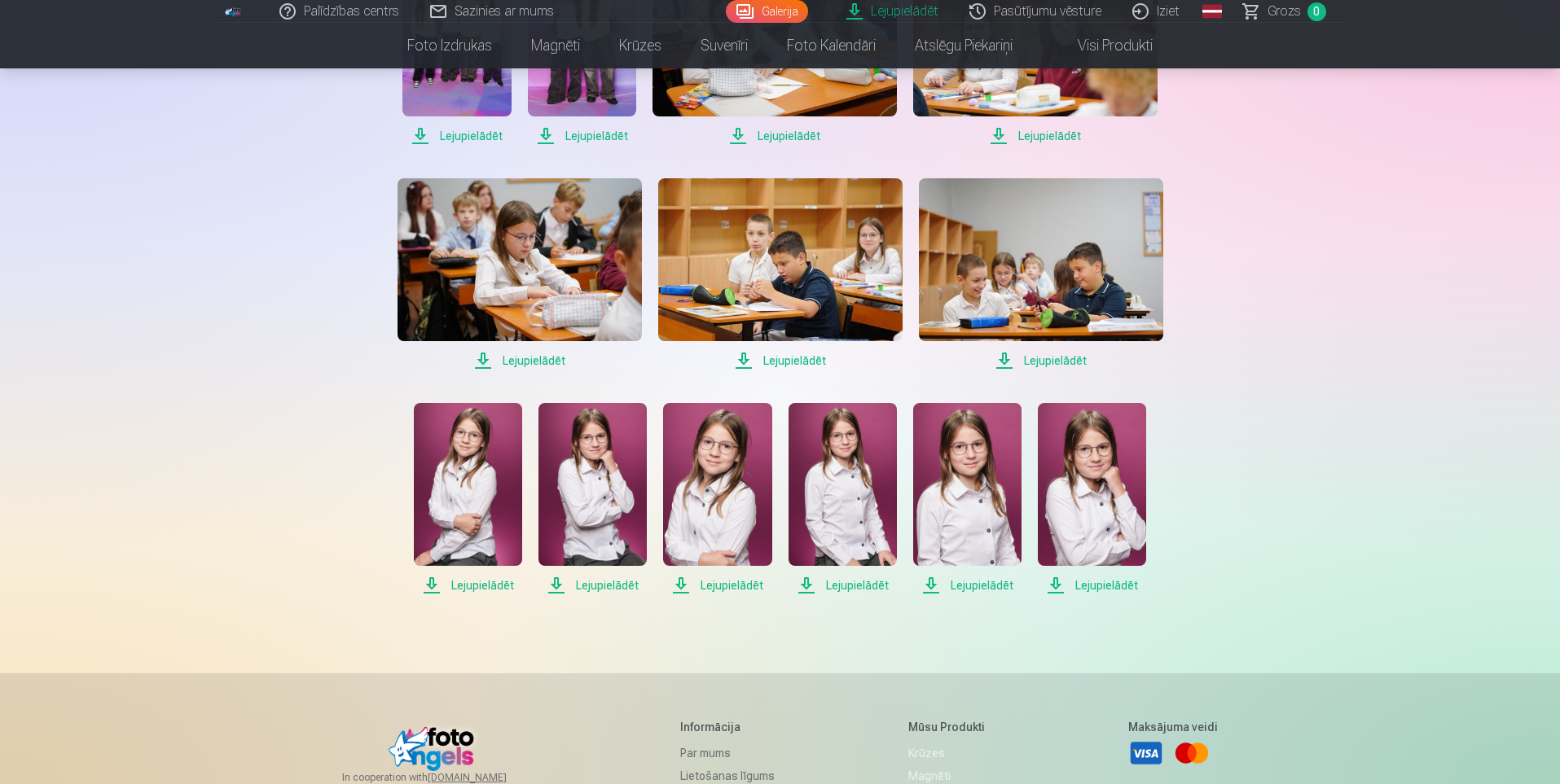
scroll to position [489, 0]
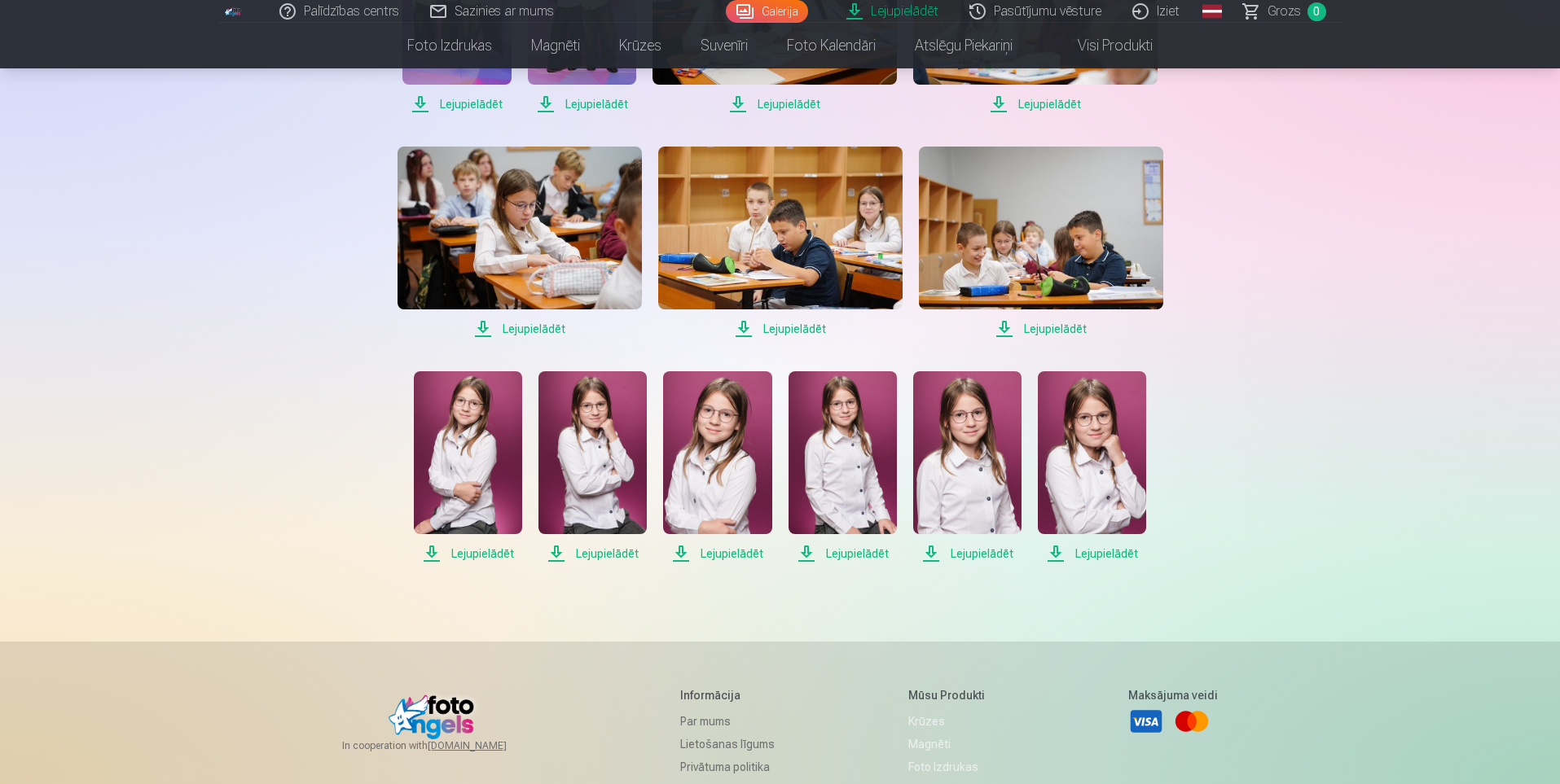
click at [478, 559] on span "Lejupielādēt" at bounding box center [468, 554] width 108 height 20
click at [487, 554] on span "Lejupielādēt" at bounding box center [468, 554] width 108 height 20
click at [620, 557] on span "Lejupielādēt" at bounding box center [593, 554] width 108 height 20
click at [612, 557] on span "Lejupielādēt" at bounding box center [593, 554] width 108 height 20
click at [739, 554] on span "Lejupielādēt" at bounding box center [718, 554] width 108 height 20
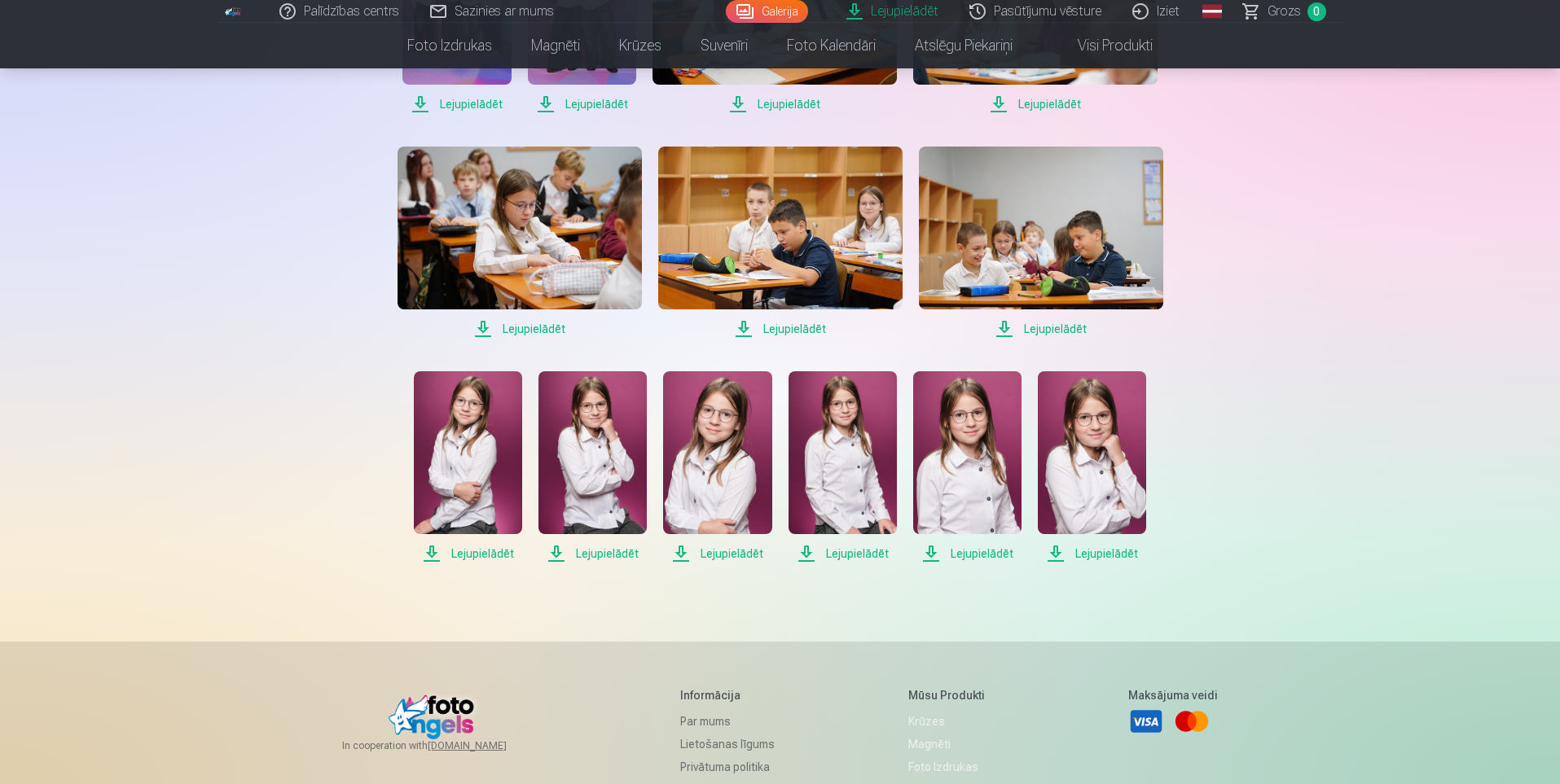
click at [841, 557] on span "Lejupielādēt" at bounding box center [842, 554] width 108 height 20
click at [865, 551] on span "Lejupielādēt" at bounding box center [842, 554] width 108 height 20
click at [984, 557] on span "Lejupielādēt" at bounding box center [967, 554] width 108 height 20
click at [1097, 556] on span "Lejupielādēt" at bounding box center [1092, 554] width 108 height 20
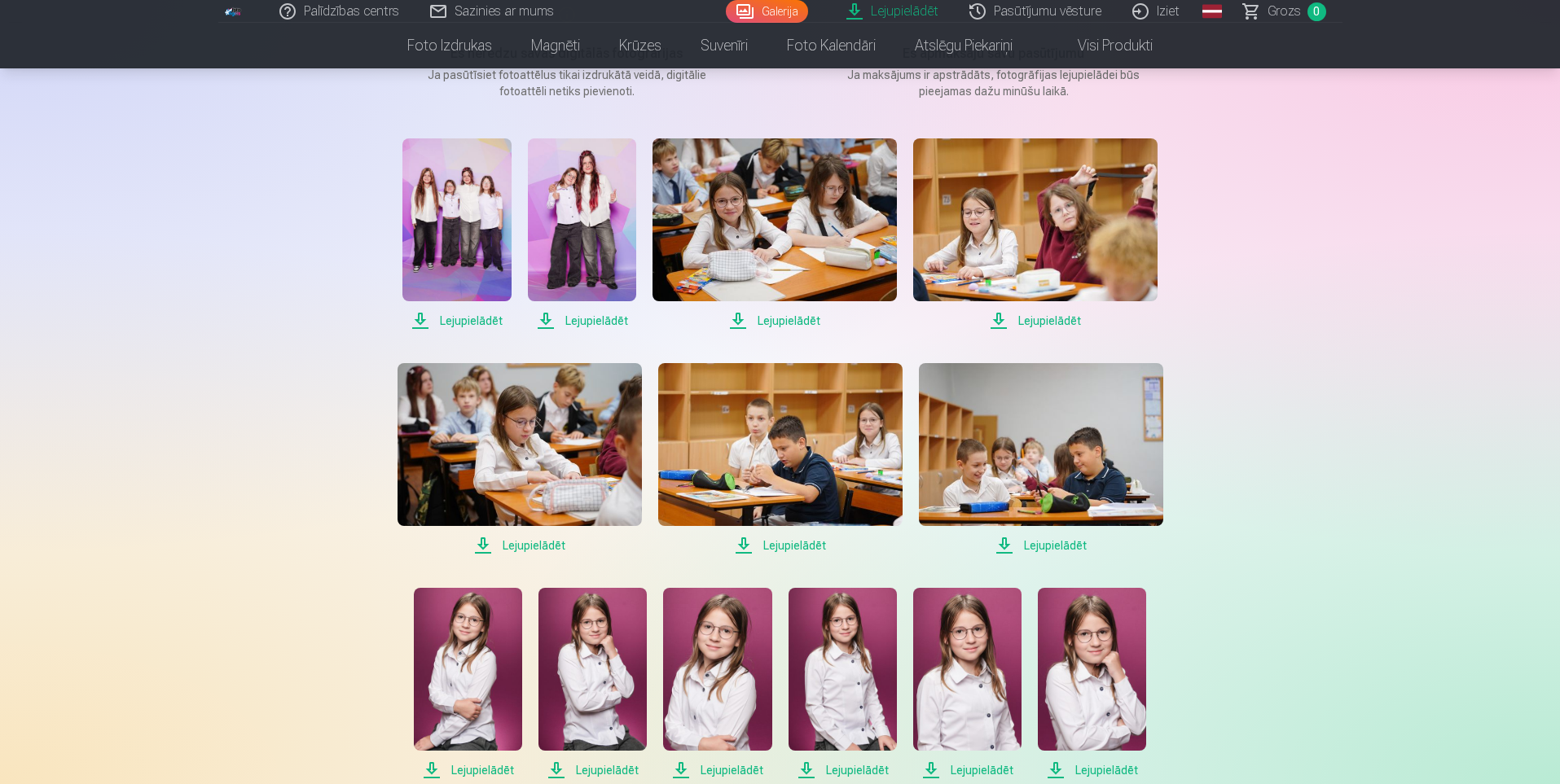
scroll to position [0, 0]
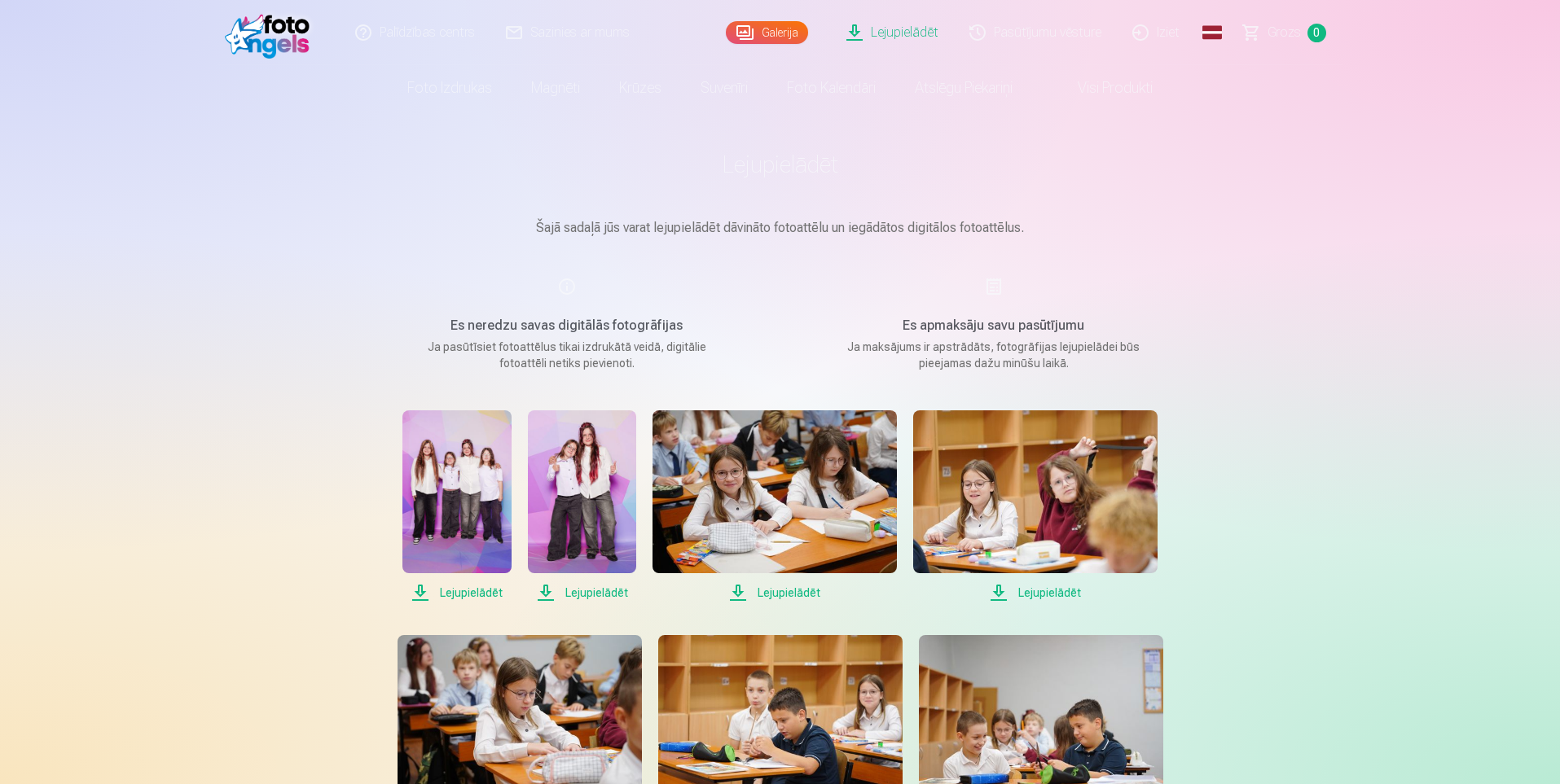
click at [1152, 33] on link "Iziet" at bounding box center [1156, 32] width 78 height 65
